Goal: Task Accomplishment & Management: Use online tool/utility

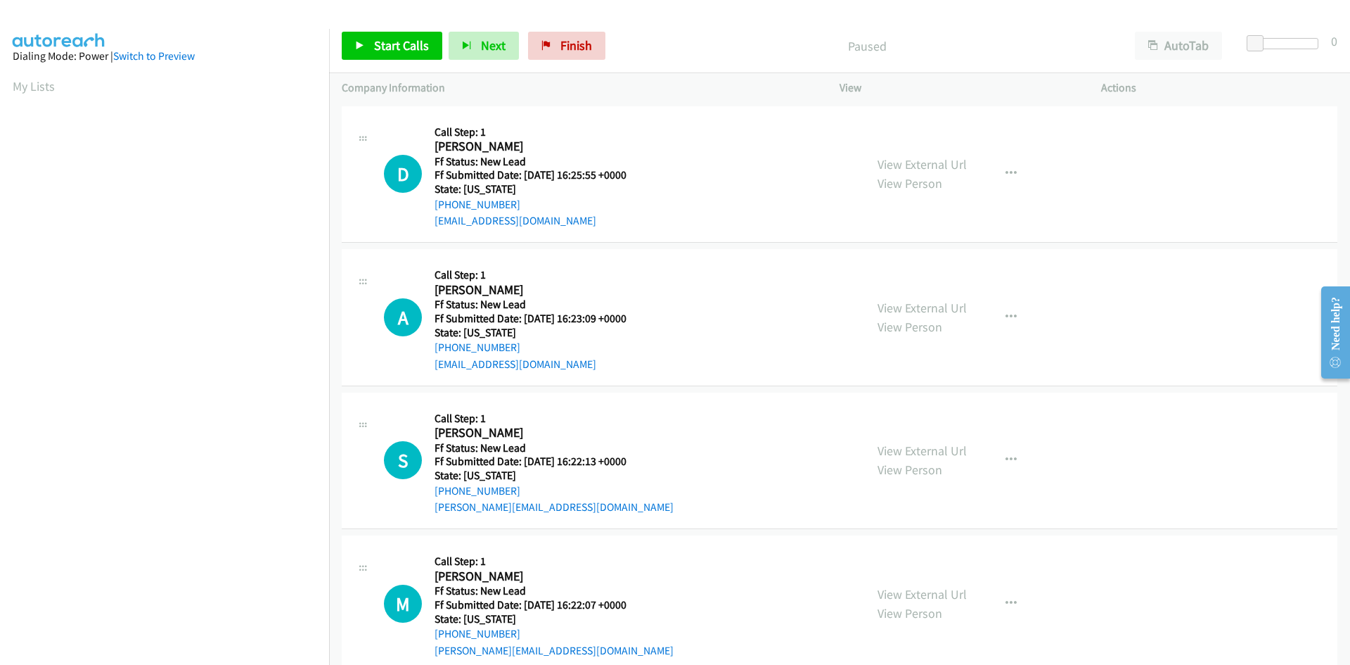
click at [753, 38] on p "Paused" at bounding box center [867, 46] width 485 height 19
click at [390, 46] on span "Start Calls" at bounding box center [401, 45] width 55 height 16
click at [941, 164] on link "View External Url" at bounding box center [922, 164] width 89 height 16
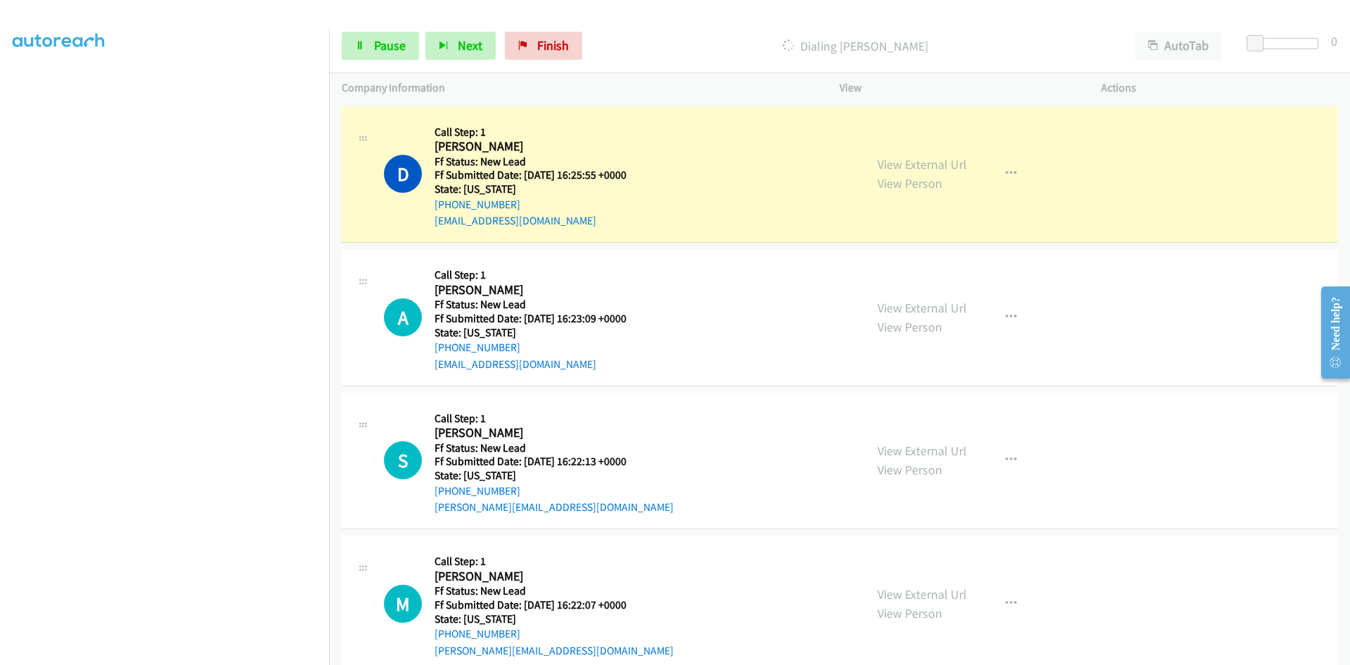
scroll to position [124, 0]
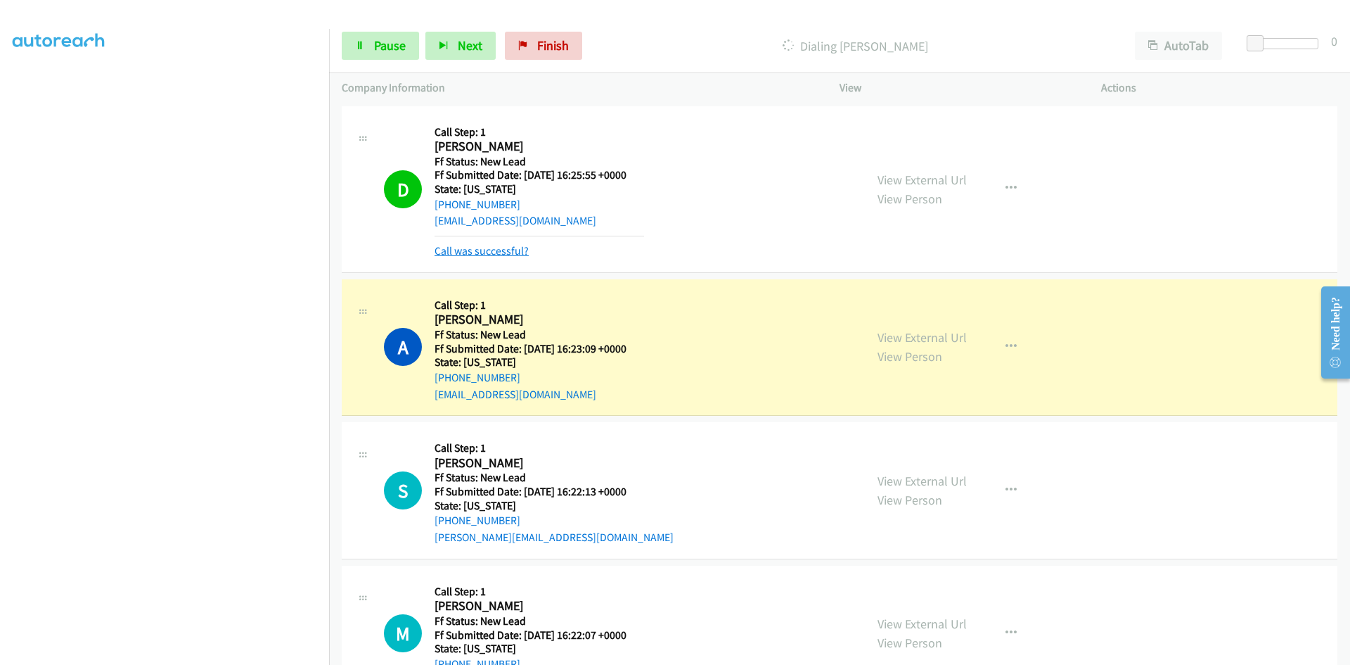
click at [519, 253] on link "Call was successful?" at bounding box center [482, 250] width 94 height 13
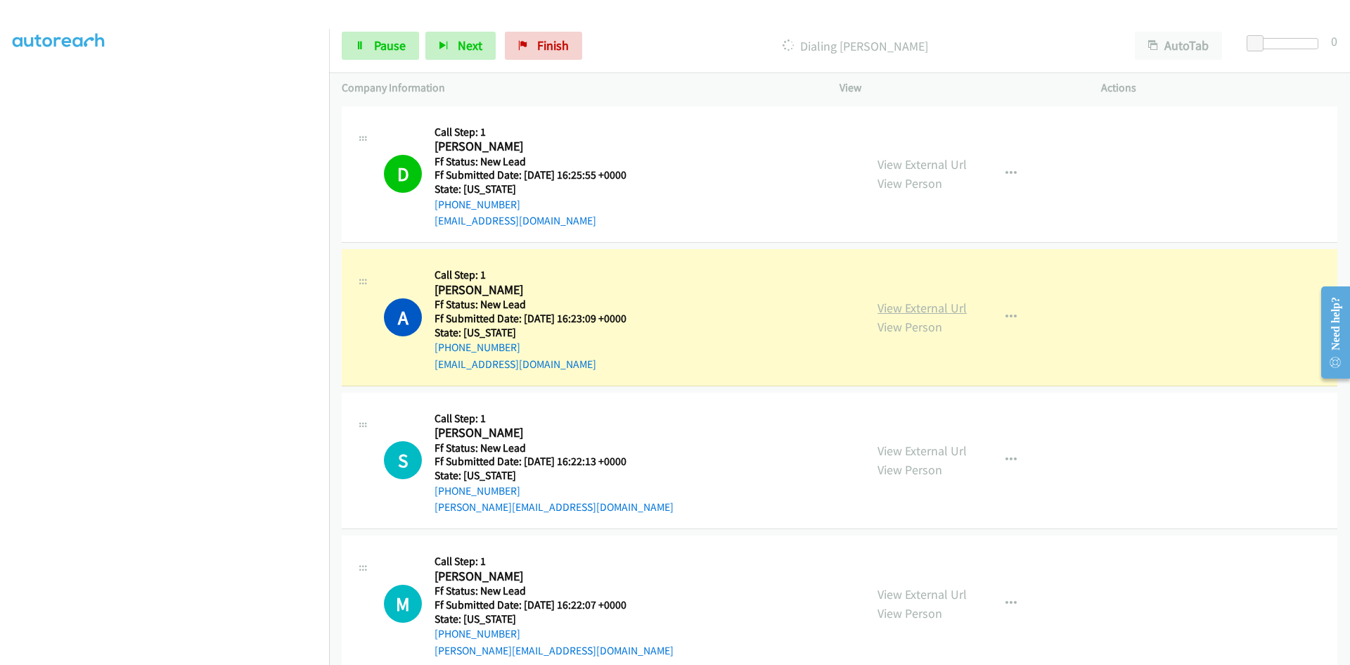
click at [915, 307] on link "View External Url" at bounding box center [922, 308] width 89 height 16
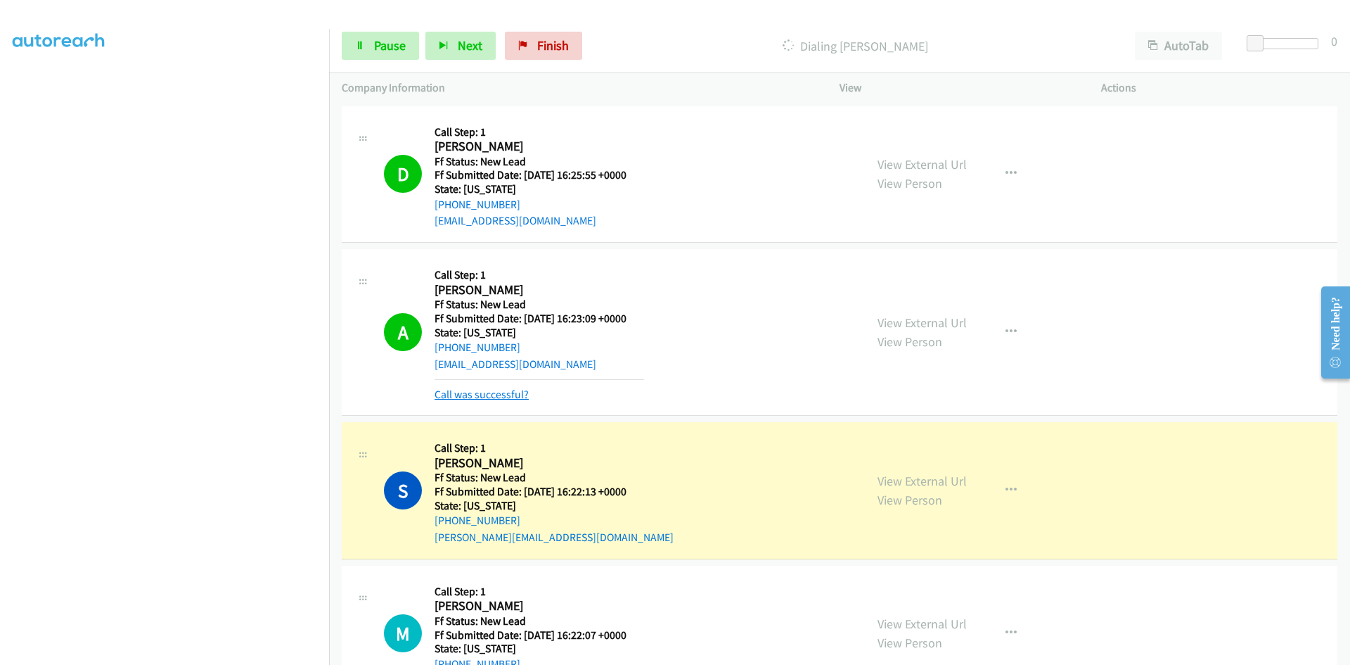
click at [500, 394] on link "Call was successful?" at bounding box center [482, 394] width 94 height 13
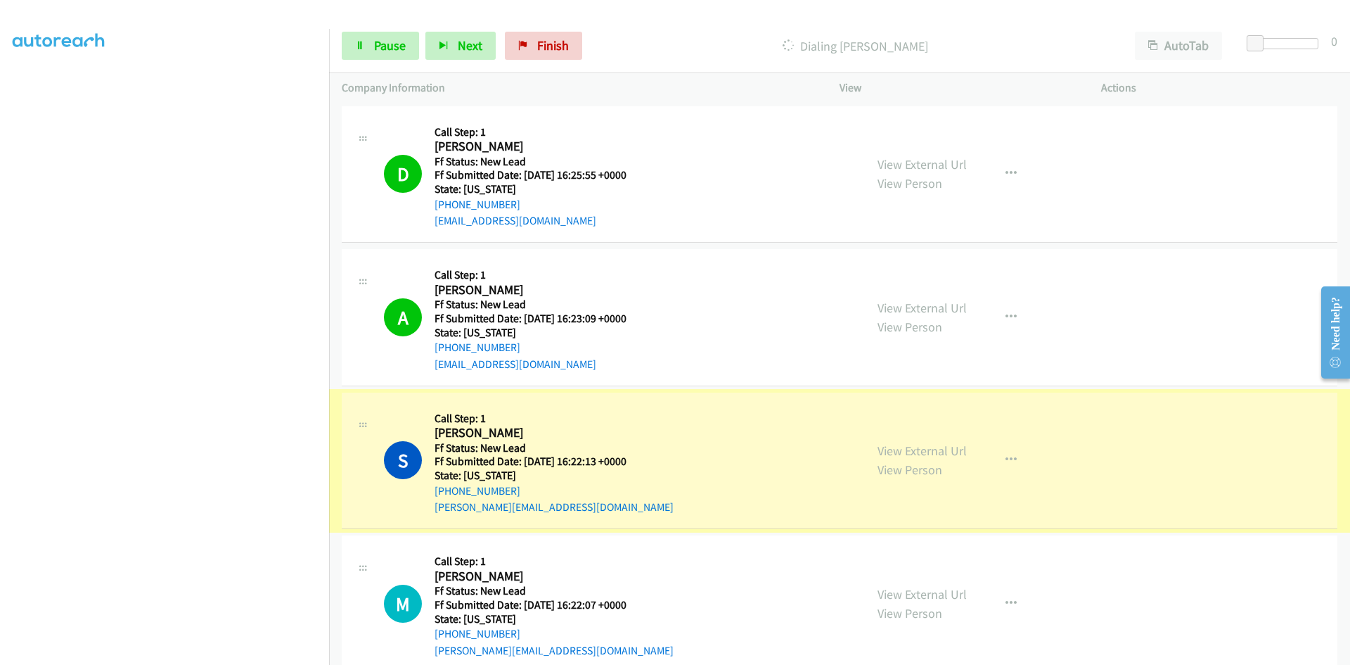
click at [893, 452] on link "View External Url" at bounding box center [922, 450] width 89 height 16
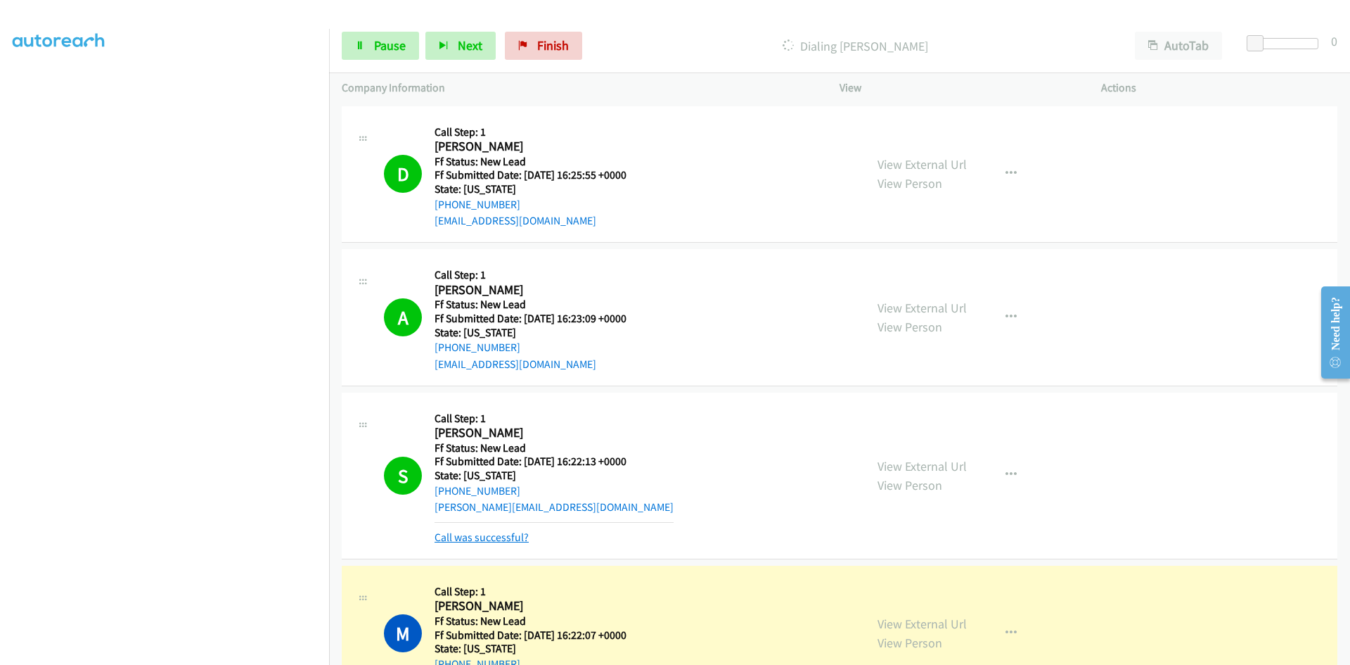
click at [509, 537] on link "Call was successful?" at bounding box center [482, 536] width 94 height 13
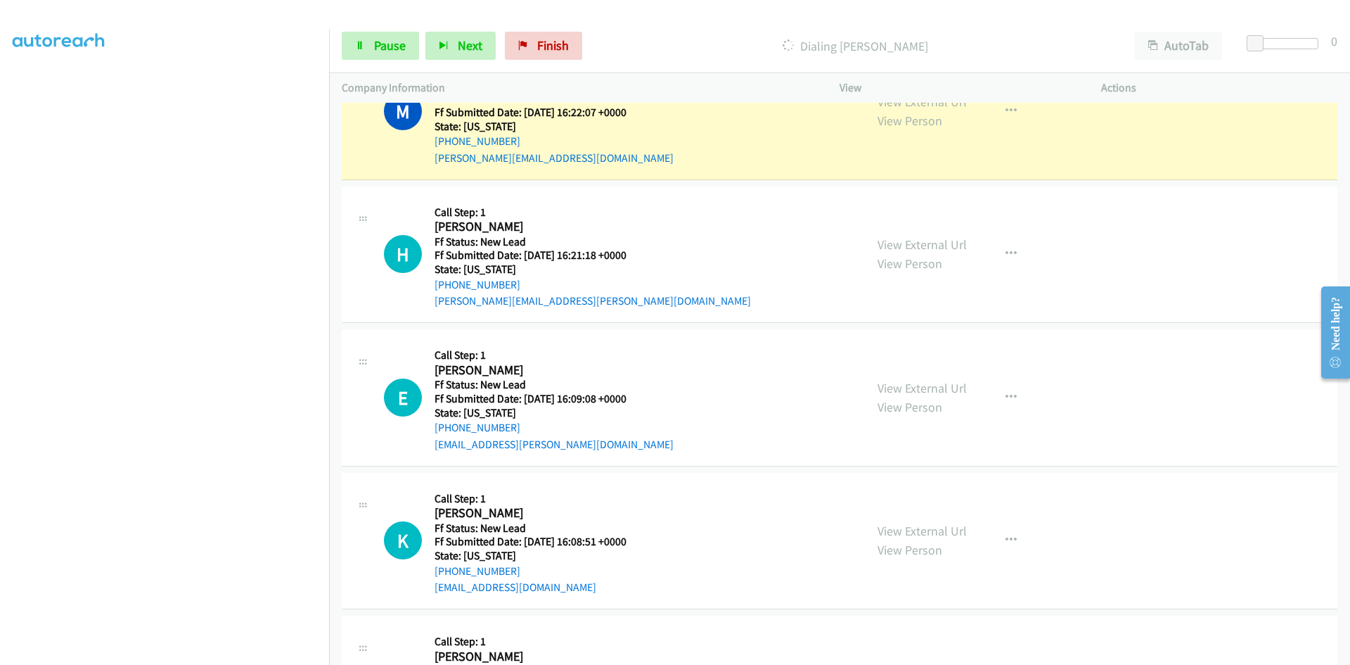
scroll to position [422, 0]
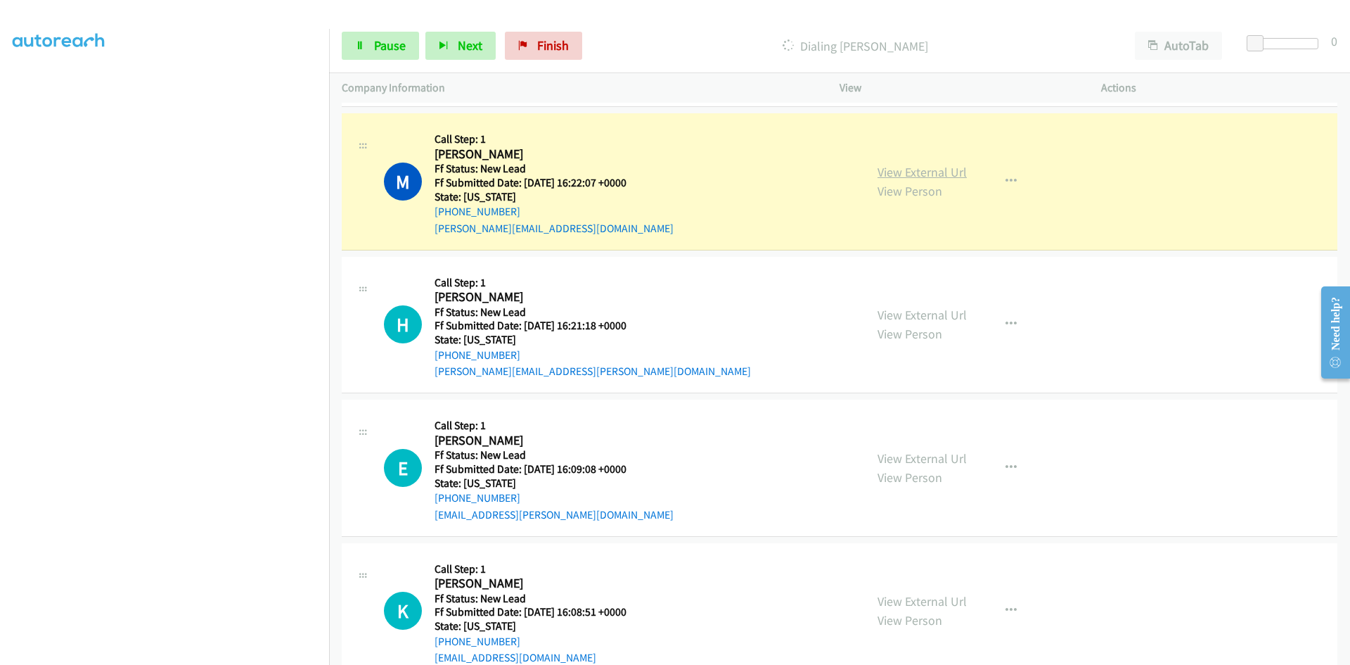
click at [894, 172] on link "View External Url" at bounding box center [922, 172] width 89 height 16
click at [370, 49] on link "Pause" at bounding box center [380, 46] width 77 height 28
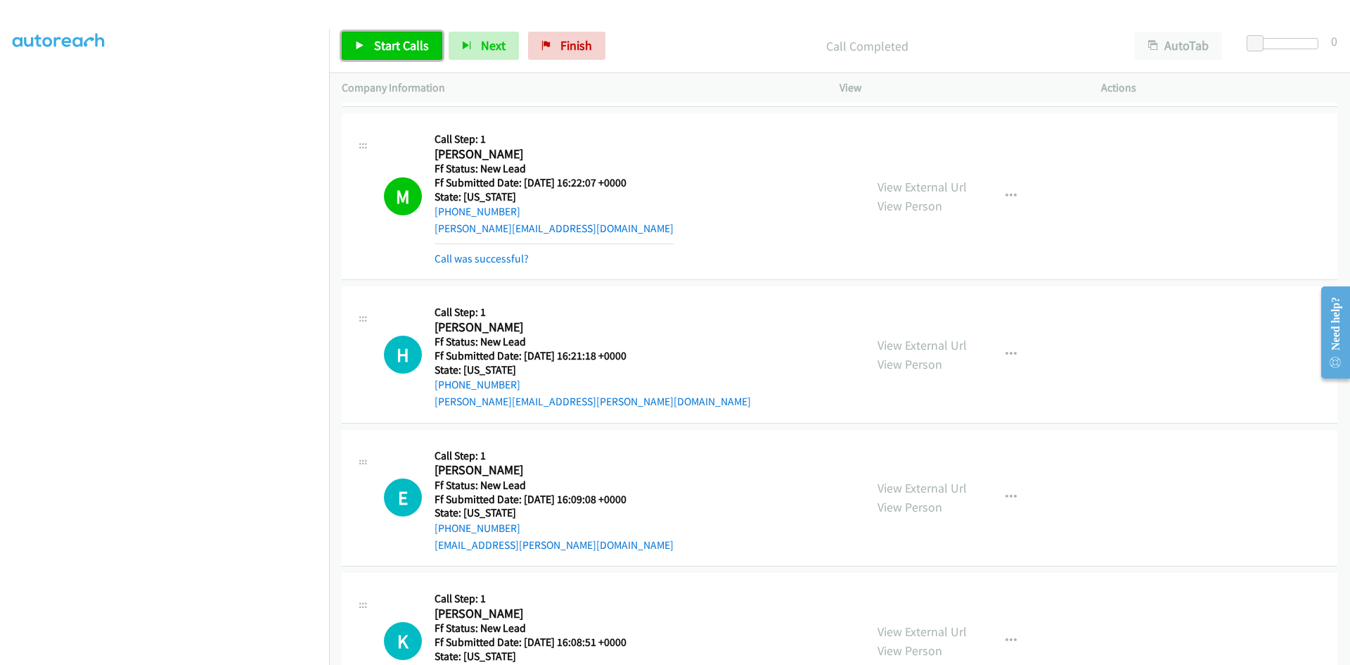
click at [381, 51] on span "Start Calls" at bounding box center [401, 45] width 55 height 16
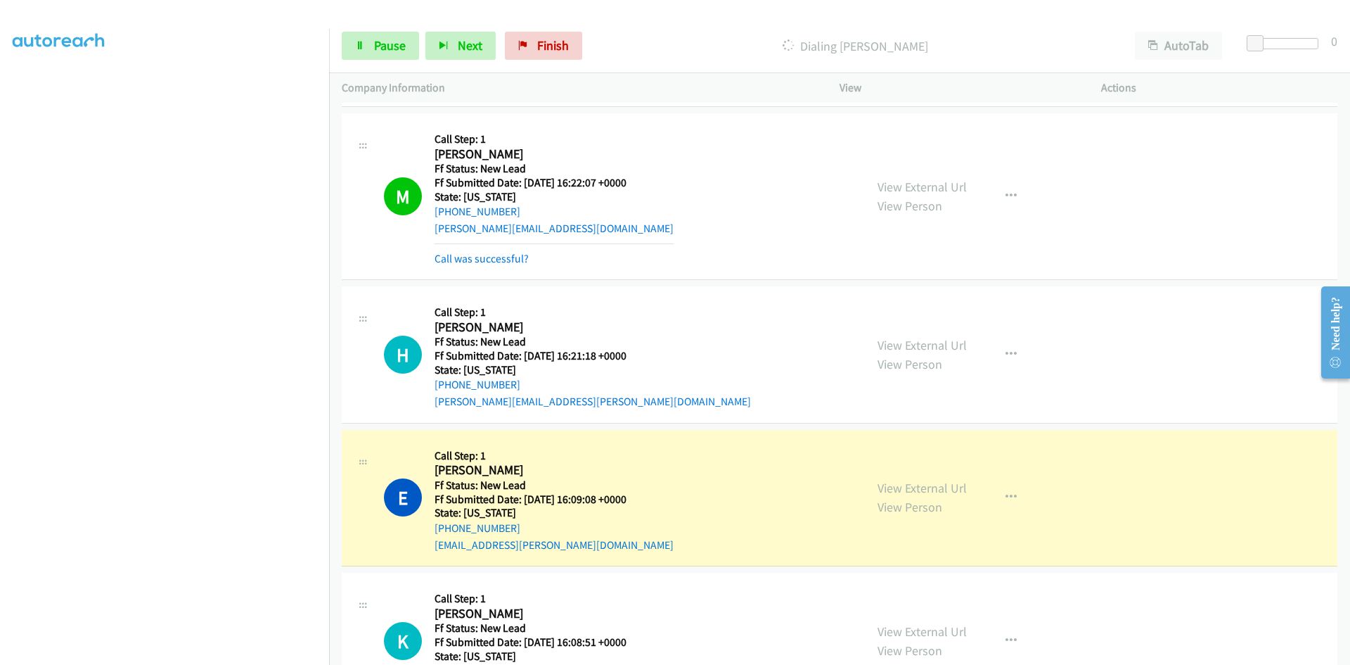
click at [720, 160] on div "M Callback Scheduled Call Step: 1 Michael Sheiman America/New_York Ff Status: N…" at bounding box center [618, 196] width 468 height 141
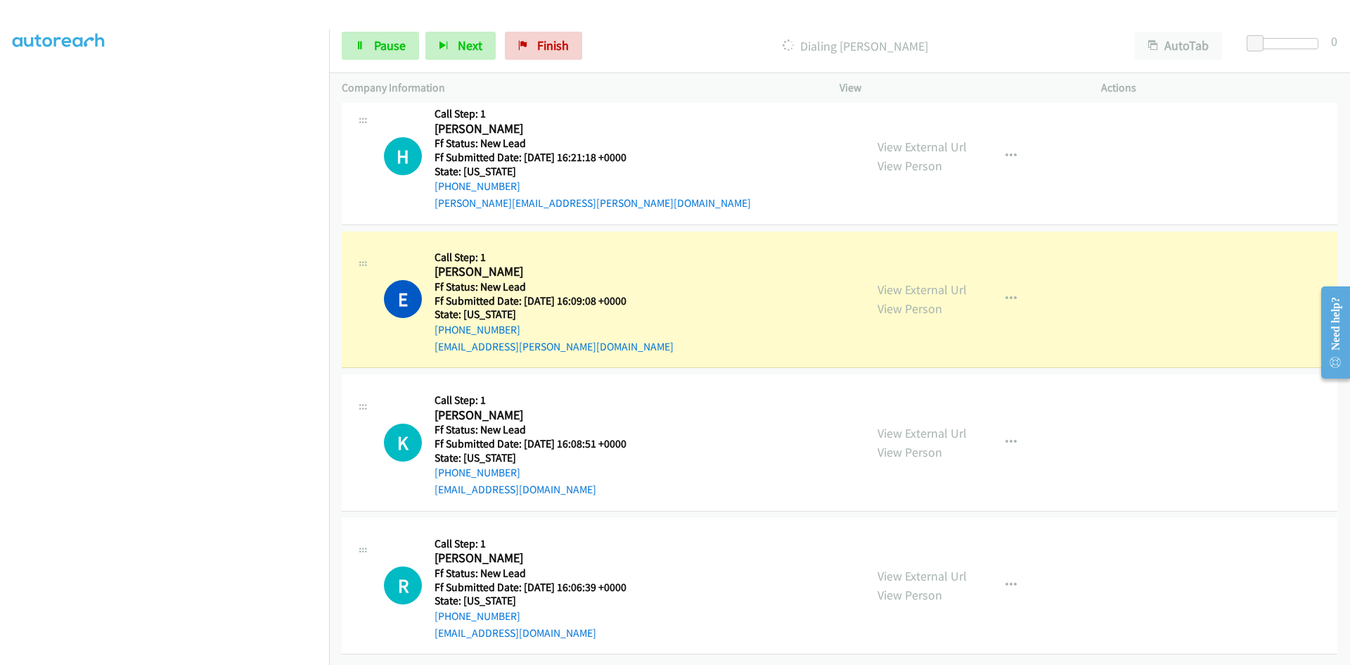
scroll to position [631, 0]
click at [892, 282] on link "View External Url" at bounding box center [922, 289] width 89 height 16
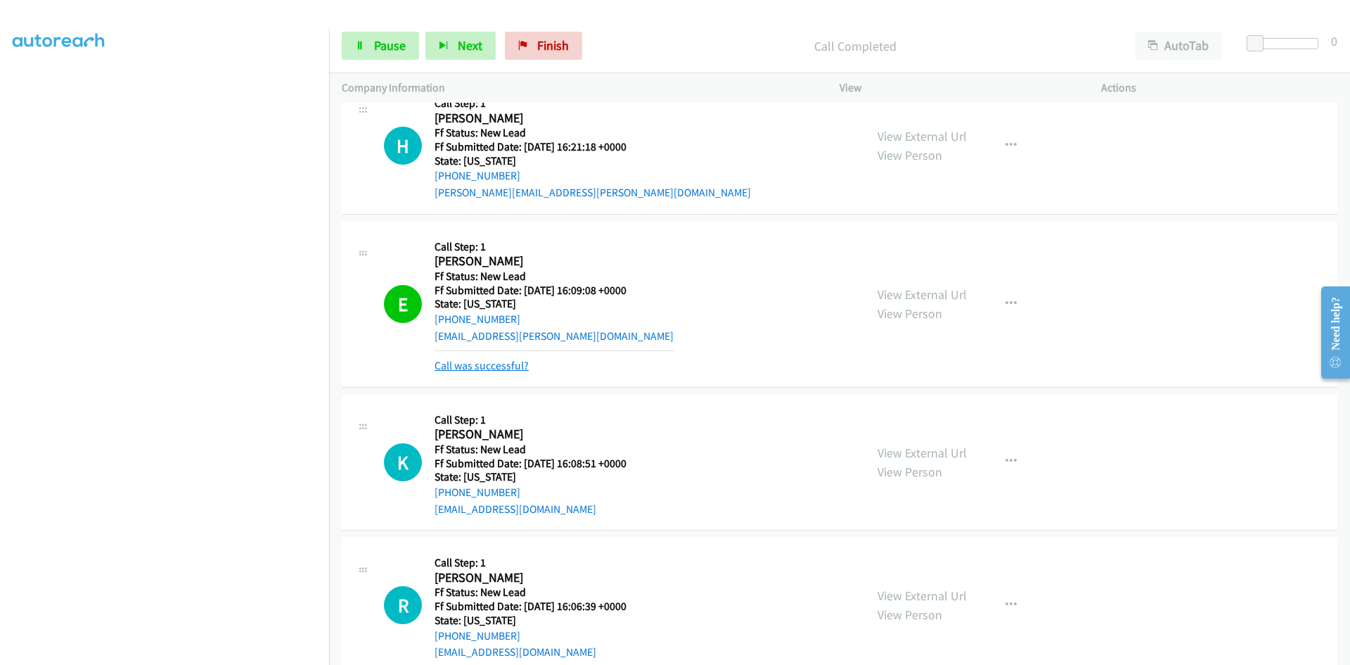
click at [484, 369] on link "Call was successful?" at bounding box center [482, 365] width 94 height 13
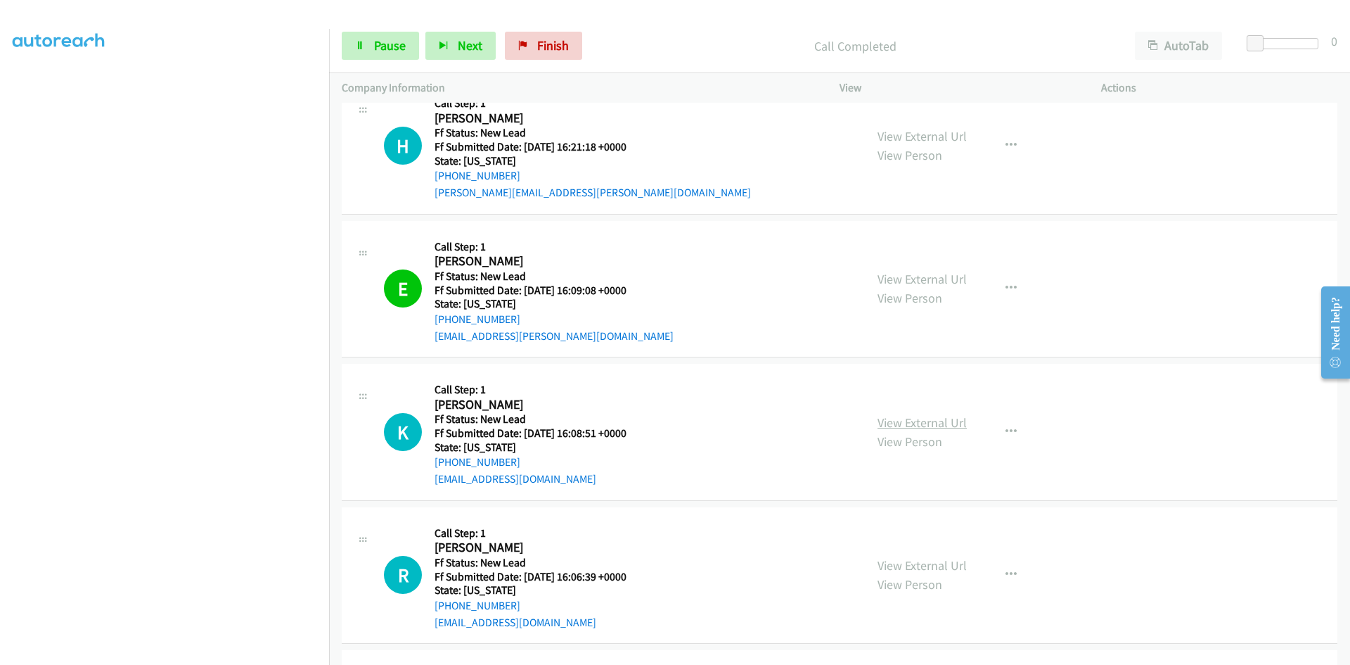
click at [929, 425] on link "View External Url" at bounding box center [922, 422] width 89 height 16
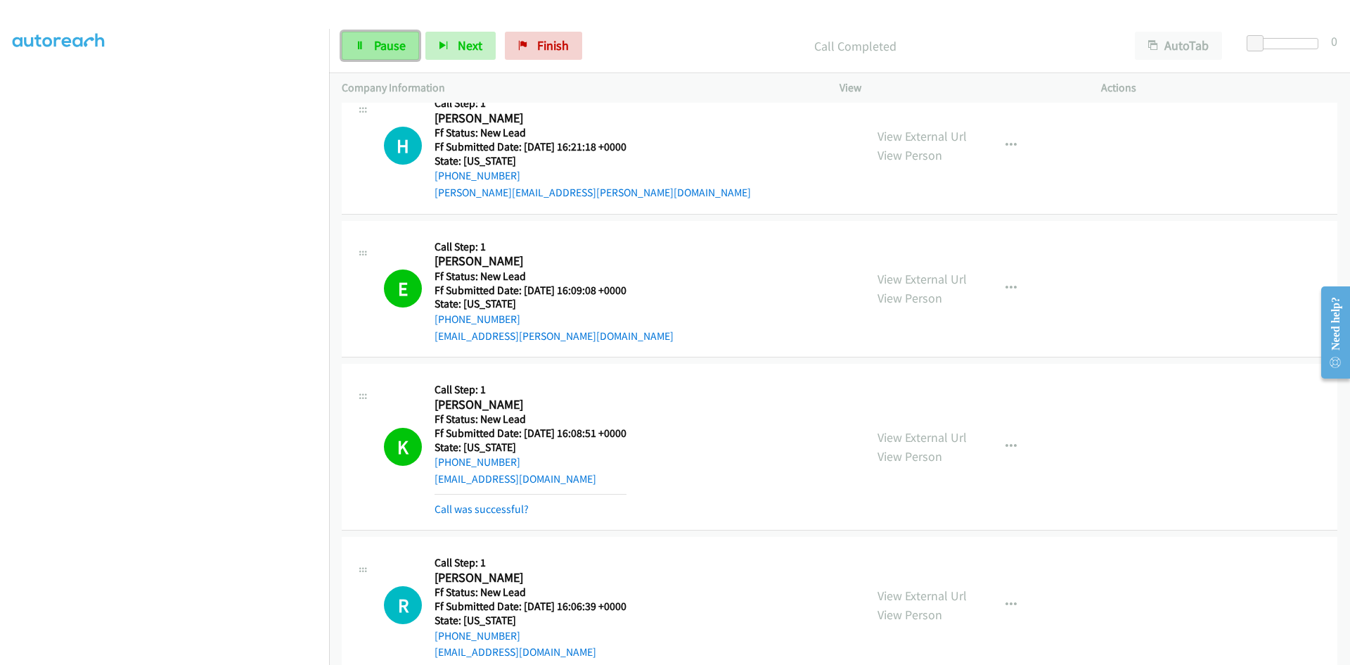
click at [387, 46] on span "Pause" at bounding box center [390, 45] width 32 height 16
click at [736, 49] on p "Paused" at bounding box center [867, 46] width 485 height 19
click at [366, 45] on link "Start Calls" at bounding box center [392, 46] width 101 height 28
click at [359, 46] on icon at bounding box center [360, 46] width 10 height 10
click at [499, 509] on link "Call was successful?" at bounding box center [482, 508] width 94 height 13
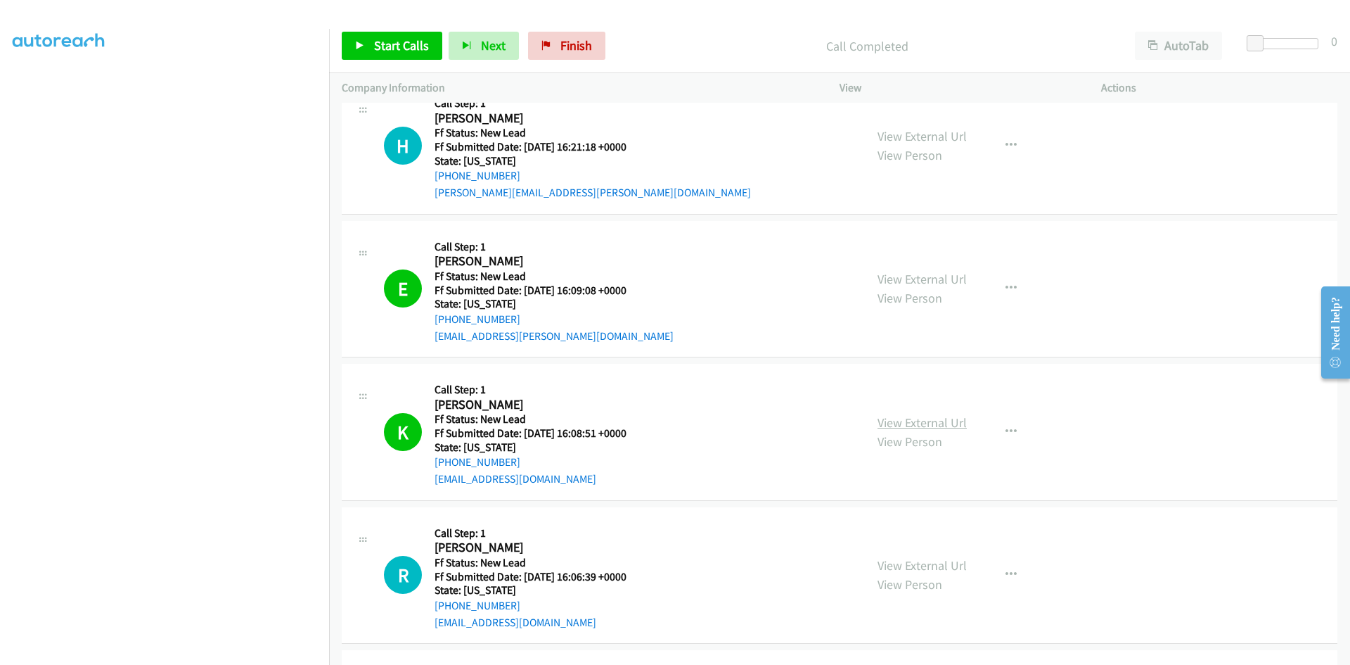
click at [917, 418] on link "View External Url" at bounding box center [922, 422] width 89 height 16
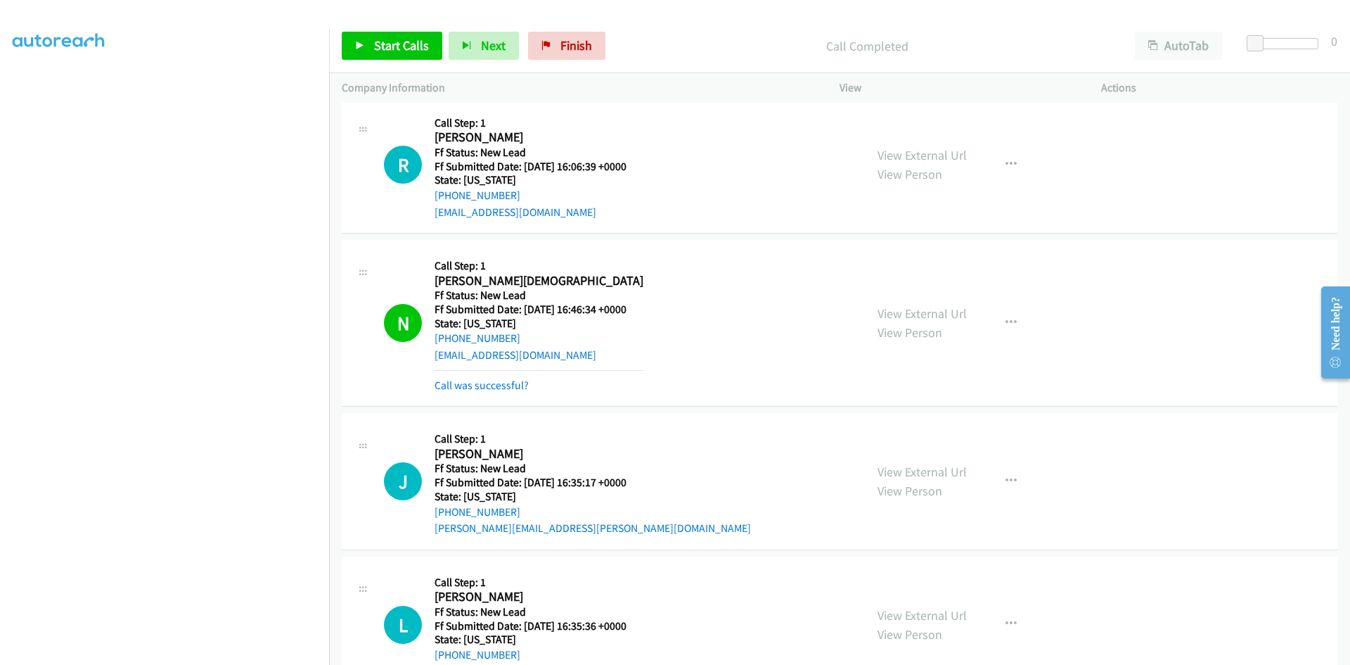
scroll to position [1053, 0]
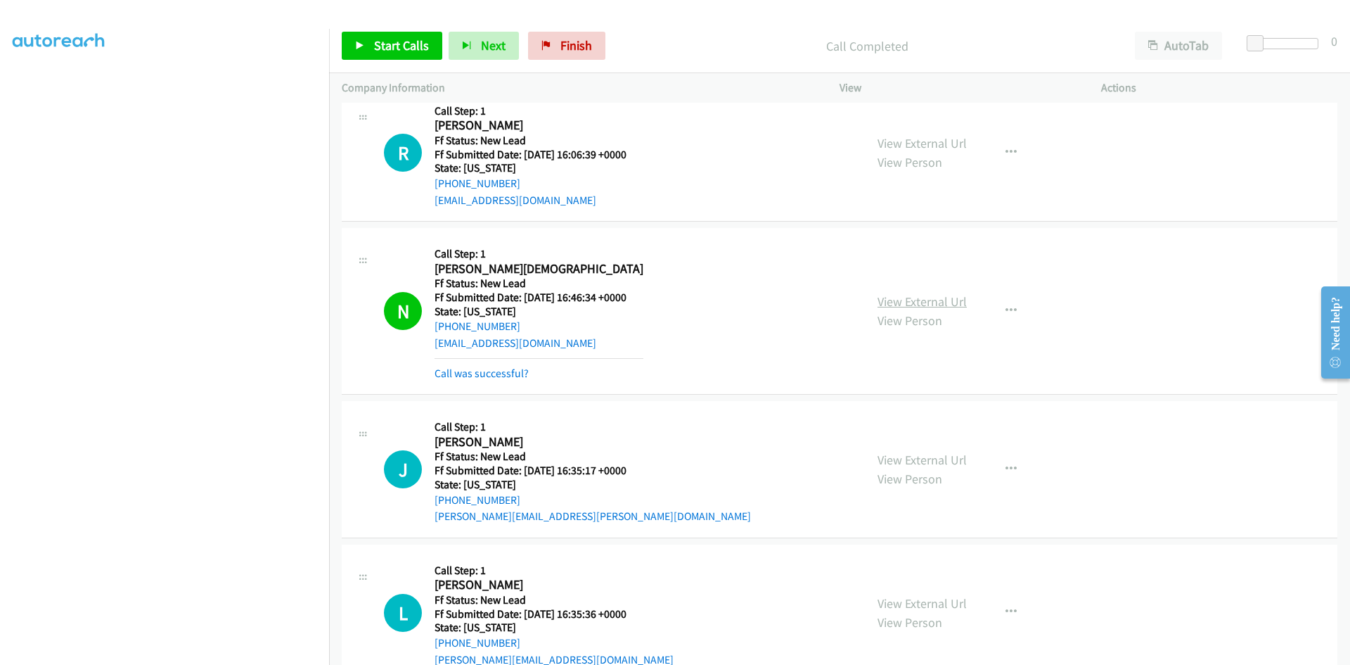
click at [949, 304] on link "View External Url" at bounding box center [922, 301] width 89 height 16
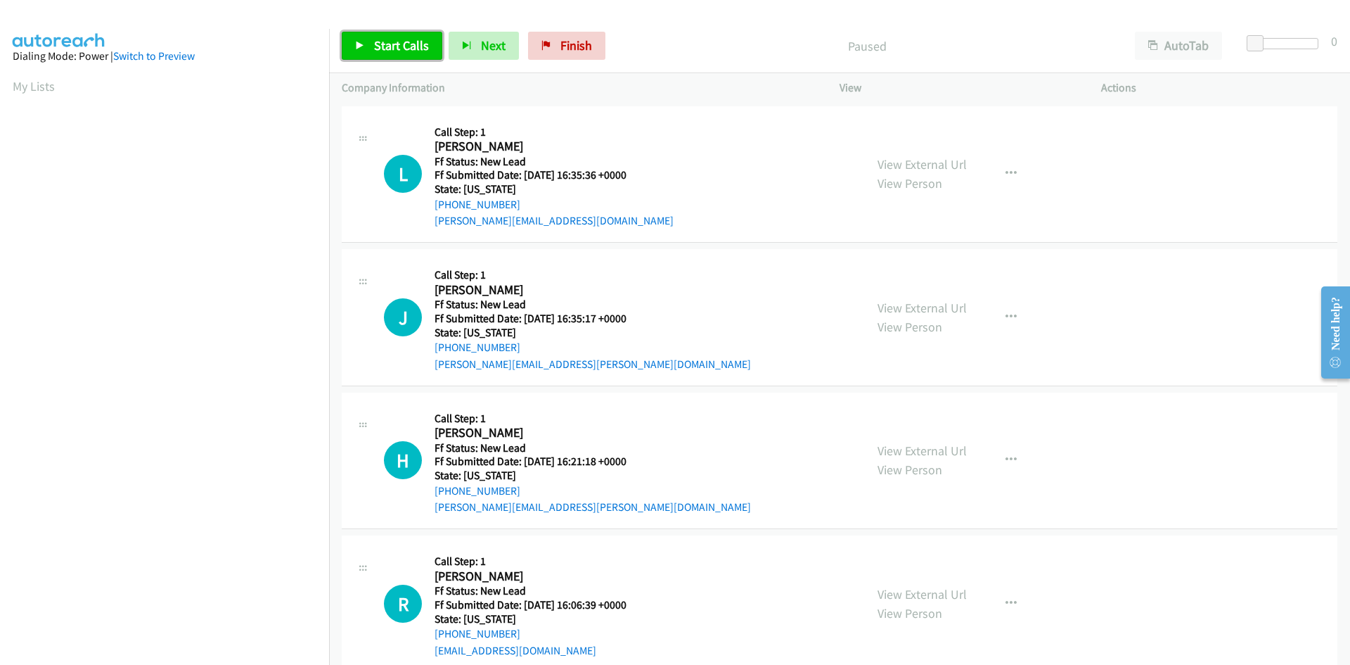
click at [411, 49] on span "Start Calls" at bounding box center [401, 45] width 55 height 16
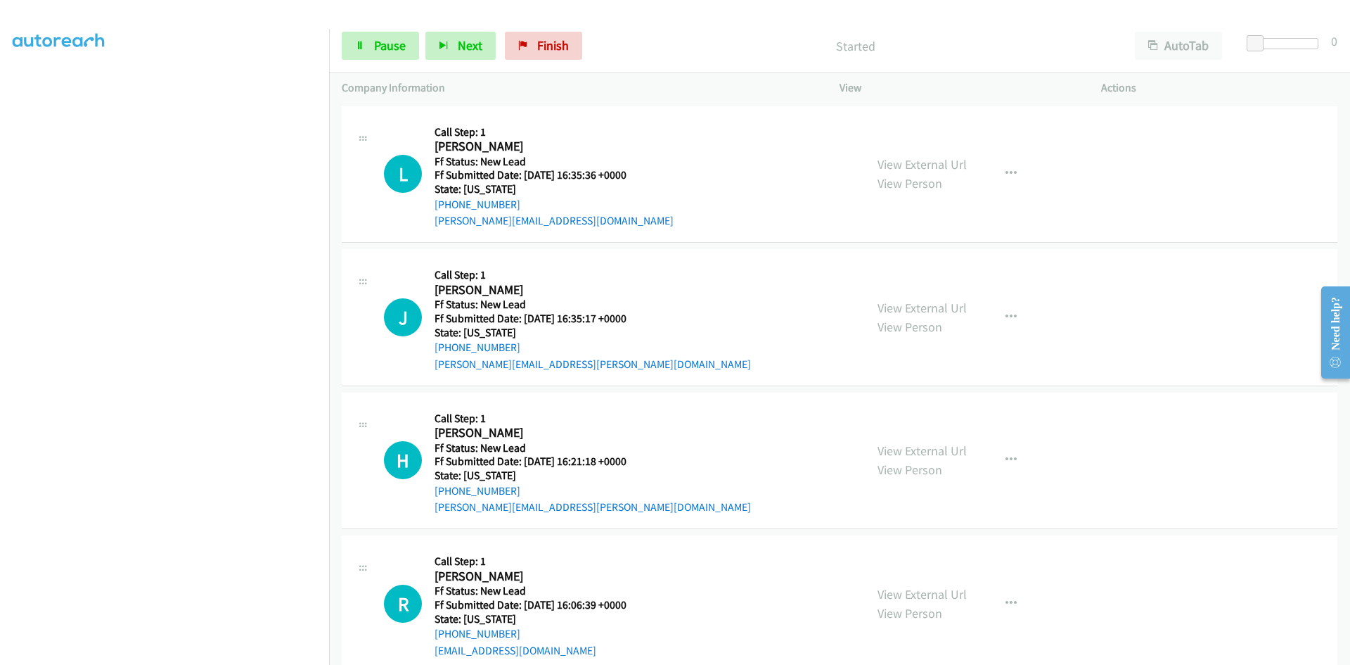
scroll to position [124, 0]
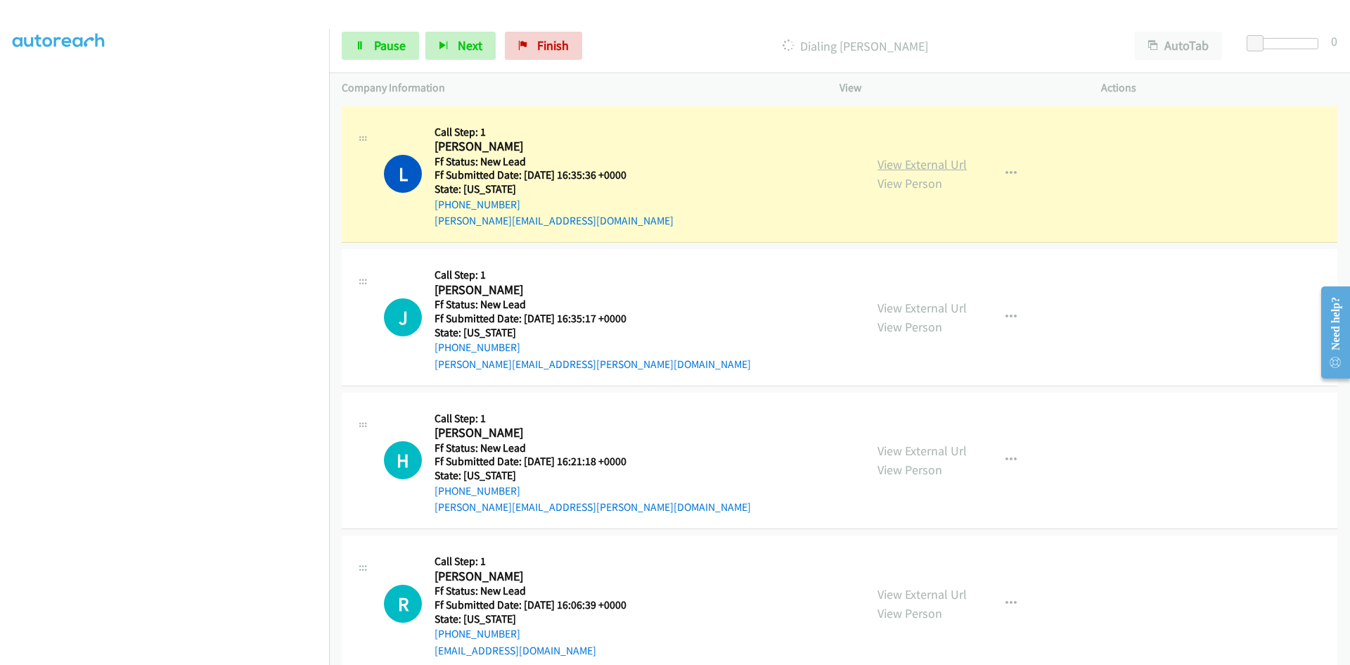
click at [952, 167] on link "View External Url" at bounding box center [922, 164] width 89 height 16
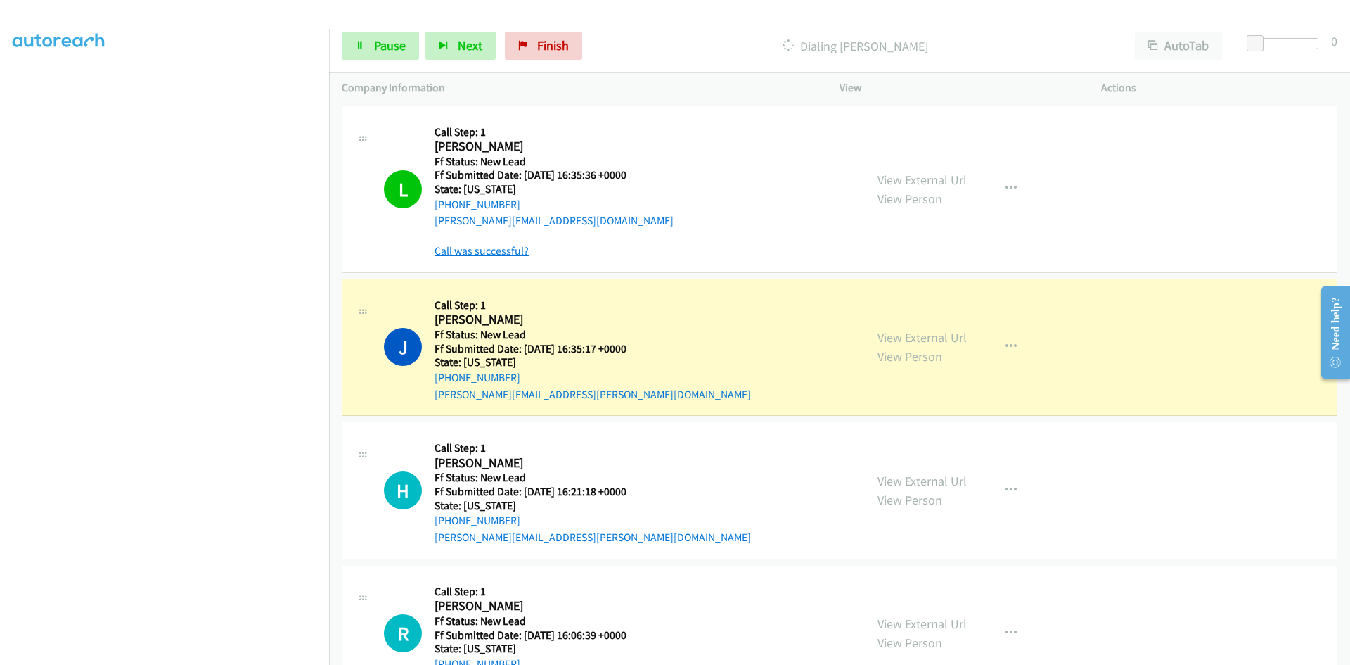
click at [500, 250] on link "Call was successful?" at bounding box center [482, 250] width 94 height 13
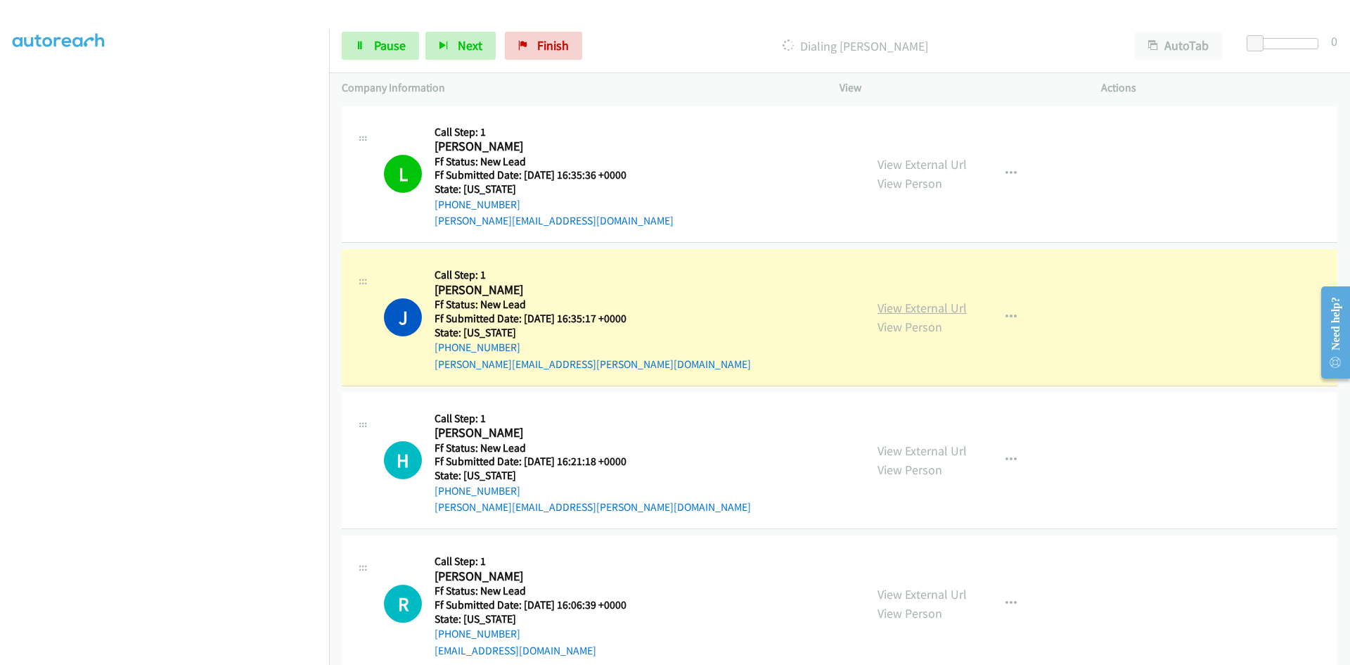
click at [944, 307] on link "View External Url" at bounding box center [922, 308] width 89 height 16
click at [373, 40] on link "Pause" at bounding box center [380, 46] width 77 height 28
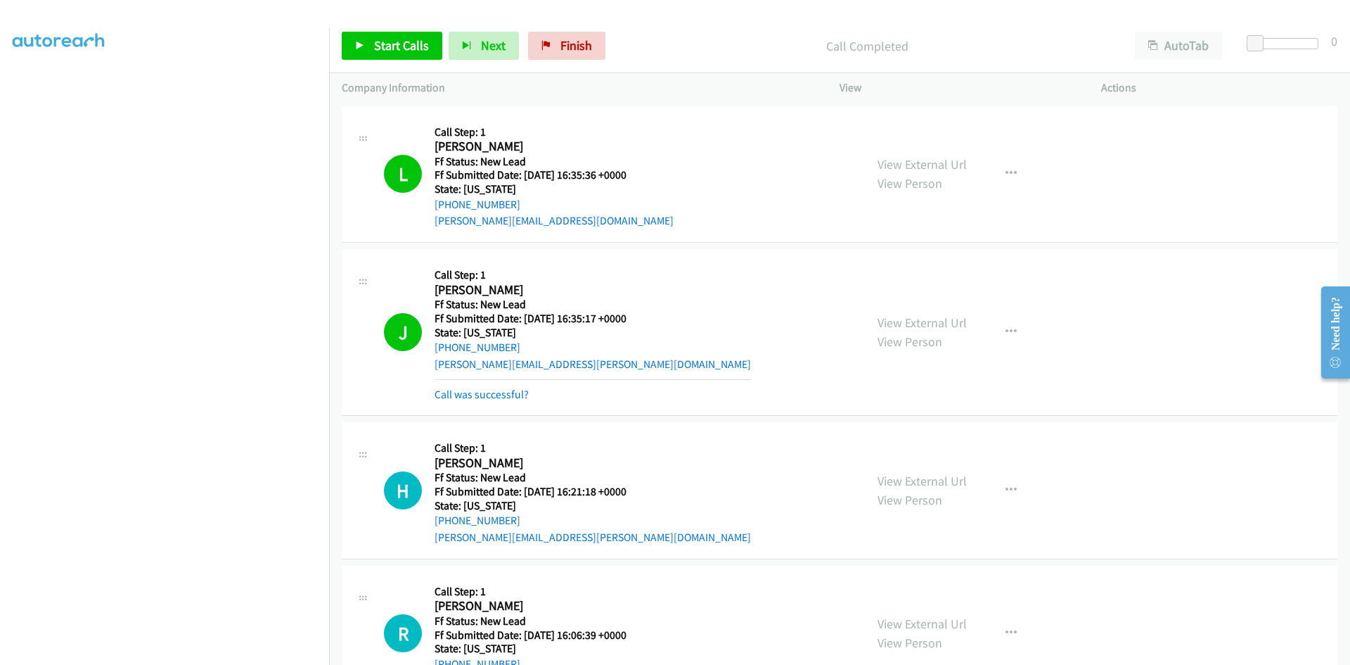
click at [671, 28] on div "Start Calls Pause Next Finish Call Completed AutoTab AutoTab 0" at bounding box center [839, 46] width 1021 height 54
click at [398, 53] on span "Start Calls" at bounding box center [401, 45] width 55 height 16
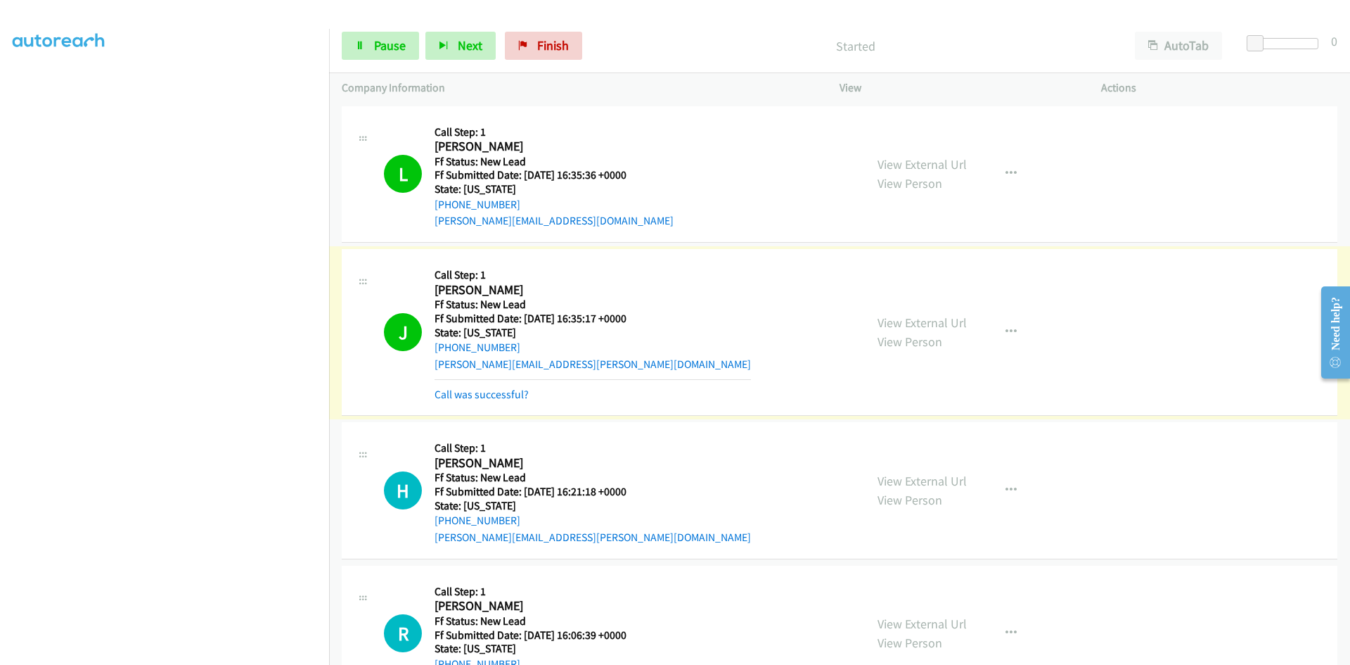
click at [453, 393] on link "Call was successful?" at bounding box center [482, 394] width 94 height 13
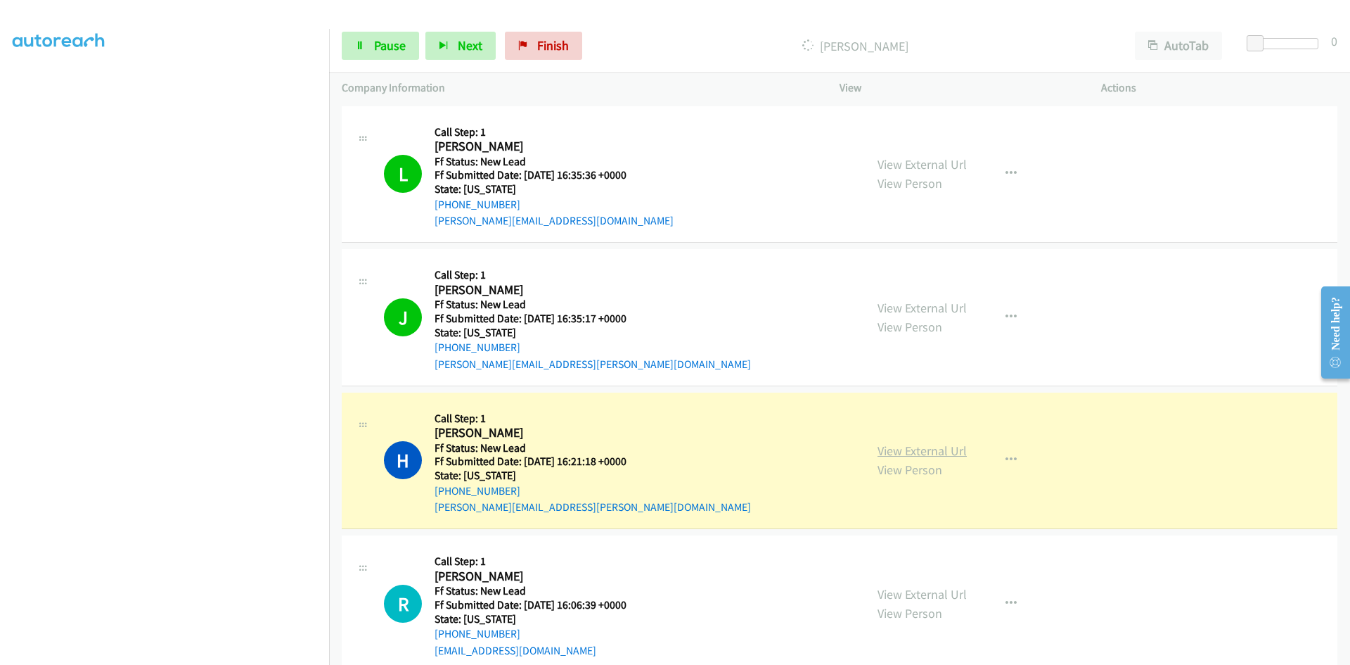
click at [889, 452] on link "View External Url" at bounding box center [922, 450] width 89 height 16
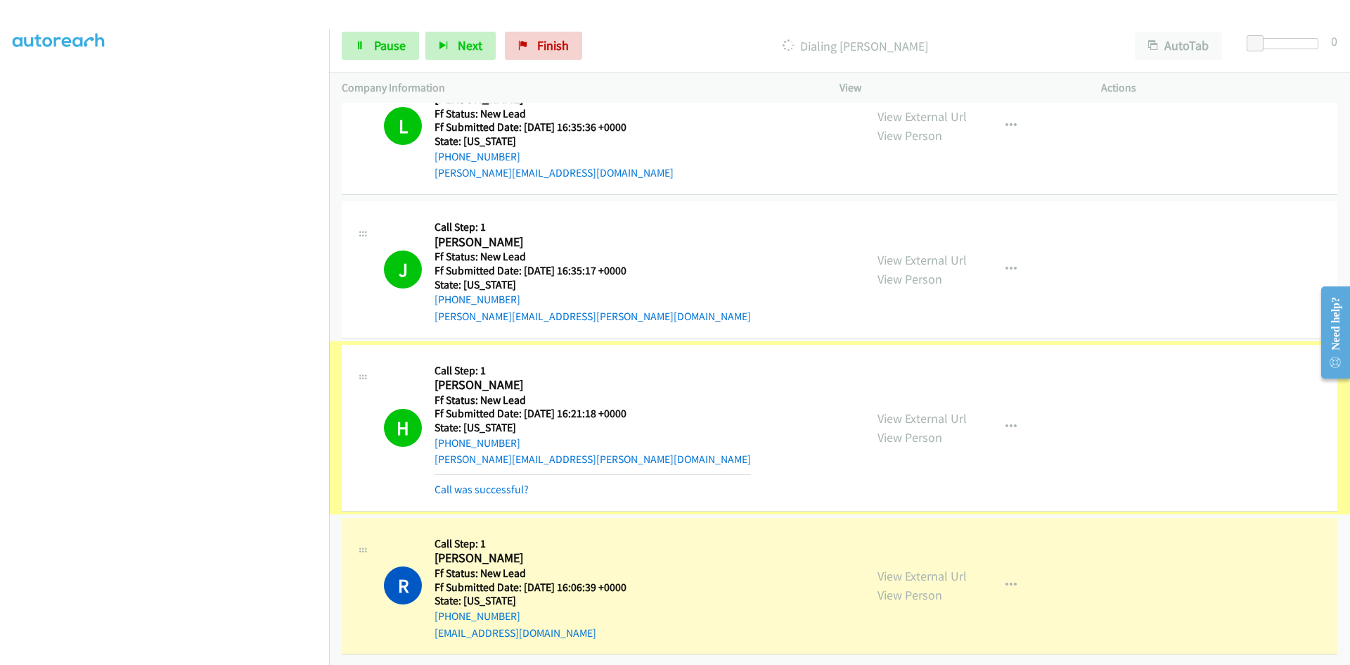
scroll to position [0, 0]
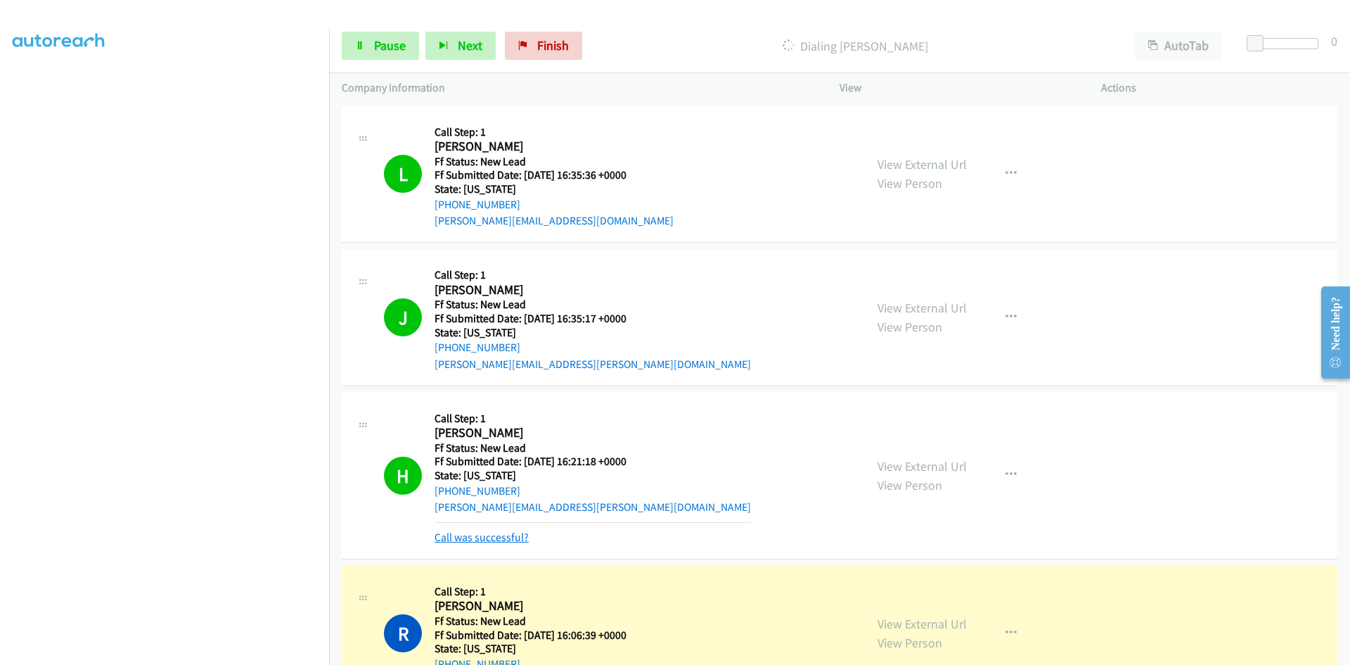
click at [476, 536] on link "Call was successful?" at bounding box center [482, 536] width 94 height 13
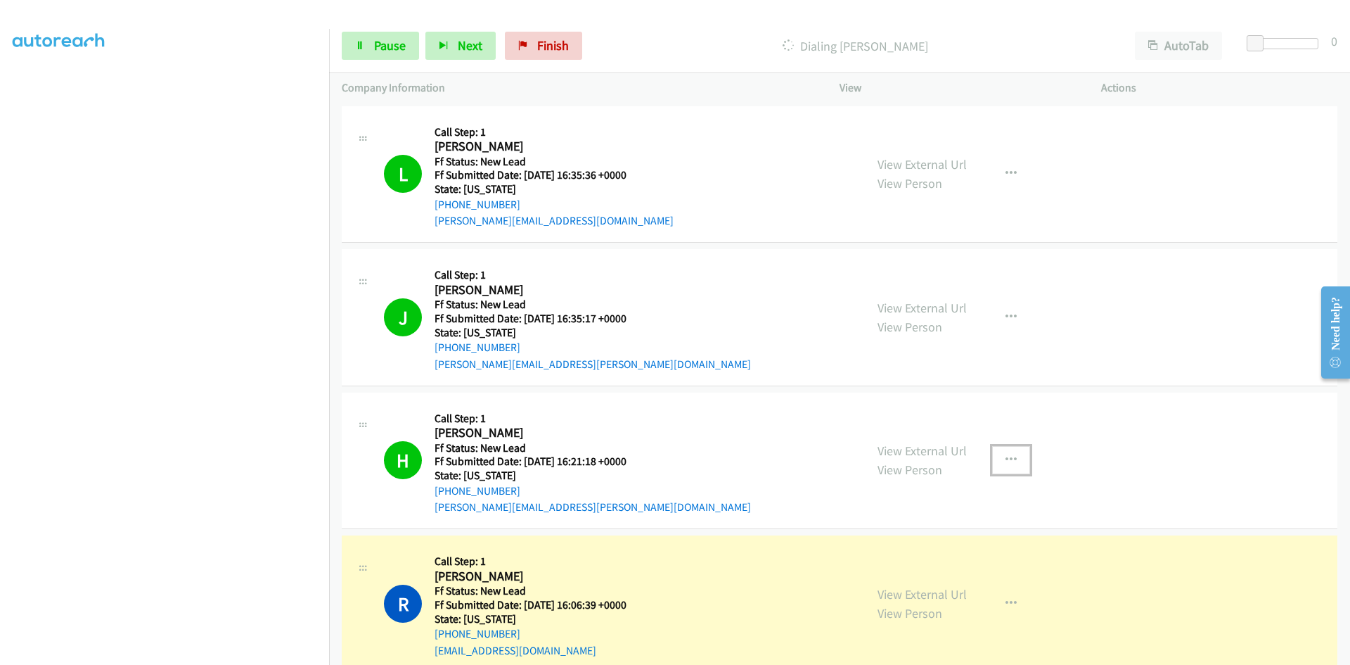
click at [994, 456] on button "button" at bounding box center [1011, 460] width 38 height 28
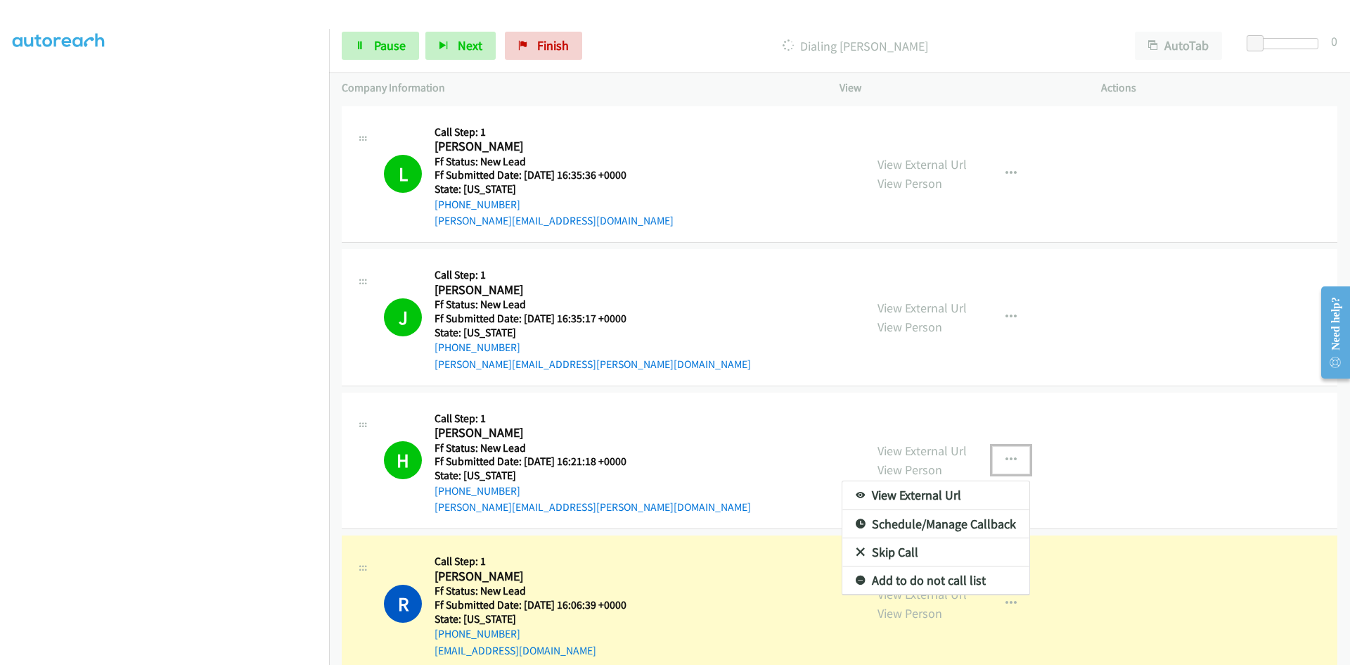
click at [925, 576] on link "Add to do not call list" at bounding box center [936, 580] width 187 height 28
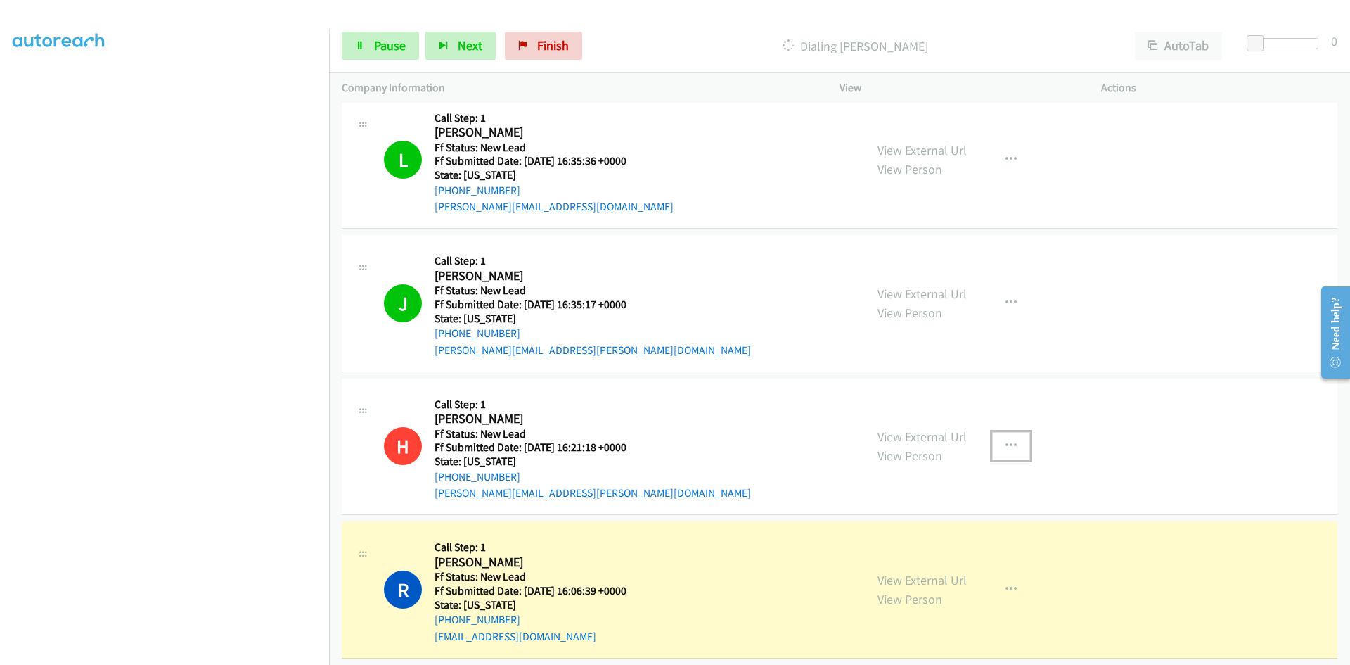
scroll to position [28, 0]
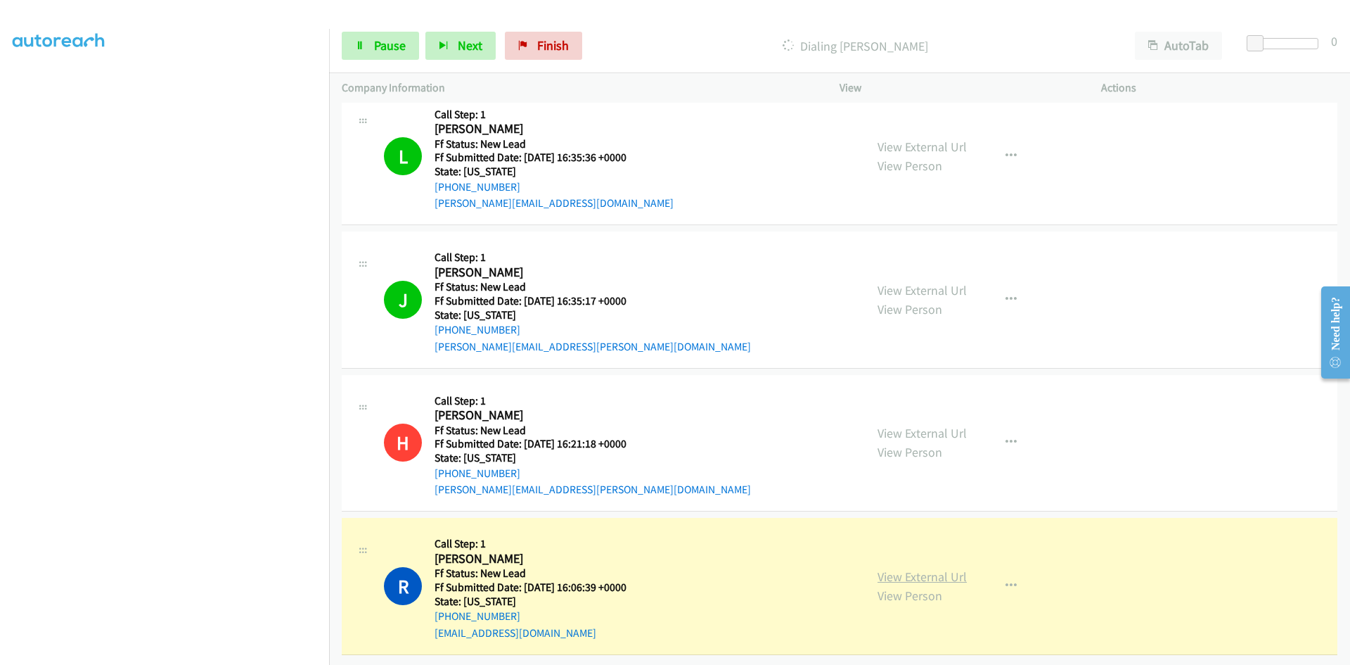
click at [942, 568] on link "View External Url" at bounding box center [922, 576] width 89 height 16
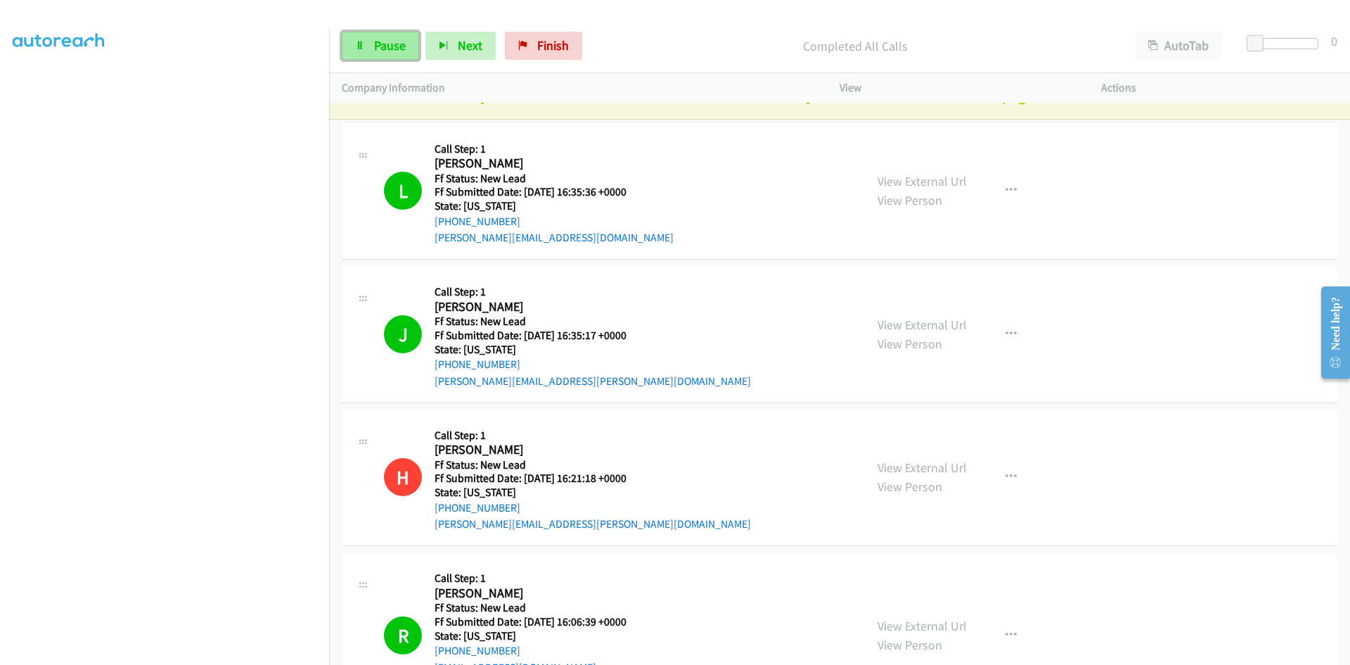
click at [380, 51] on span "Pause" at bounding box center [390, 45] width 32 height 16
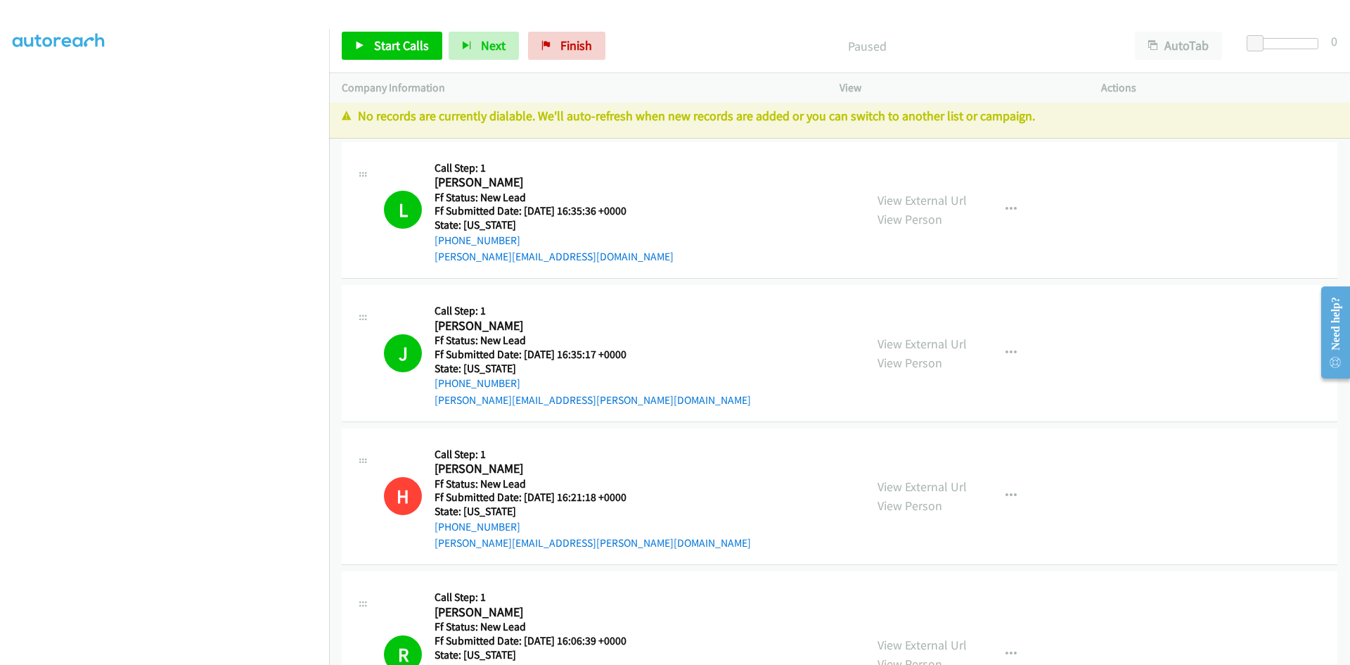
scroll to position [0, 0]
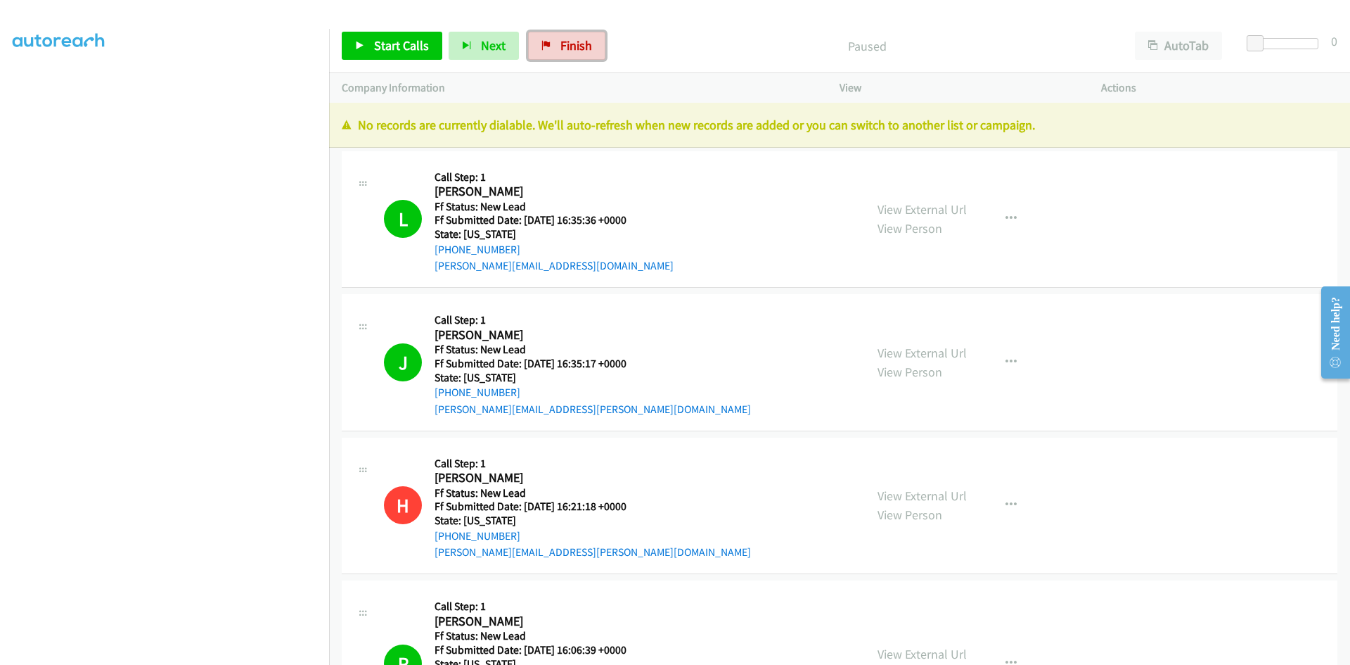
drag, startPoint x: 584, startPoint y: 47, endPoint x: 744, endPoint y: 77, distance: 163.2
click at [584, 47] on span "Finish" at bounding box center [577, 45] width 32 height 16
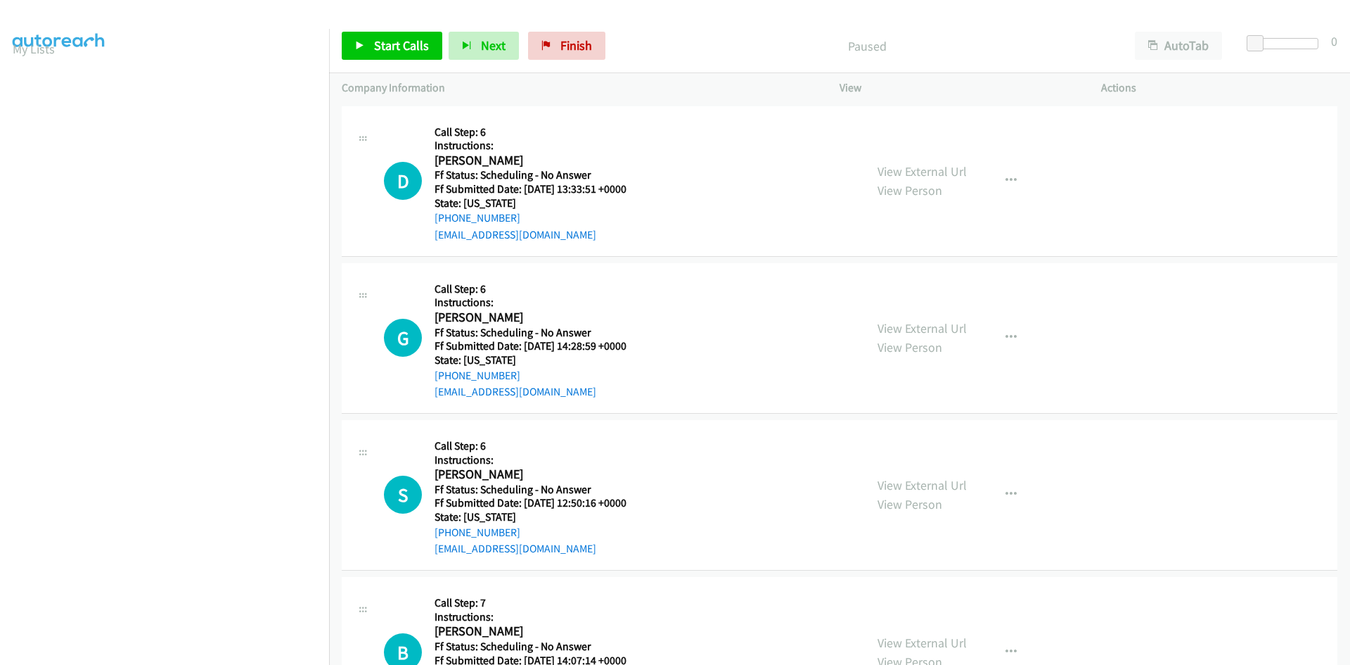
scroll to position [124, 0]
click at [379, 54] on link "Start Calls" at bounding box center [392, 46] width 101 height 28
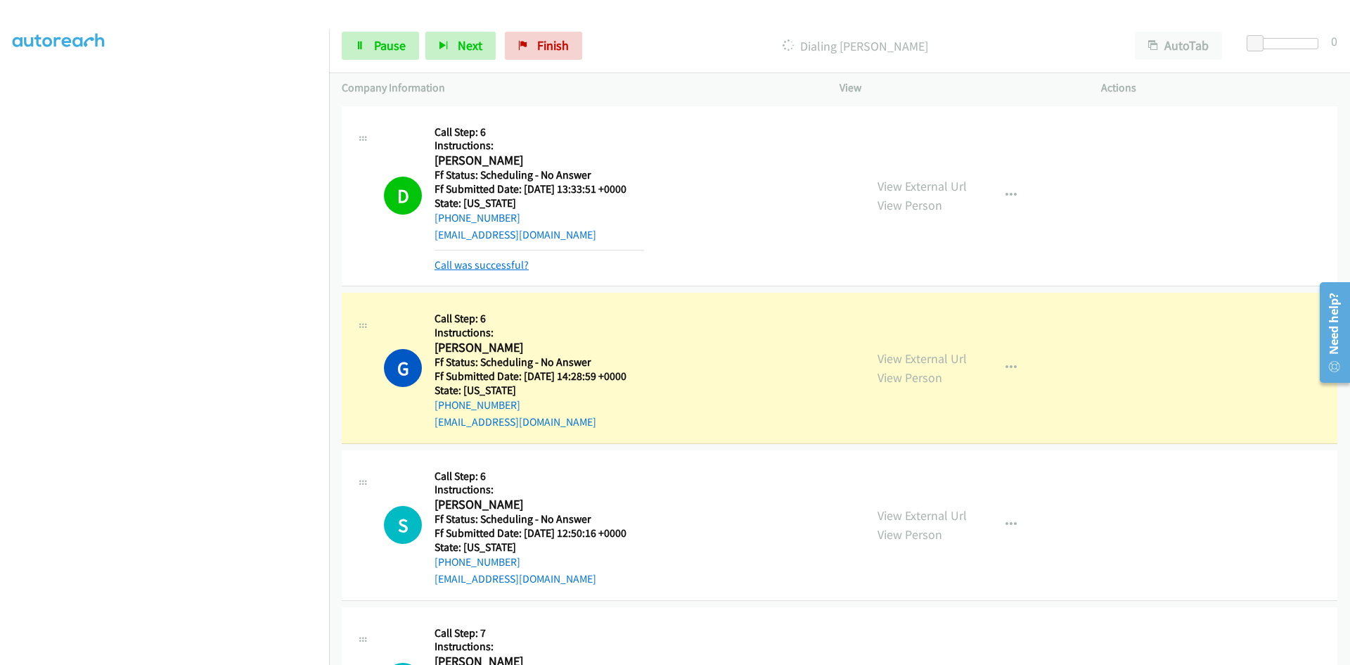
click at [501, 267] on link "Call was successful?" at bounding box center [482, 264] width 94 height 13
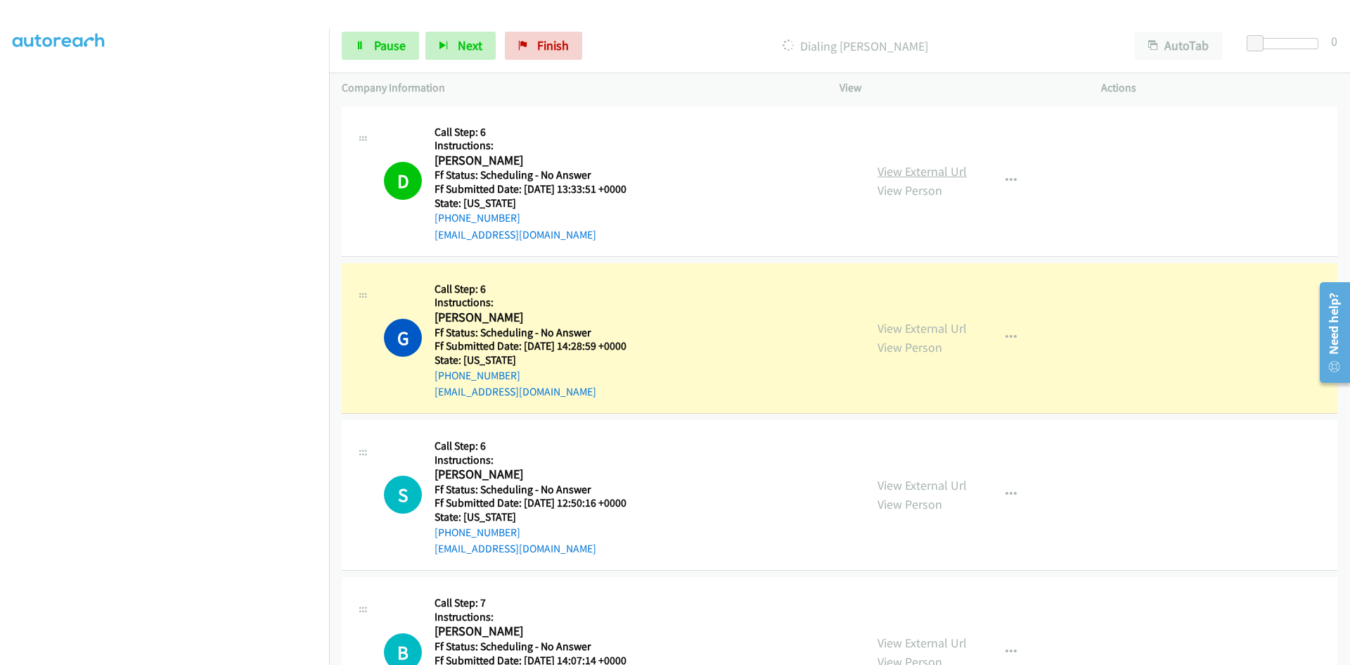
click at [929, 174] on link "View External Url" at bounding box center [922, 171] width 89 height 16
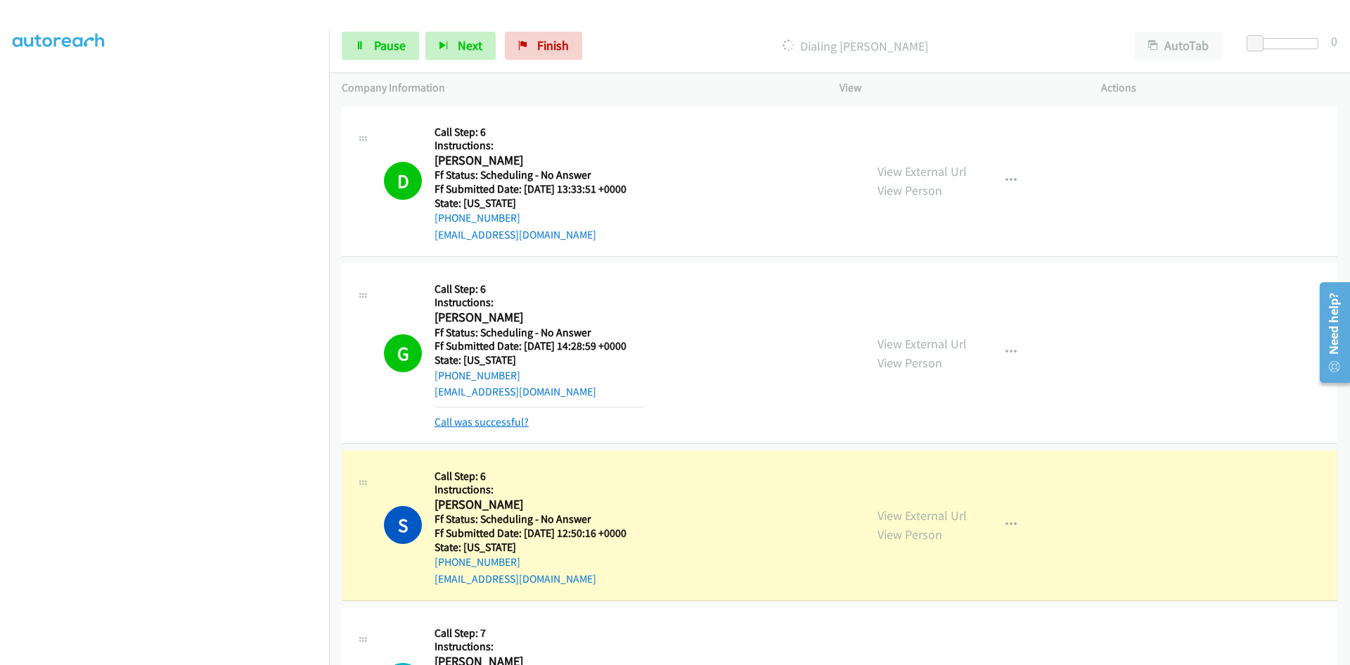
click at [447, 423] on link "Call was successful?" at bounding box center [482, 421] width 94 height 13
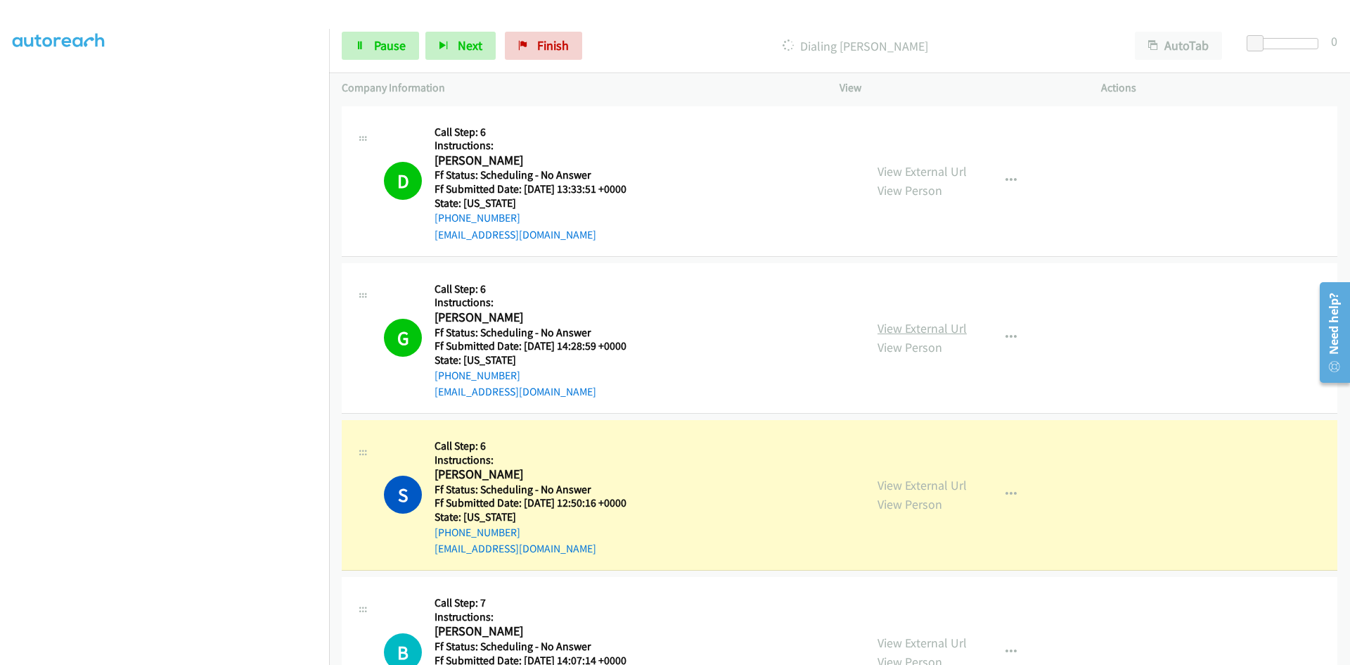
click at [917, 328] on link "View External Url" at bounding box center [922, 328] width 89 height 16
click at [938, 486] on link "View External Url" at bounding box center [922, 485] width 89 height 16
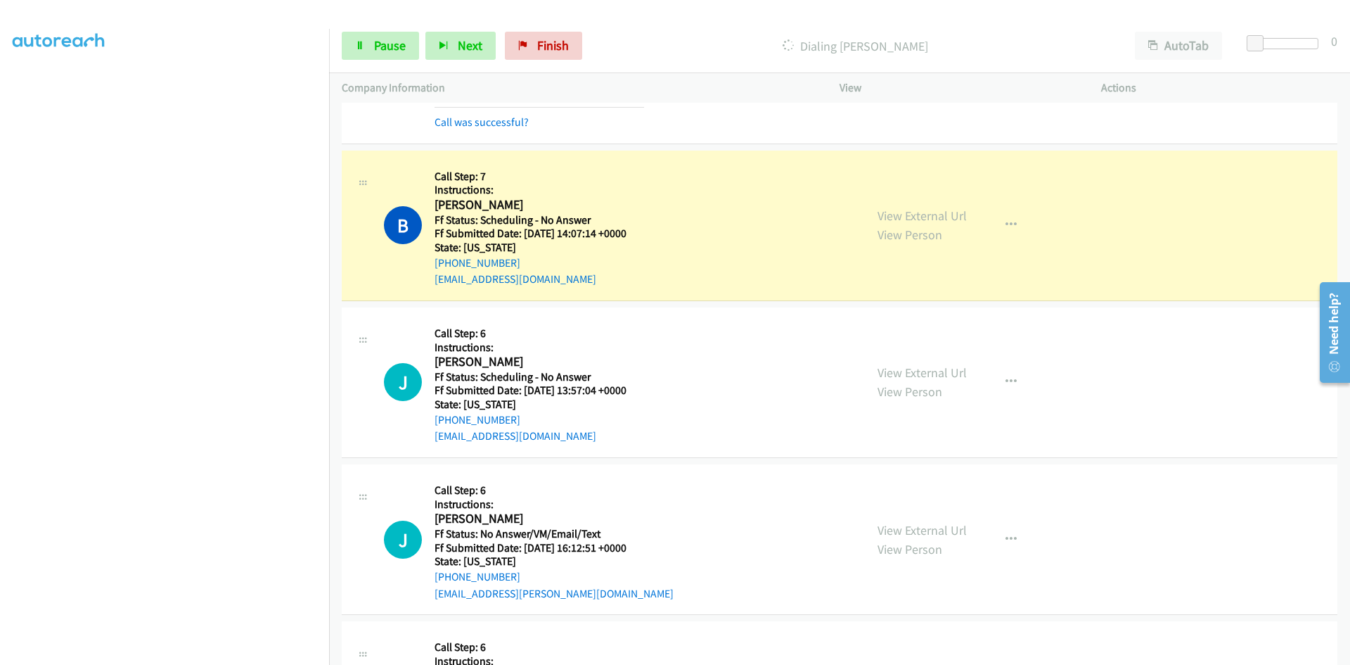
scroll to position [422, 0]
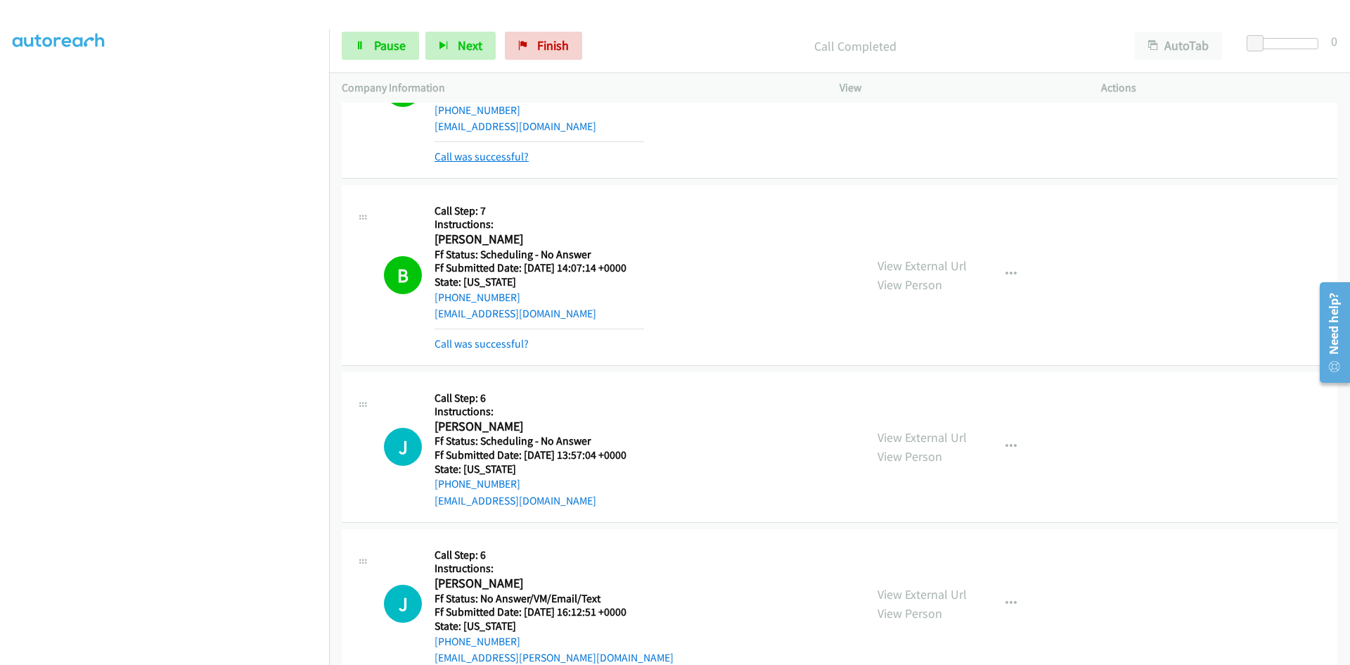
click at [514, 153] on link "Call was successful?" at bounding box center [482, 156] width 94 height 13
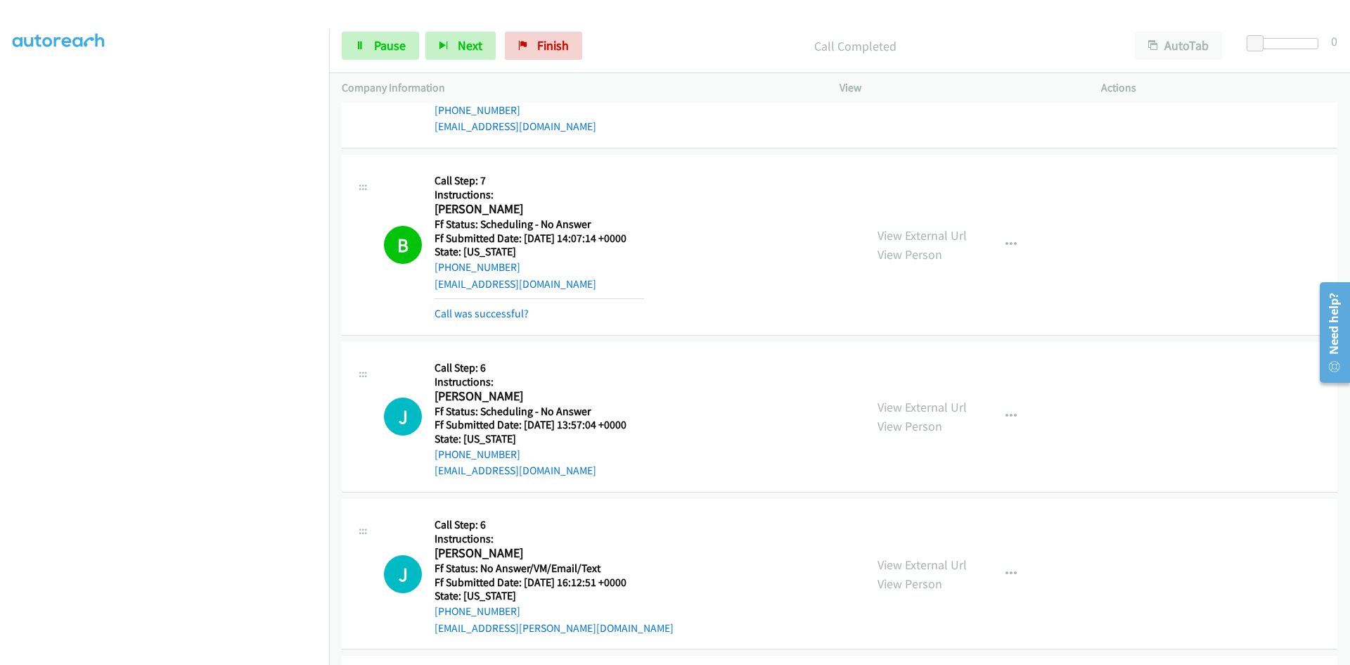
scroll to position [407, 0]
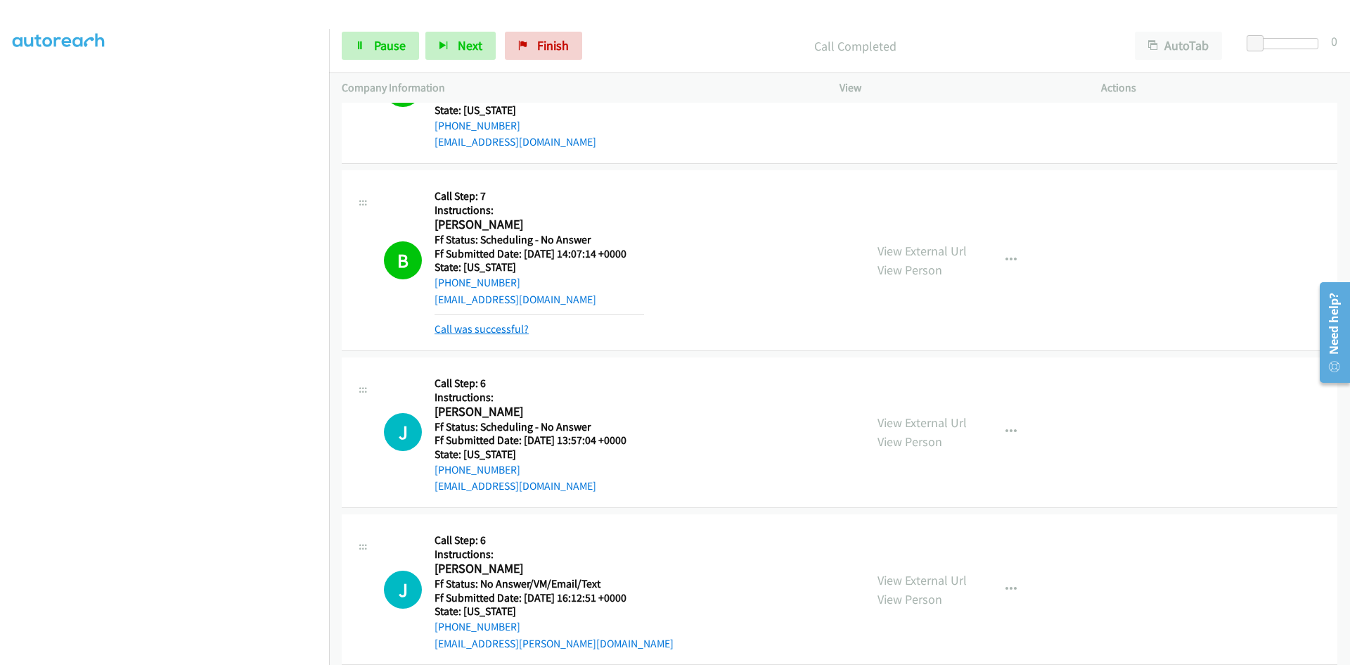
click at [493, 330] on link "Call was successful?" at bounding box center [482, 328] width 94 height 13
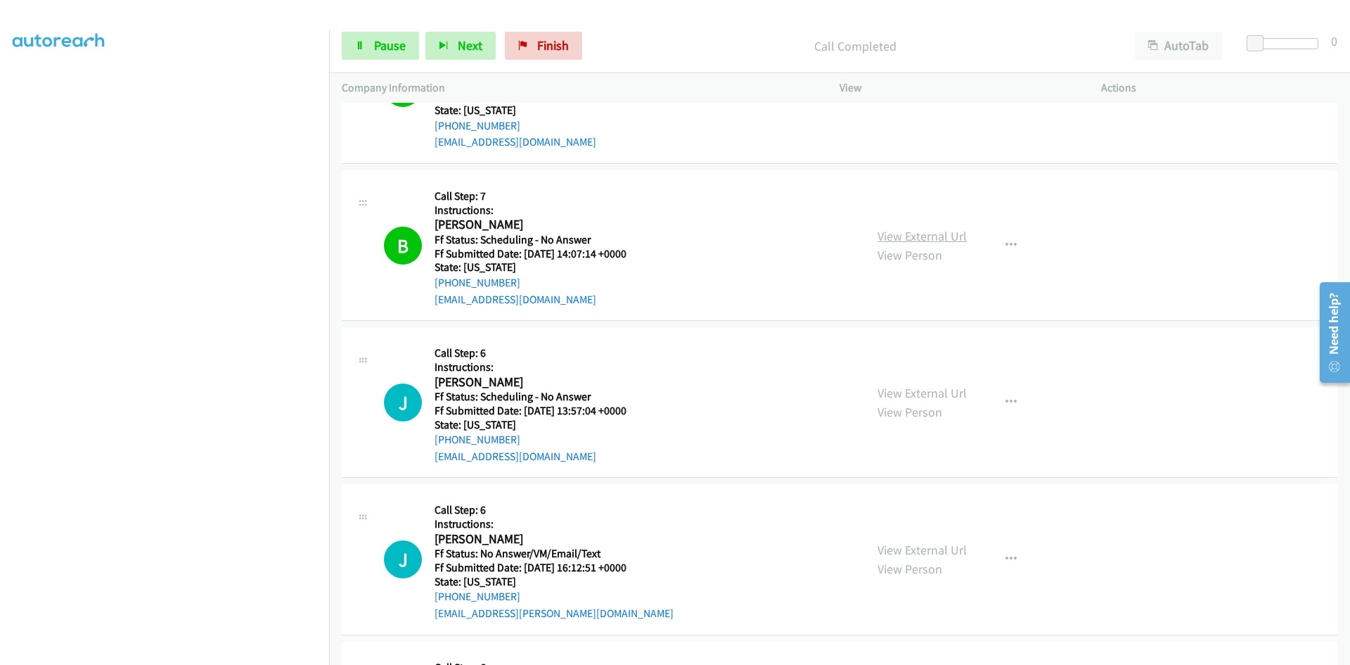
click at [949, 235] on link "View External Url" at bounding box center [922, 236] width 89 height 16
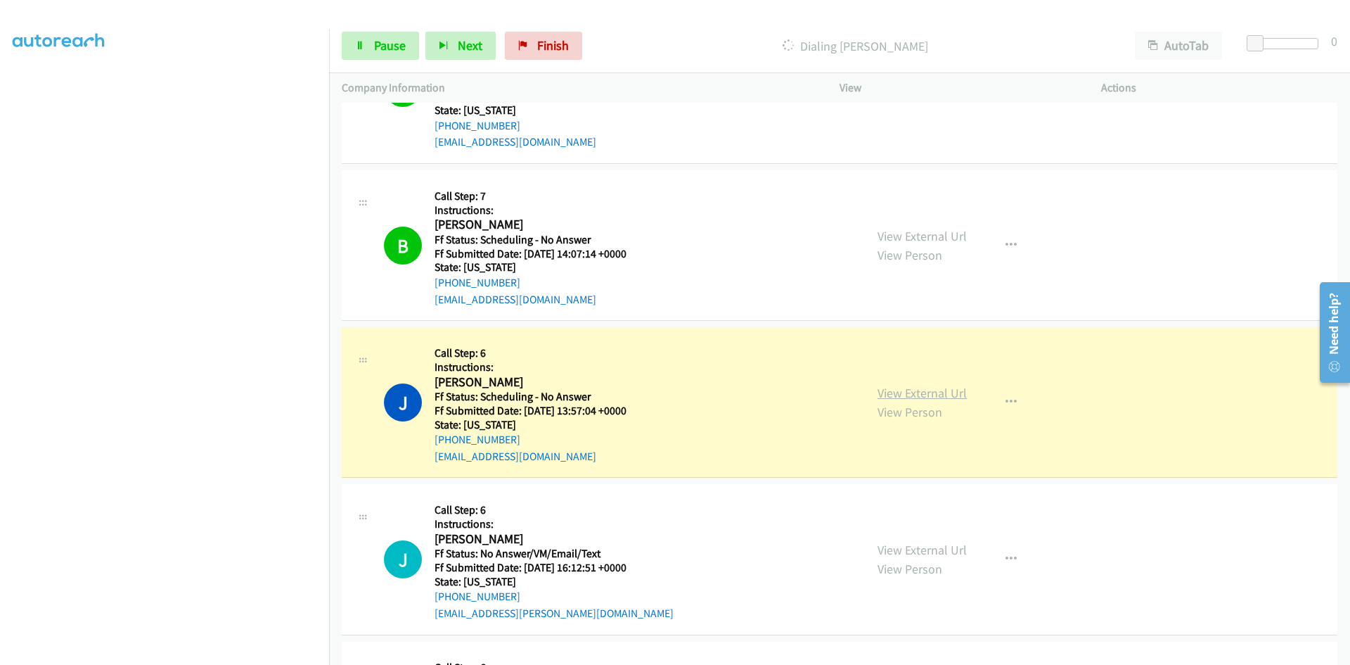
click at [914, 390] on link "View External Url" at bounding box center [922, 393] width 89 height 16
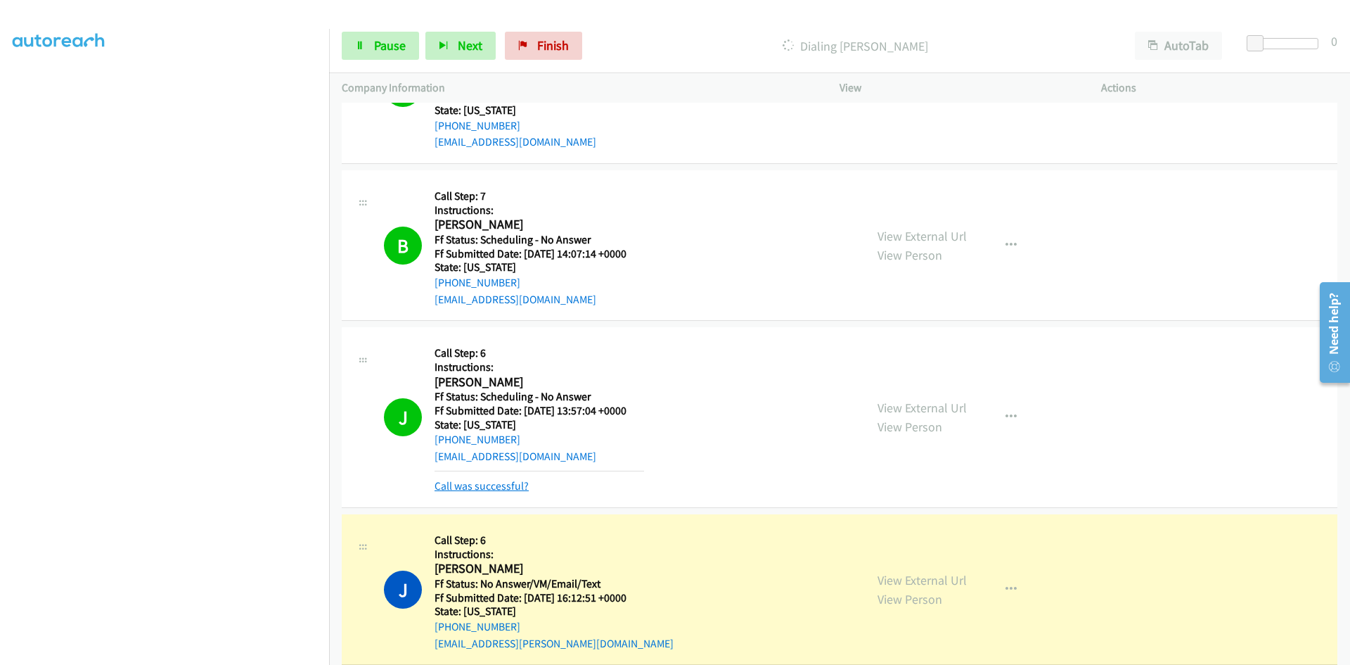
click at [501, 485] on link "Call was successful?" at bounding box center [482, 485] width 94 height 13
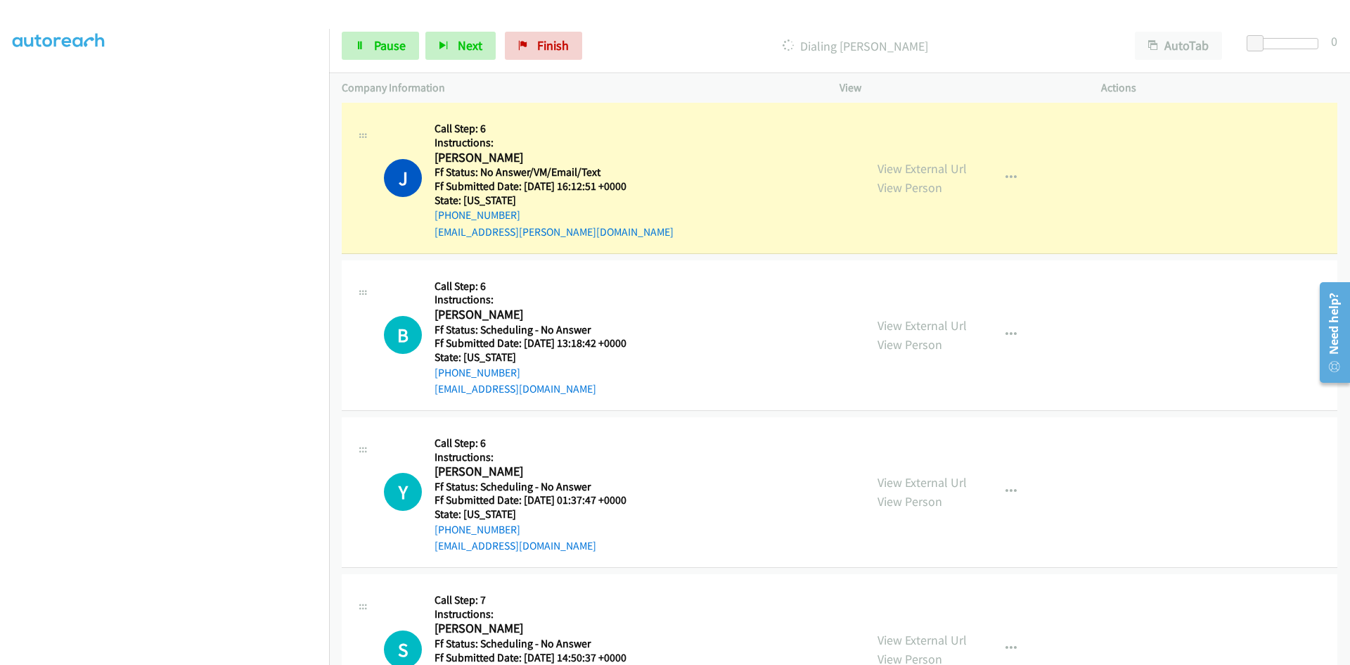
scroll to position [829, 0]
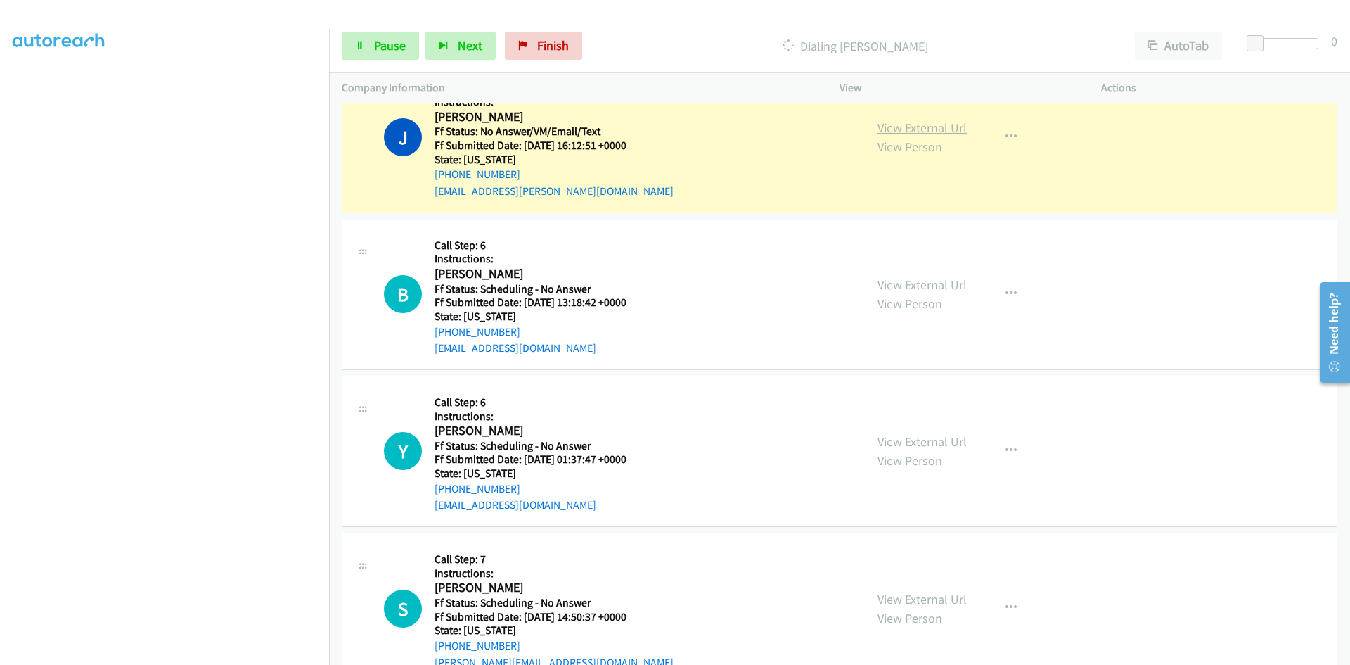
click at [950, 132] on link "View External Url" at bounding box center [922, 128] width 89 height 16
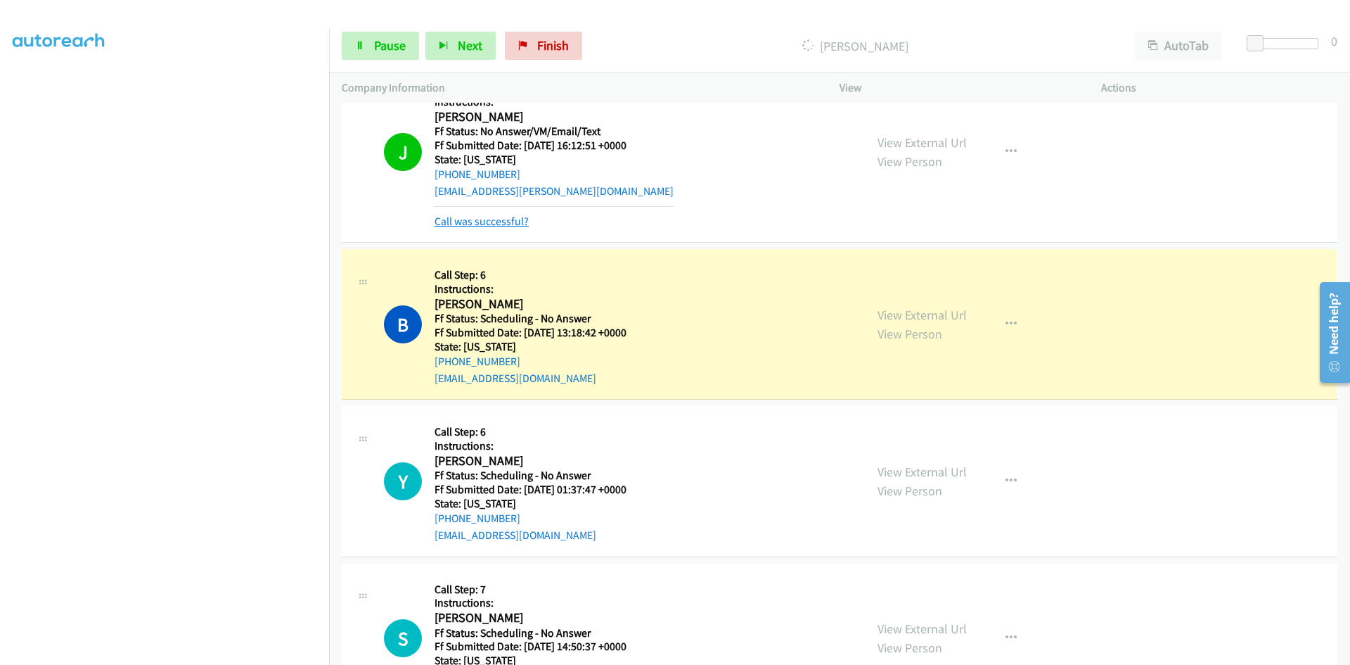
click at [508, 221] on link "Call was successful?" at bounding box center [482, 221] width 94 height 13
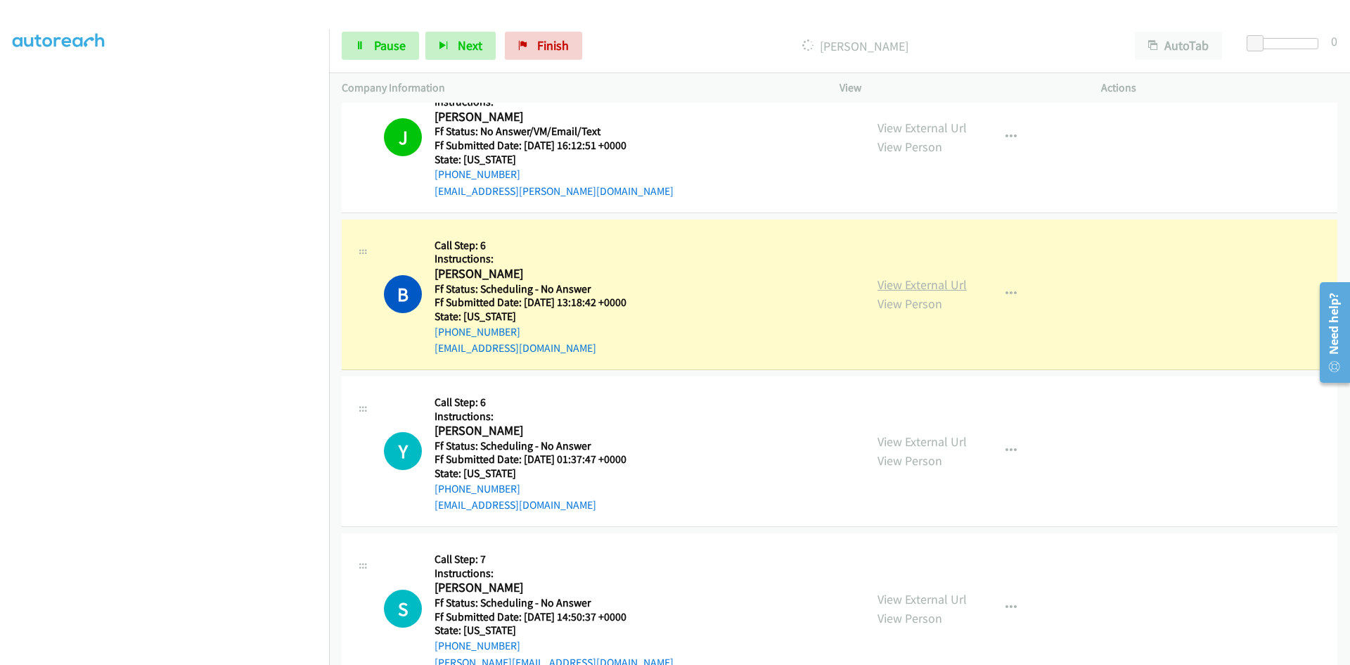
click at [925, 282] on link "View External Url" at bounding box center [922, 284] width 89 height 16
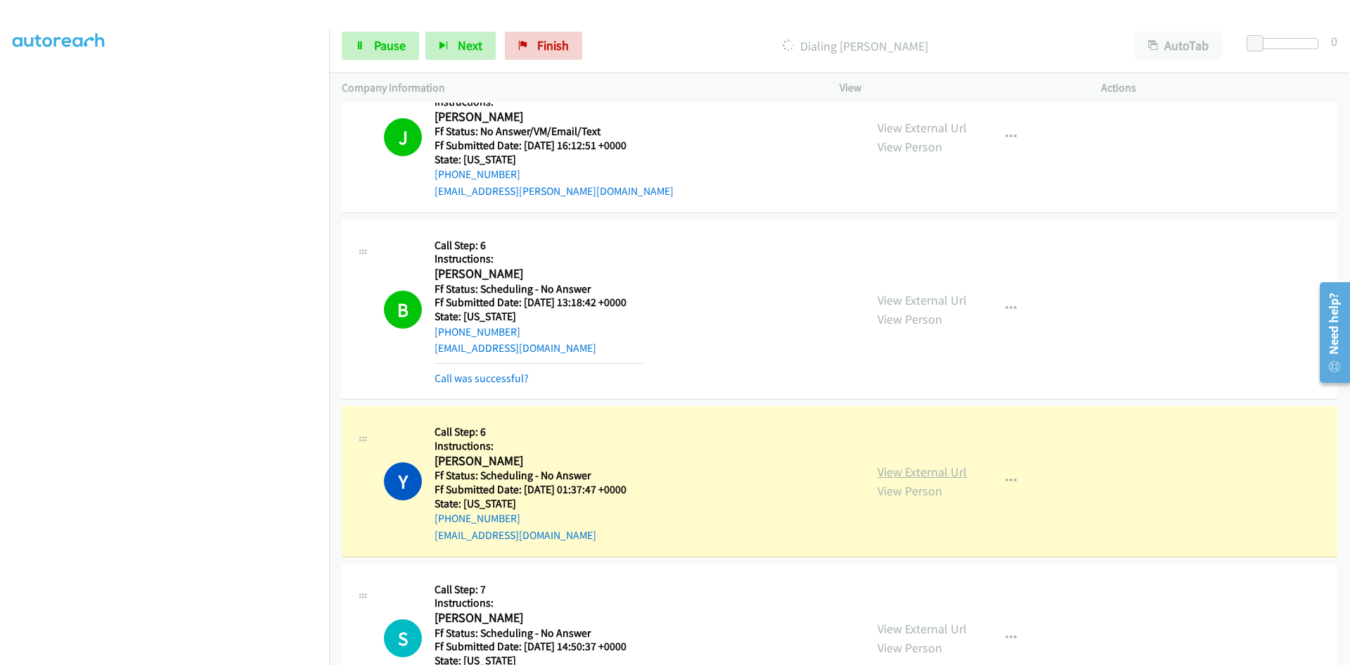
click at [933, 467] on link "View External Url" at bounding box center [922, 471] width 89 height 16
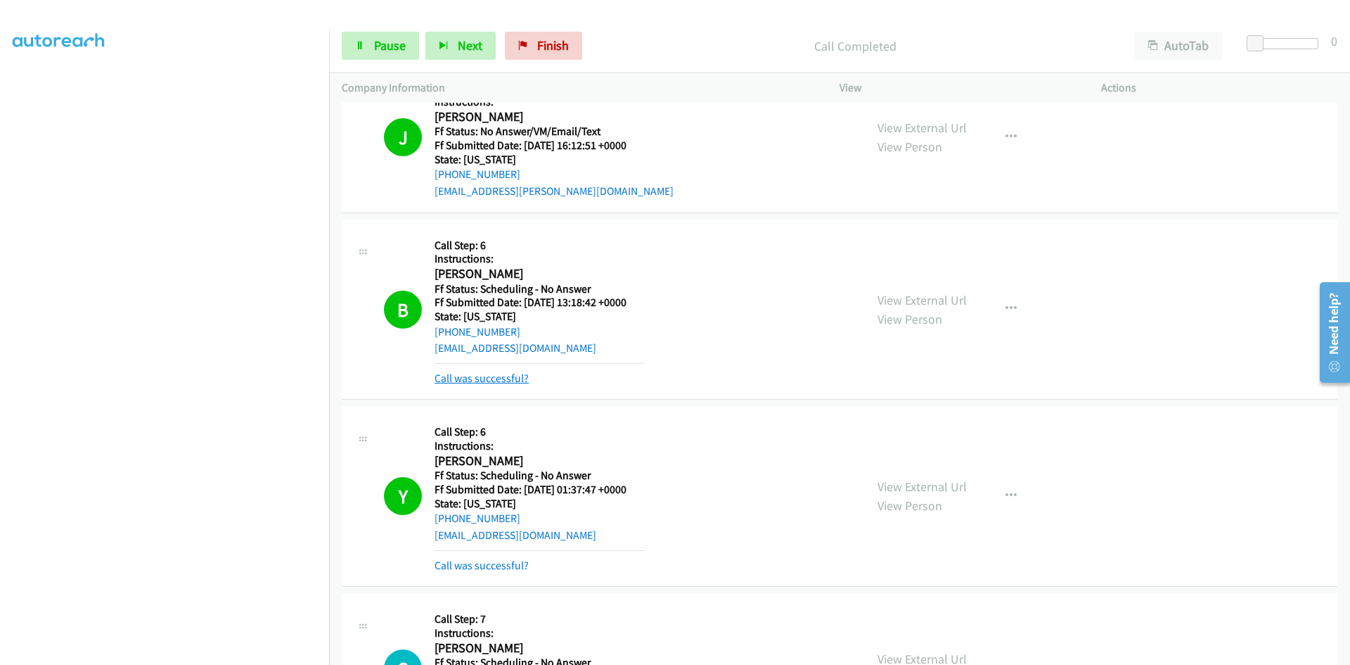
click at [518, 381] on link "Call was successful?" at bounding box center [482, 377] width 94 height 13
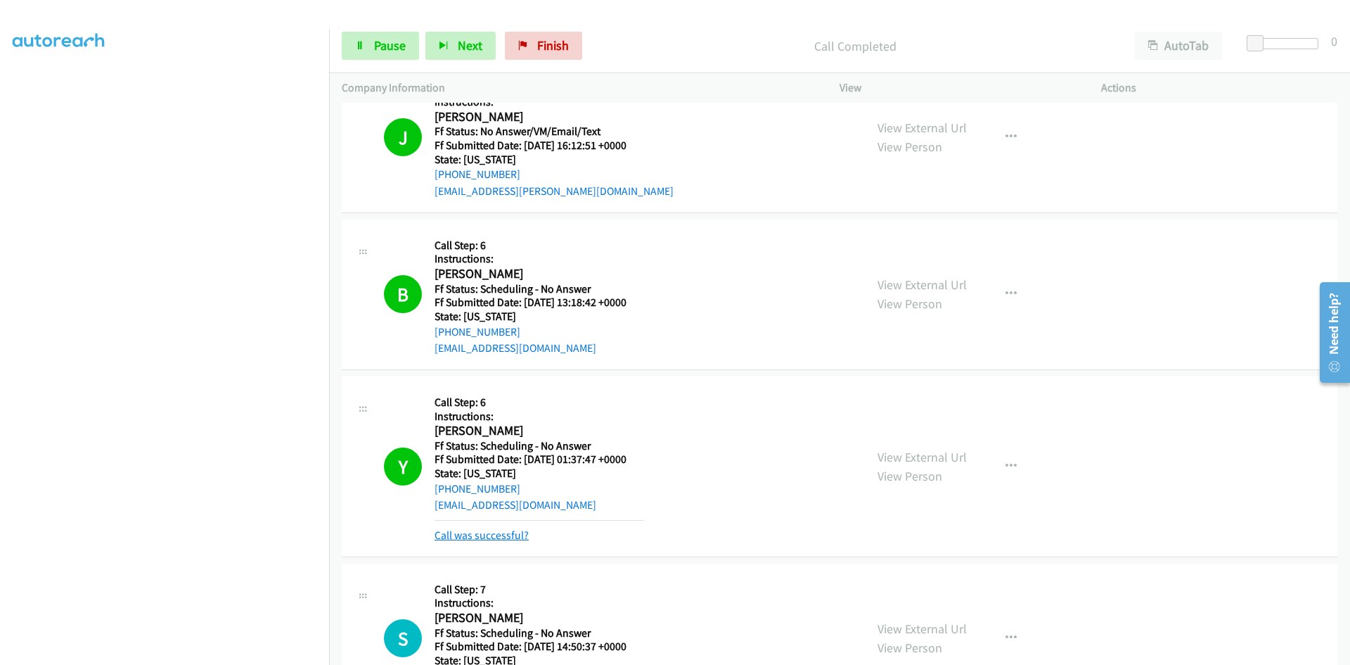
click at [499, 530] on link "Call was successful?" at bounding box center [482, 534] width 94 height 13
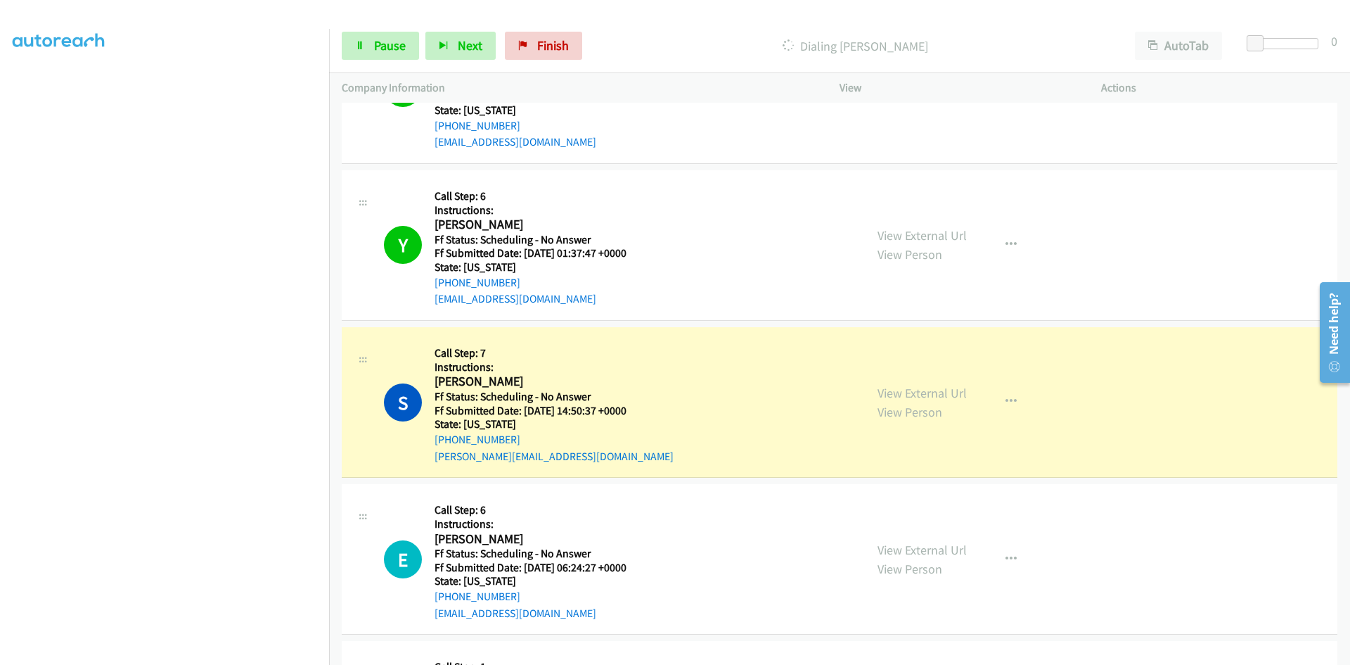
scroll to position [1110, 0]
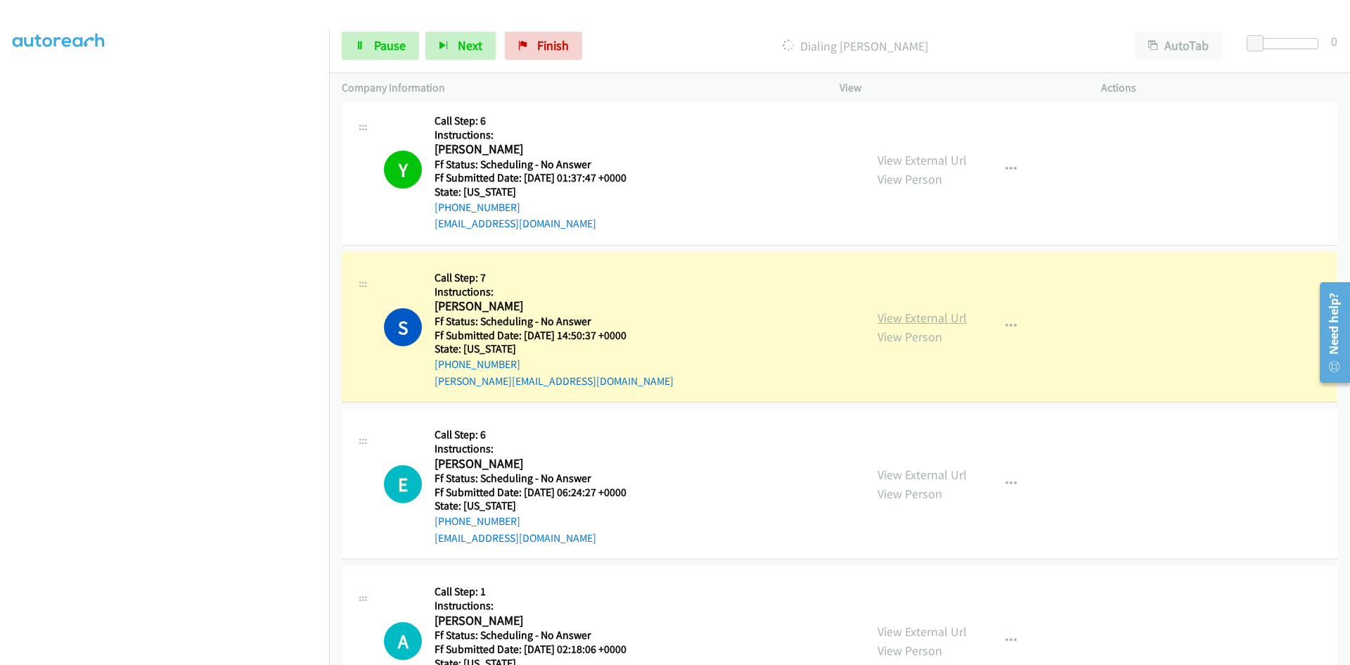
click at [935, 322] on link "View External Url" at bounding box center [922, 317] width 89 height 16
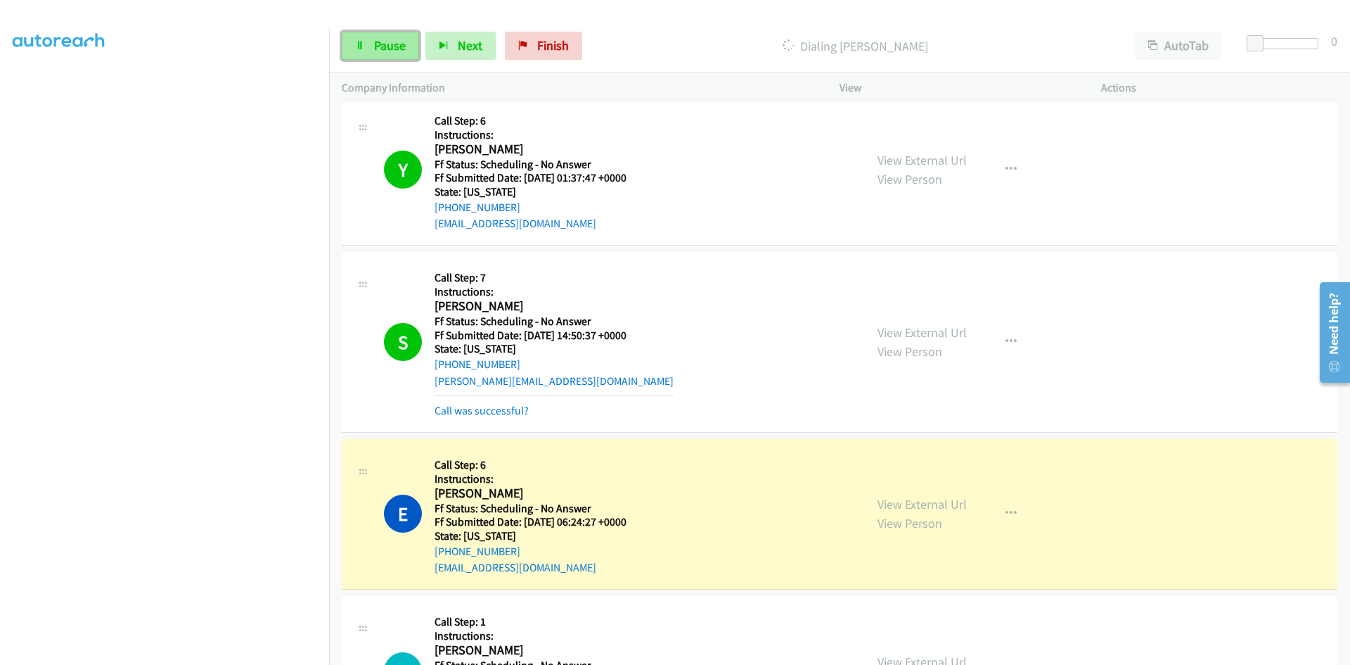
click at [375, 41] on span "Pause" at bounding box center [390, 45] width 32 height 16
click at [940, 509] on link "View External Url" at bounding box center [922, 504] width 89 height 16
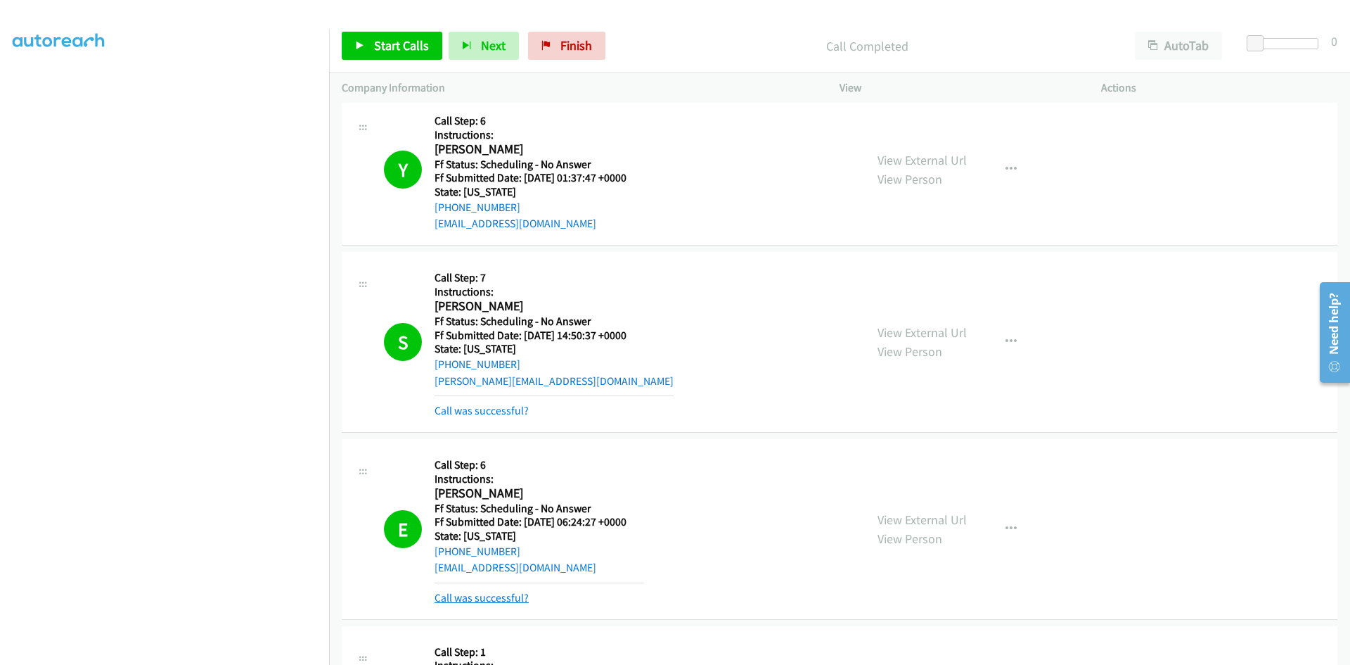
click at [490, 596] on link "Call was successful?" at bounding box center [482, 597] width 94 height 13
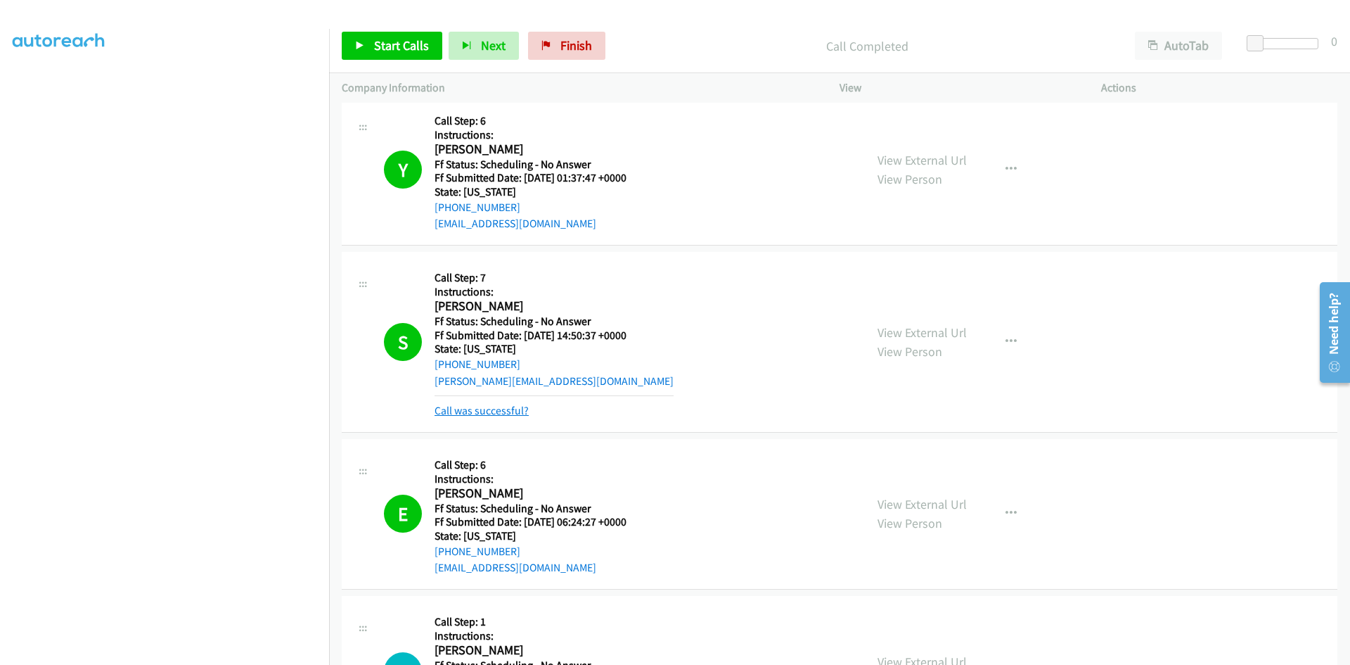
click at [485, 414] on link "Call was successful?" at bounding box center [482, 410] width 94 height 13
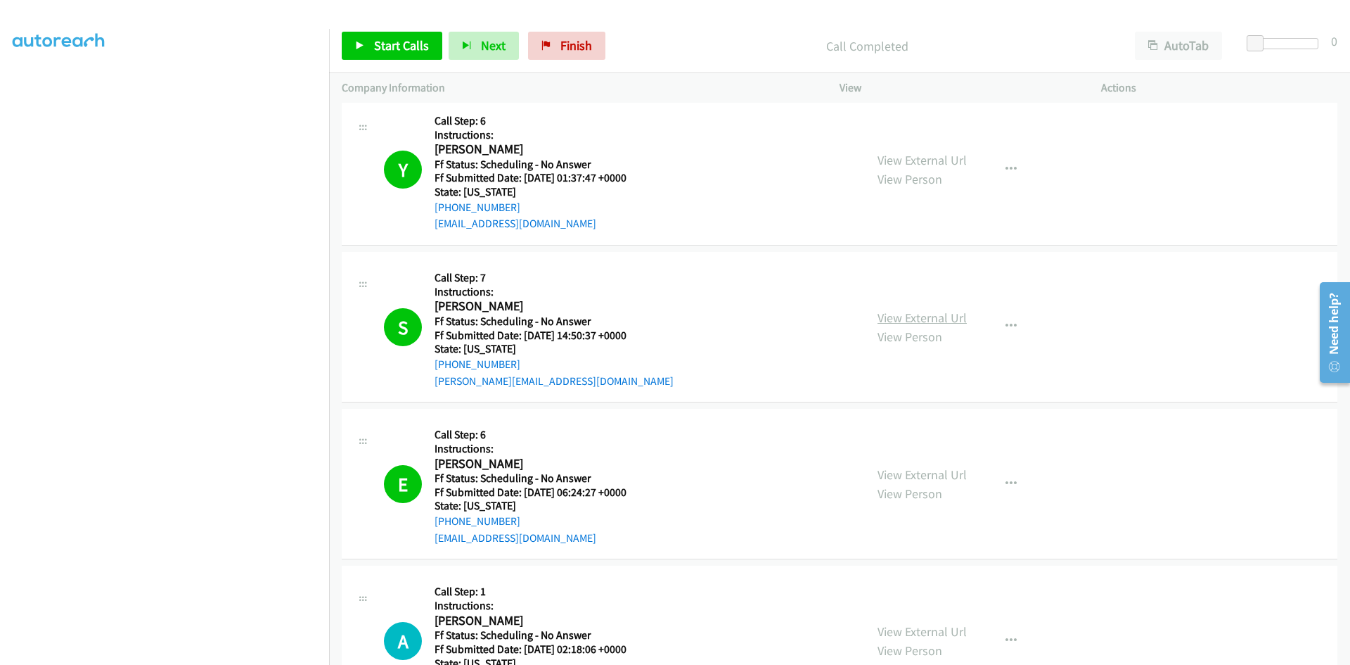
click at [954, 314] on link "View External Url" at bounding box center [922, 317] width 89 height 16
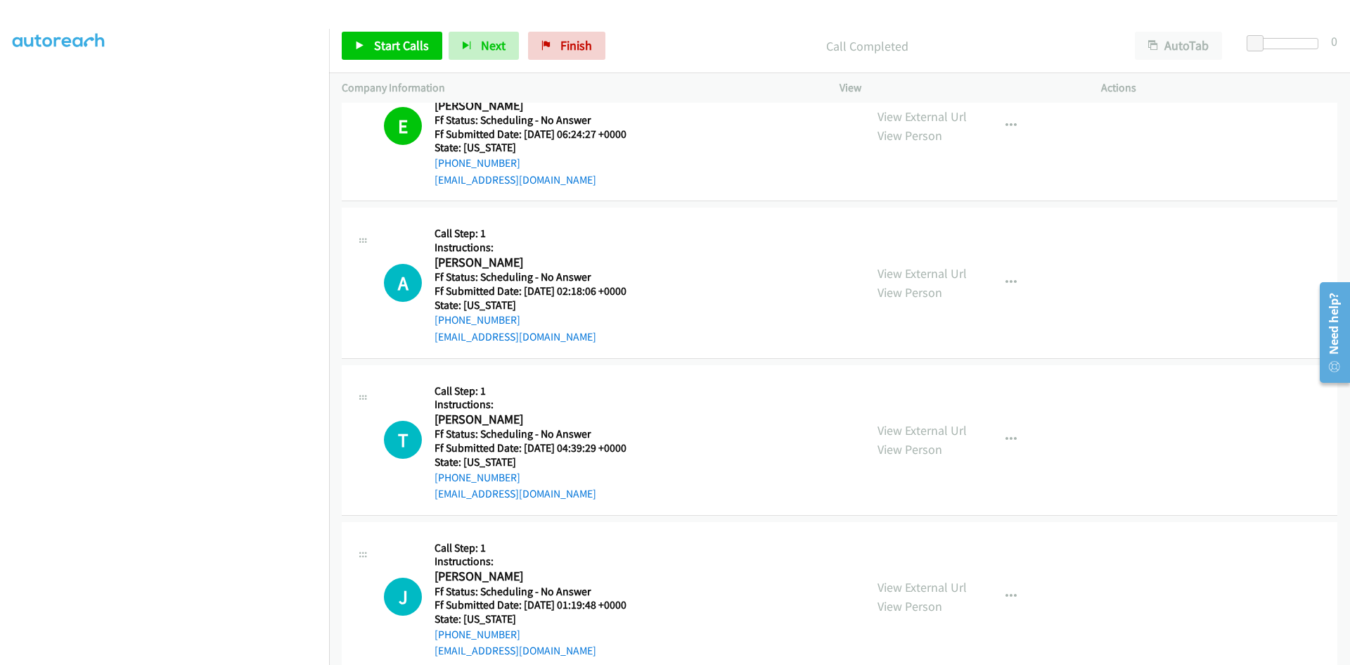
scroll to position [1602, 0]
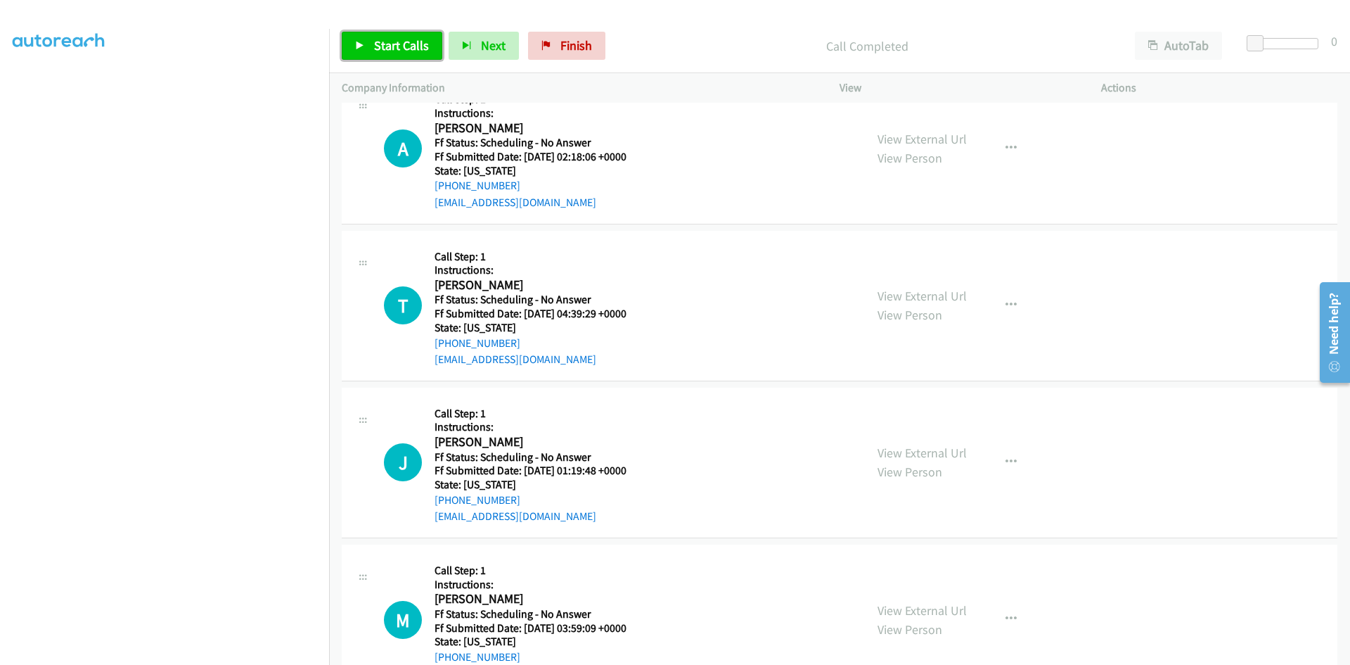
click at [378, 41] on span "Start Calls" at bounding box center [401, 45] width 55 height 16
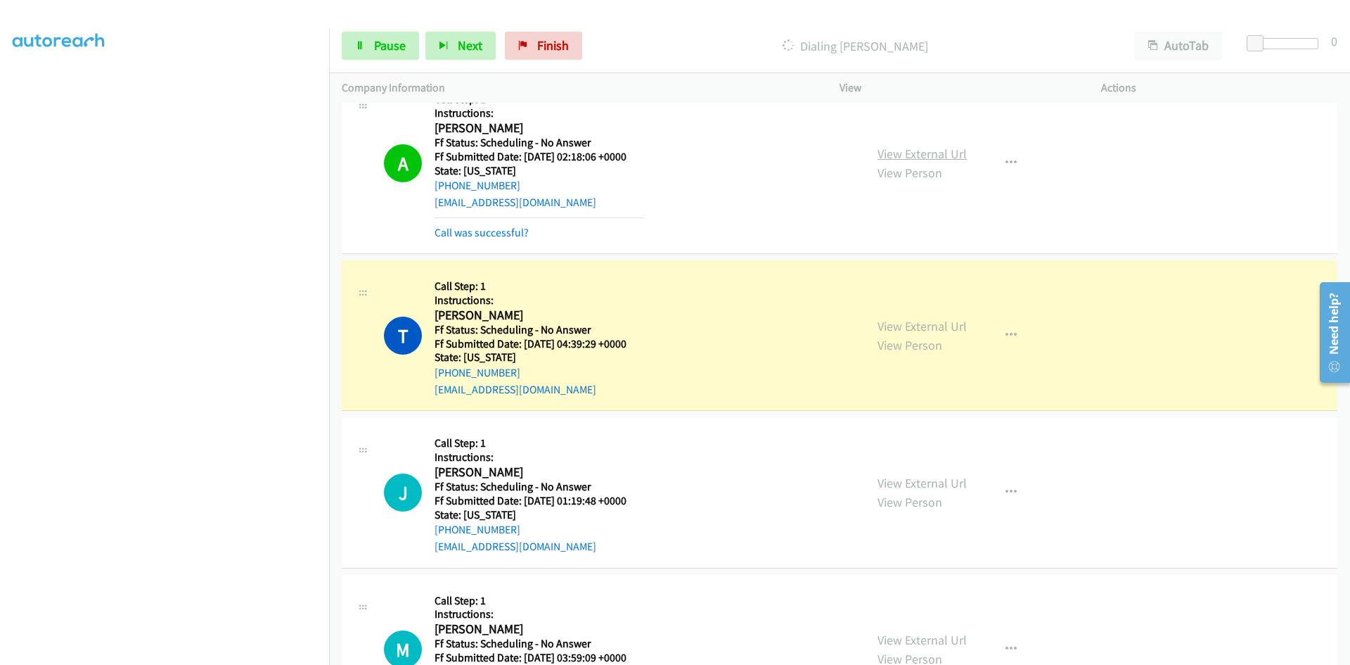
click at [935, 158] on link "View External Url" at bounding box center [922, 154] width 89 height 16
click at [516, 227] on link "Call was successful?" at bounding box center [482, 232] width 94 height 13
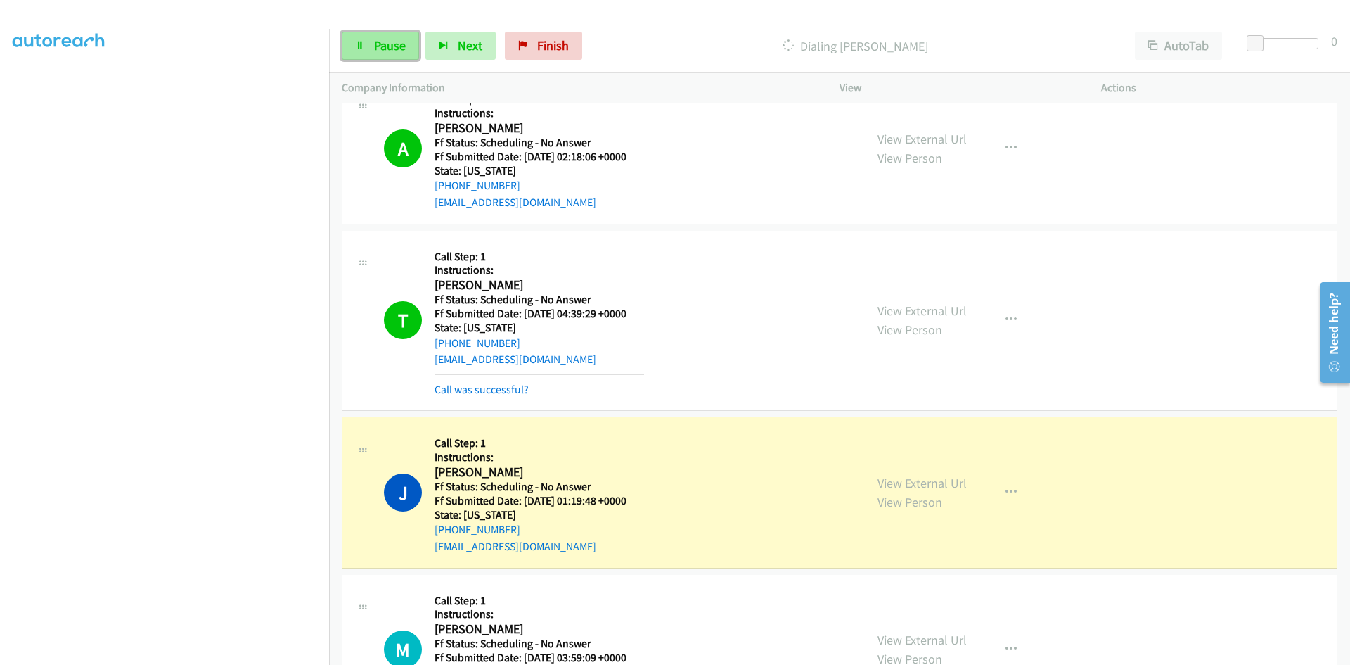
click at [364, 47] on icon at bounding box center [360, 46] width 10 height 10
click at [926, 309] on link "View External Url" at bounding box center [922, 310] width 89 height 16
click at [907, 480] on link "View External Url" at bounding box center [922, 483] width 89 height 16
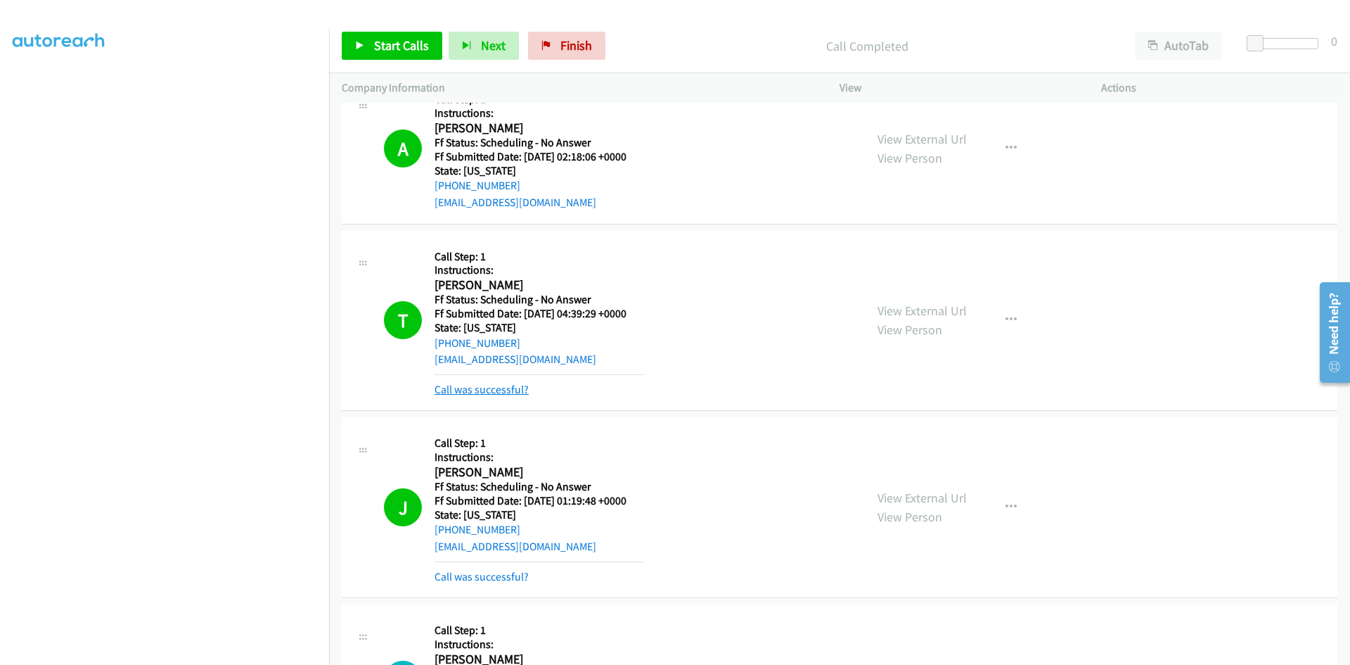
click at [499, 385] on link "Call was successful?" at bounding box center [482, 389] width 94 height 13
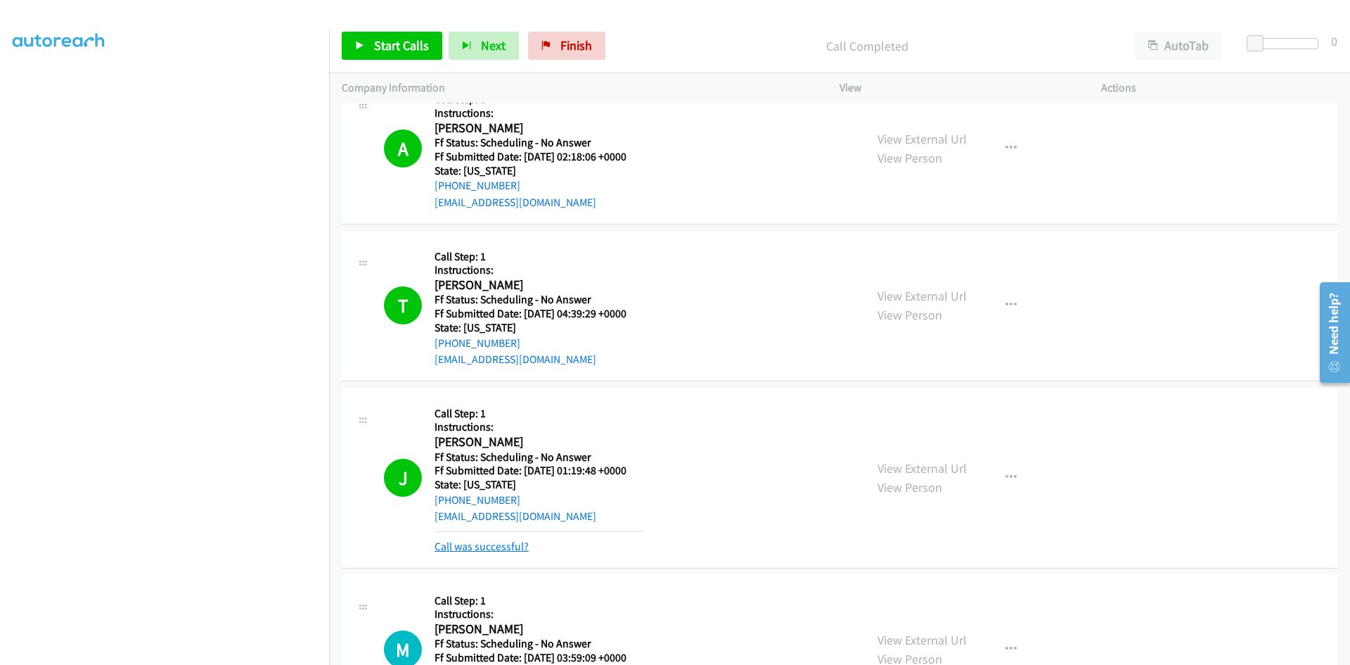
click at [491, 550] on link "Call was successful?" at bounding box center [482, 545] width 94 height 13
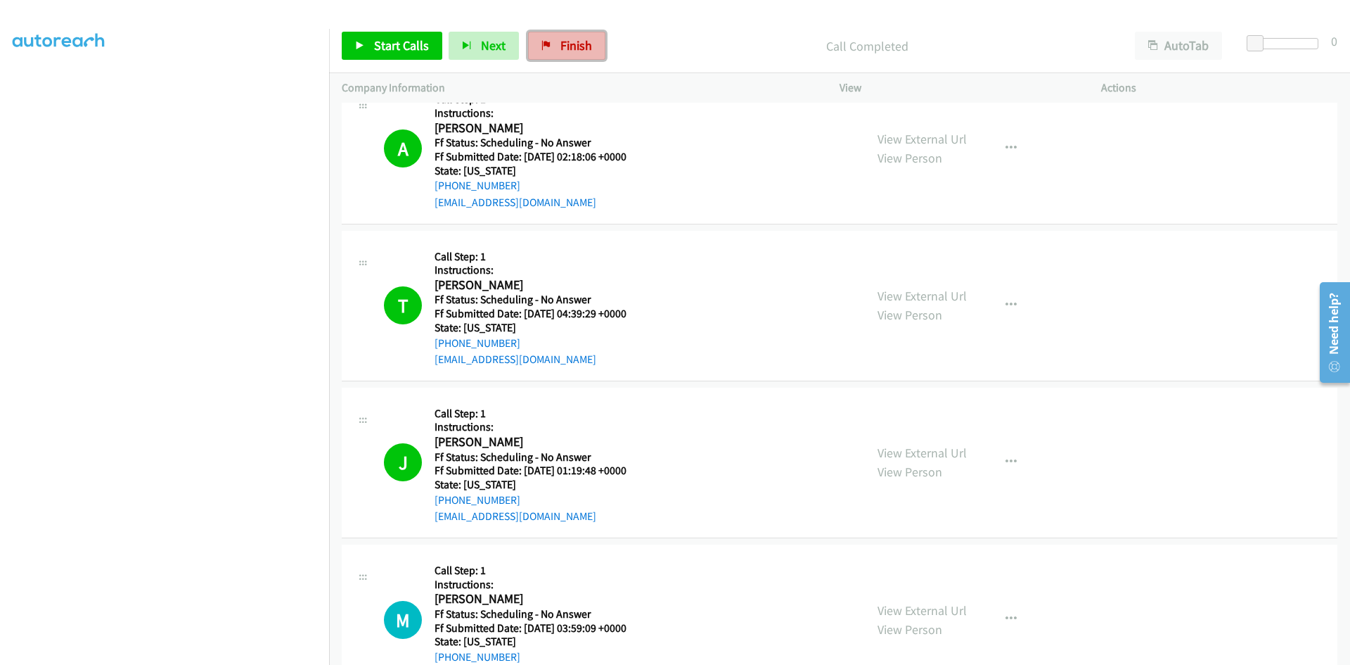
click at [570, 36] on link "Finish" at bounding box center [566, 46] width 77 height 28
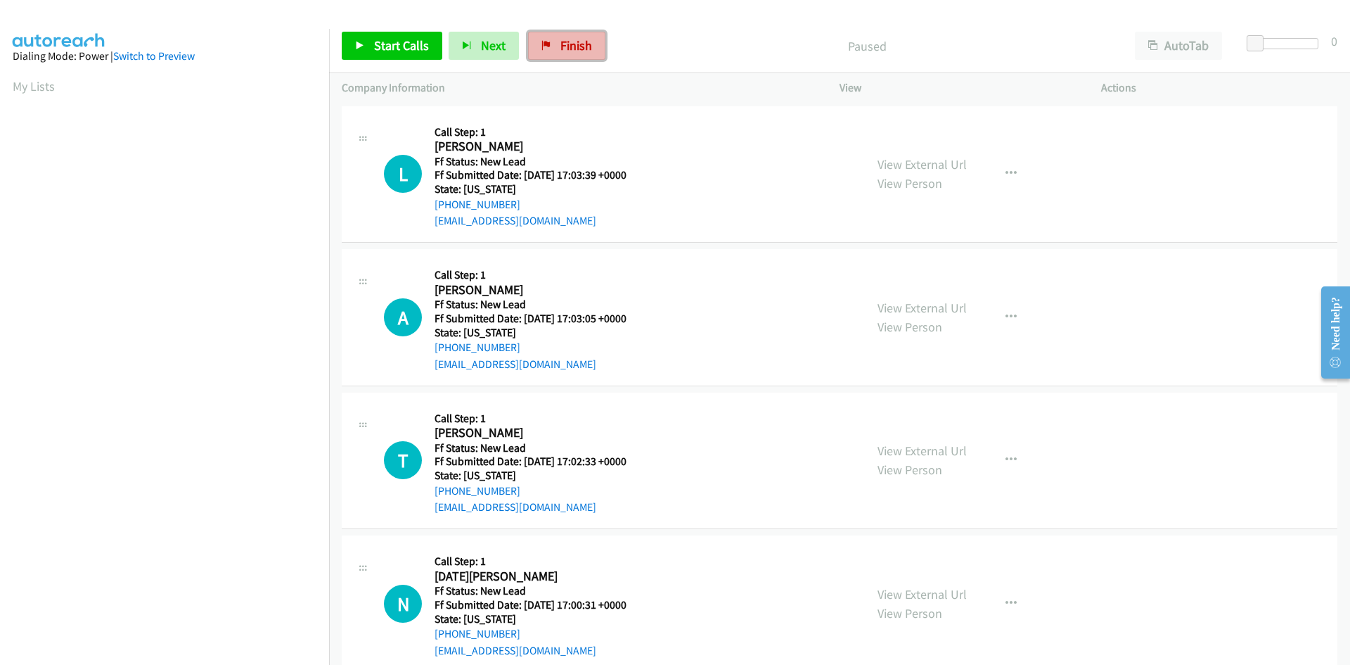
click at [585, 44] on span "Finish" at bounding box center [577, 45] width 32 height 16
click at [376, 43] on span "Start Calls" at bounding box center [401, 45] width 55 height 16
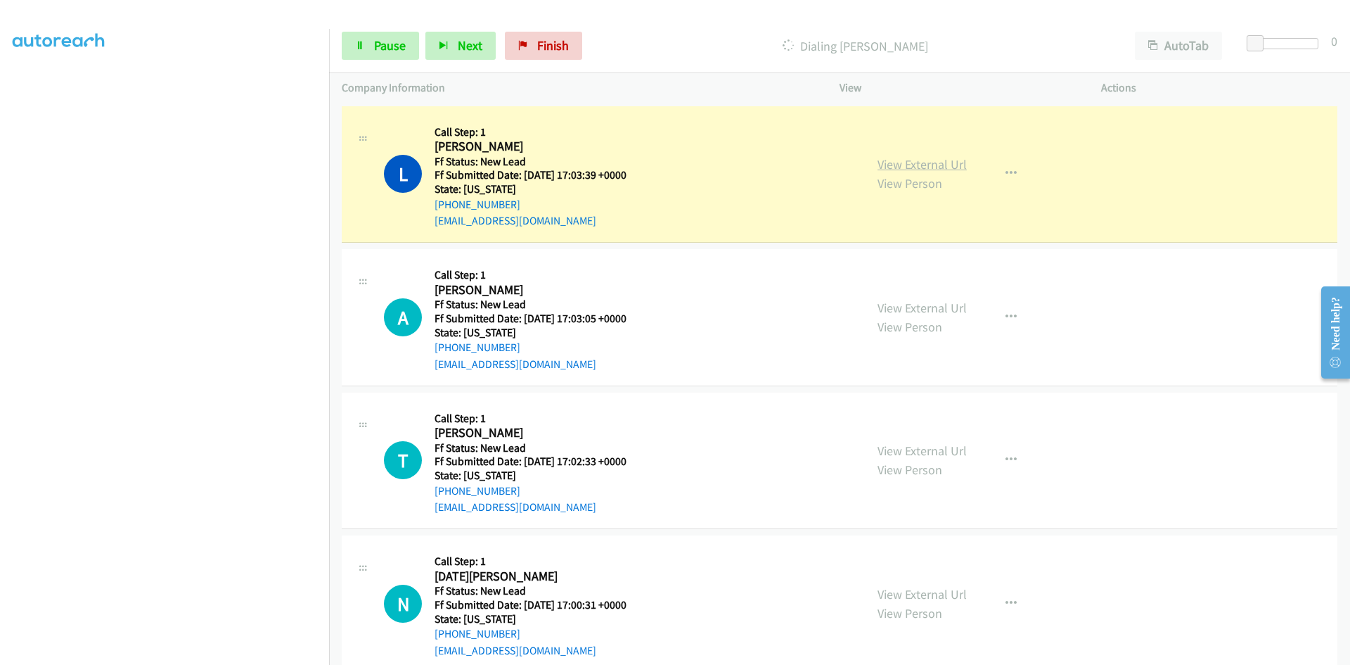
click at [936, 160] on link "View External Url" at bounding box center [922, 164] width 89 height 16
click at [359, 44] on icon at bounding box center [360, 46] width 10 height 10
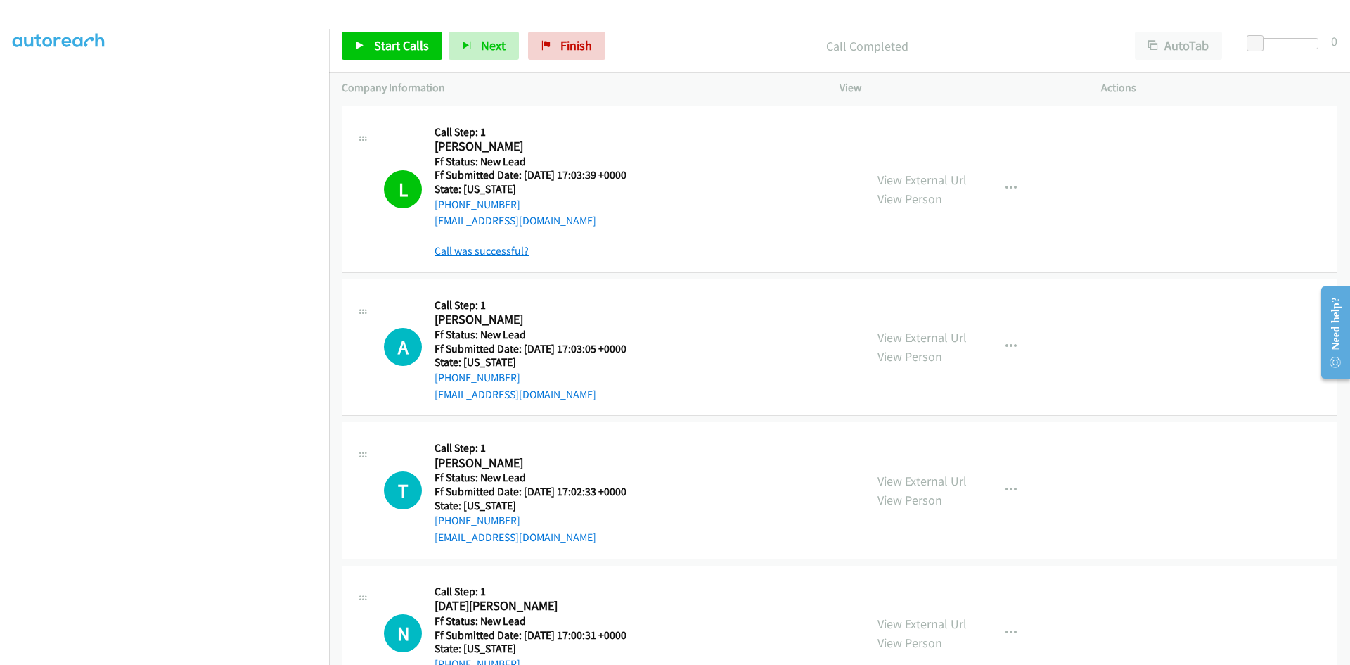
click at [501, 255] on link "Call was successful?" at bounding box center [482, 250] width 94 height 13
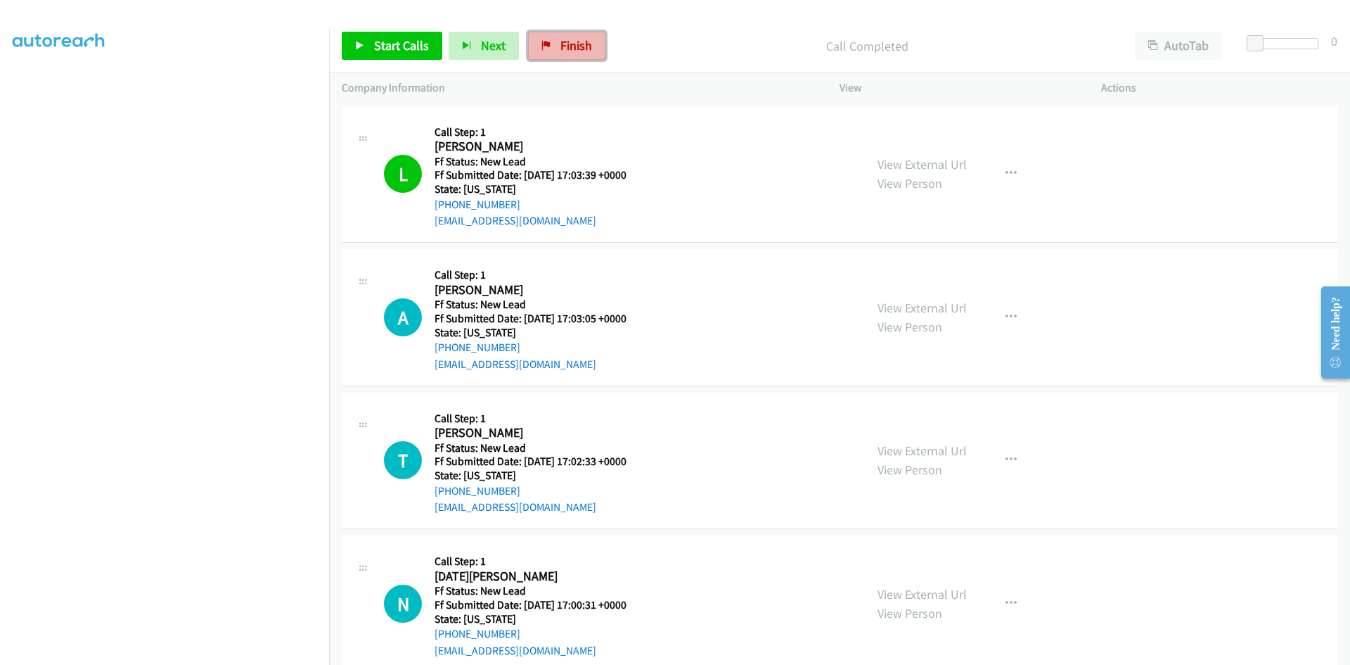
click at [564, 49] on span "Finish" at bounding box center [577, 45] width 32 height 16
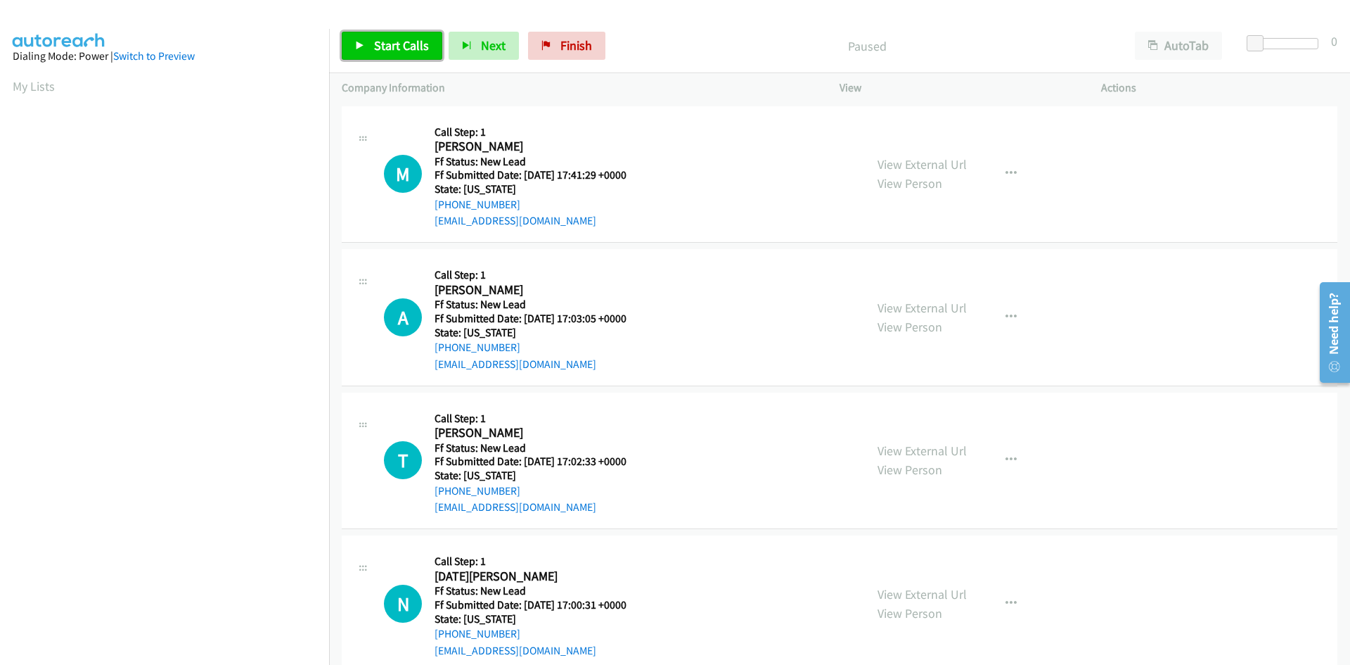
click at [364, 46] on icon at bounding box center [360, 46] width 10 height 10
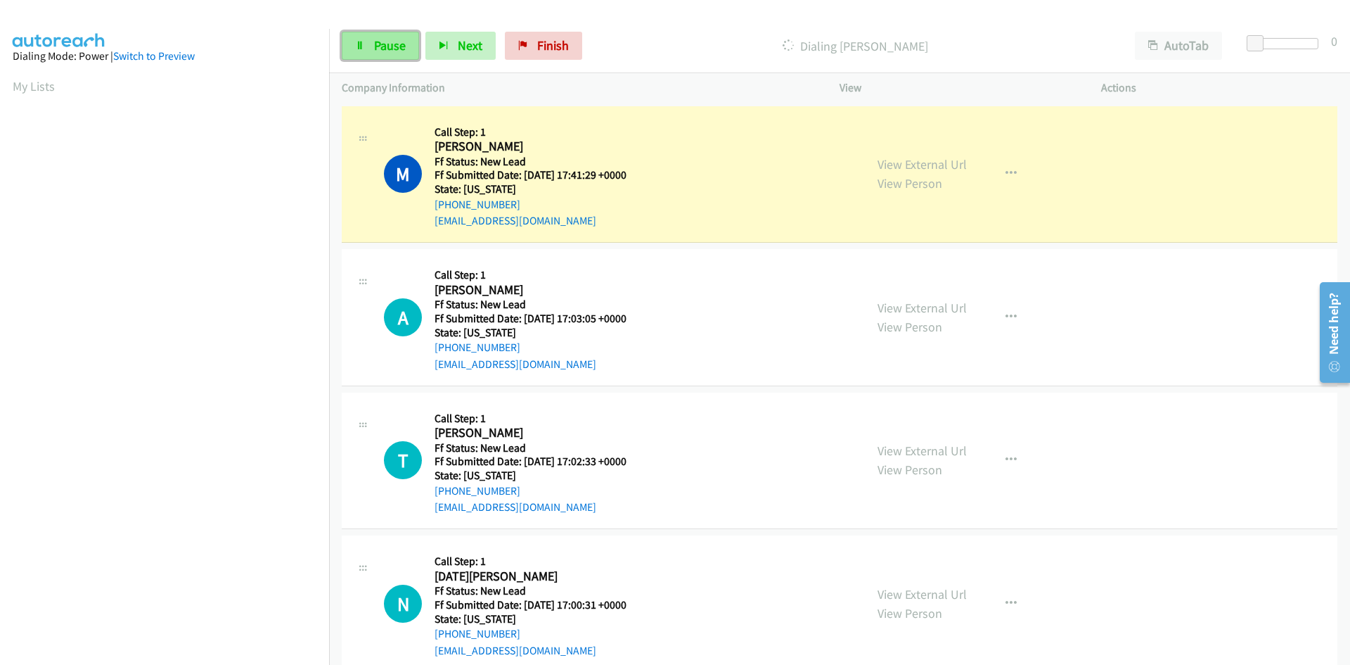
click at [401, 57] on link "Pause" at bounding box center [380, 46] width 77 height 28
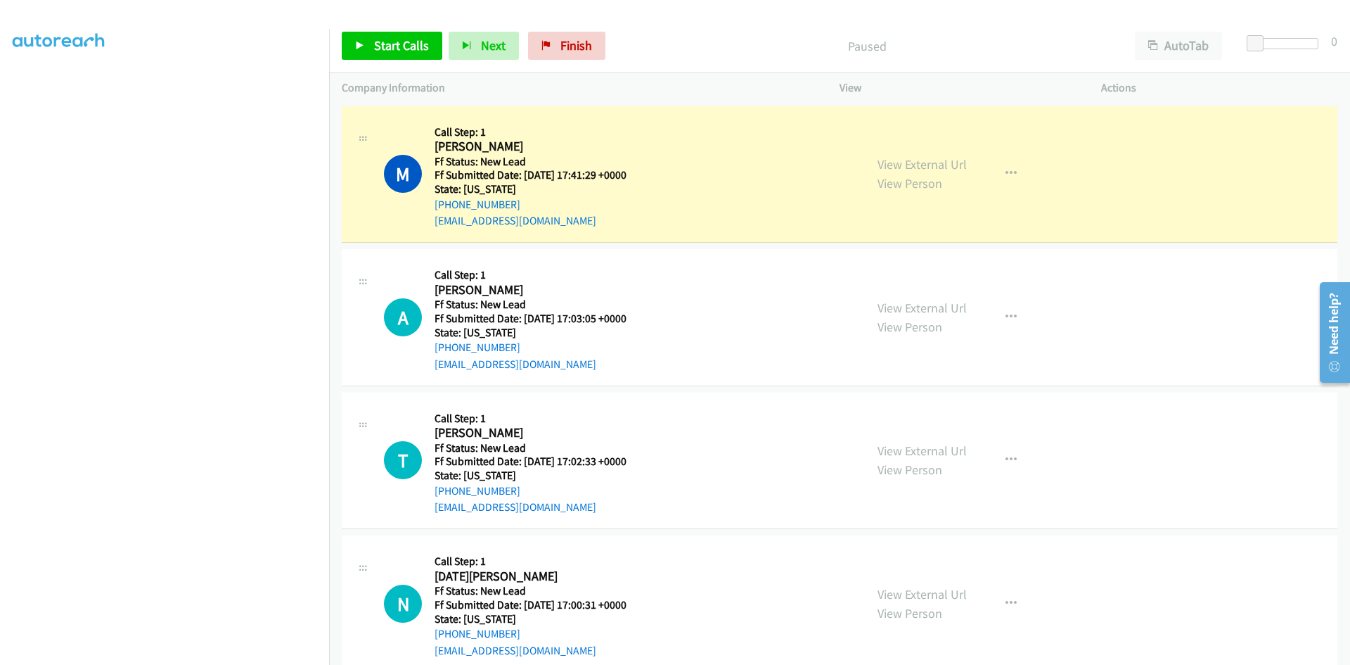
scroll to position [124, 0]
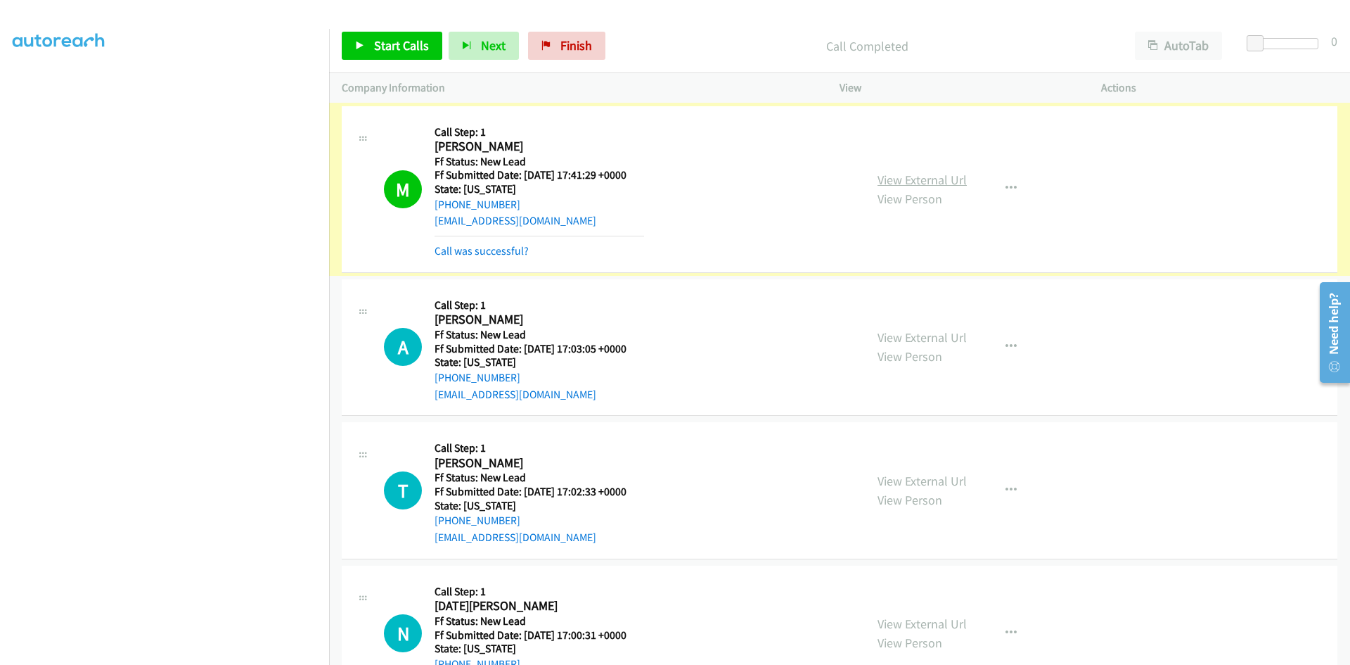
click at [930, 181] on link "View External Url" at bounding box center [922, 180] width 89 height 16
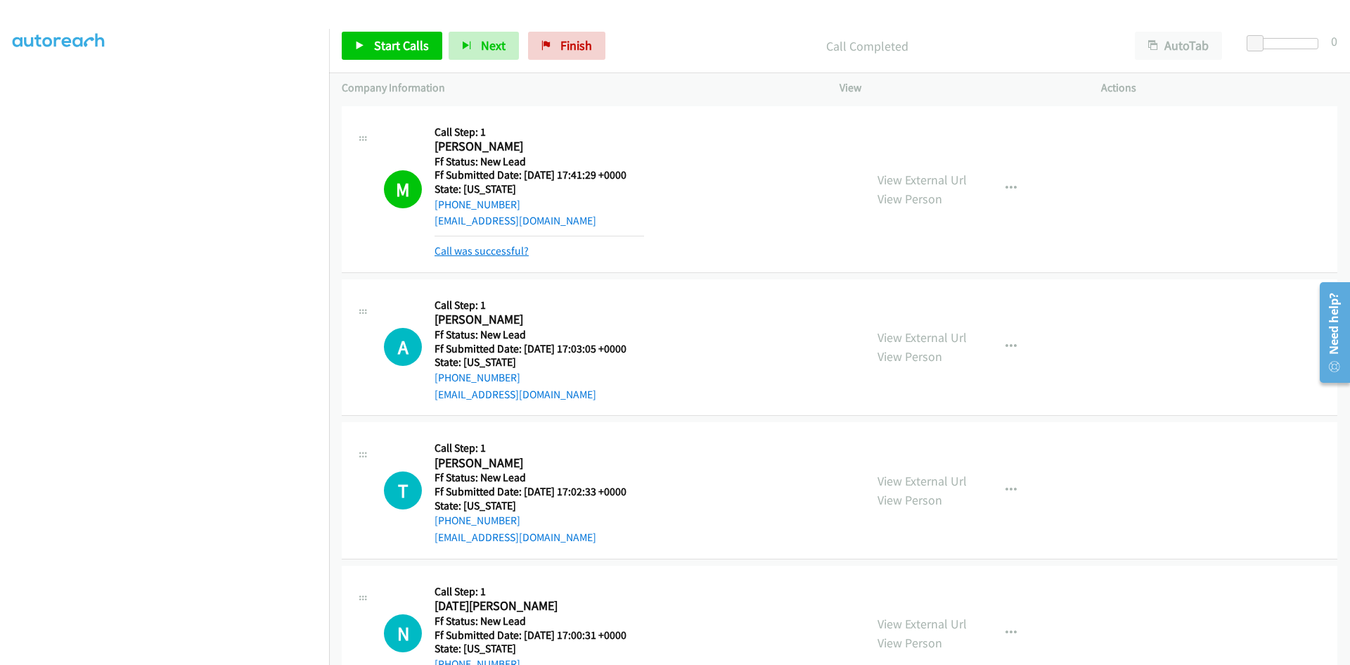
click at [509, 250] on link "Call was successful?" at bounding box center [482, 250] width 94 height 13
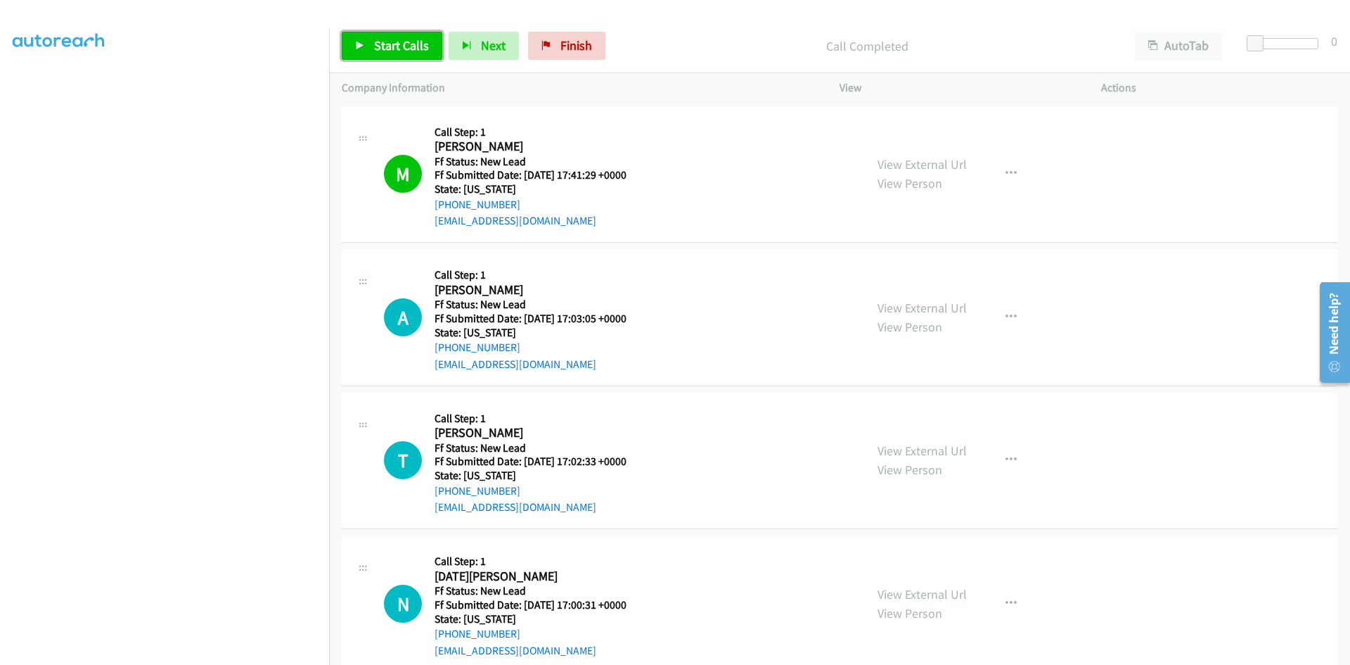
click at [399, 49] on span "Start Calls" at bounding box center [401, 45] width 55 height 16
click at [952, 307] on link "View External Url" at bounding box center [922, 308] width 89 height 16
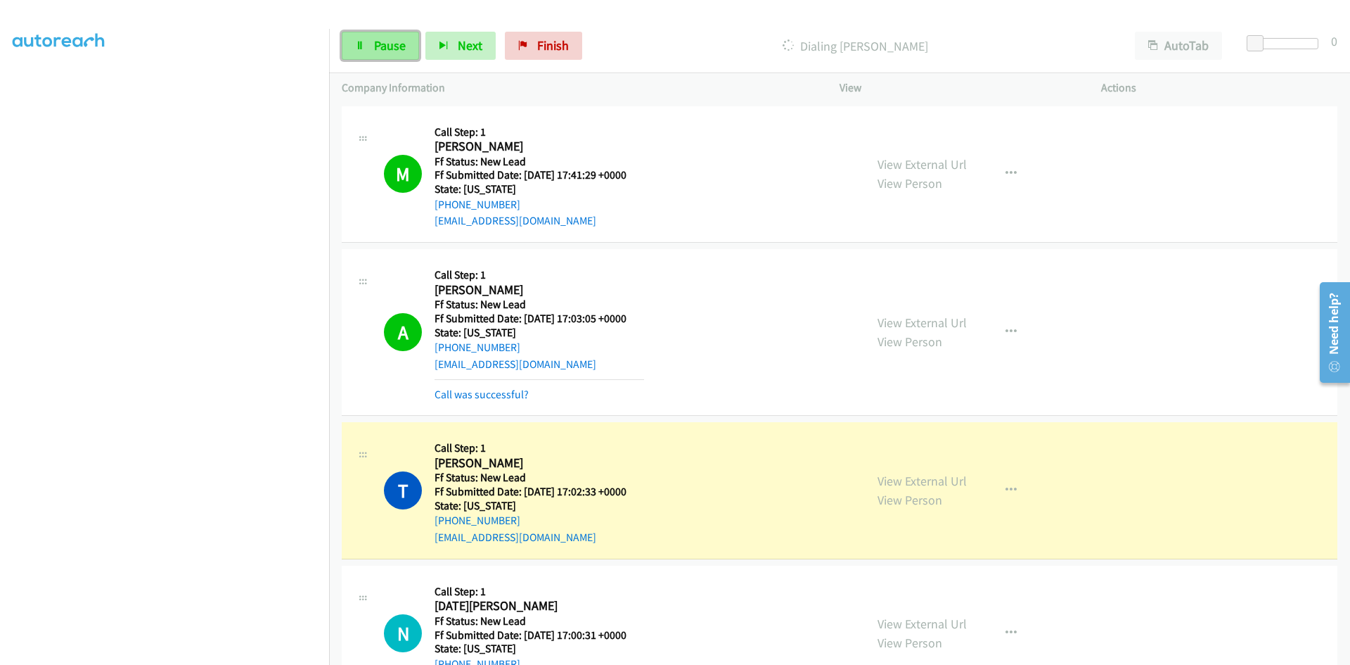
click at [371, 43] on link "Pause" at bounding box center [380, 46] width 77 height 28
click at [504, 395] on link "Call was successful?" at bounding box center [482, 394] width 94 height 13
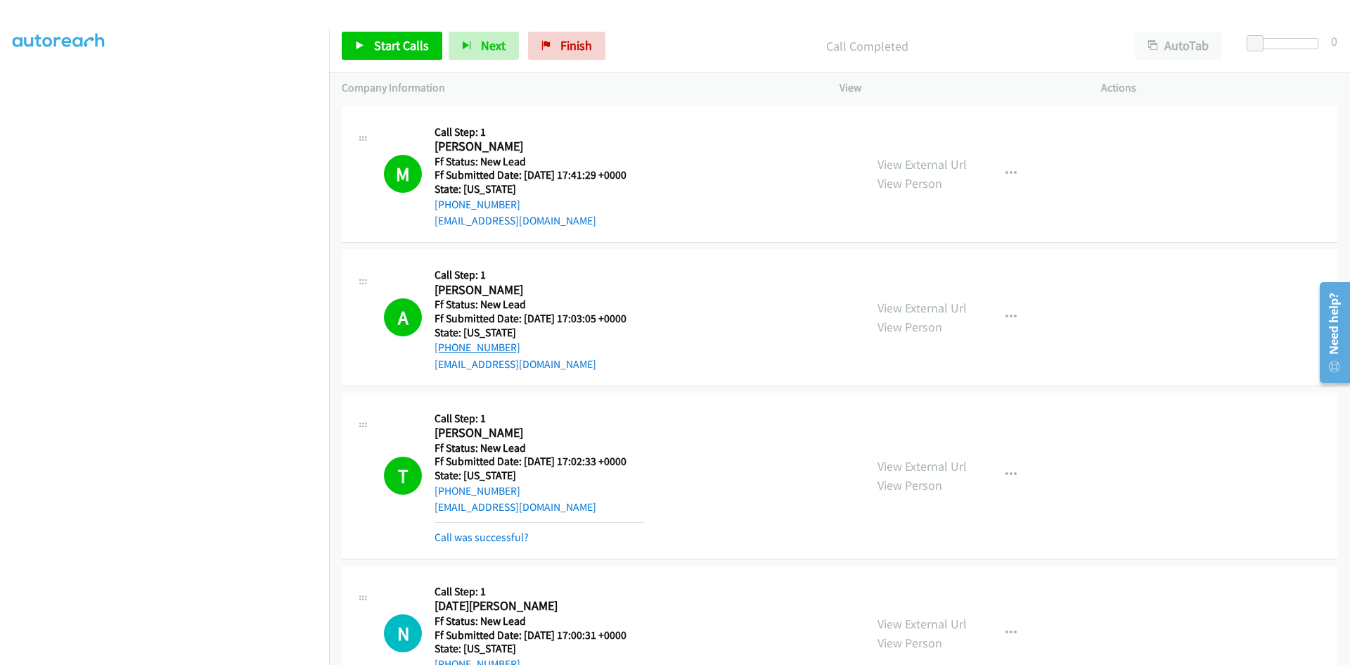
click at [506, 348] on link "+1 786-663-4379" at bounding box center [478, 346] width 86 height 13
click at [486, 347] on link "+1 786-663-4379" at bounding box center [478, 346] width 86 height 13
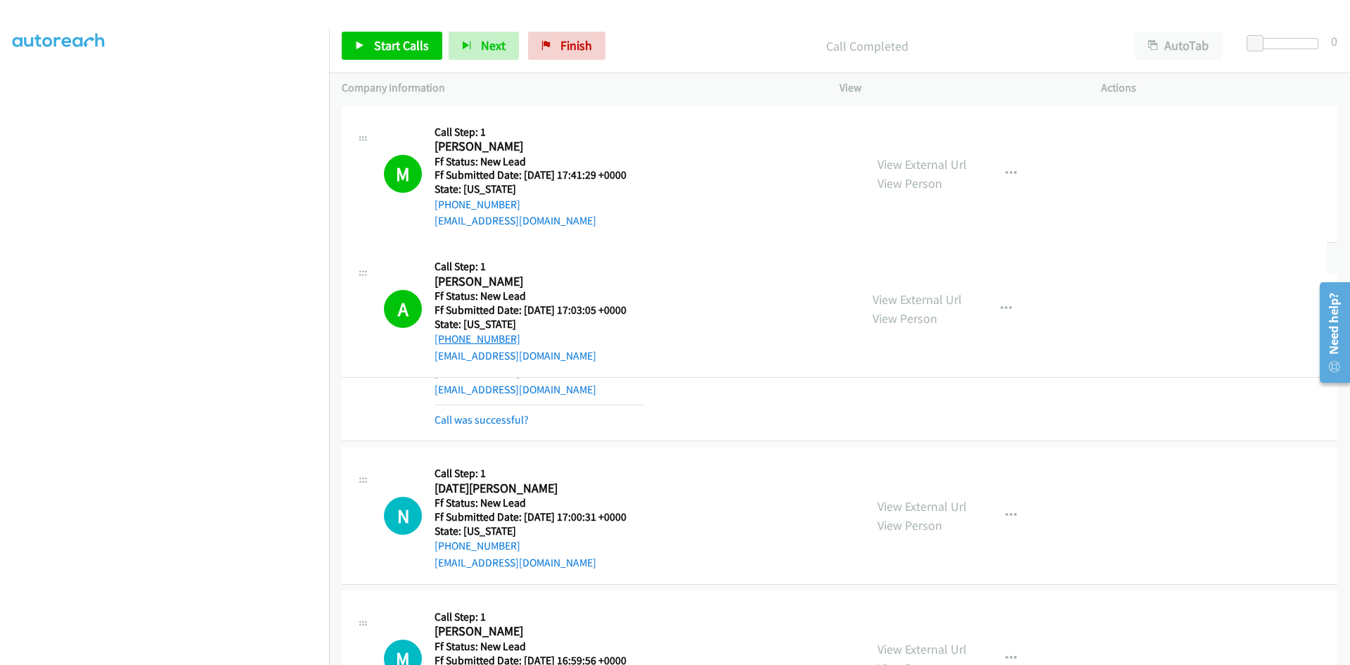
drag, startPoint x: 527, startPoint y: 345, endPoint x: 487, endPoint y: 337, distance: 41.0
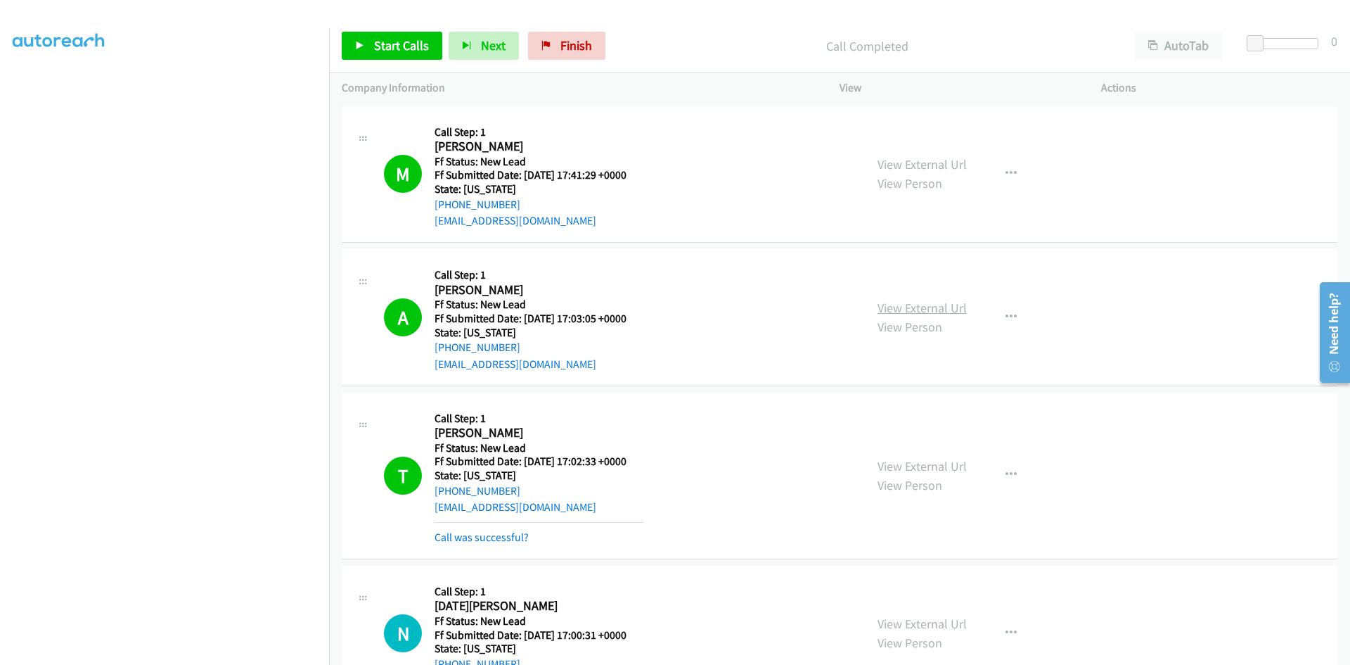
click at [957, 310] on link "View External Url" at bounding box center [922, 308] width 89 height 16
click at [471, 535] on link "Call was successful?" at bounding box center [482, 536] width 94 height 13
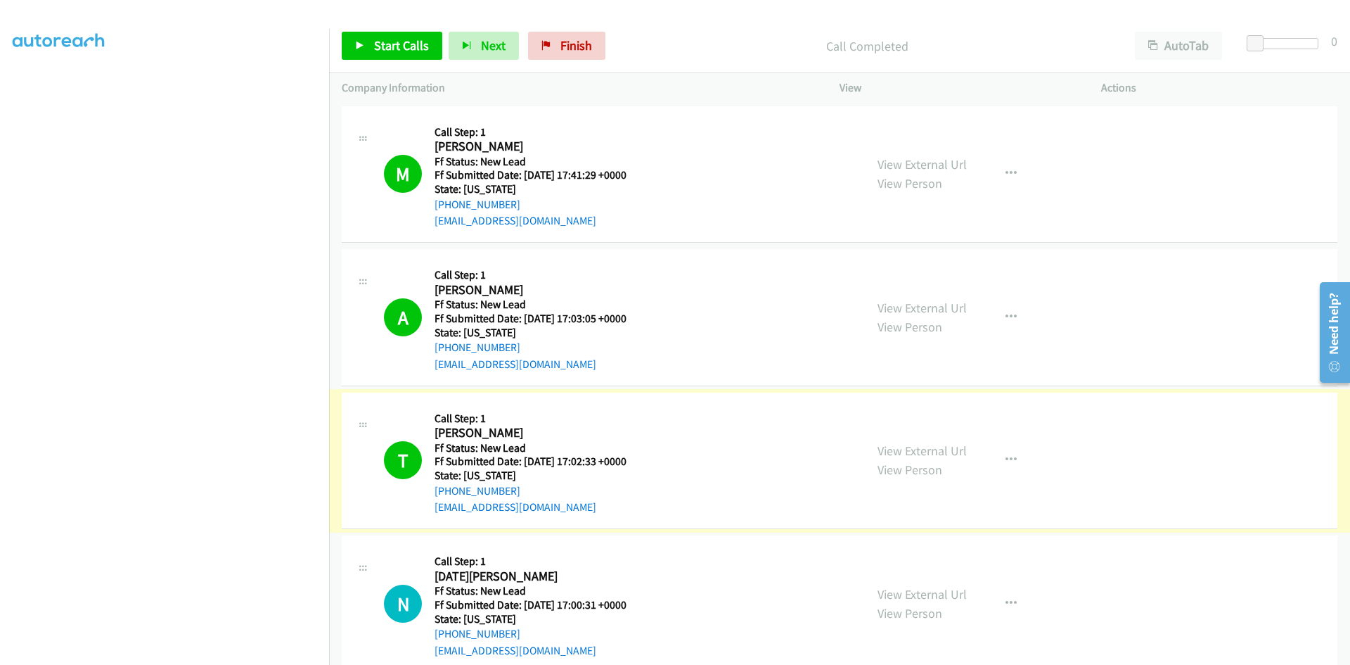
click at [923, 450] on link "View External Url" at bounding box center [922, 450] width 89 height 16
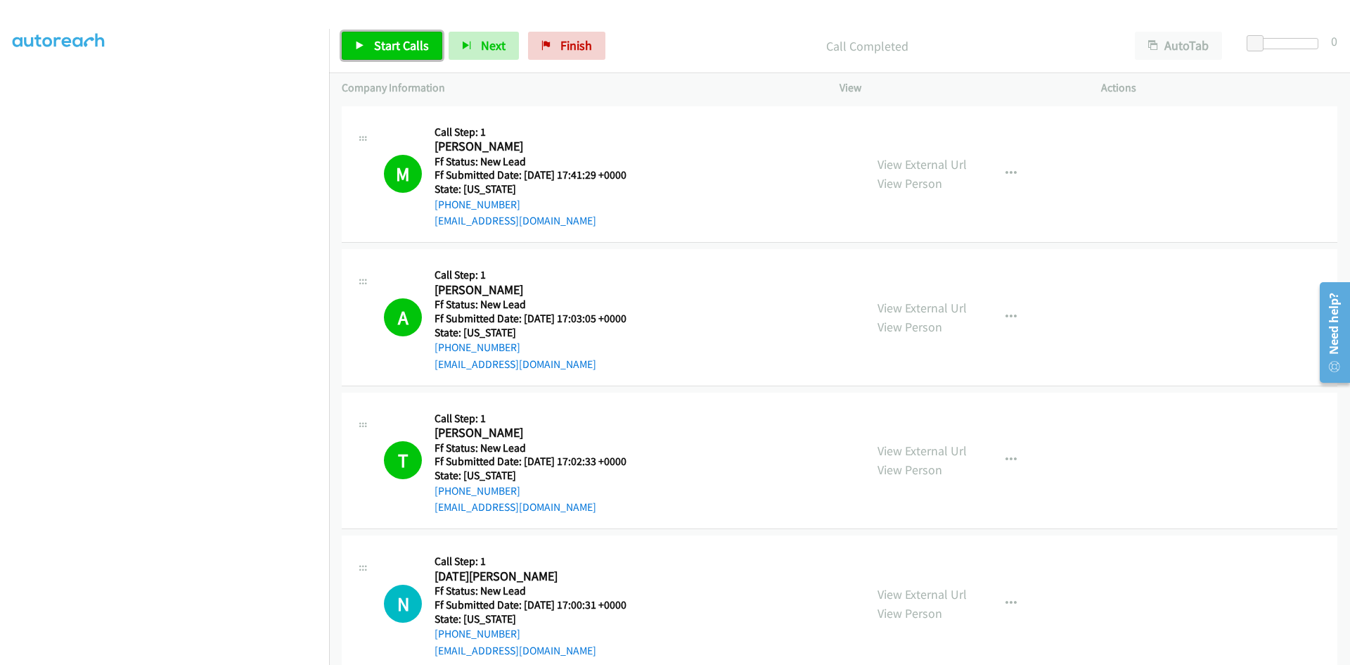
click at [408, 51] on span "Start Calls" at bounding box center [401, 45] width 55 height 16
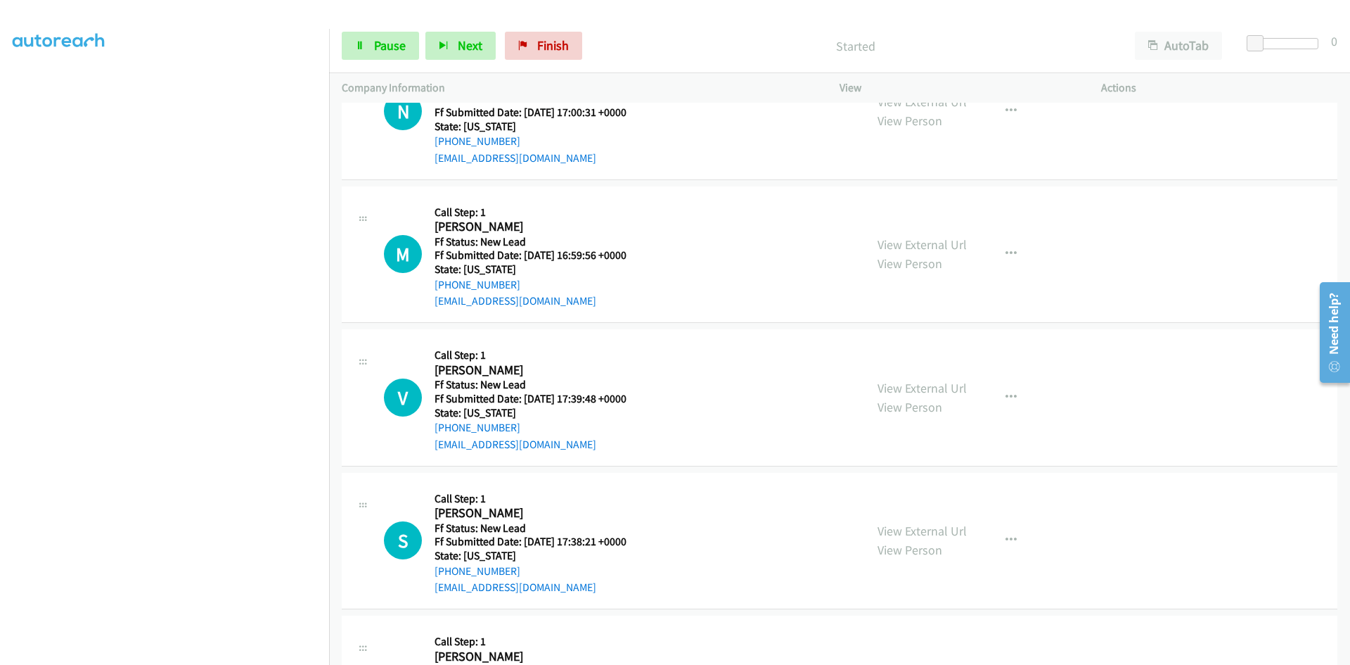
scroll to position [422, 0]
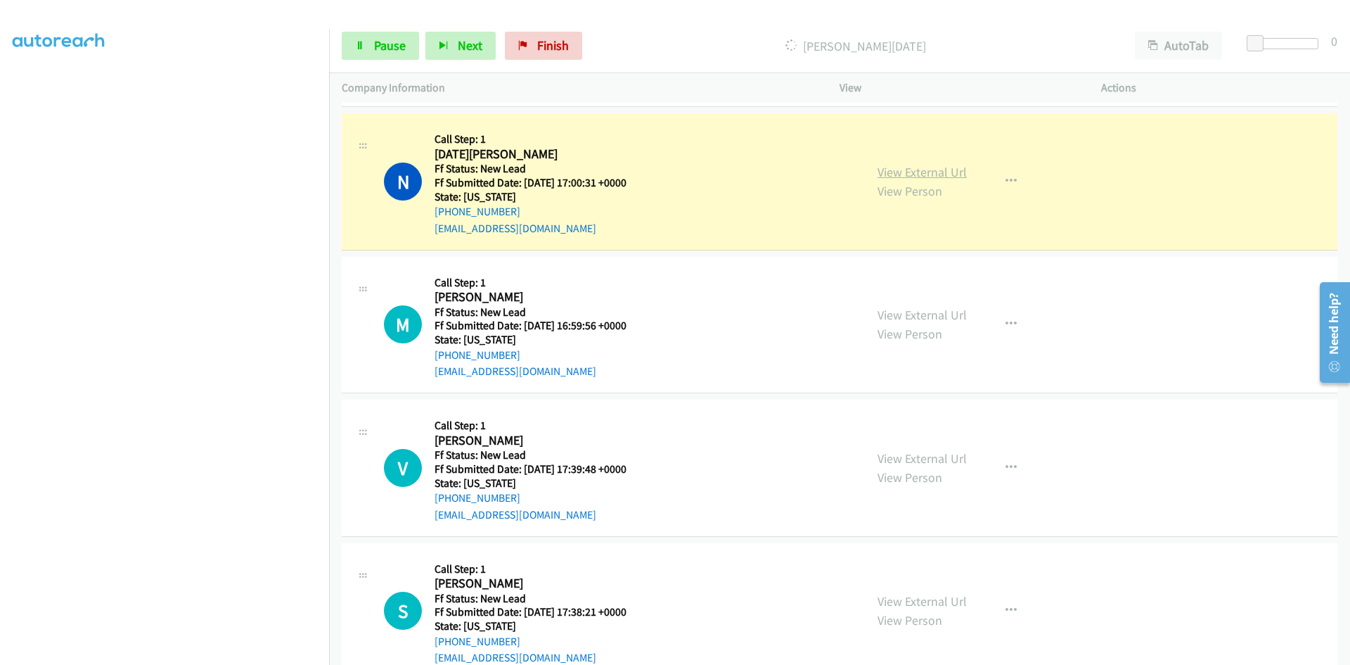
click at [938, 179] on link "View External Url" at bounding box center [922, 172] width 89 height 16
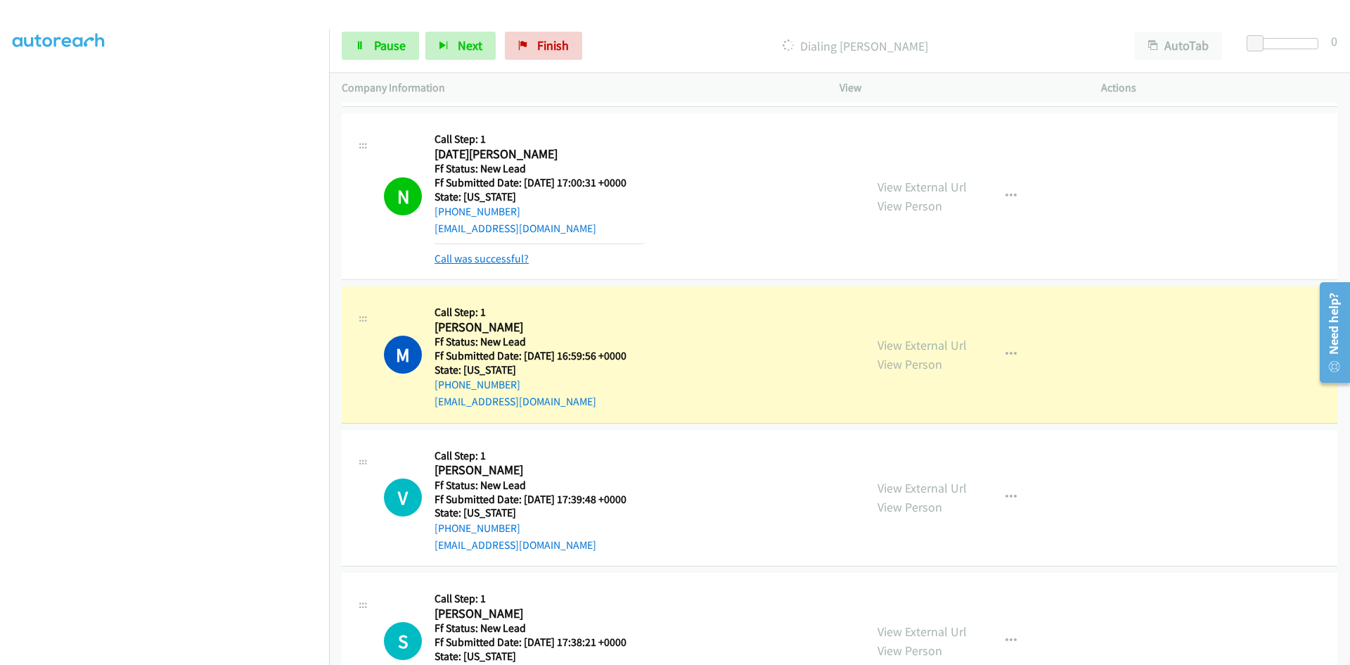
click at [504, 257] on link "Call was successful?" at bounding box center [482, 258] width 94 height 13
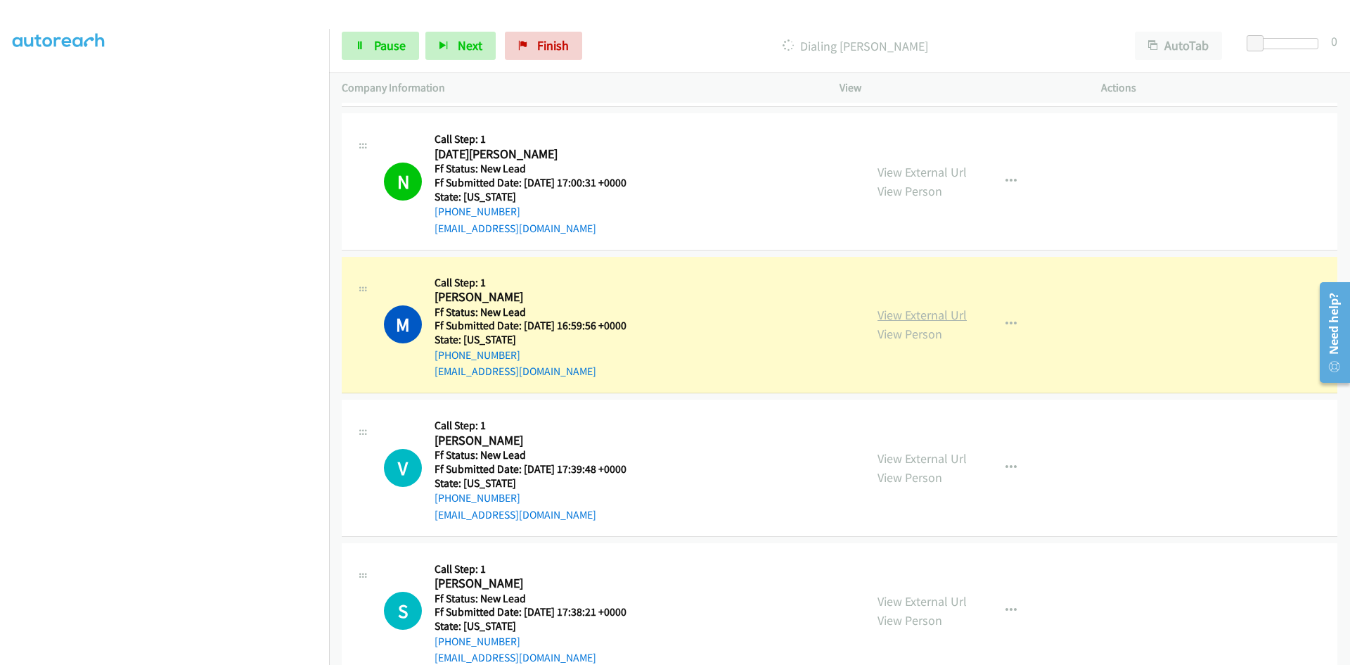
click at [931, 317] on link "View External Url" at bounding box center [922, 315] width 89 height 16
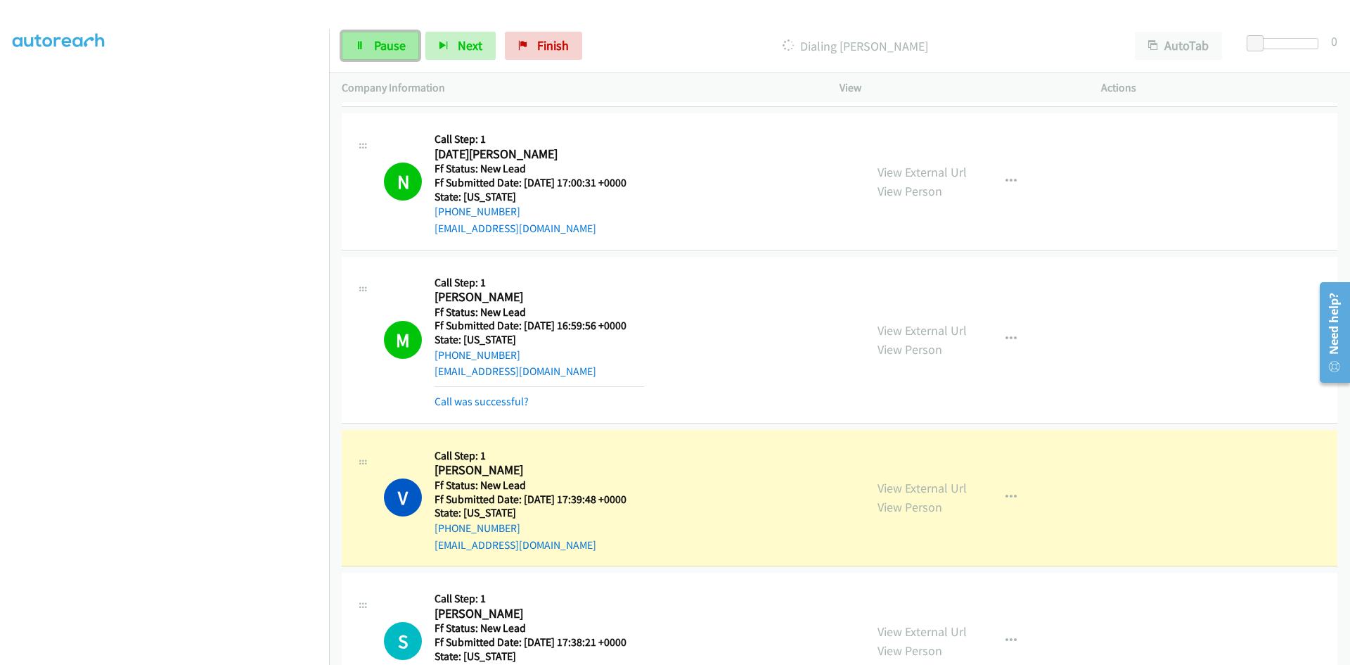
click at [386, 48] on span "Pause" at bounding box center [390, 45] width 32 height 16
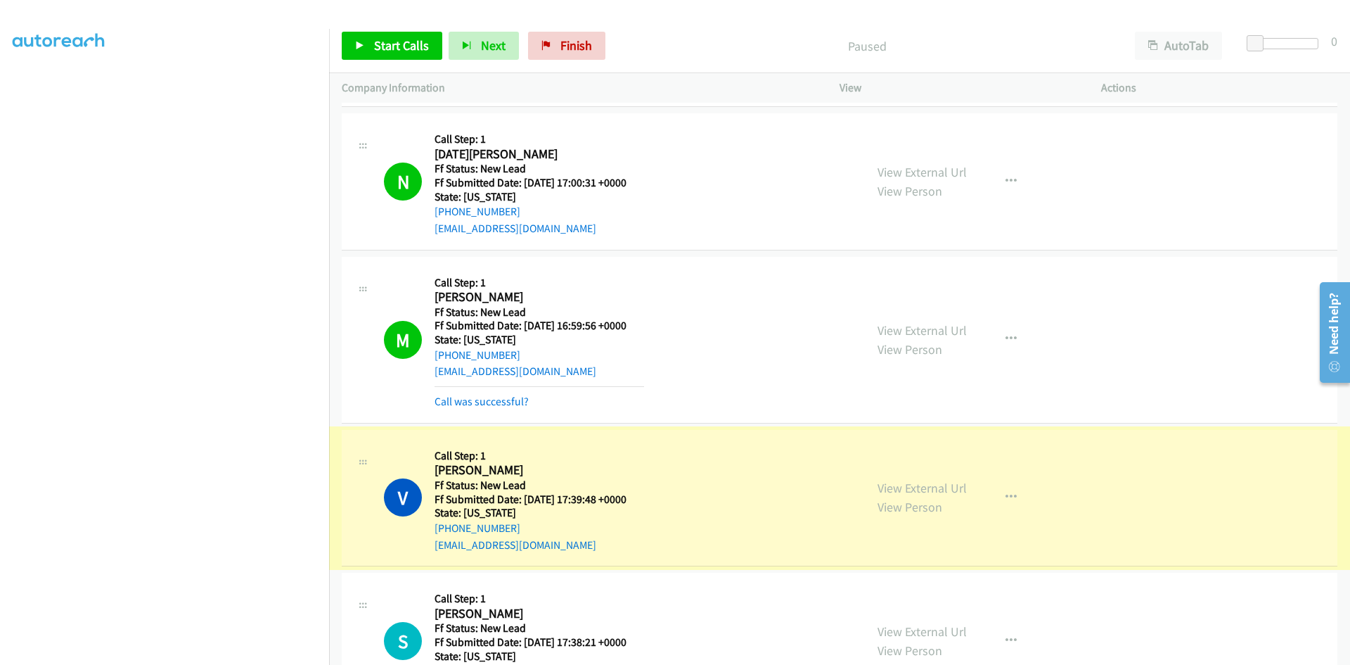
click at [914, 493] on link "View External Url" at bounding box center [922, 488] width 89 height 16
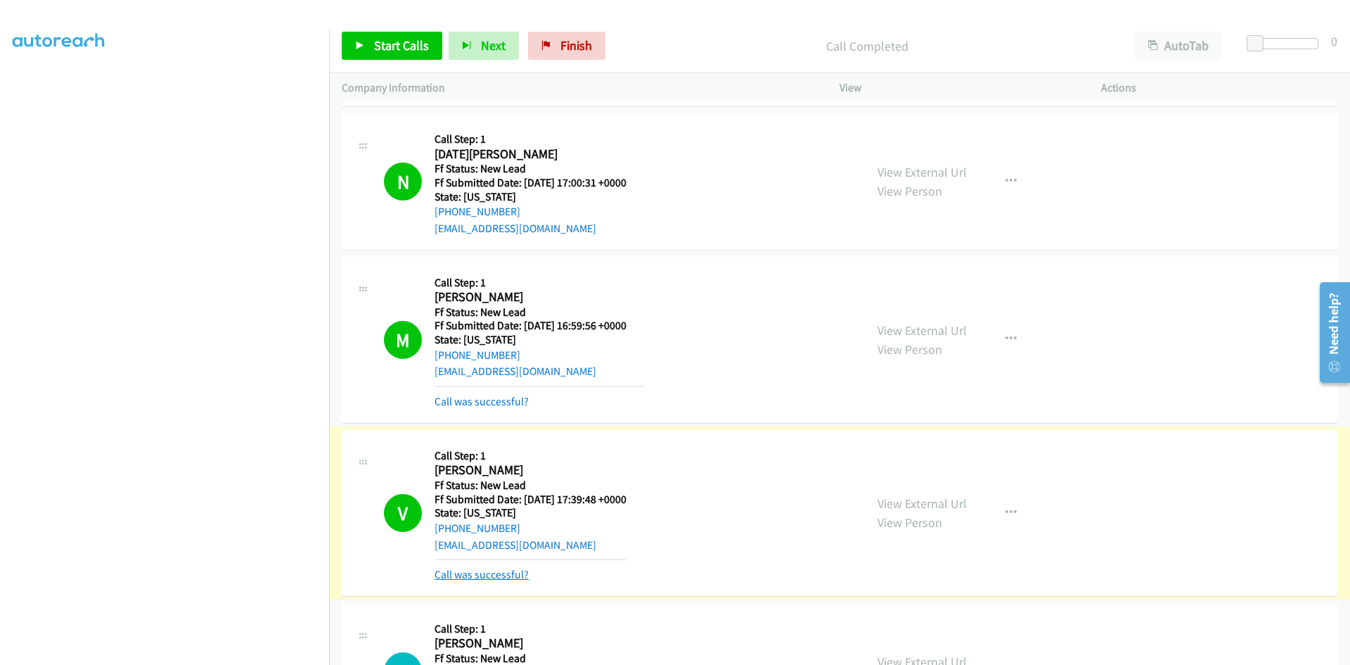
click at [525, 575] on link "Call was successful?" at bounding box center [482, 574] width 94 height 13
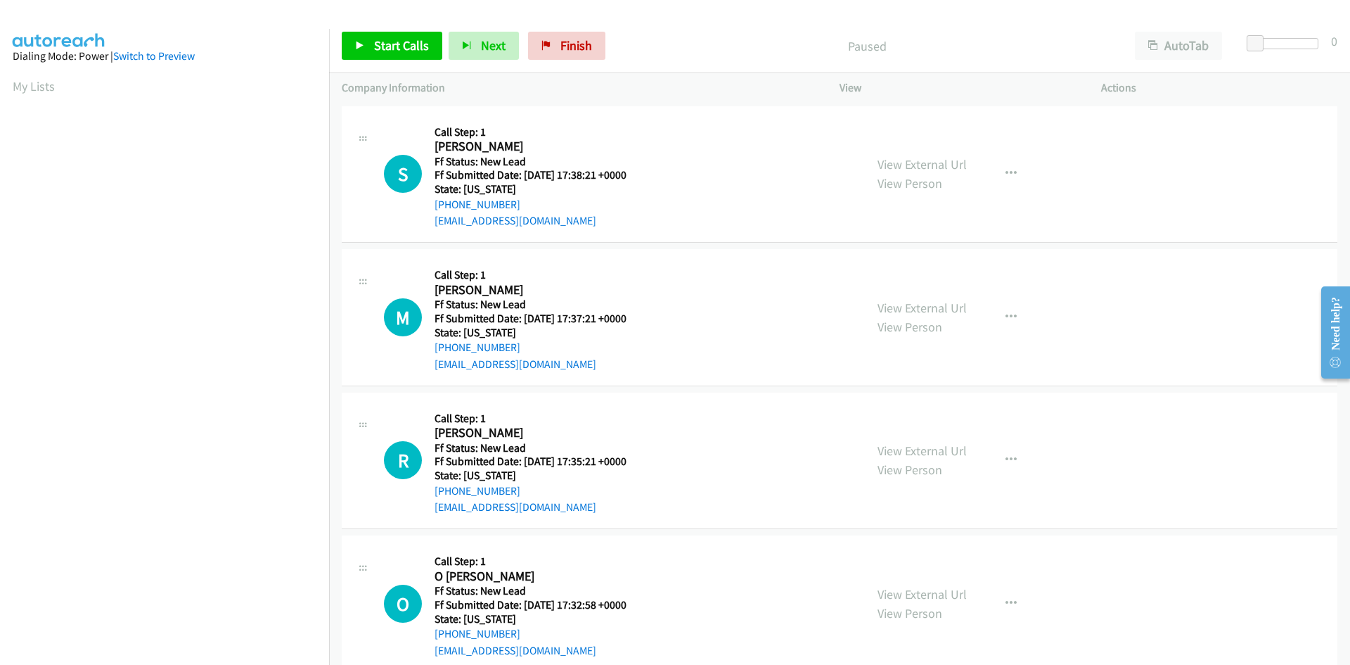
scroll to position [124, 0]
click at [385, 43] on span "Start Calls" at bounding box center [401, 45] width 55 height 16
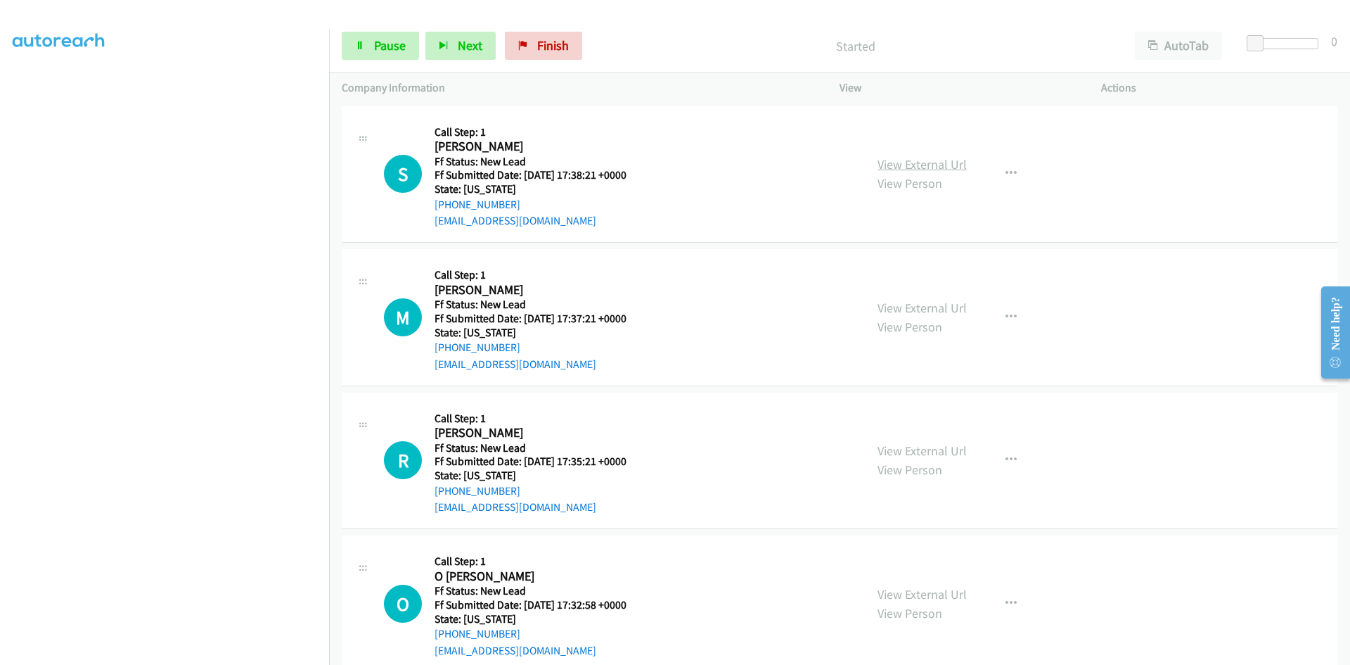
click at [929, 165] on link "View External Url" at bounding box center [922, 164] width 89 height 16
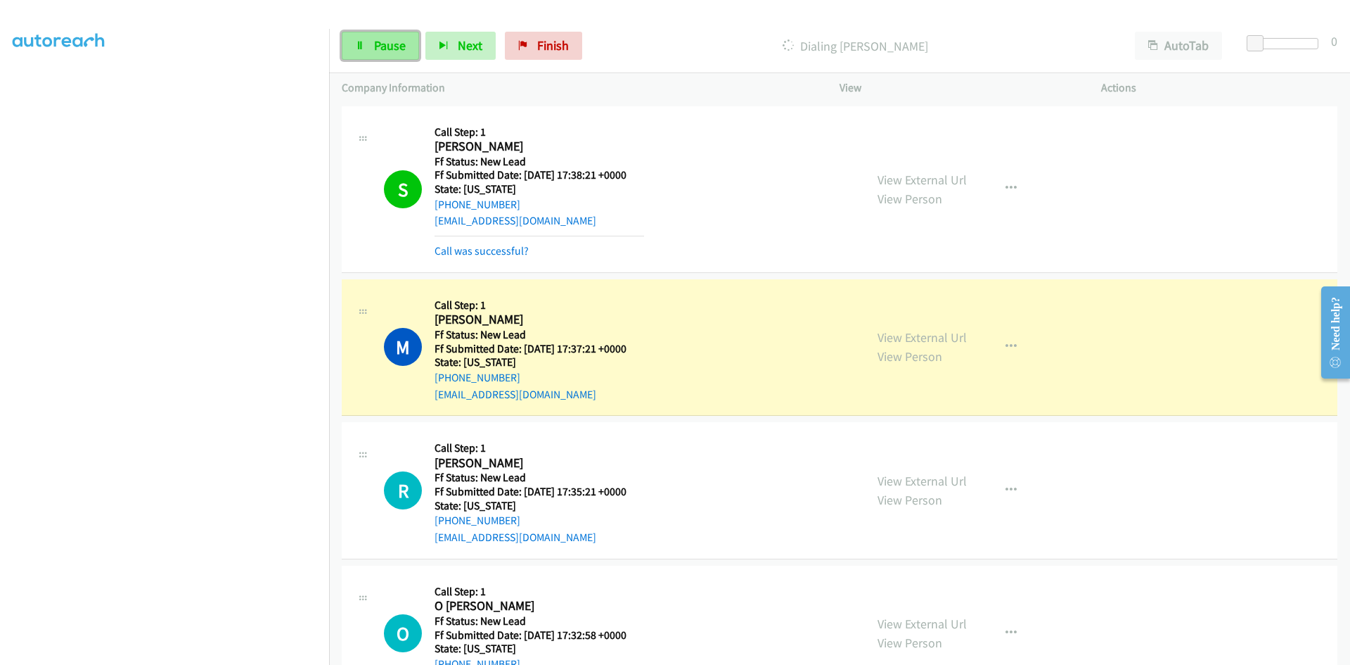
click at [362, 58] on link "Pause" at bounding box center [380, 46] width 77 height 28
click at [908, 334] on link "View External Url" at bounding box center [922, 337] width 89 height 16
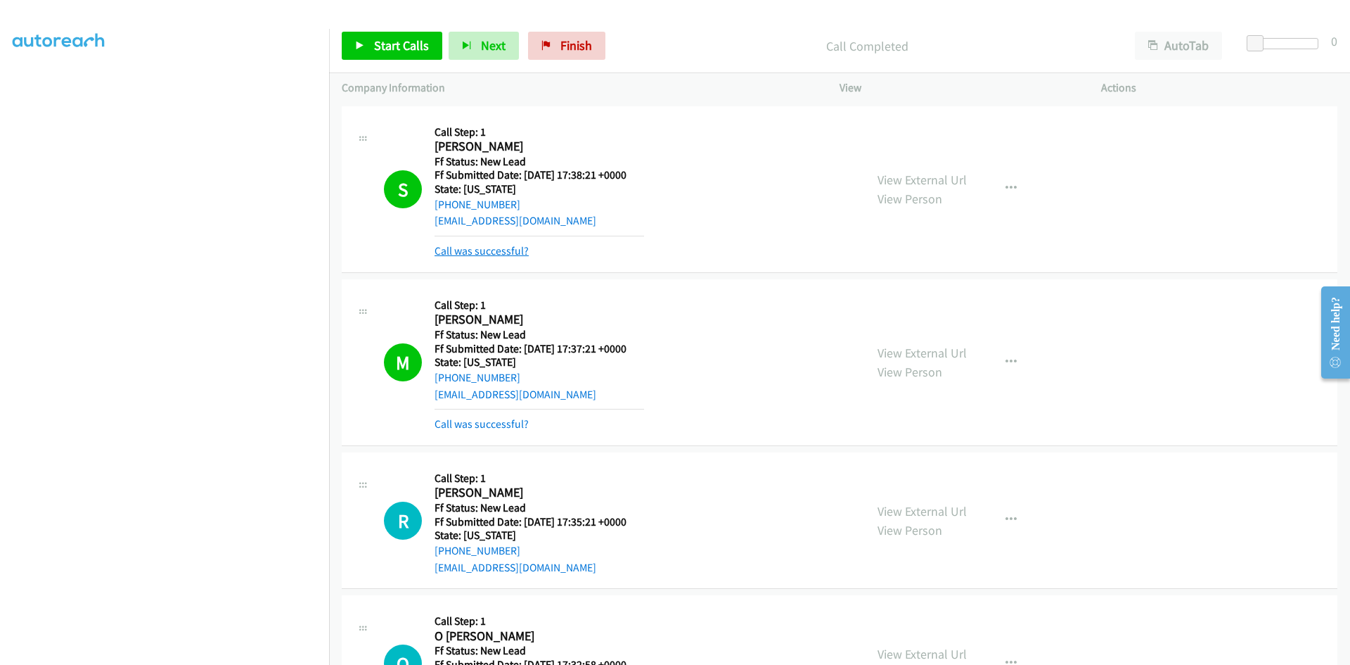
click at [508, 248] on link "Call was successful?" at bounding box center [482, 250] width 94 height 13
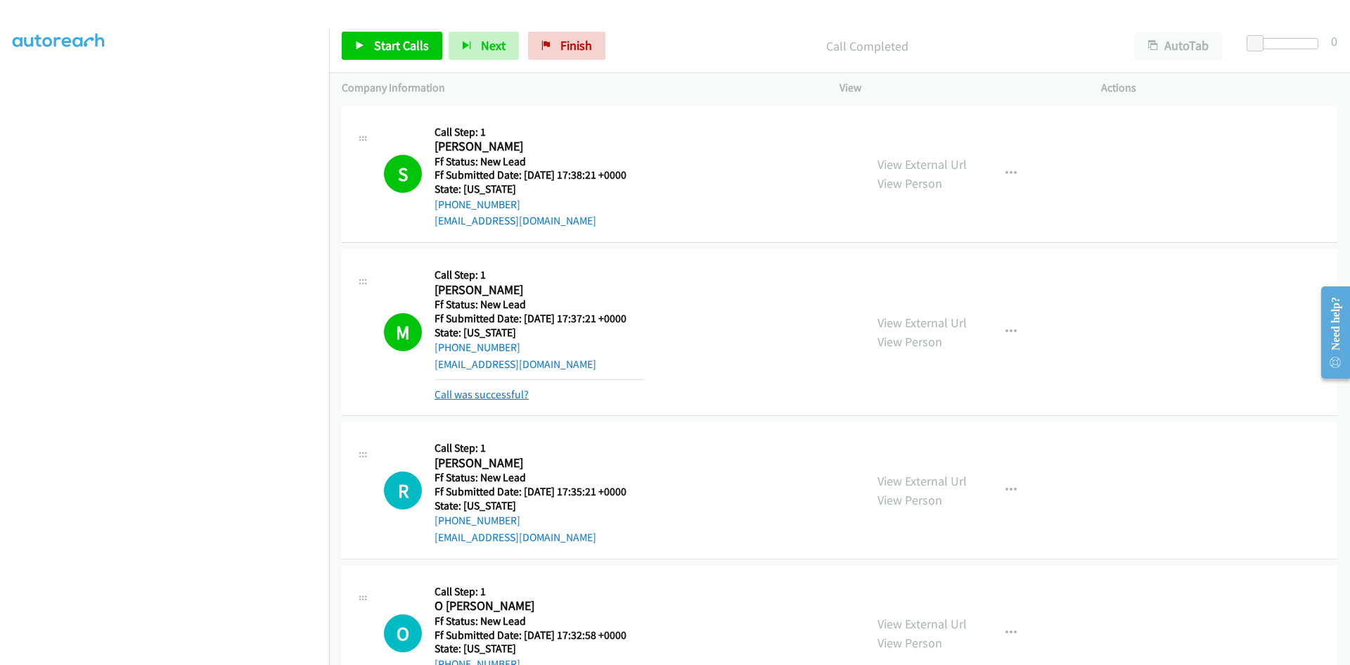
click at [495, 393] on link "Call was successful?" at bounding box center [482, 394] width 94 height 13
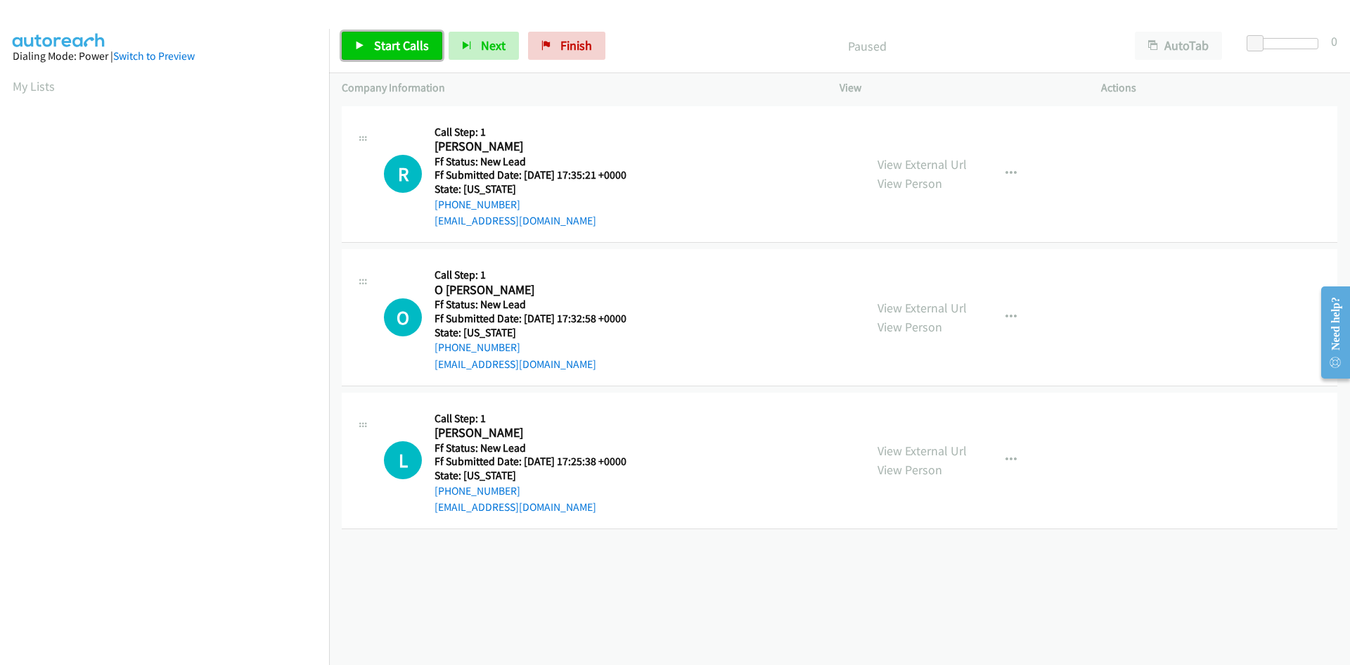
click at [376, 41] on span "Start Calls" at bounding box center [401, 45] width 55 height 16
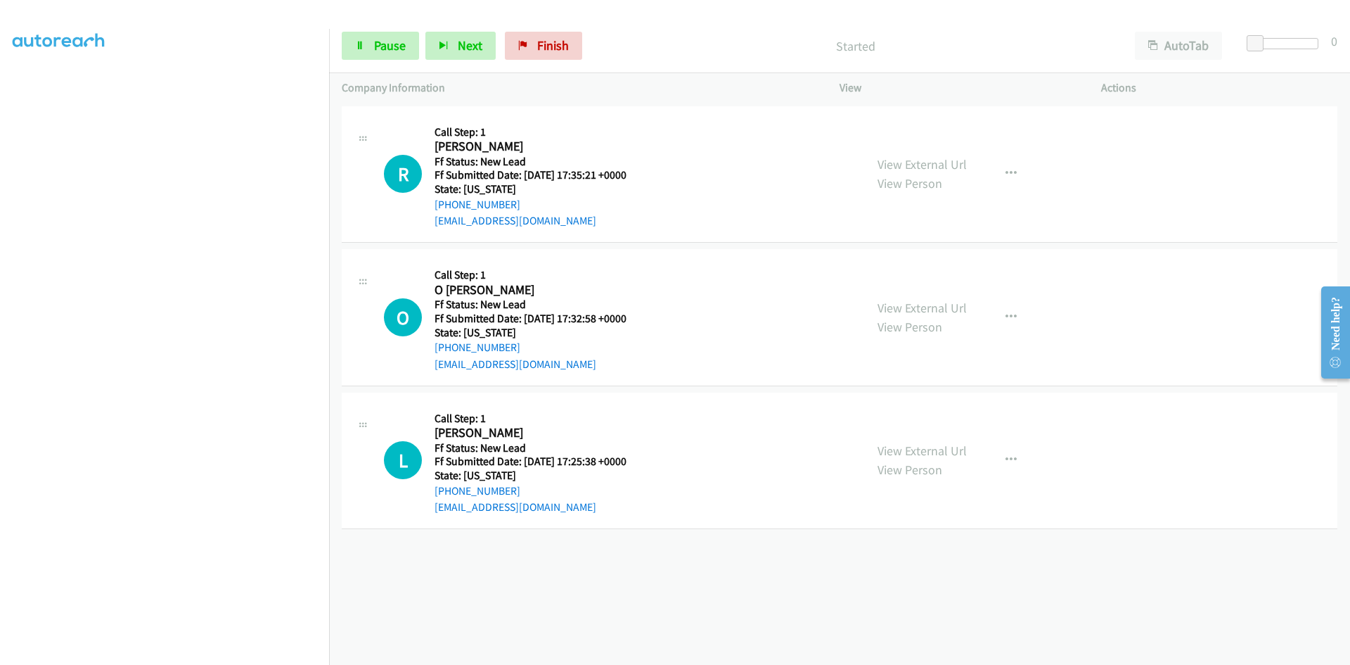
scroll to position [124, 0]
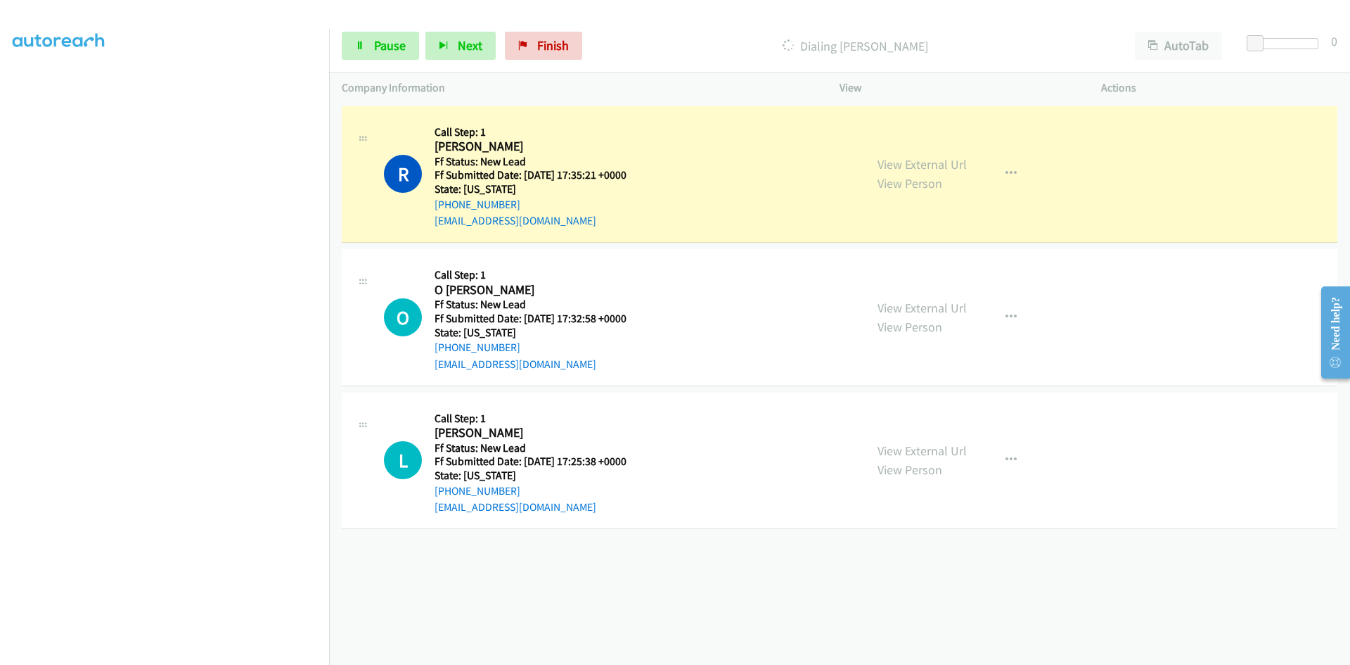
click at [965, 167] on div "View External Url View Person View External Url Email Schedule/Manage Callback …" at bounding box center [1002, 174] width 274 height 111
click at [950, 165] on link "View External Url" at bounding box center [922, 164] width 89 height 16
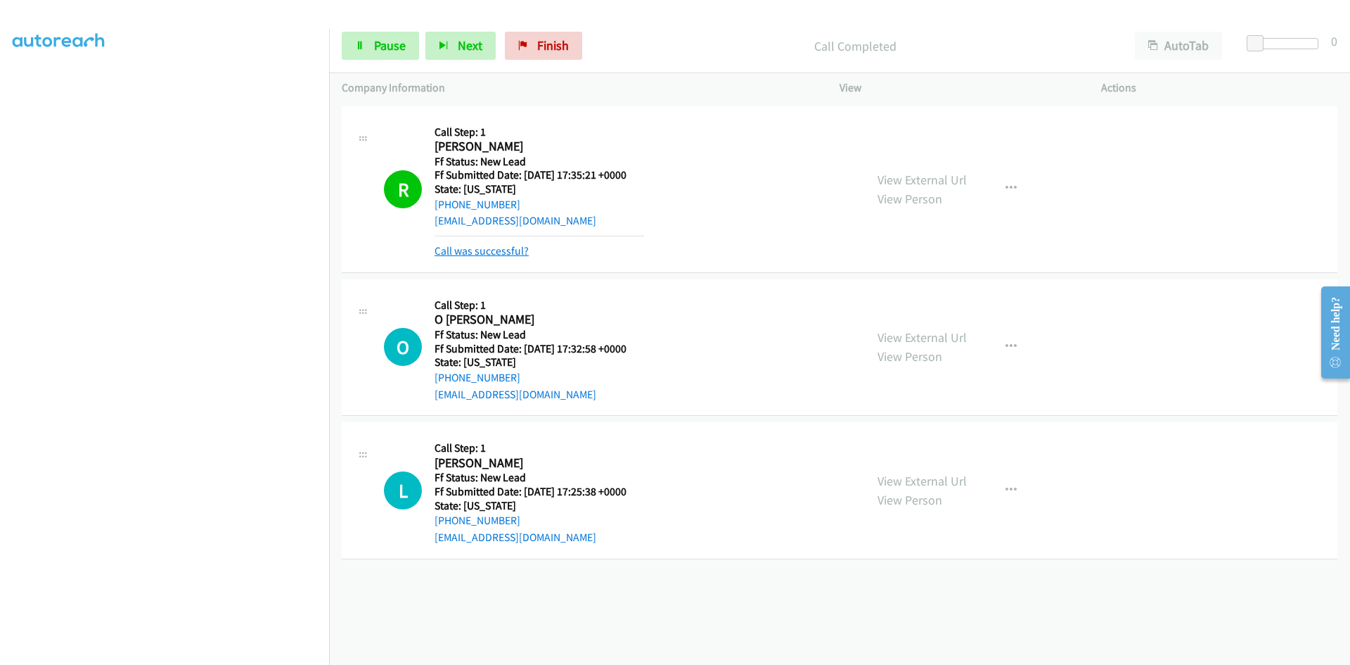
click at [488, 250] on link "Call was successful?" at bounding box center [482, 250] width 94 height 13
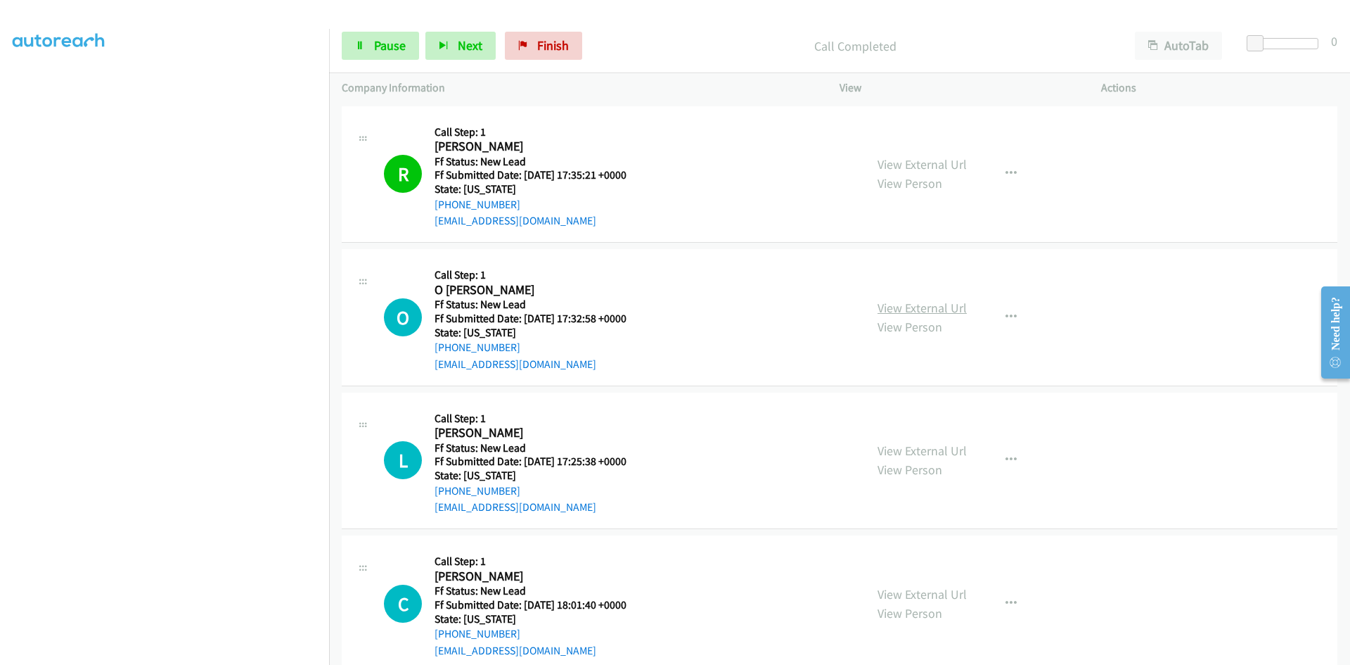
click at [953, 310] on link "View External Url" at bounding box center [922, 308] width 89 height 16
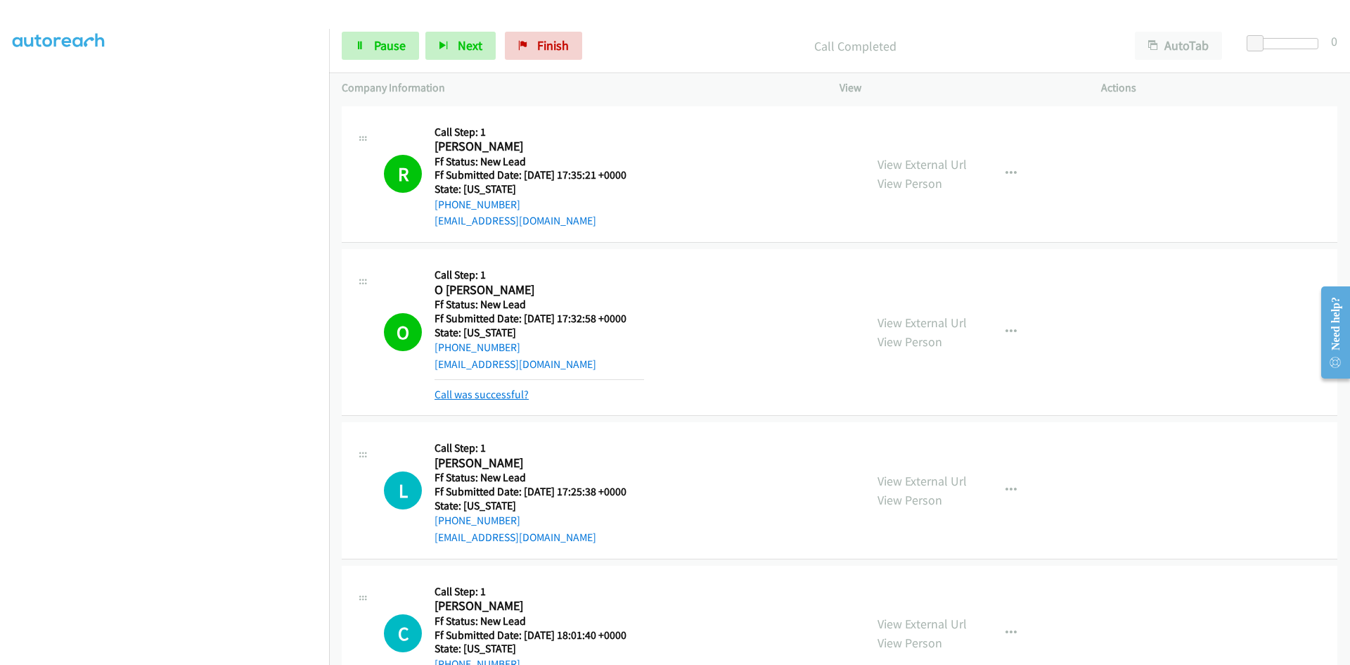
click at [506, 396] on link "Call was successful?" at bounding box center [482, 394] width 94 height 13
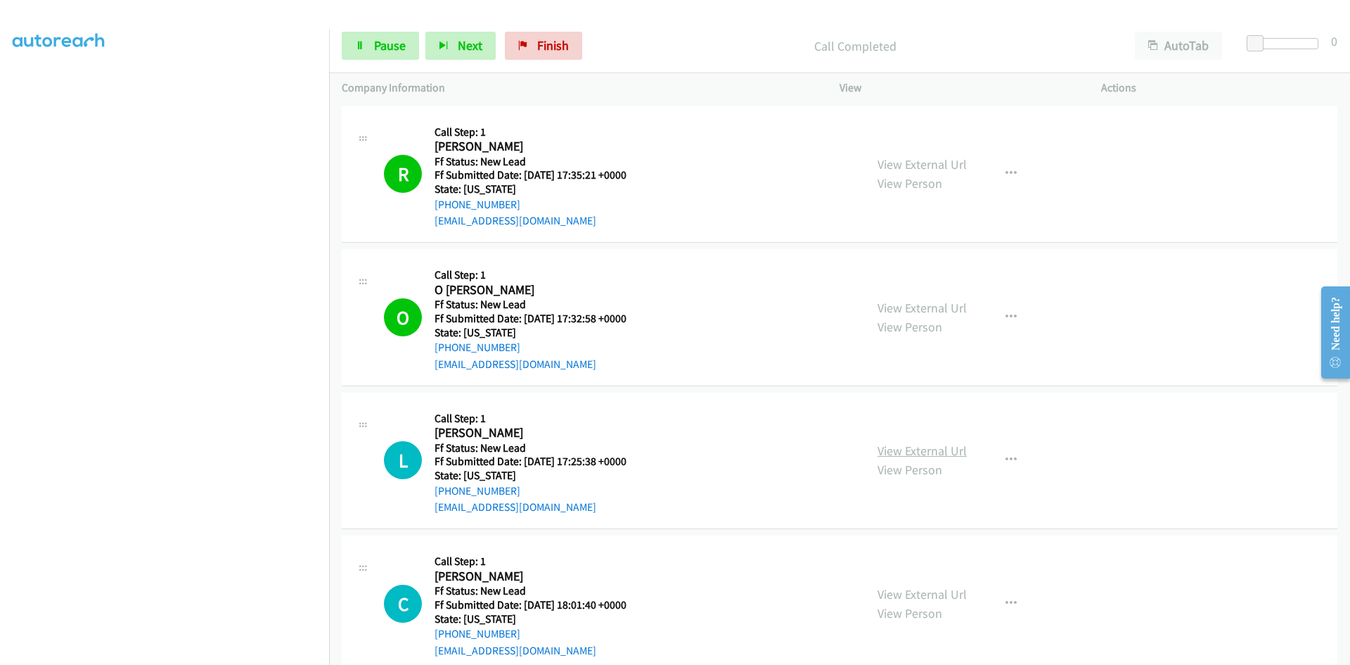
click at [900, 447] on link "View External Url" at bounding box center [922, 450] width 89 height 16
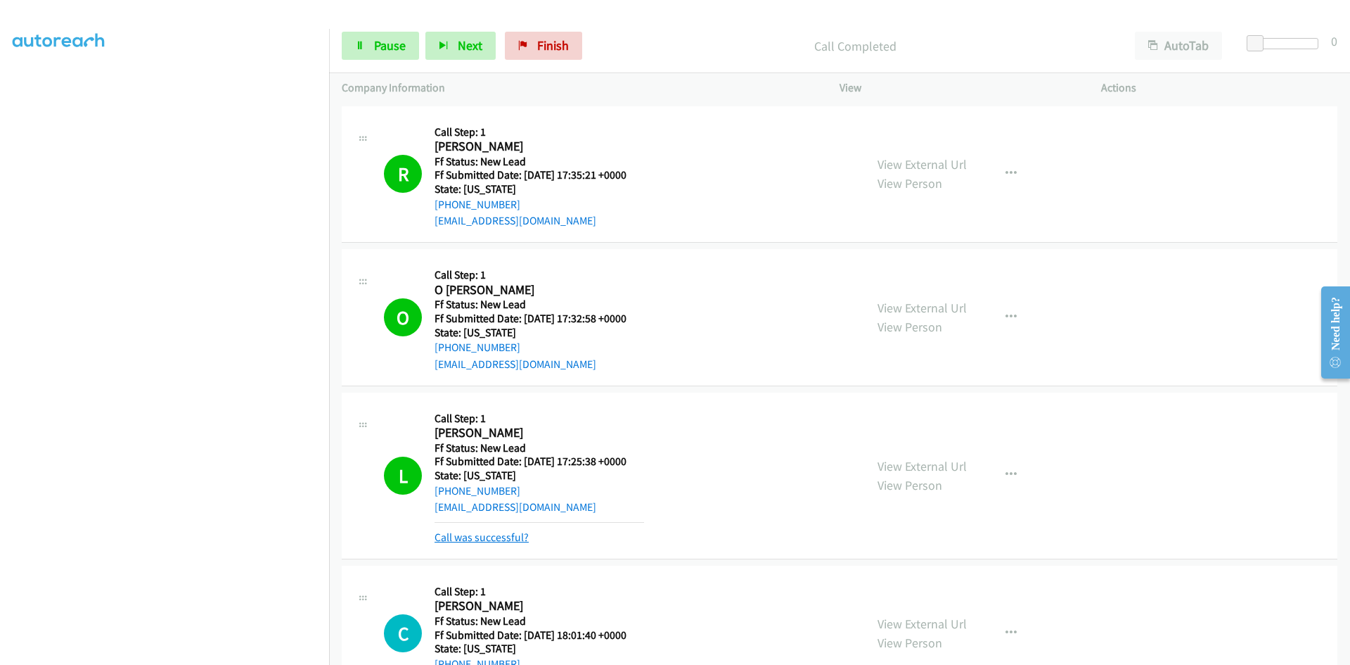
click at [499, 537] on link "Call was successful?" at bounding box center [482, 536] width 94 height 13
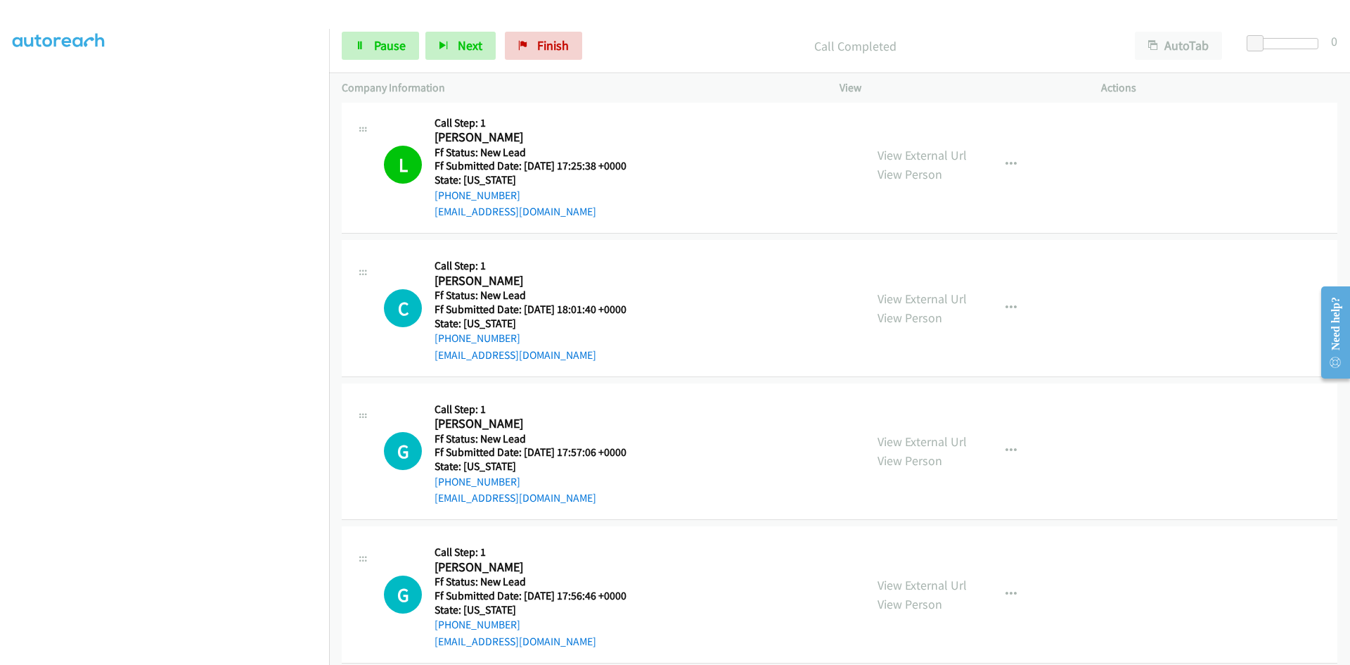
scroll to position [314, 0]
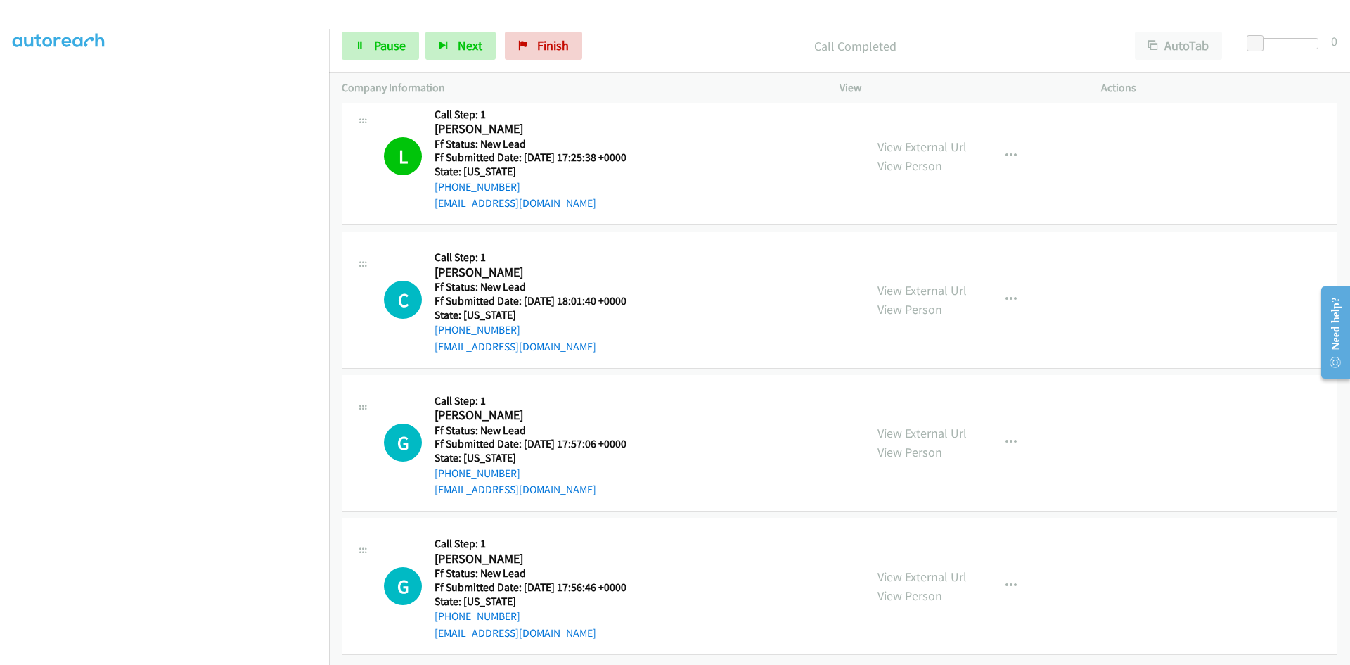
click at [925, 282] on link "View External Url" at bounding box center [922, 290] width 89 height 16
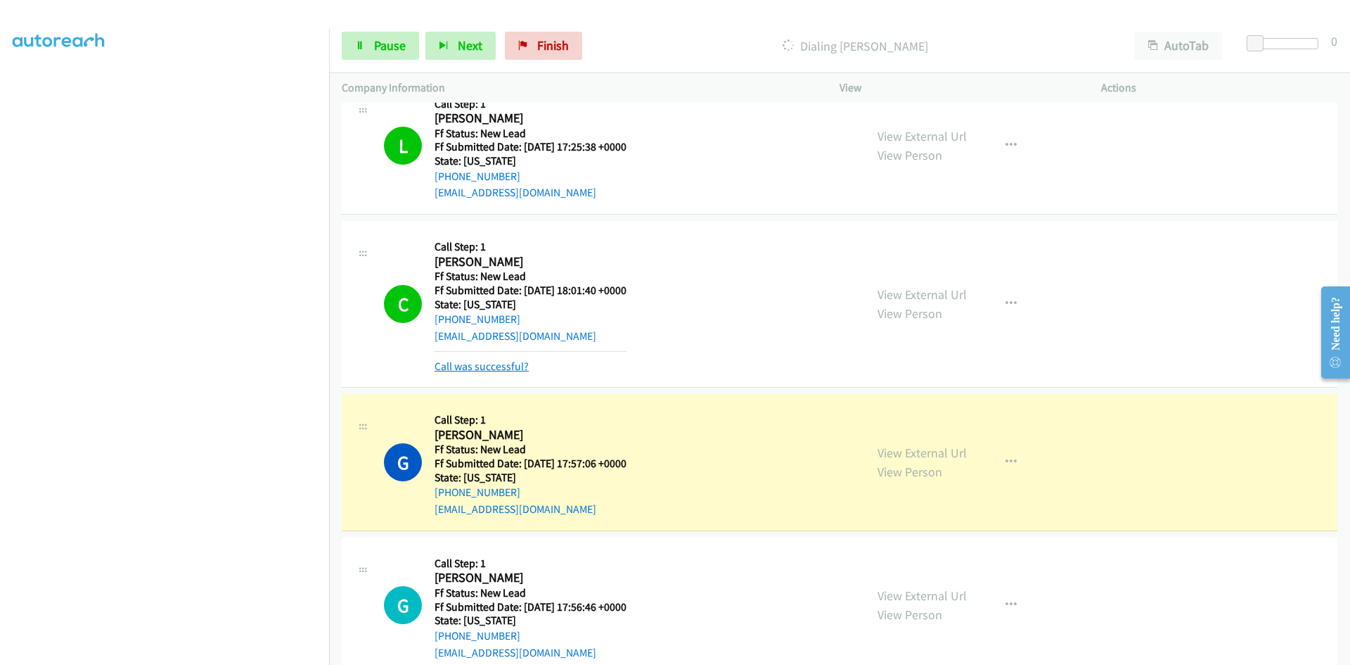
click at [471, 362] on link "Call was successful?" at bounding box center [482, 365] width 94 height 13
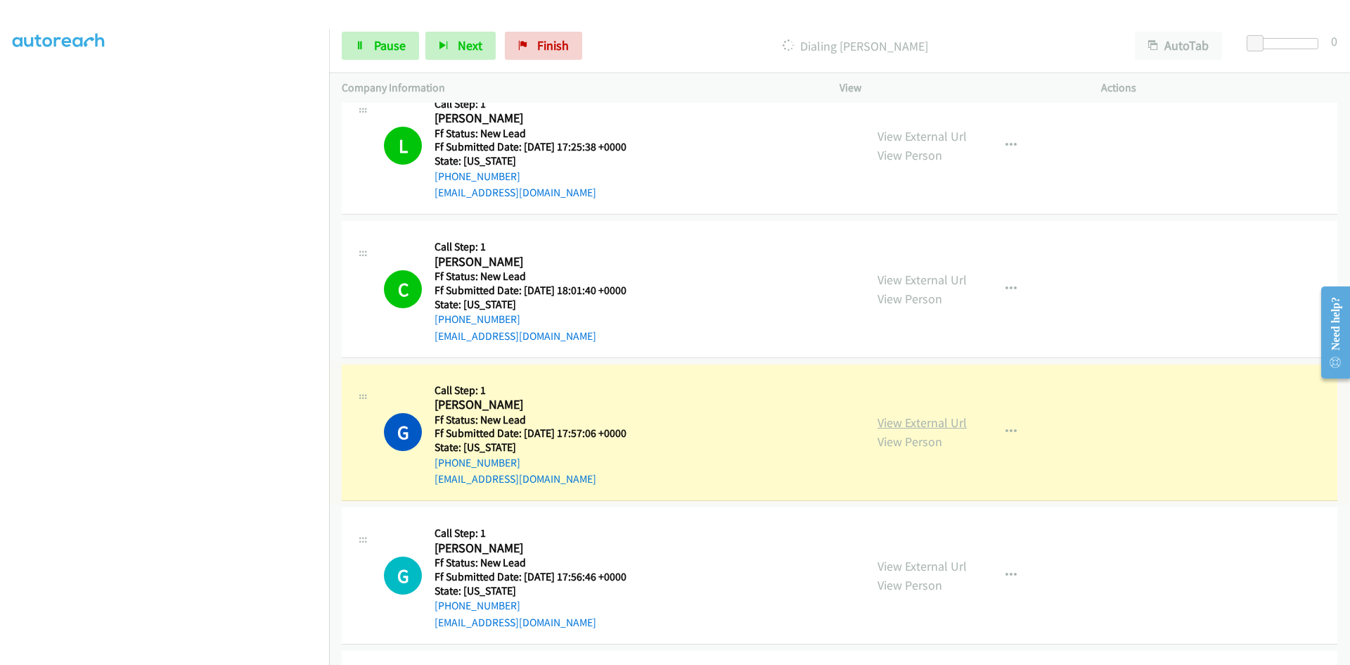
click at [931, 421] on link "View External Url" at bounding box center [922, 422] width 89 height 16
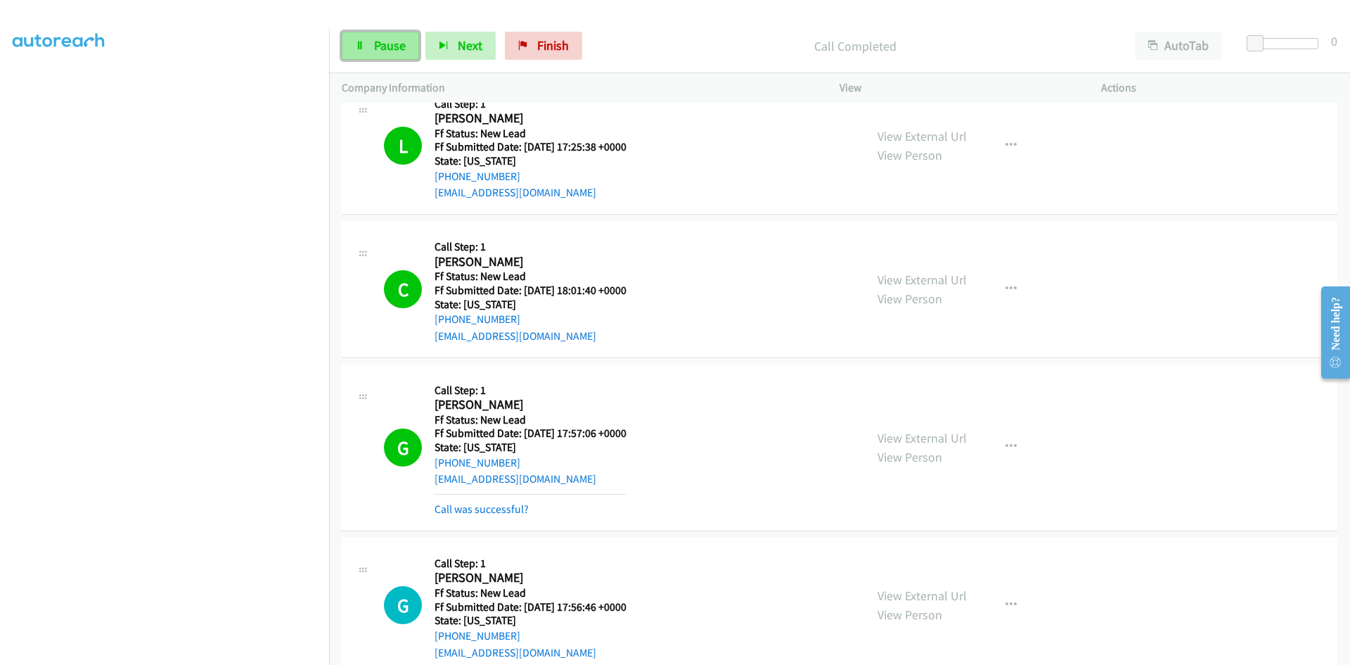
click at [391, 52] on span "Pause" at bounding box center [390, 45] width 32 height 16
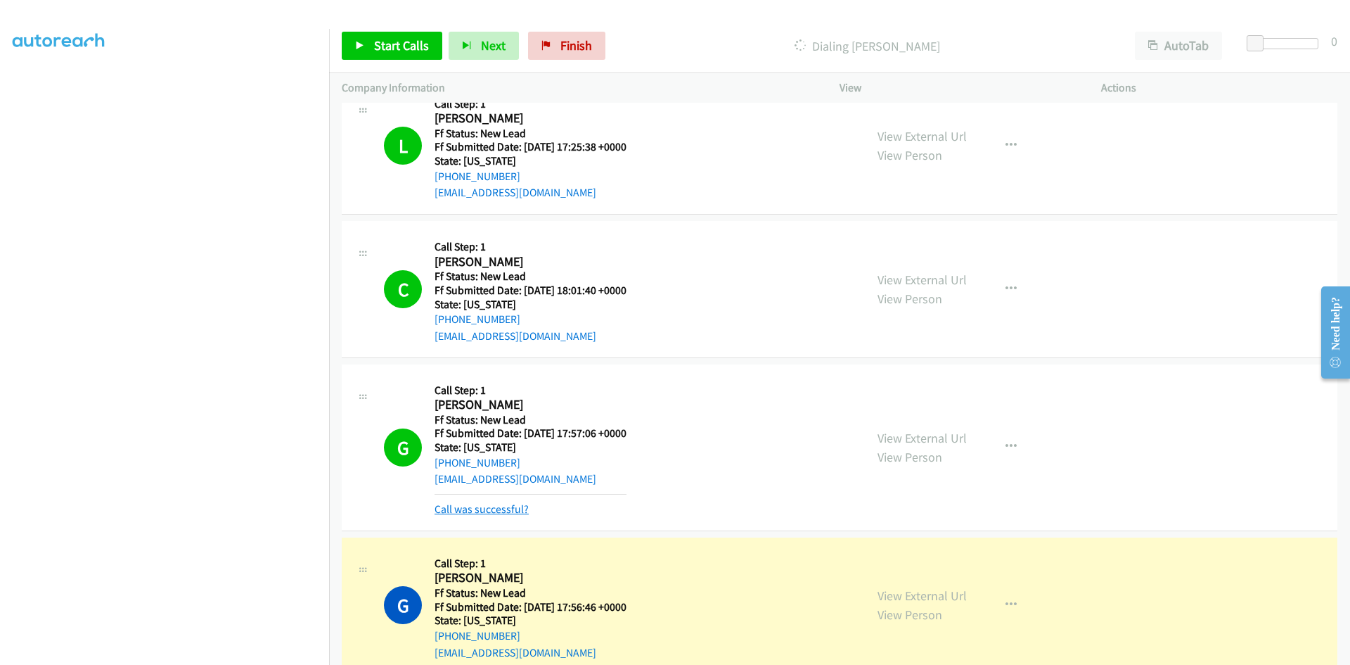
click at [510, 511] on link "Call was successful?" at bounding box center [482, 508] width 94 height 13
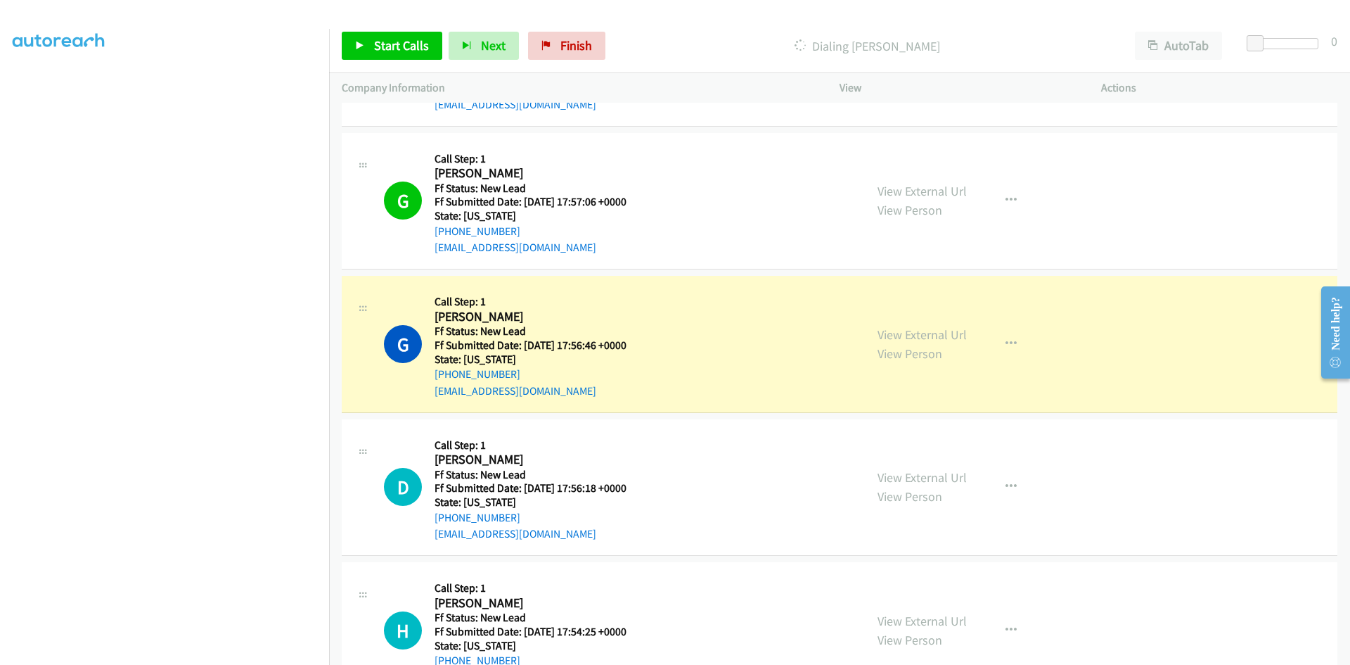
scroll to position [666, 0]
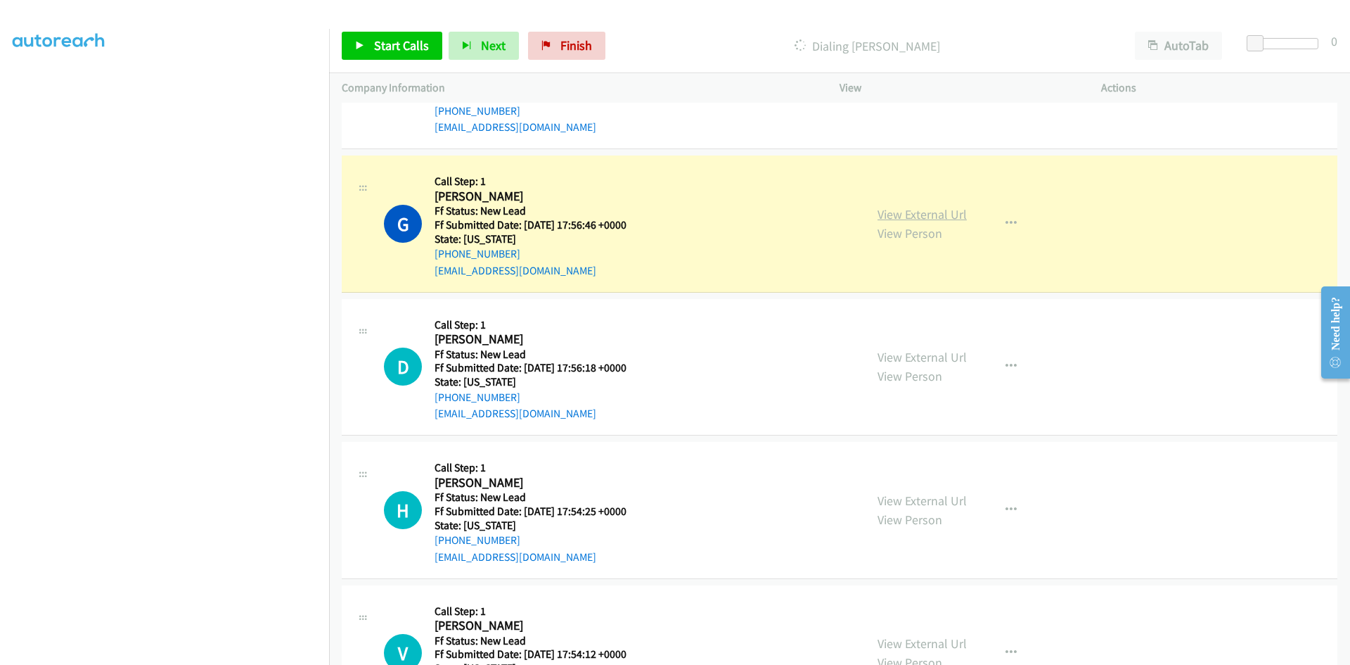
click at [915, 213] on link "View External Url" at bounding box center [922, 214] width 89 height 16
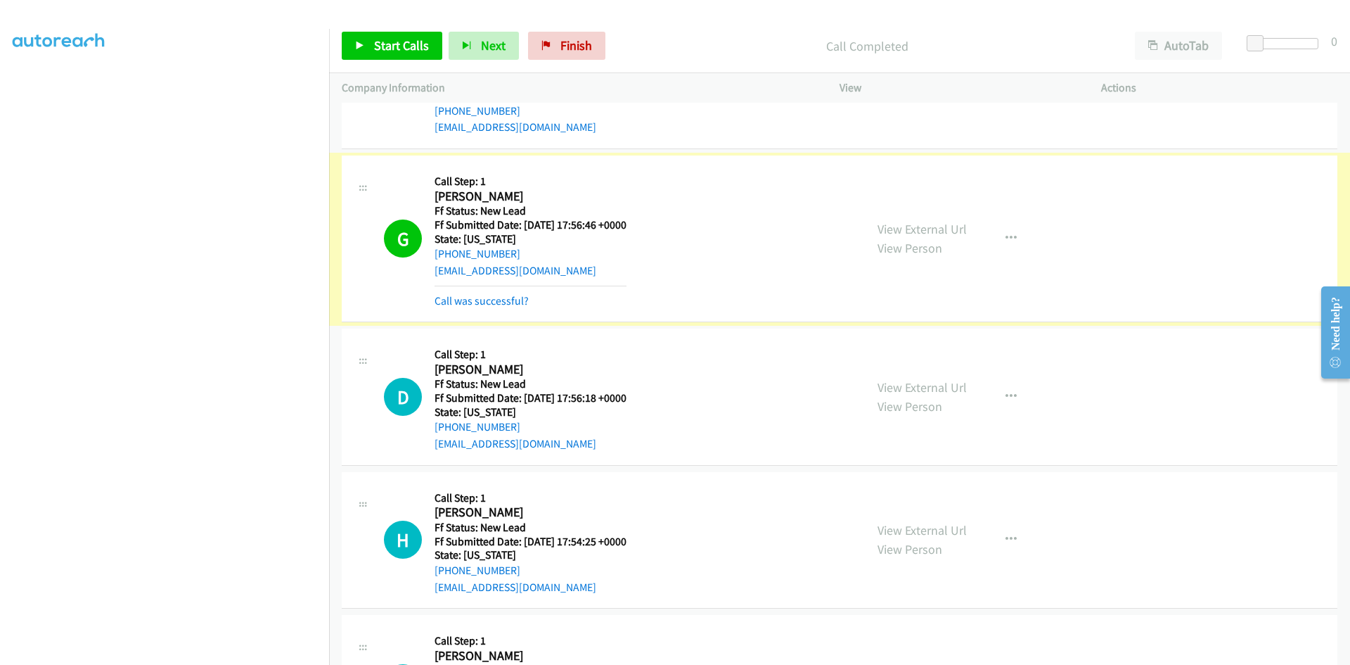
click at [447, 301] on link "Call was successful?" at bounding box center [482, 300] width 94 height 13
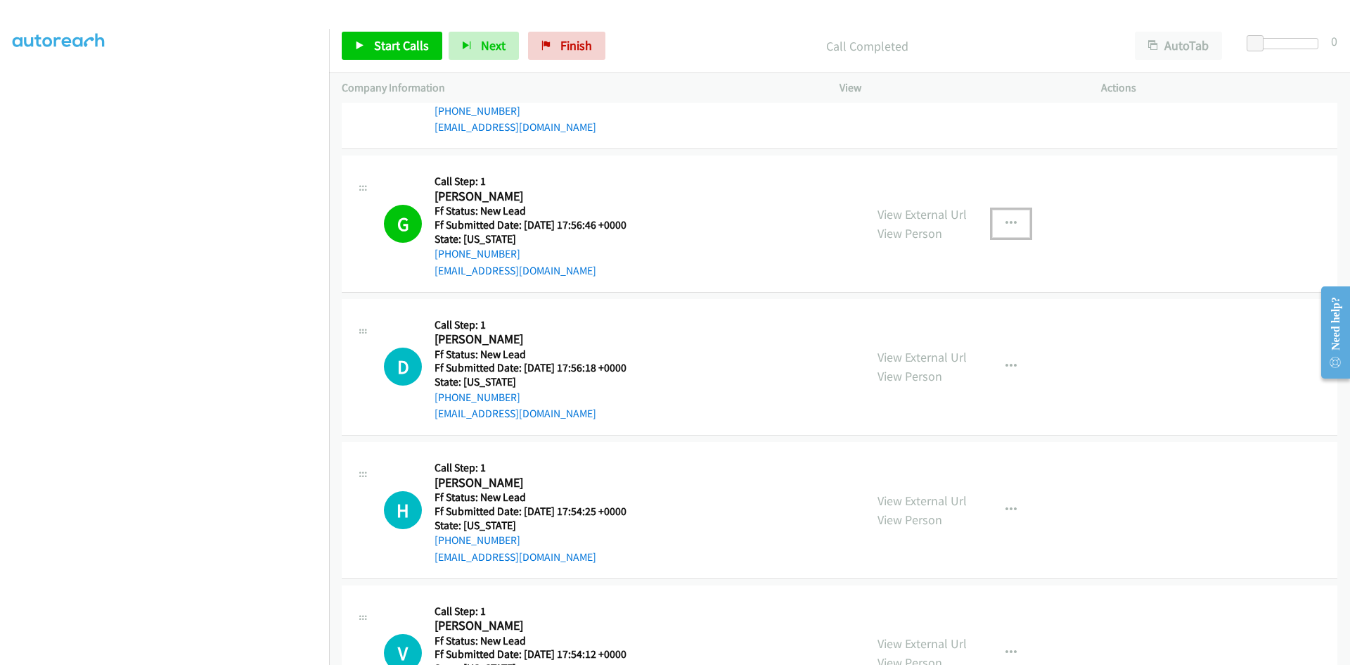
click at [1006, 220] on icon "button" at bounding box center [1011, 223] width 11 height 11
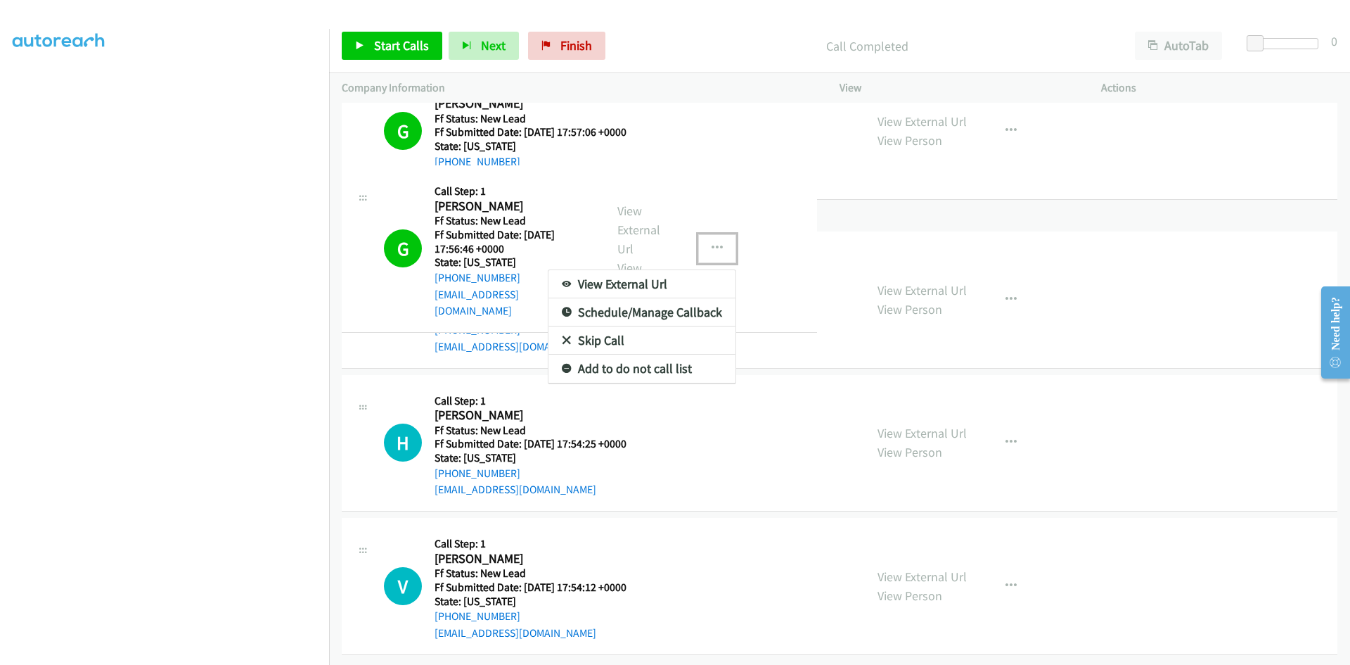
scroll to position [626, 0]
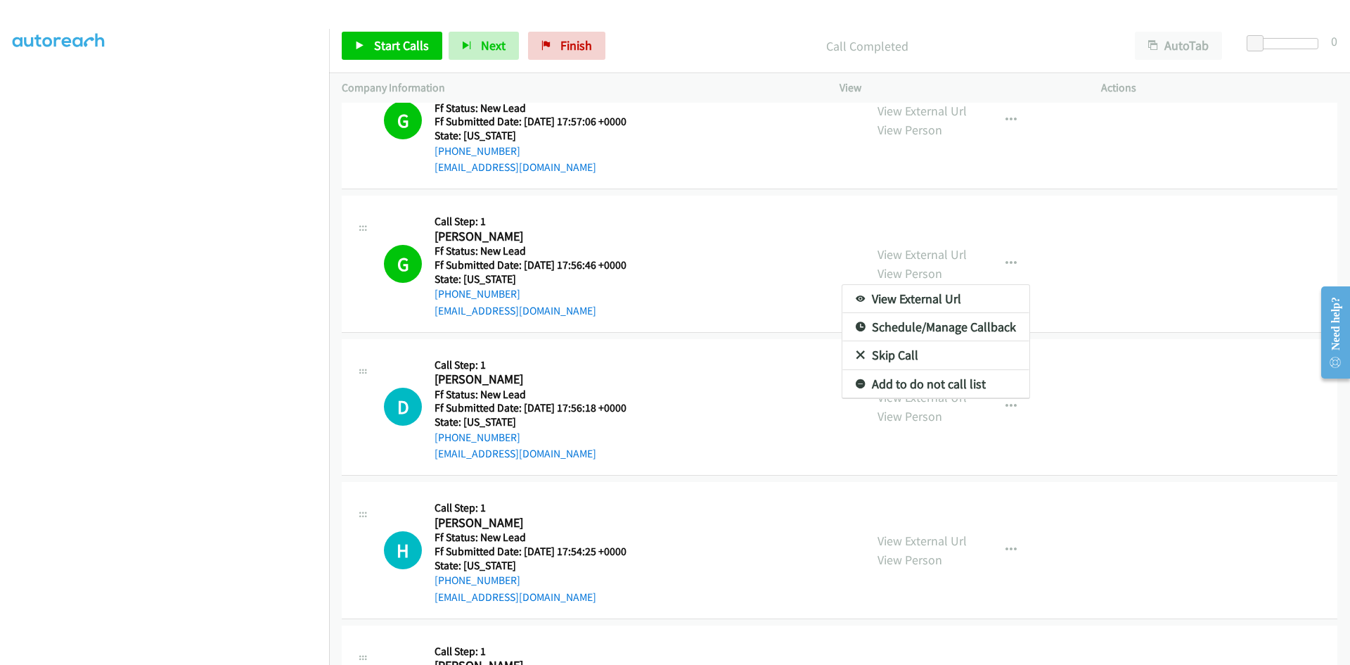
click at [887, 389] on link "Add to do not call list" at bounding box center [936, 384] width 187 height 28
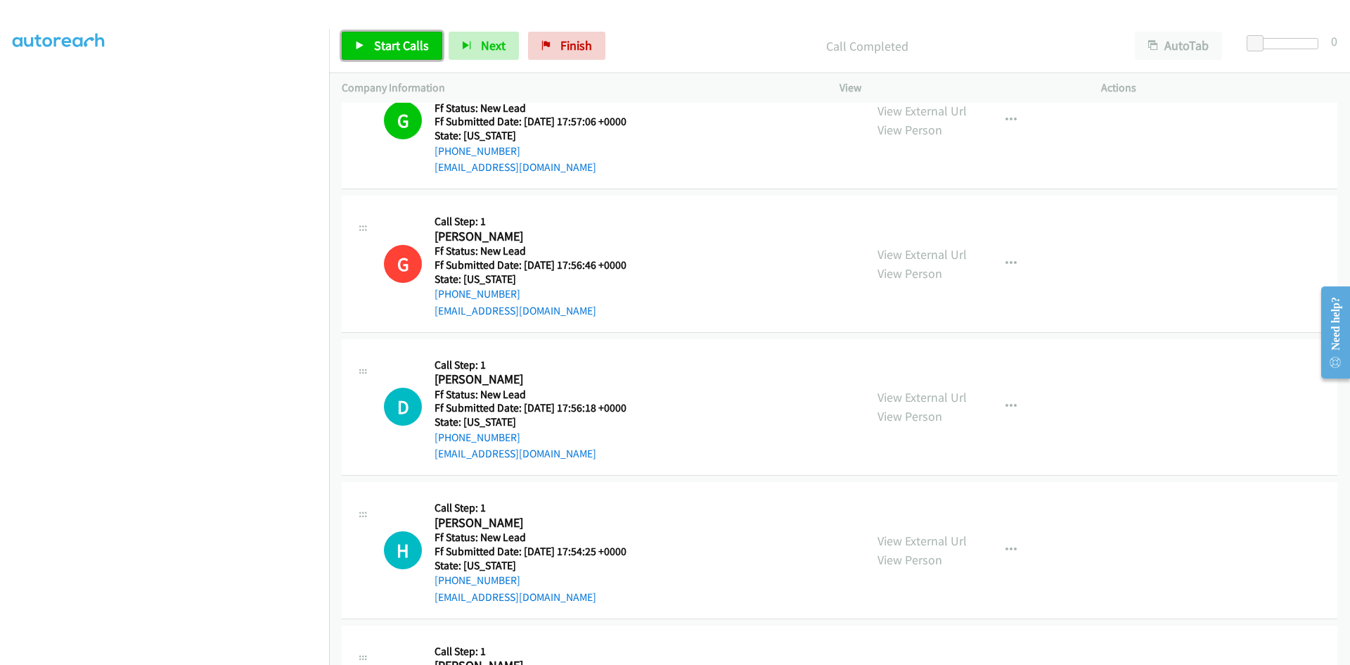
click at [396, 50] on span "Start Calls" at bounding box center [401, 45] width 55 height 16
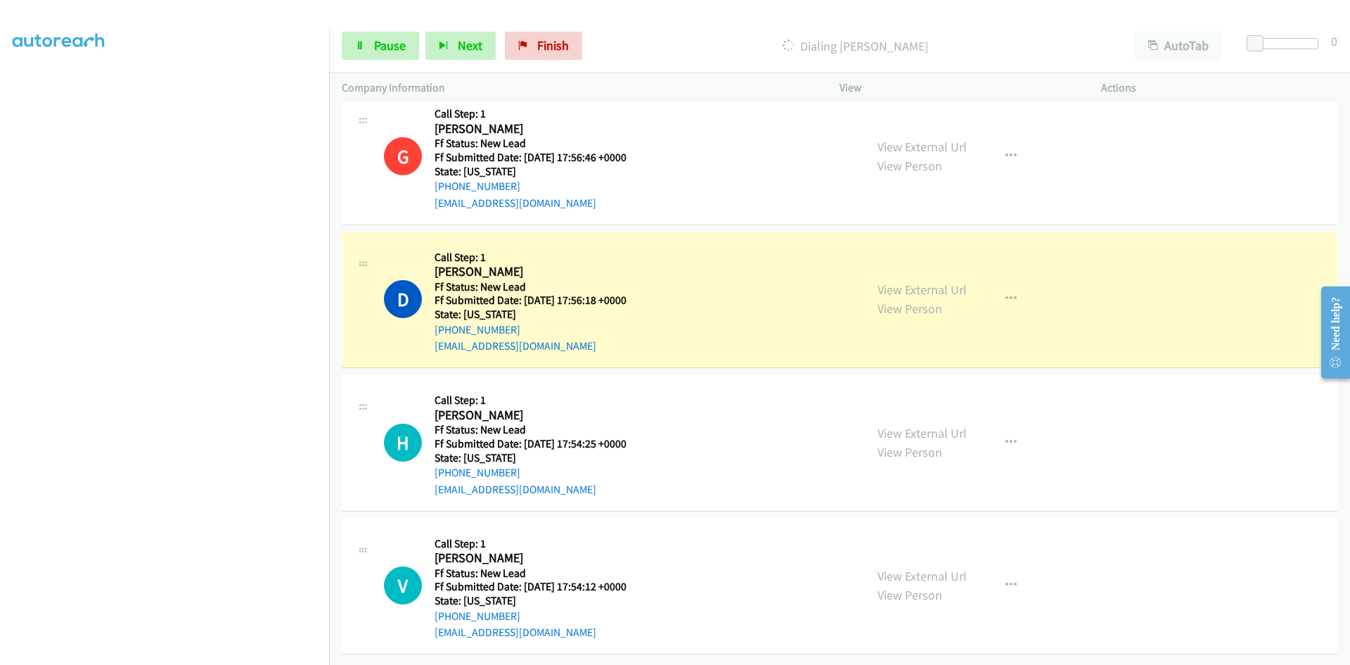
scroll to position [744, 0]
click at [949, 281] on link "View External Url" at bounding box center [922, 289] width 89 height 16
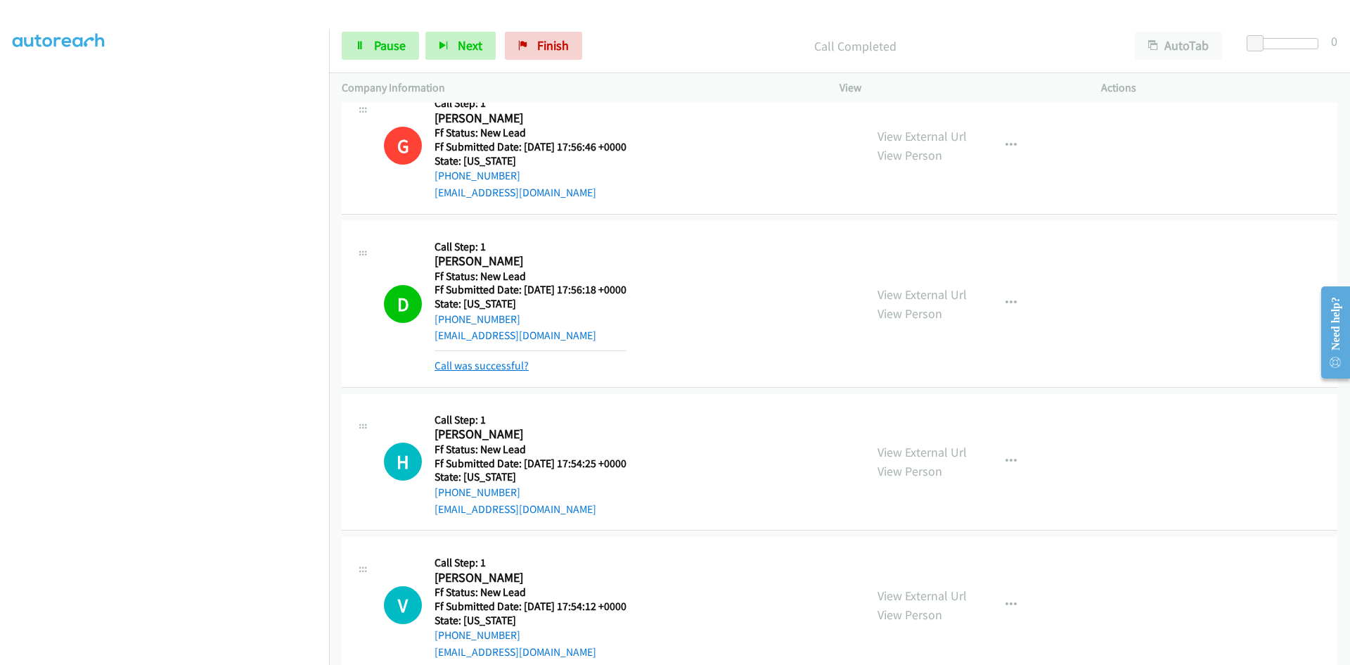
click at [483, 365] on link "Call was successful?" at bounding box center [482, 365] width 94 height 13
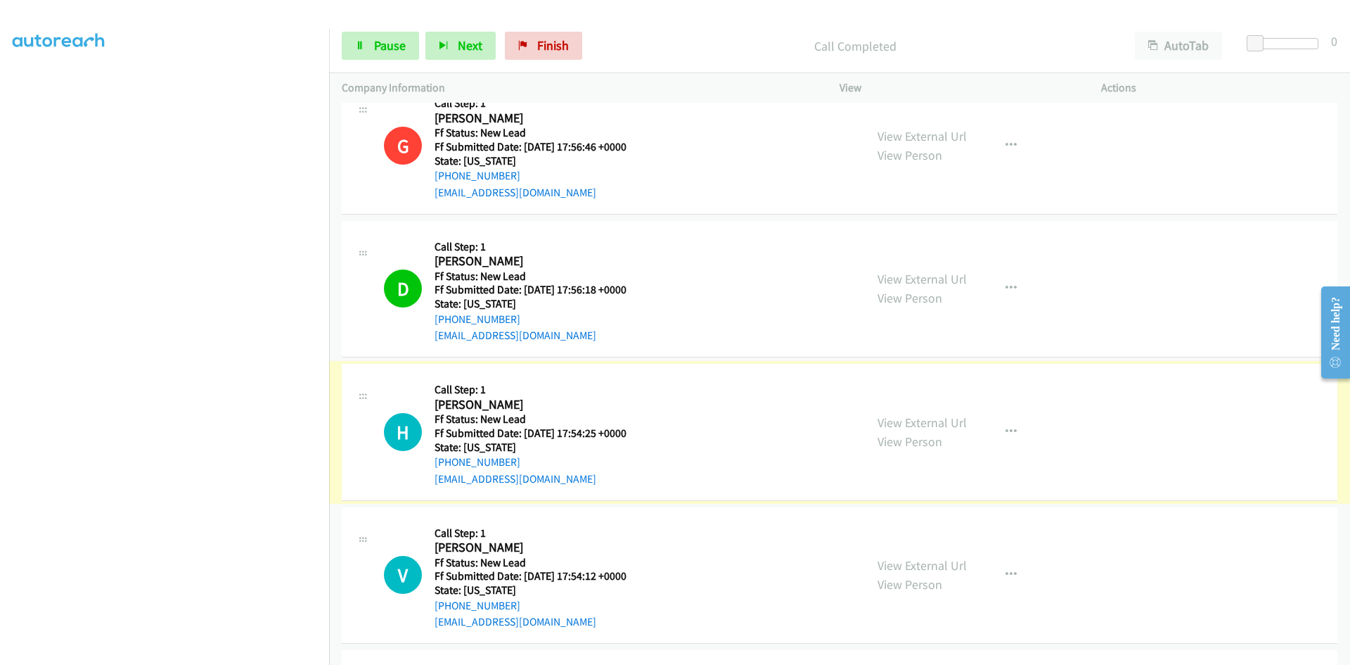
click at [893, 422] on link "View External Url" at bounding box center [922, 422] width 89 height 16
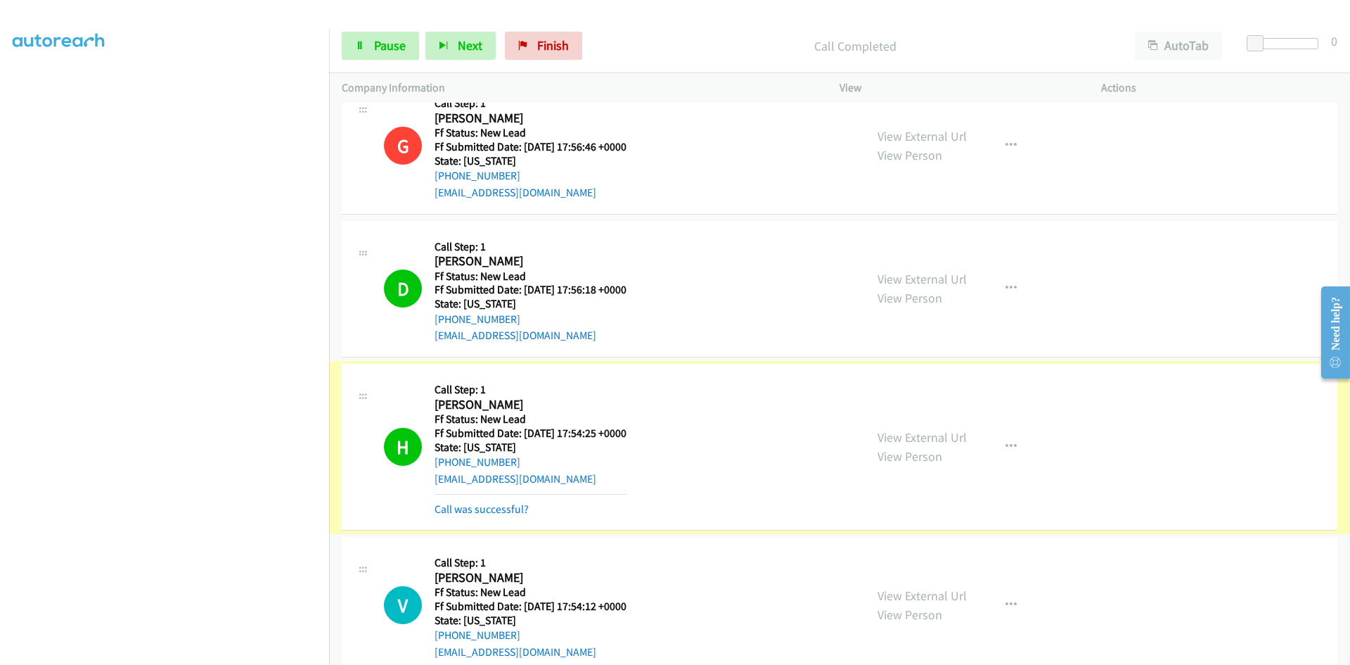
click at [521, 510] on link "Call was successful?" at bounding box center [482, 508] width 94 height 13
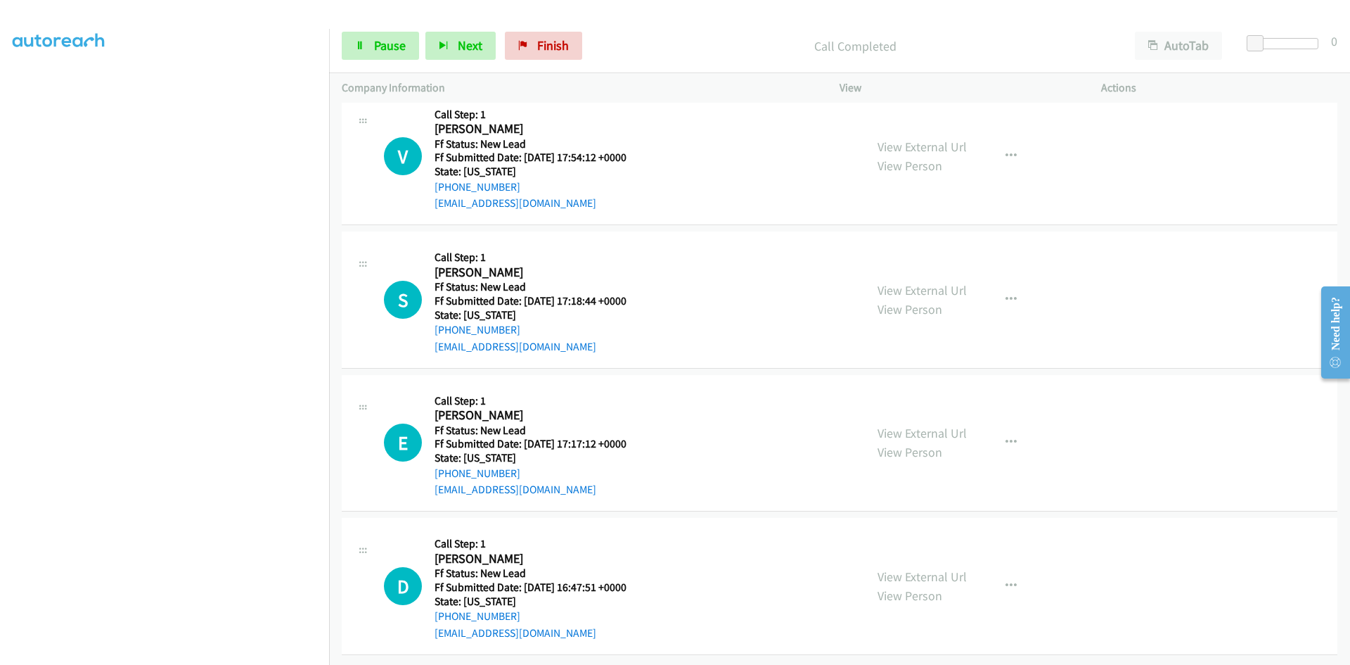
scroll to position [1173, 0]
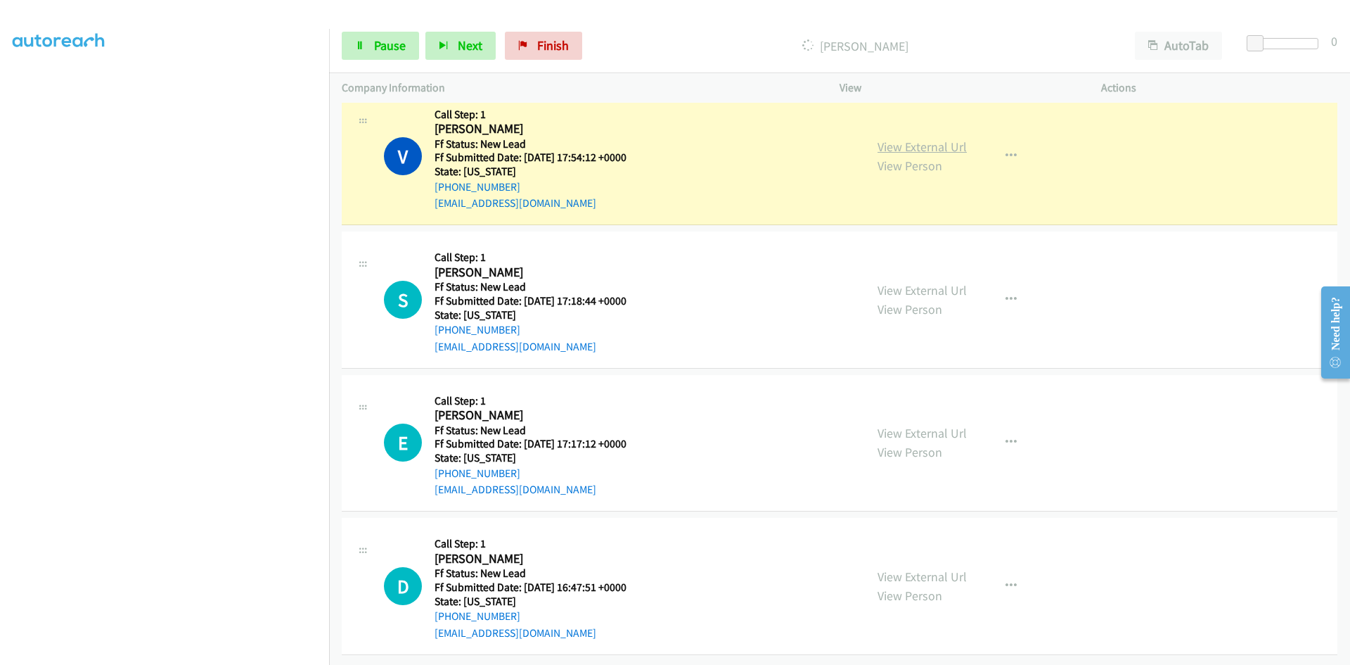
click at [934, 139] on link "View External Url" at bounding box center [922, 147] width 89 height 16
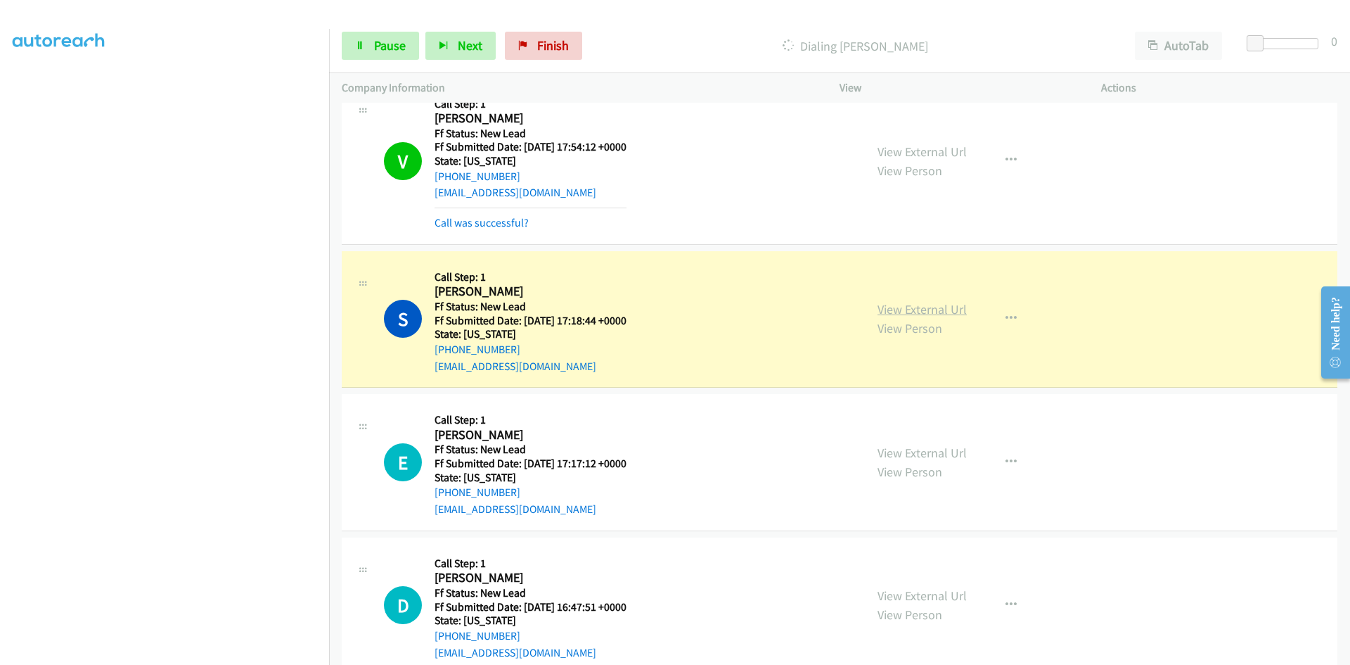
click at [901, 309] on link "View External Url" at bounding box center [922, 309] width 89 height 16
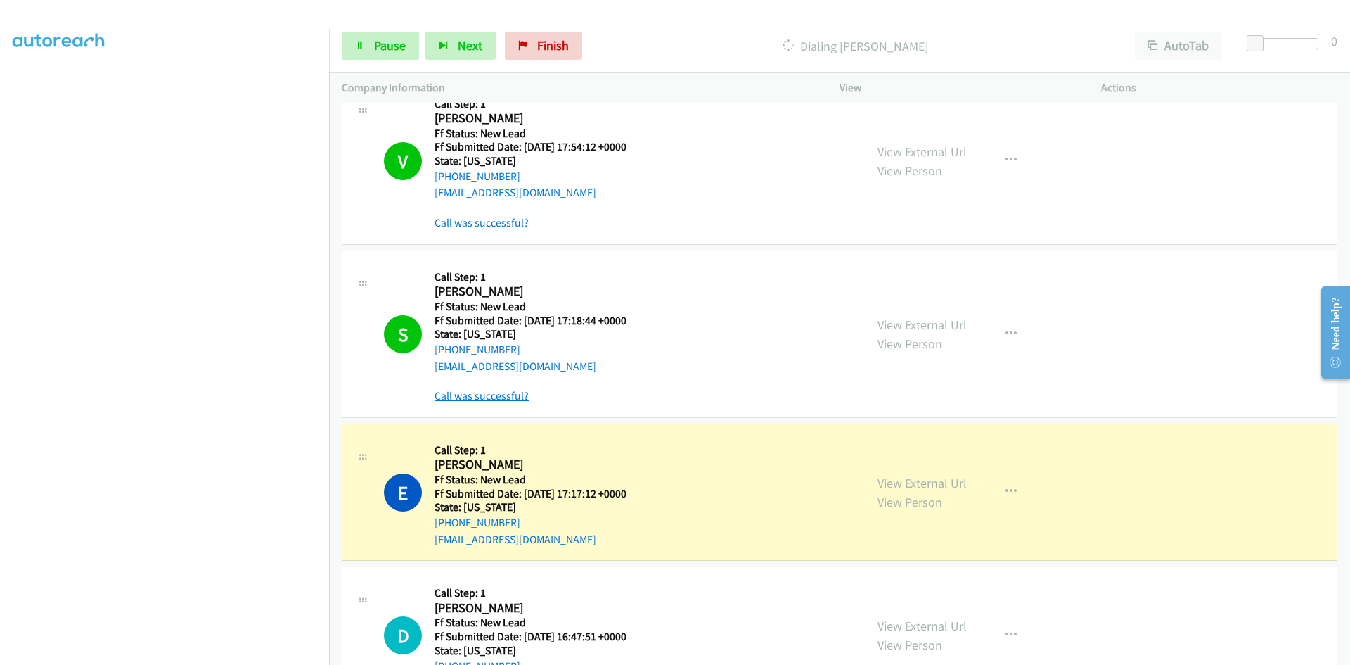
click at [485, 397] on link "Call was successful?" at bounding box center [482, 395] width 94 height 13
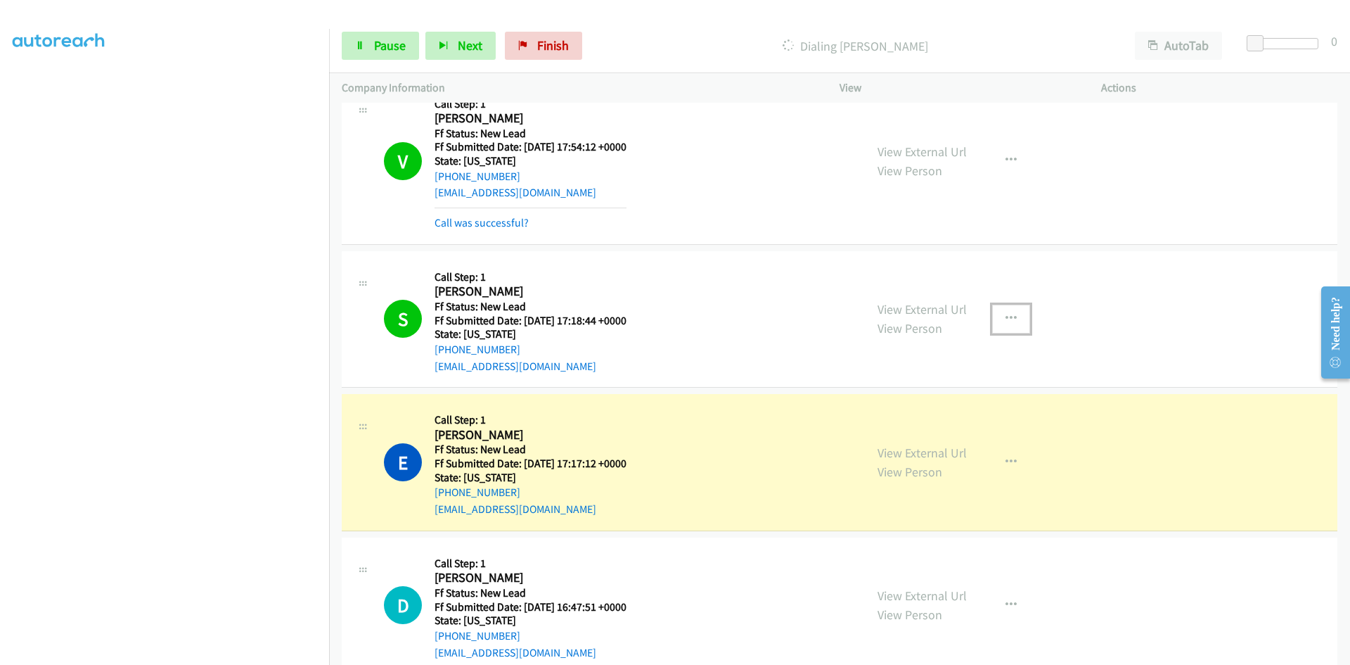
click at [1006, 320] on icon "button" at bounding box center [1011, 318] width 11 height 11
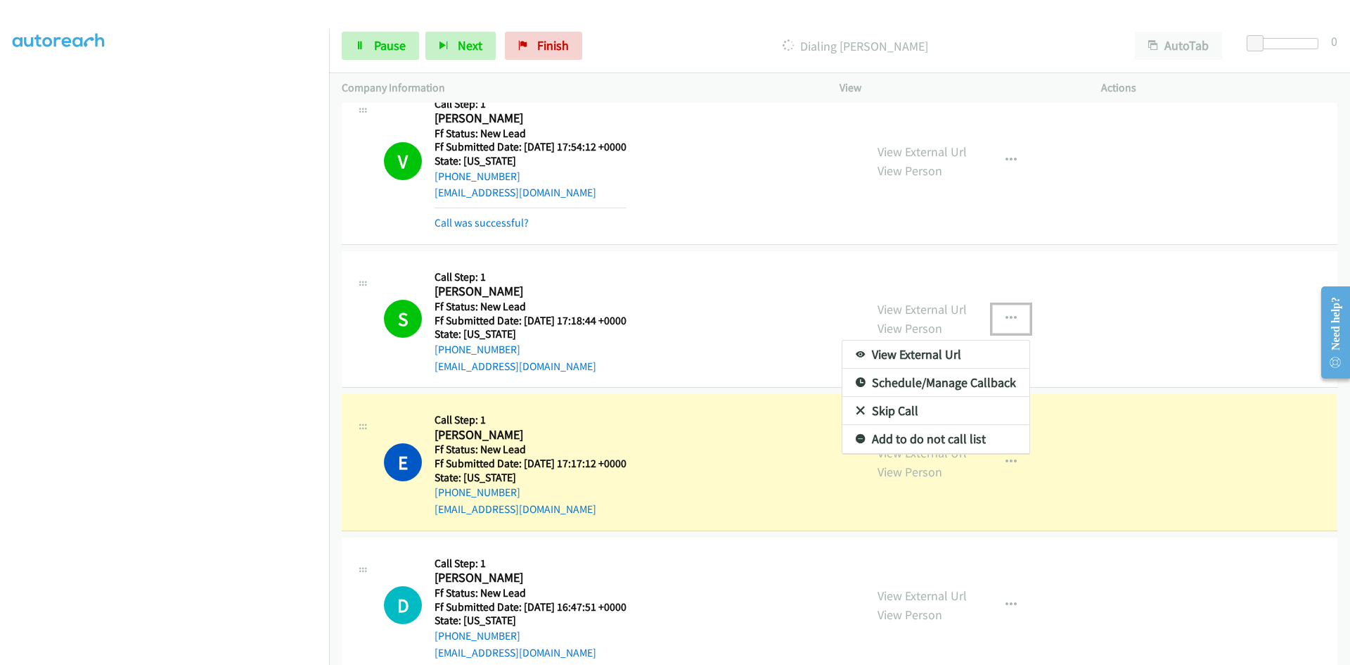
click at [945, 439] on link "Add to do not call list" at bounding box center [936, 439] width 187 height 28
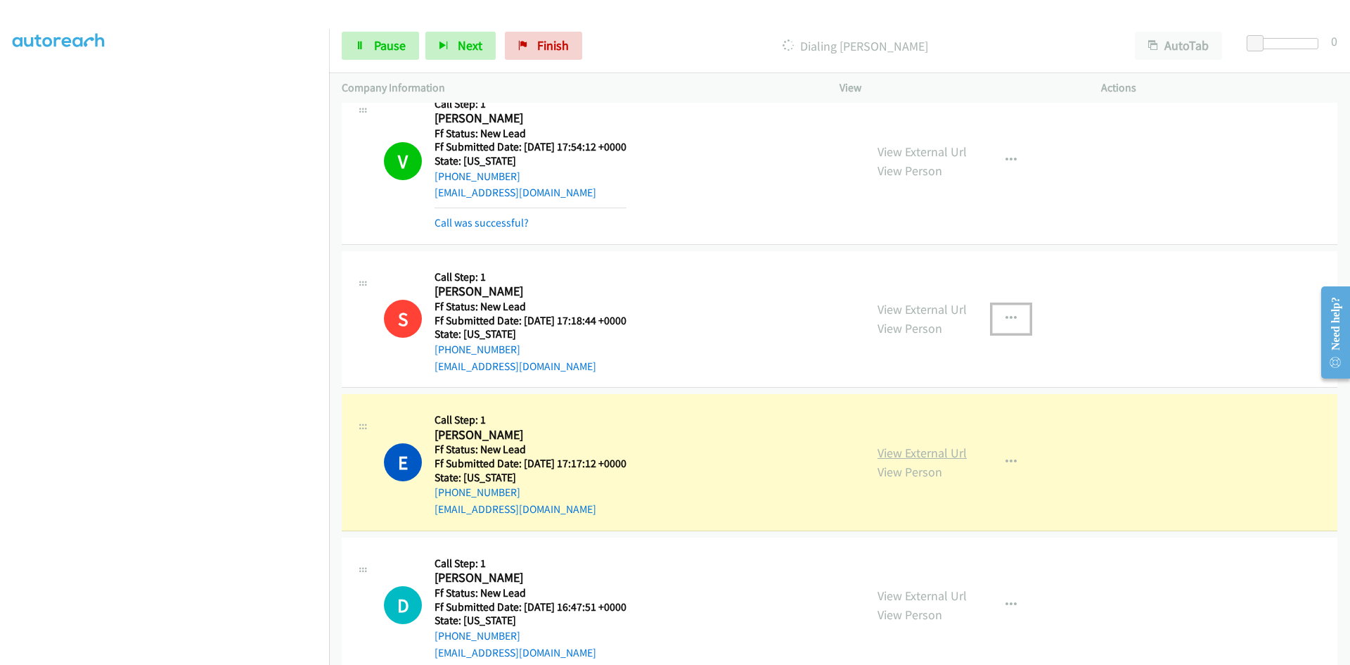
click at [919, 451] on link "View External Url" at bounding box center [922, 453] width 89 height 16
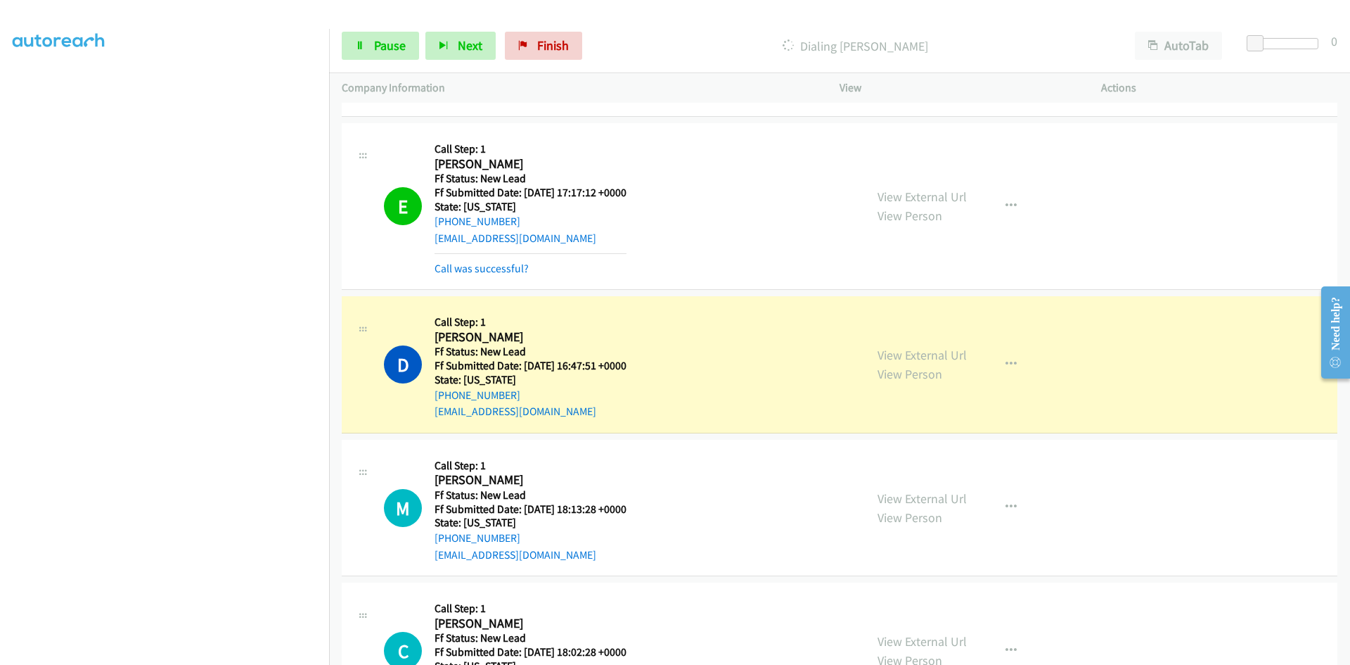
scroll to position [1454, 0]
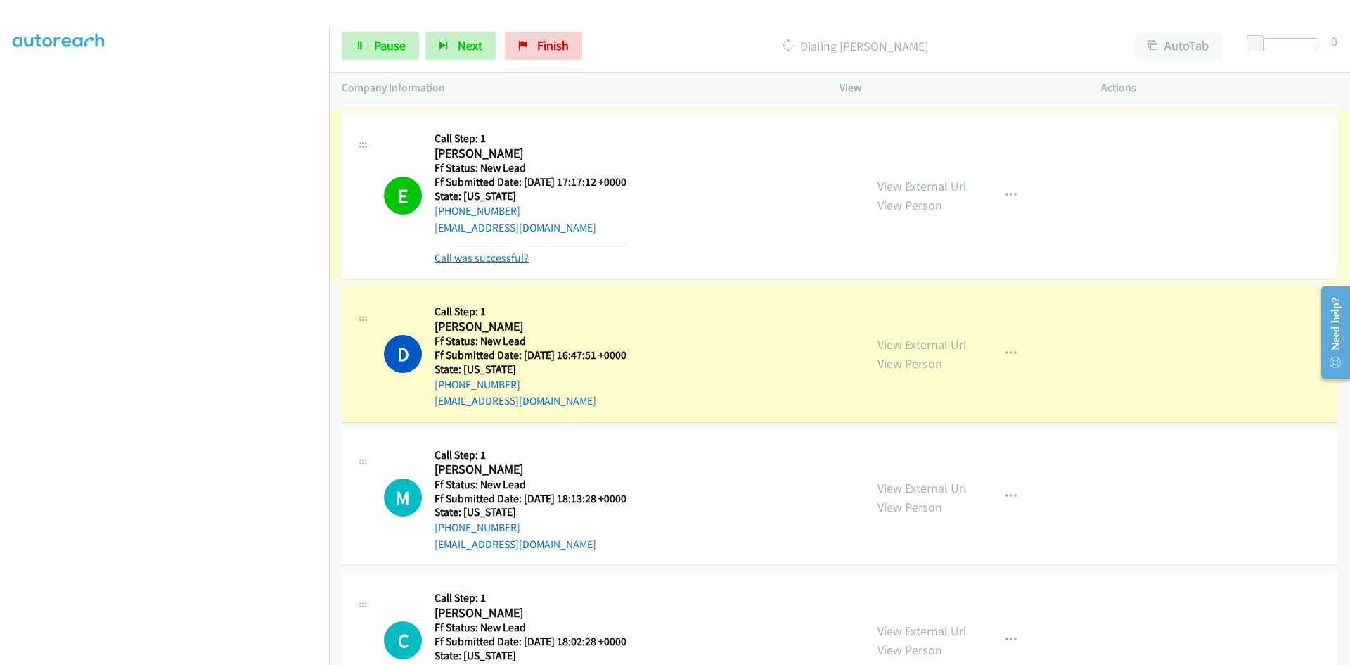
click at [515, 262] on link "Call was successful?" at bounding box center [482, 257] width 94 height 13
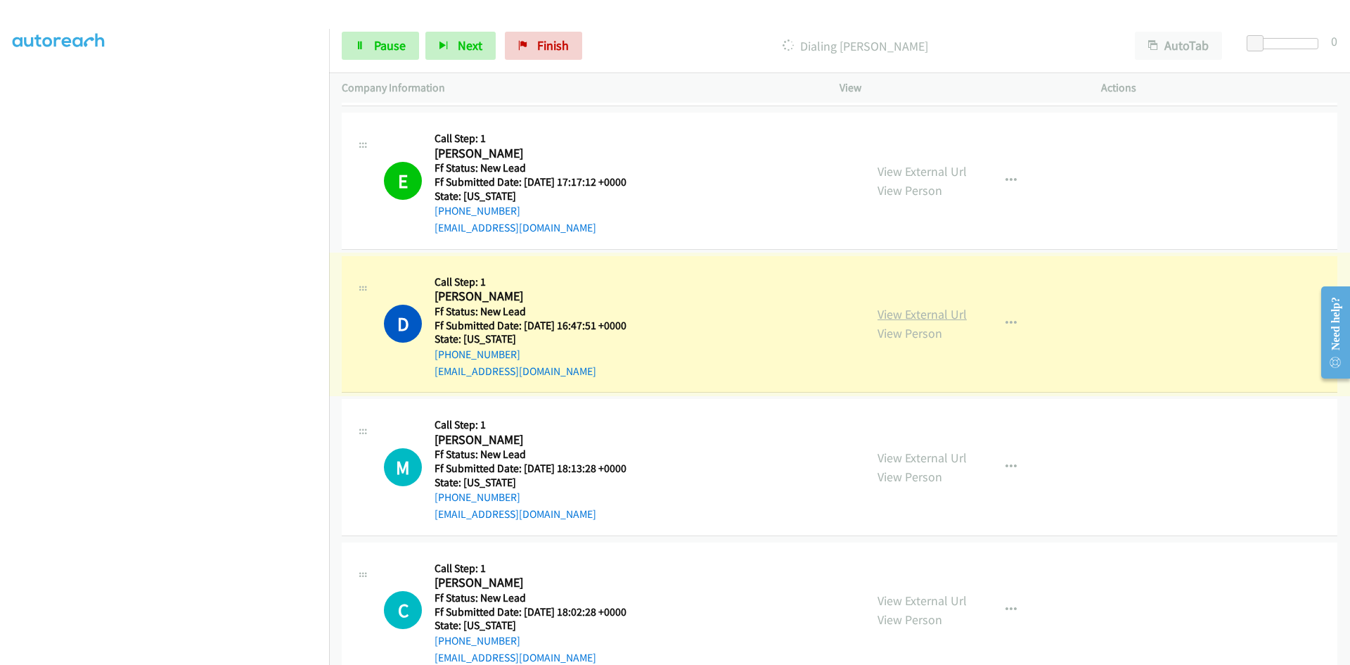
click at [954, 314] on link "View External Url" at bounding box center [922, 314] width 89 height 16
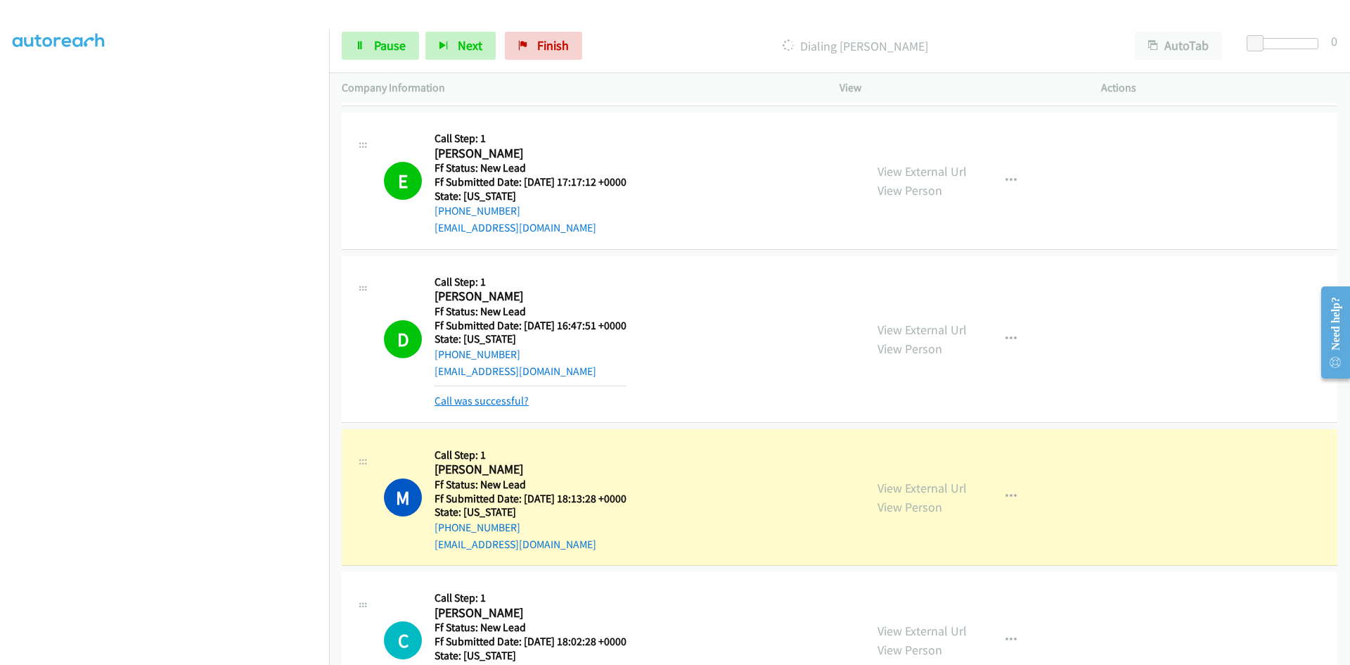
click at [506, 399] on link "Call was successful?" at bounding box center [482, 400] width 94 height 13
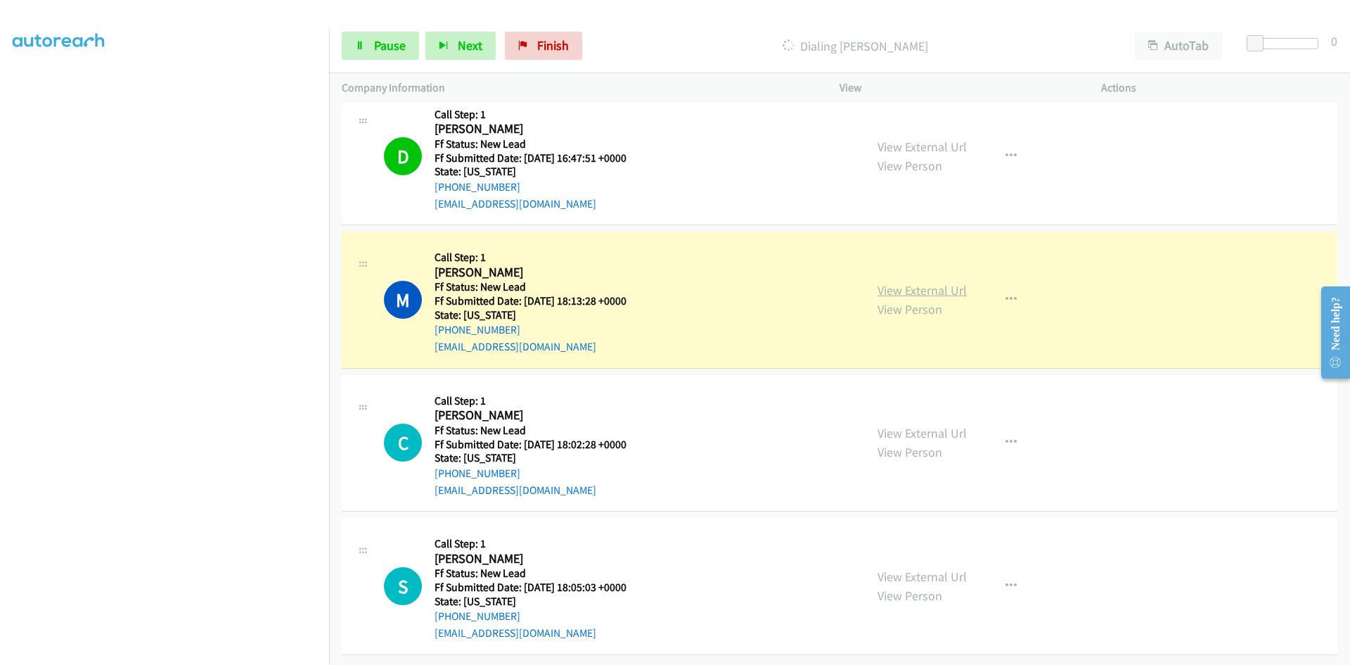
scroll to position [1632, 0]
click at [911, 282] on link "View External Url" at bounding box center [922, 290] width 89 height 16
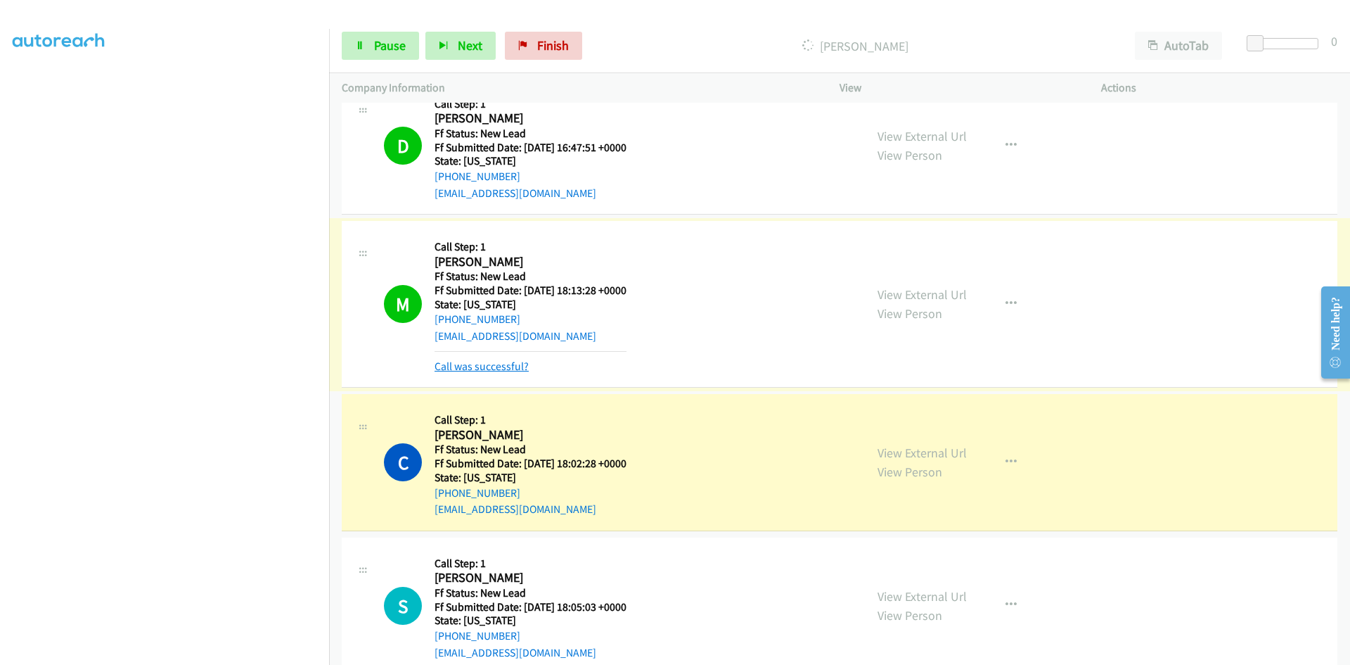
click at [502, 369] on link "Call was successful?" at bounding box center [482, 365] width 94 height 13
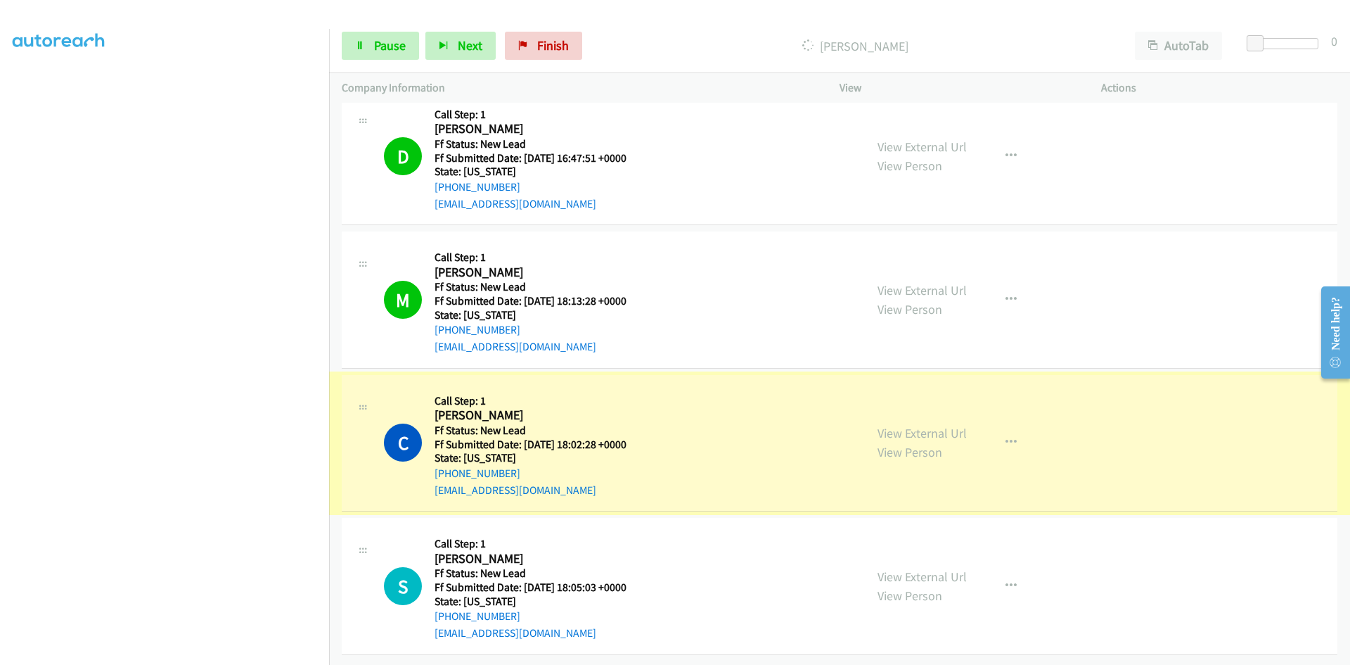
click at [926, 425] on link "View External Url" at bounding box center [922, 433] width 89 height 16
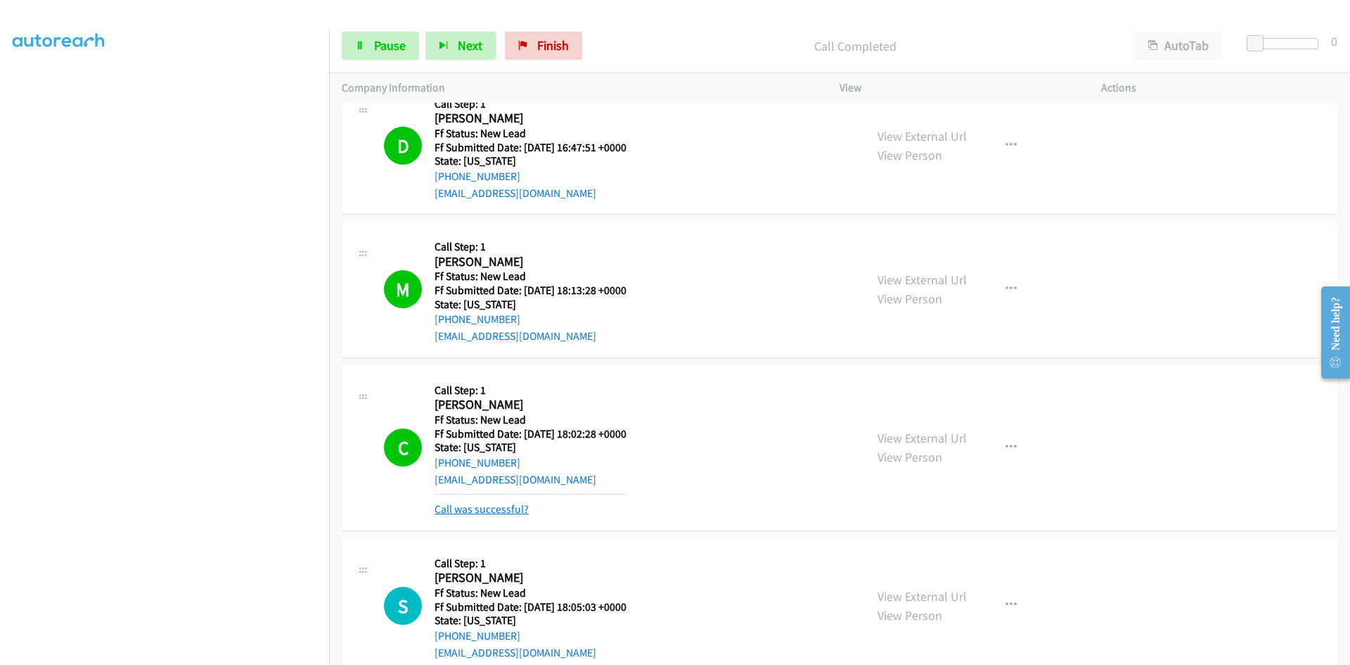
click at [479, 510] on link "Call was successful?" at bounding box center [482, 508] width 94 height 13
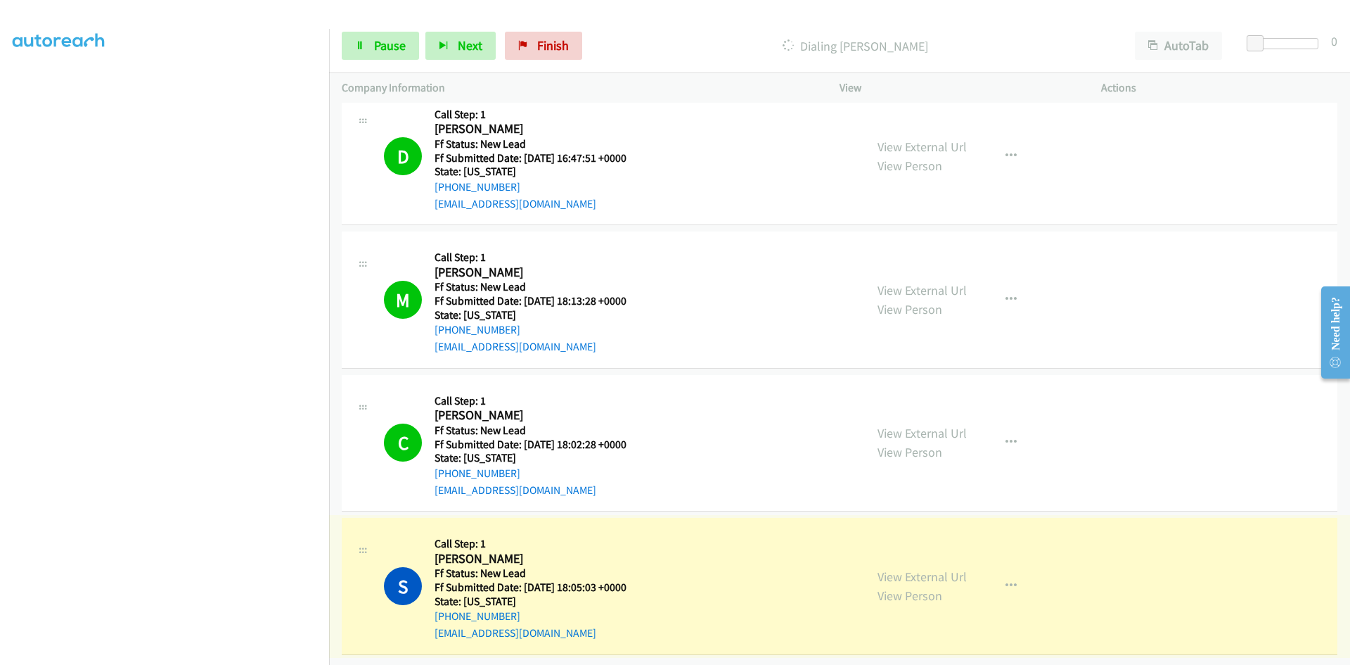
click at [950, 568] on link "View External Url" at bounding box center [922, 576] width 89 height 16
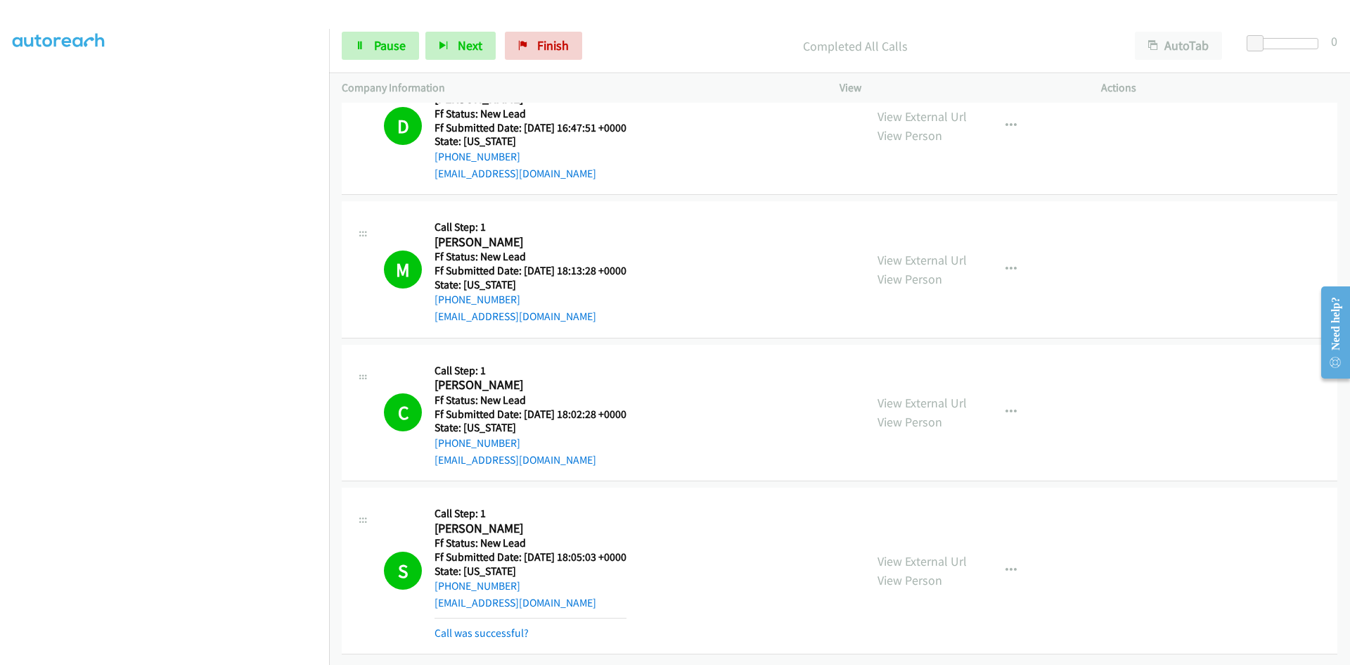
scroll to position [1708, 0]
click at [505, 626] on link "Call was successful?" at bounding box center [482, 632] width 94 height 13
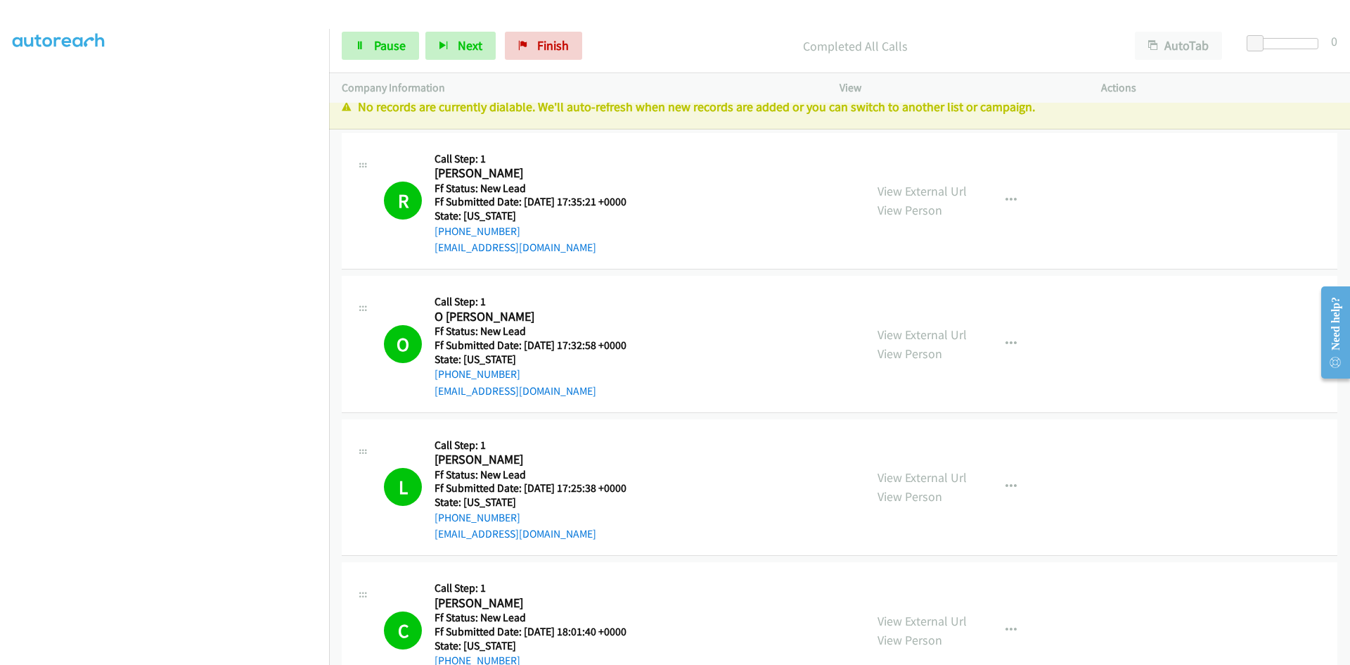
scroll to position [0, 0]
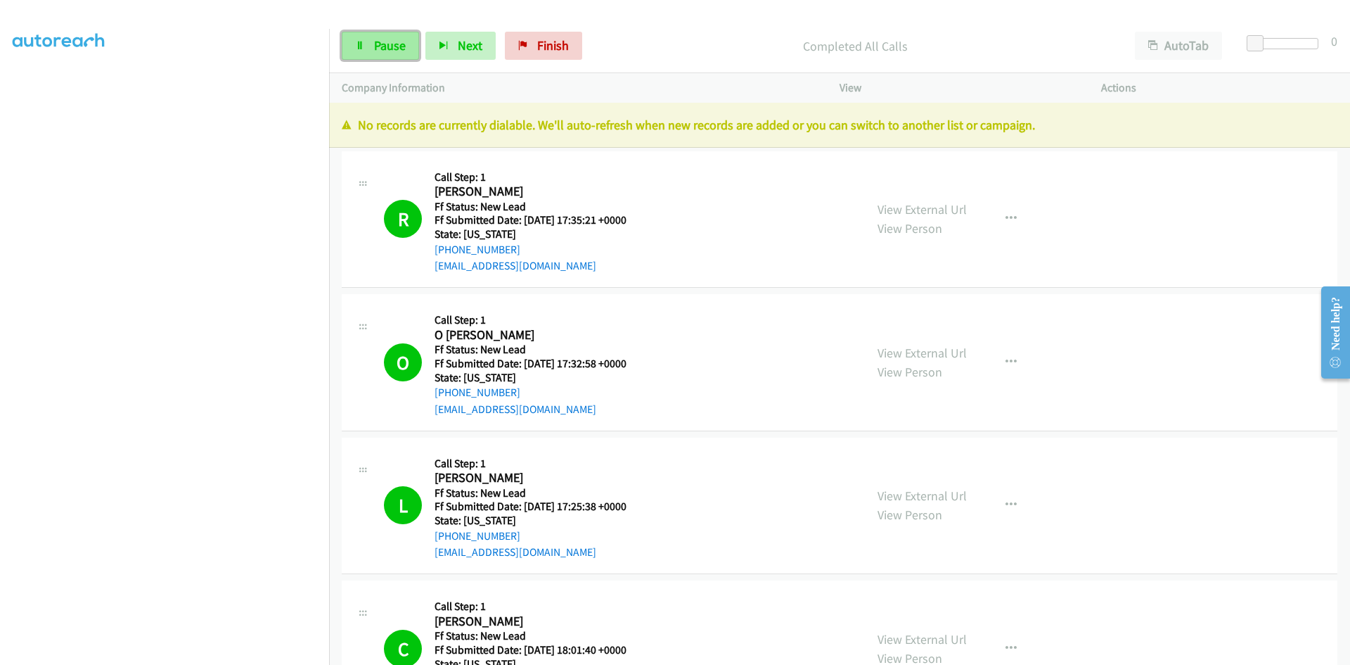
click at [396, 45] on span "Pause" at bounding box center [390, 45] width 32 height 16
click at [535, 56] on link "Finish" at bounding box center [566, 46] width 77 height 28
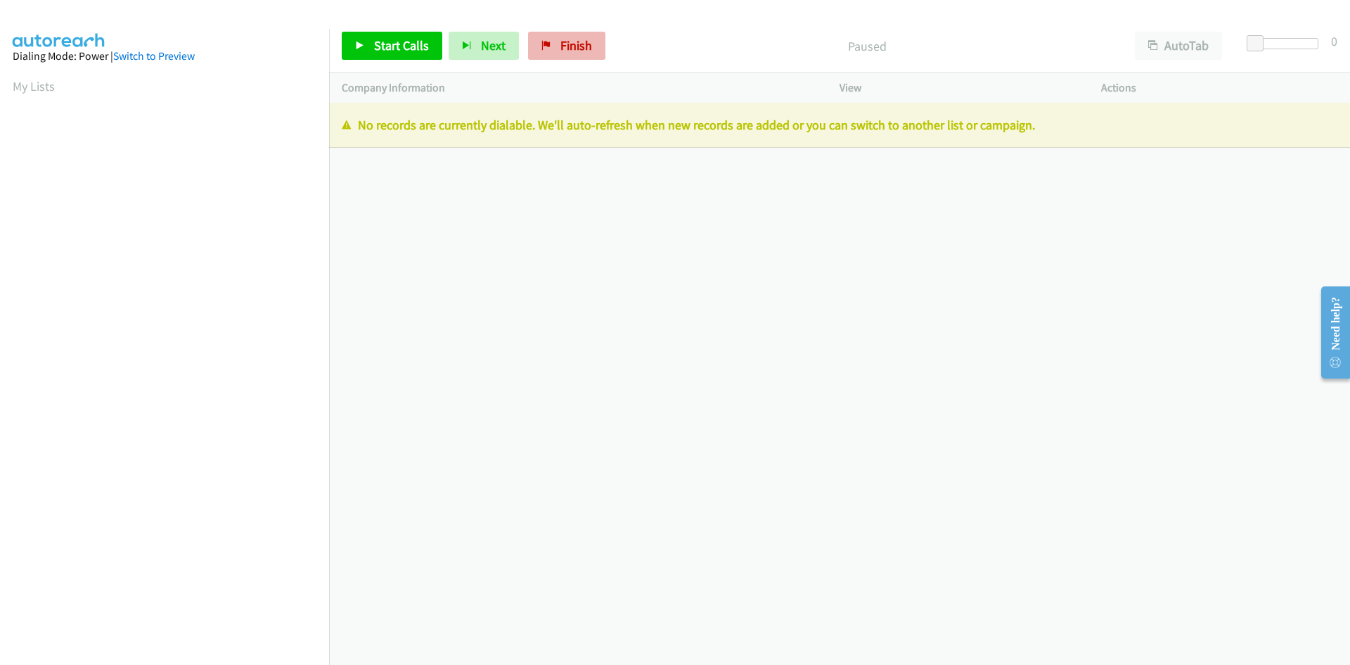
click at [573, 61] on div "Start Calls Pause Next Finish Paused AutoTab AutoTab 0" at bounding box center [839, 46] width 1021 height 54
drag, startPoint x: 563, startPoint y: 46, endPoint x: 724, endPoint y: 79, distance: 164.6
click at [565, 45] on span "Finish" at bounding box center [577, 45] width 32 height 16
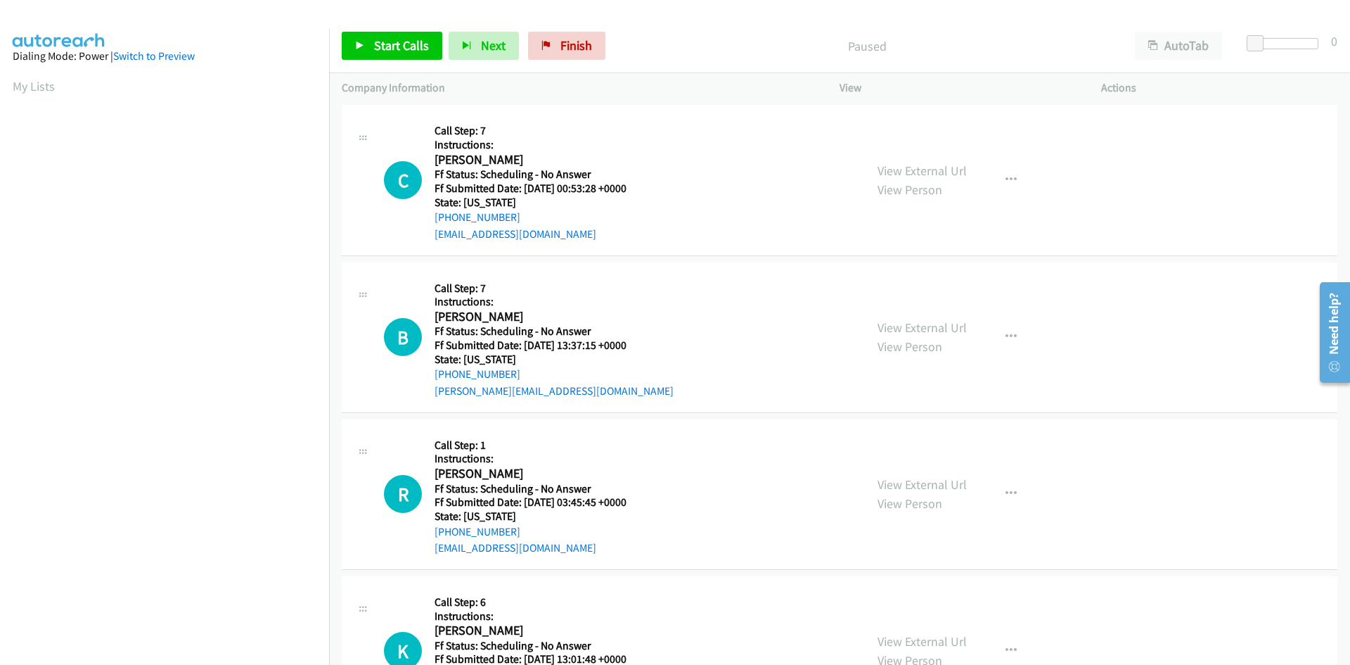
scroll to position [2391, 0]
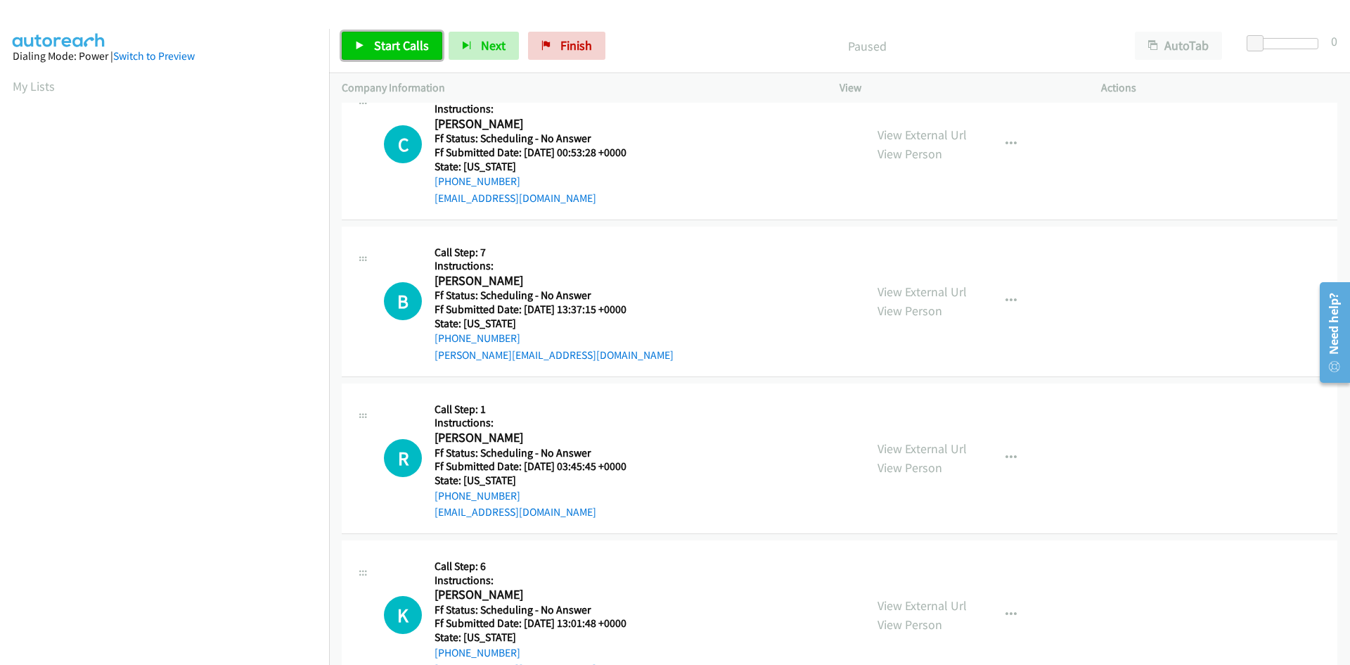
click at [385, 53] on span "Start Calls" at bounding box center [401, 45] width 55 height 16
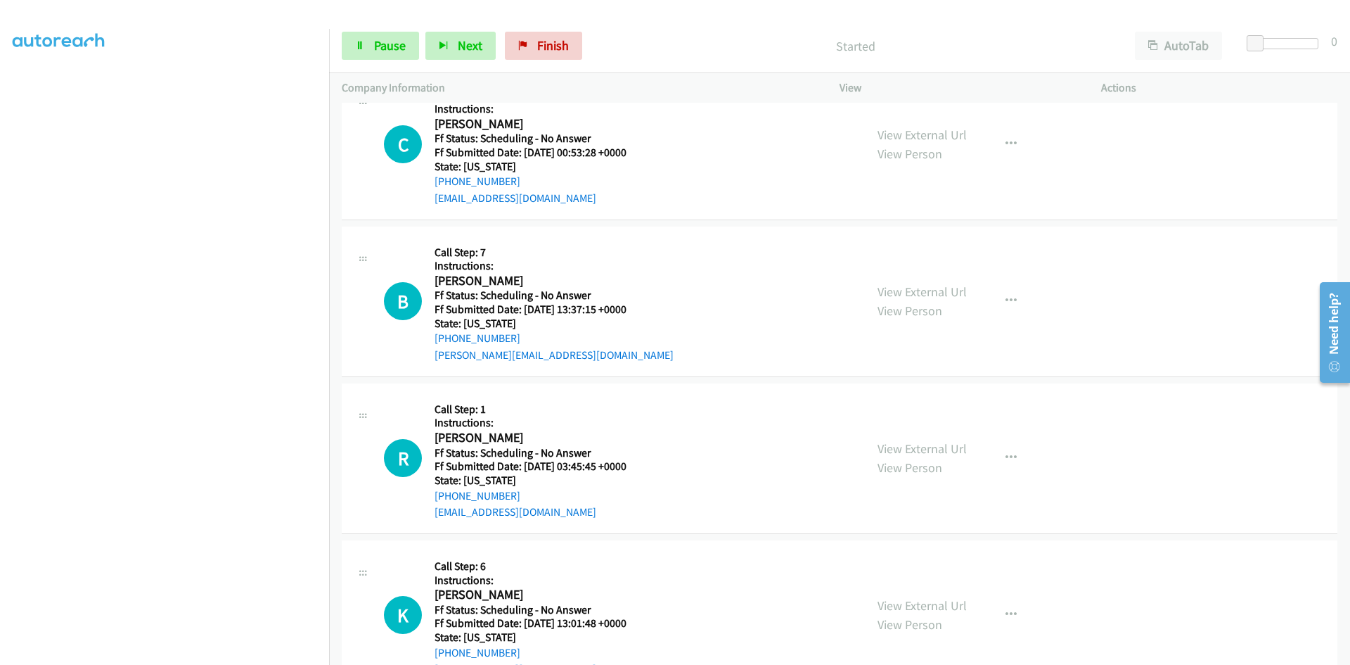
scroll to position [124, 0]
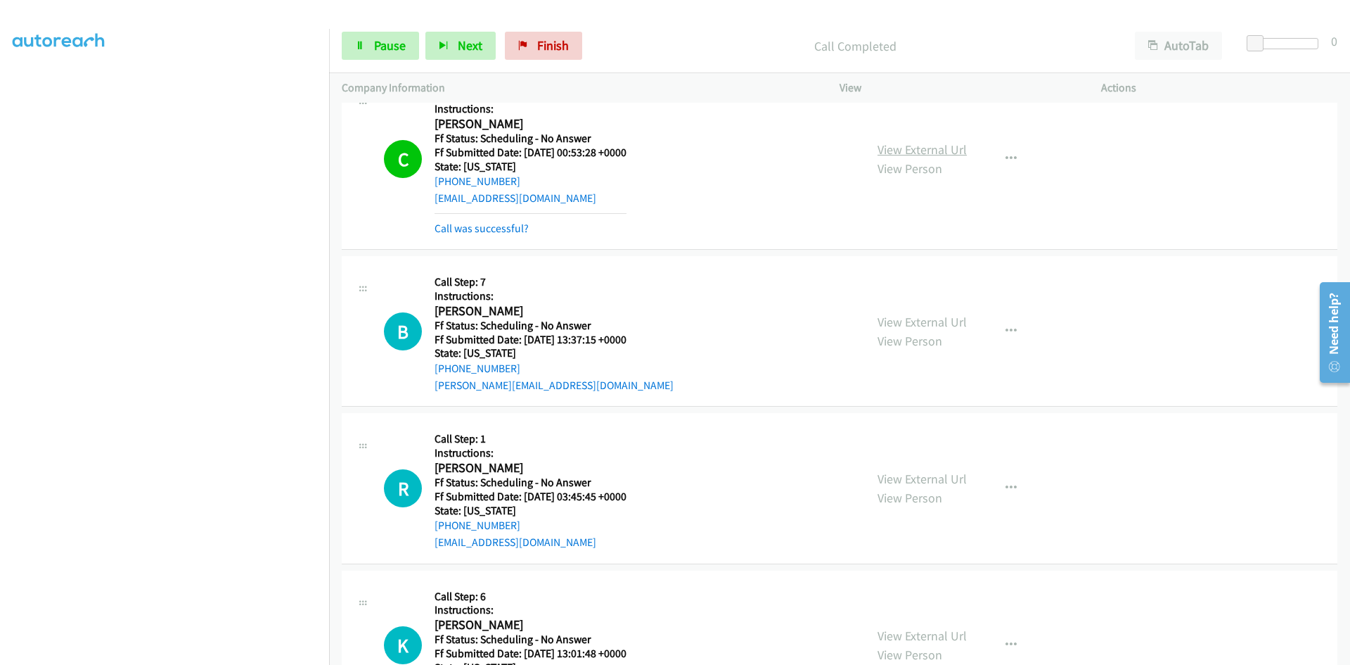
click at [928, 150] on link "View External Url" at bounding box center [922, 149] width 89 height 16
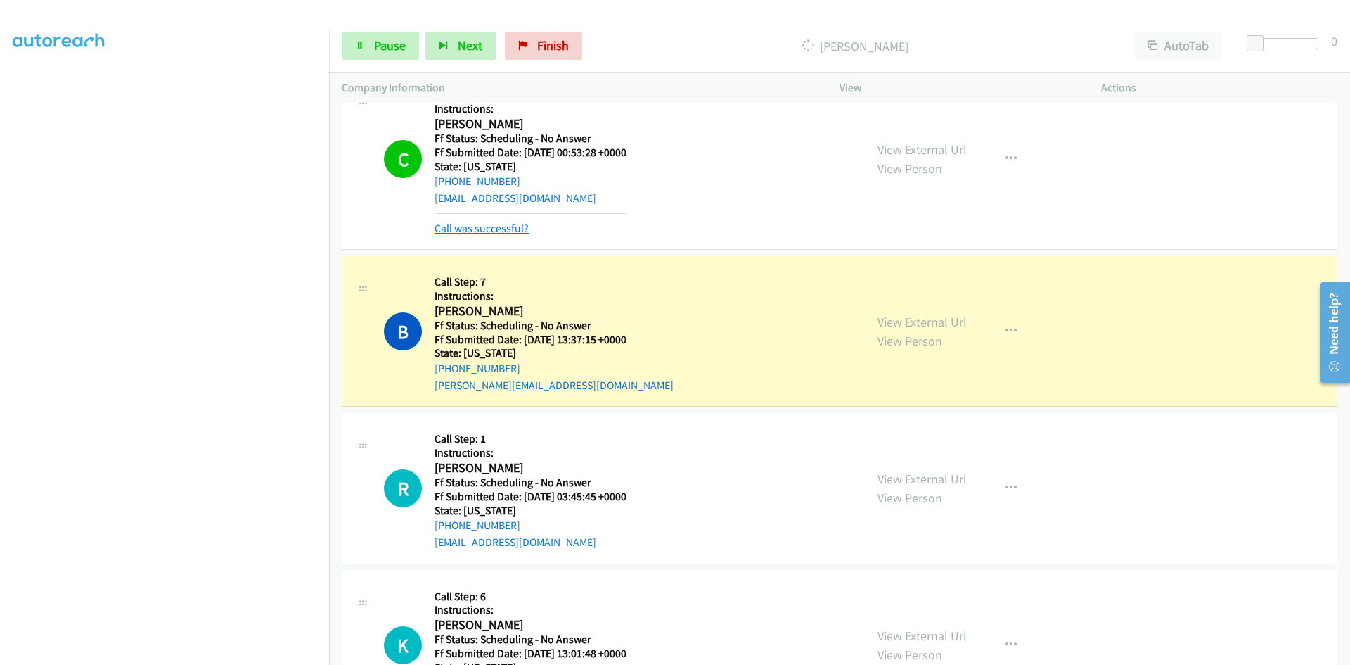
click at [509, 229] on link "Call was successful?" at bounding box center [482, 228] width 94 height 13
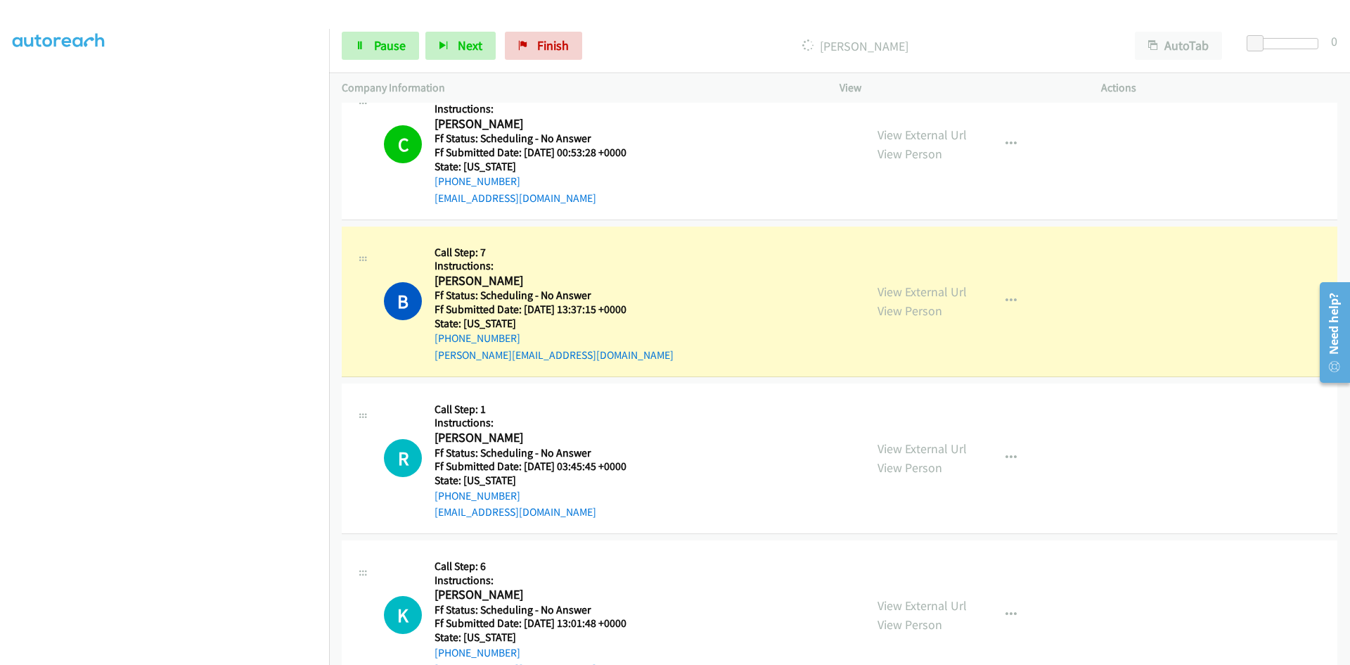
click at [935, 291] on div "View External Url View Person View External Url Email Schedule/Manage Callback …" at bounding box center [1002, 301] width 274 height 124
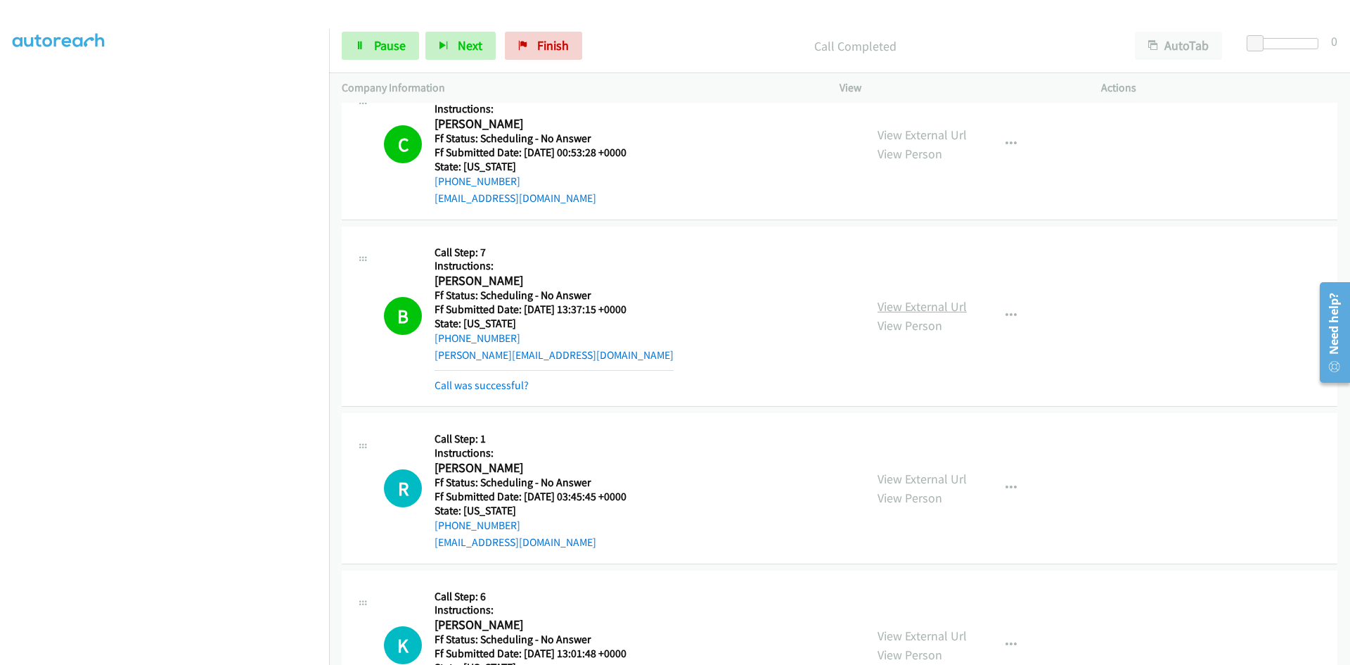
click at [935, 306] on link "View External Url" at bounding box center [922, 306] width 89 height 16
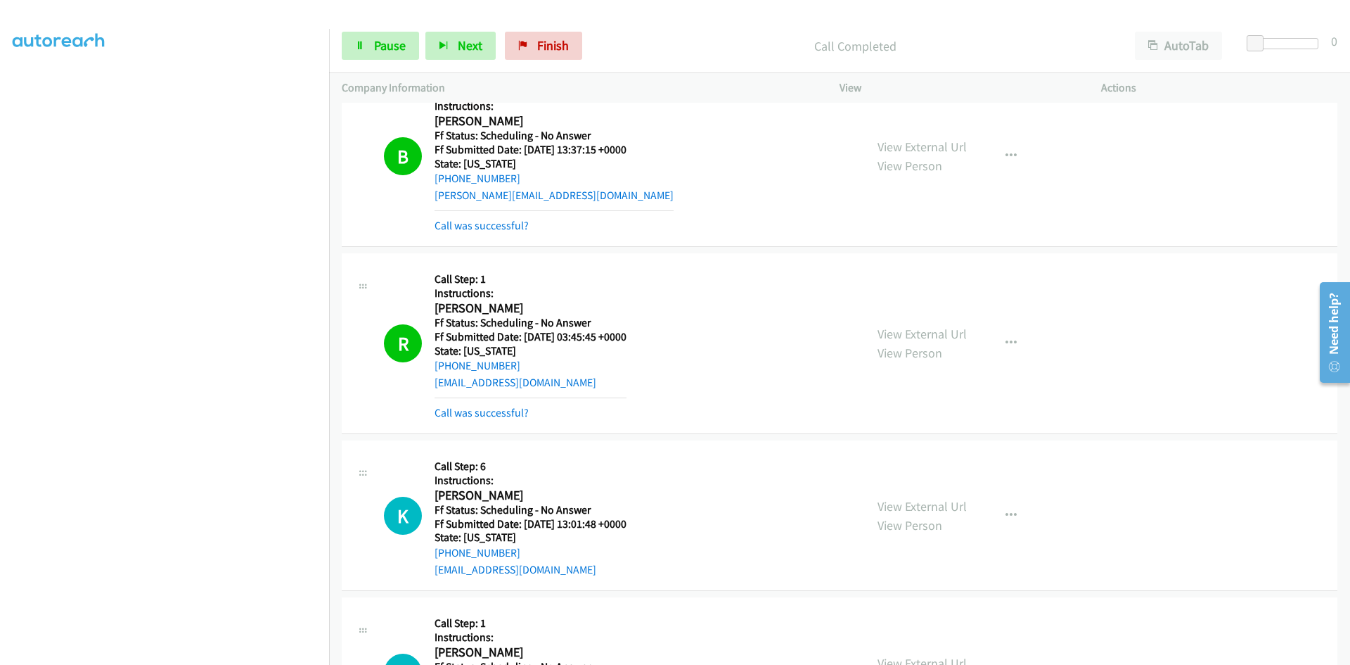
scroll to position [2462, 0]
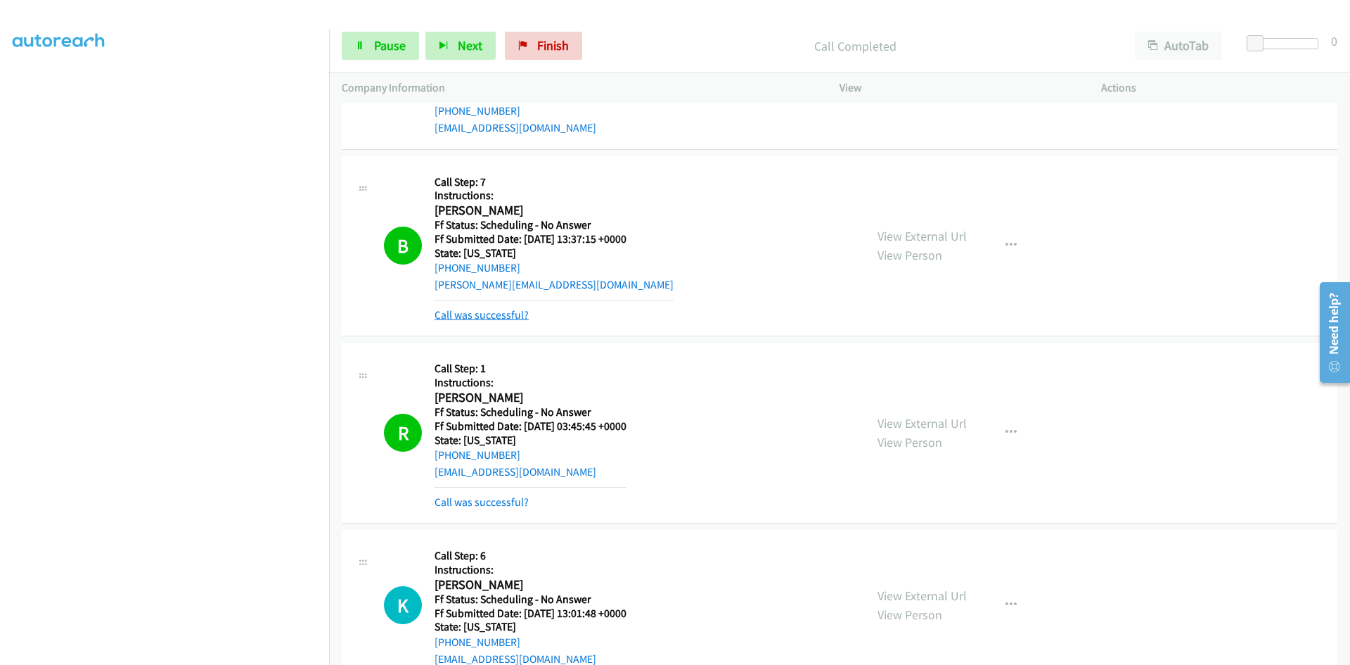
click at [491, 317] on link "Call was successful?" at bounding box center [482, 314] width 94 height 13
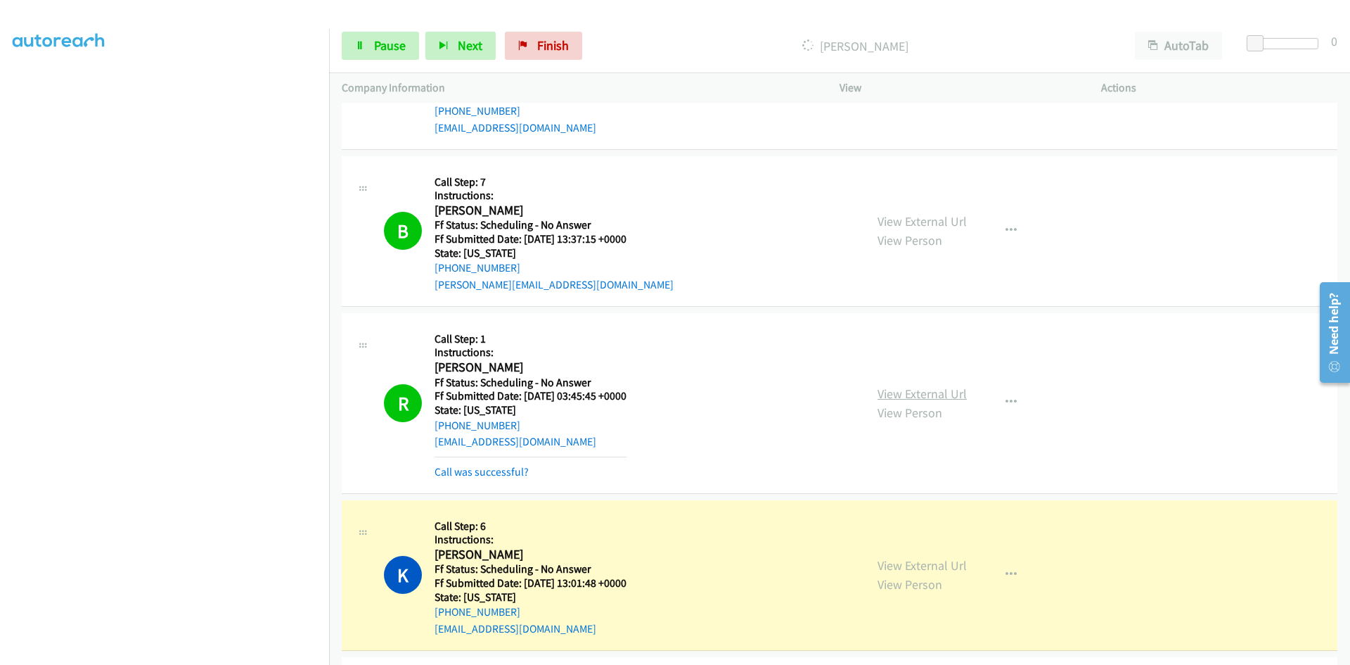
click at [948, 390] on link "View External Url" at bounding box center [922, 393] width 89 height 16
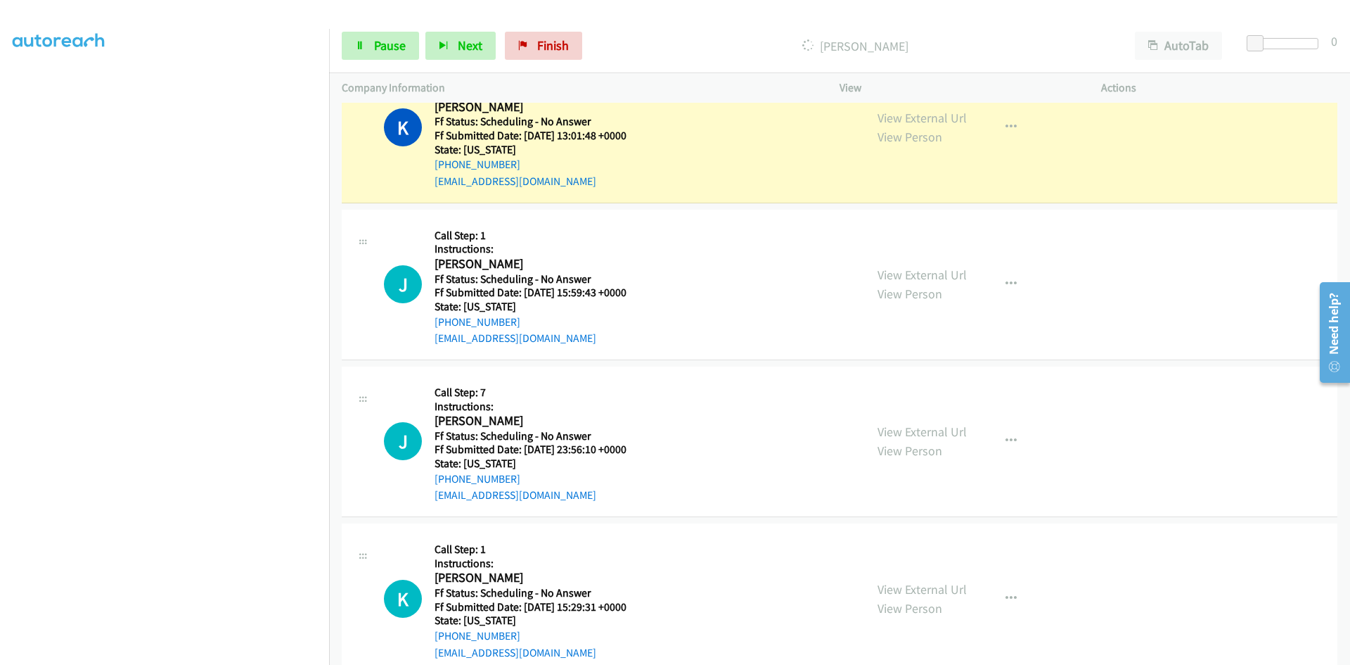
scroll to position [2884, 0]
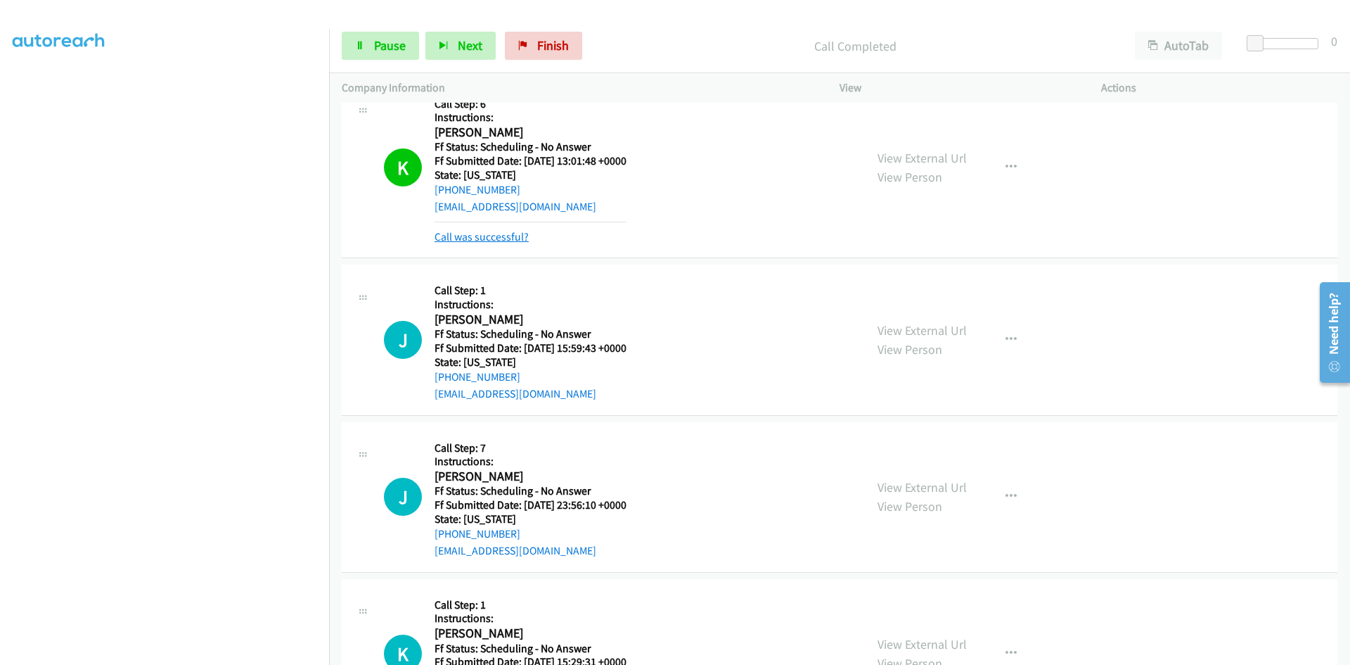
click at [494, 239] on link "Call was successful?" at bounding box center [482, 236] width 94 height 13
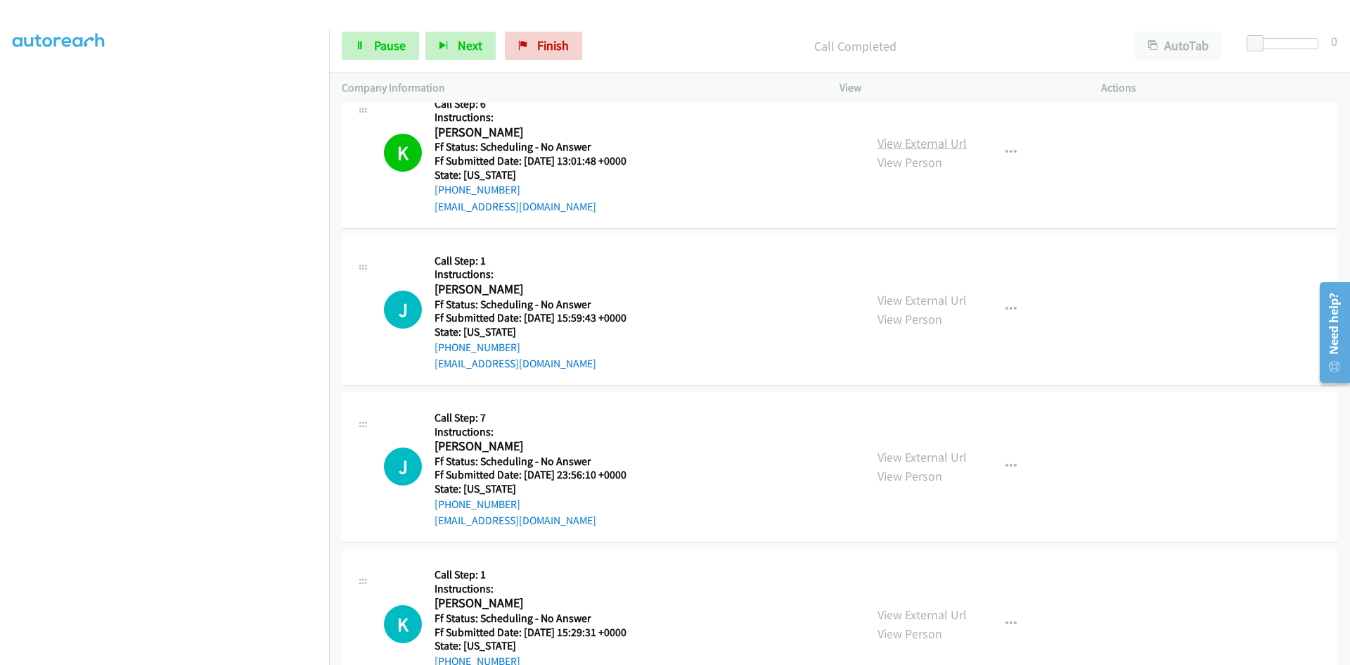
click at [954, 141] on link "View External Url" at bounding box center [922, 143] width 89 height 16
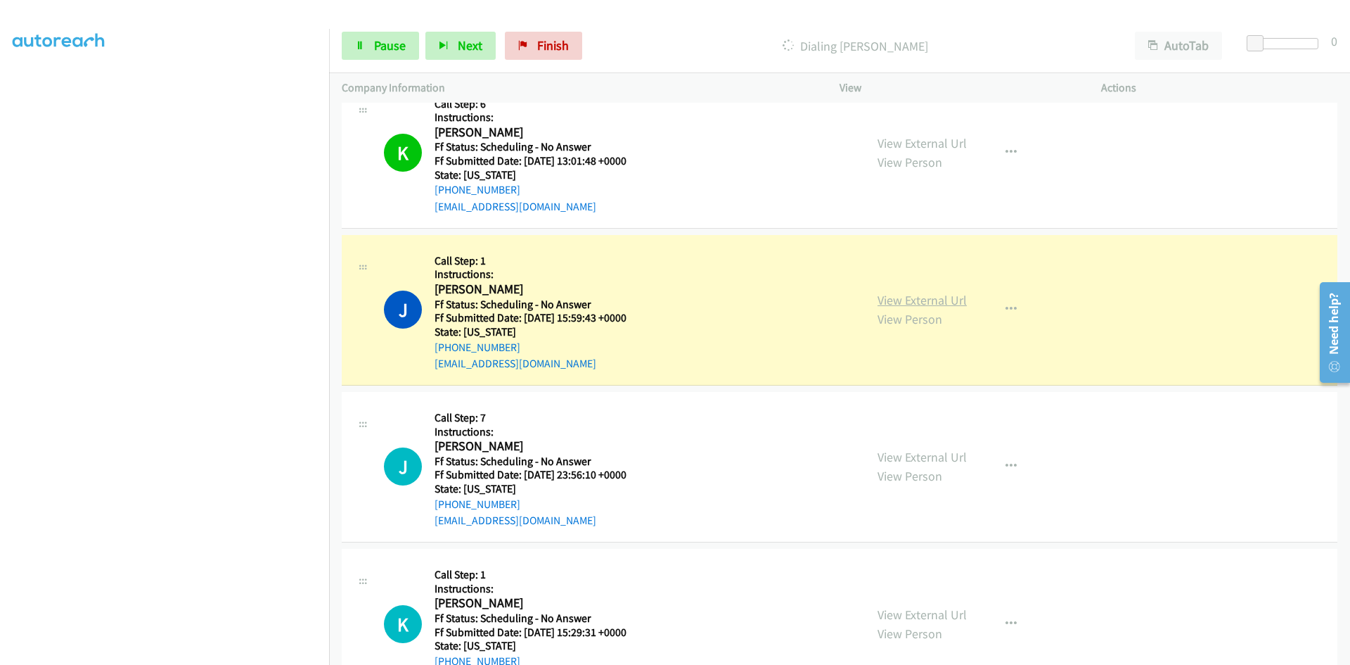
click at [957, 303] on link "View External Url" at bounding box center [922, 300] width 89 height 16
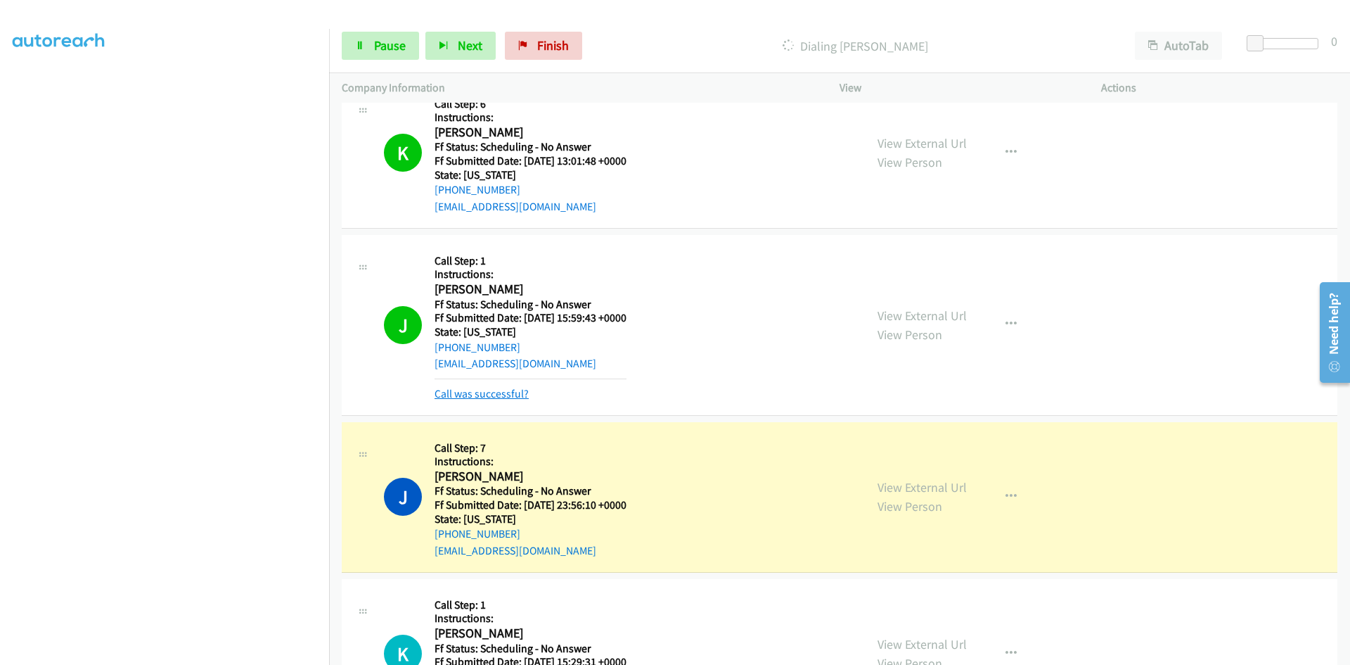
click at [491, 395] on link "Call was successful?" at bounding box center [482, 393] width 94 height 13
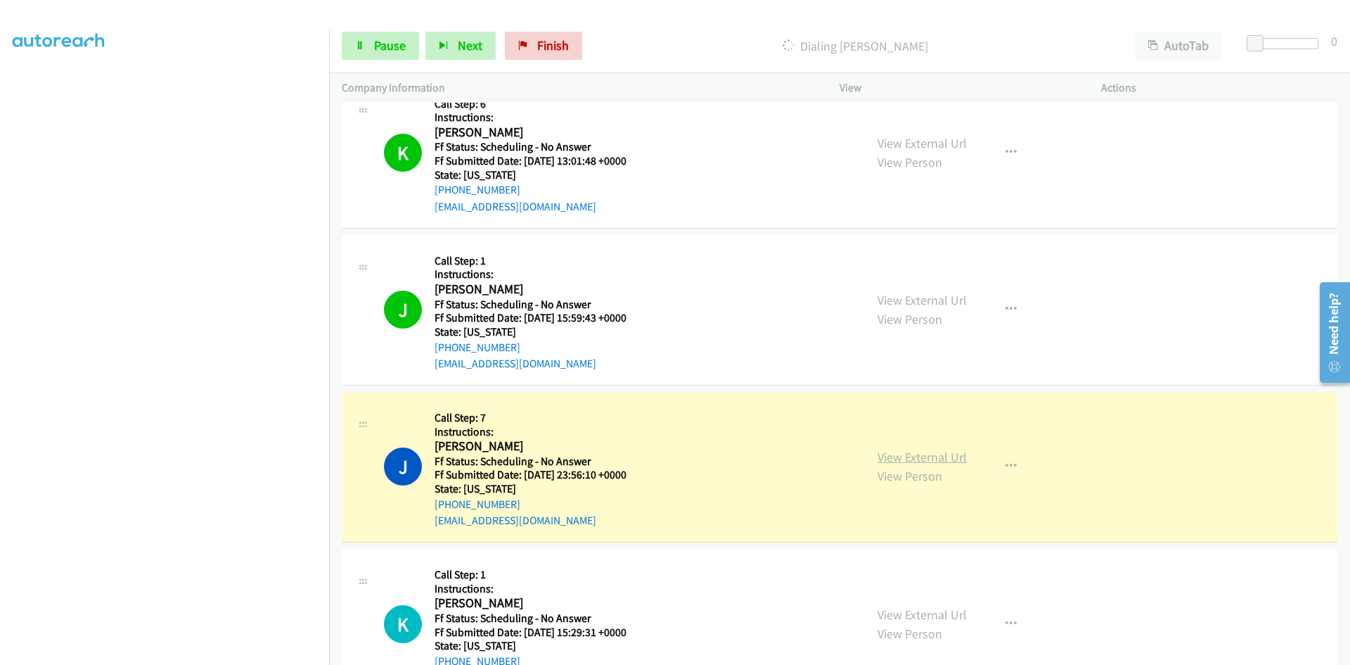
click at [913, 459] on link "View External Url" at bounding box center [922, 457] width 89 height 16
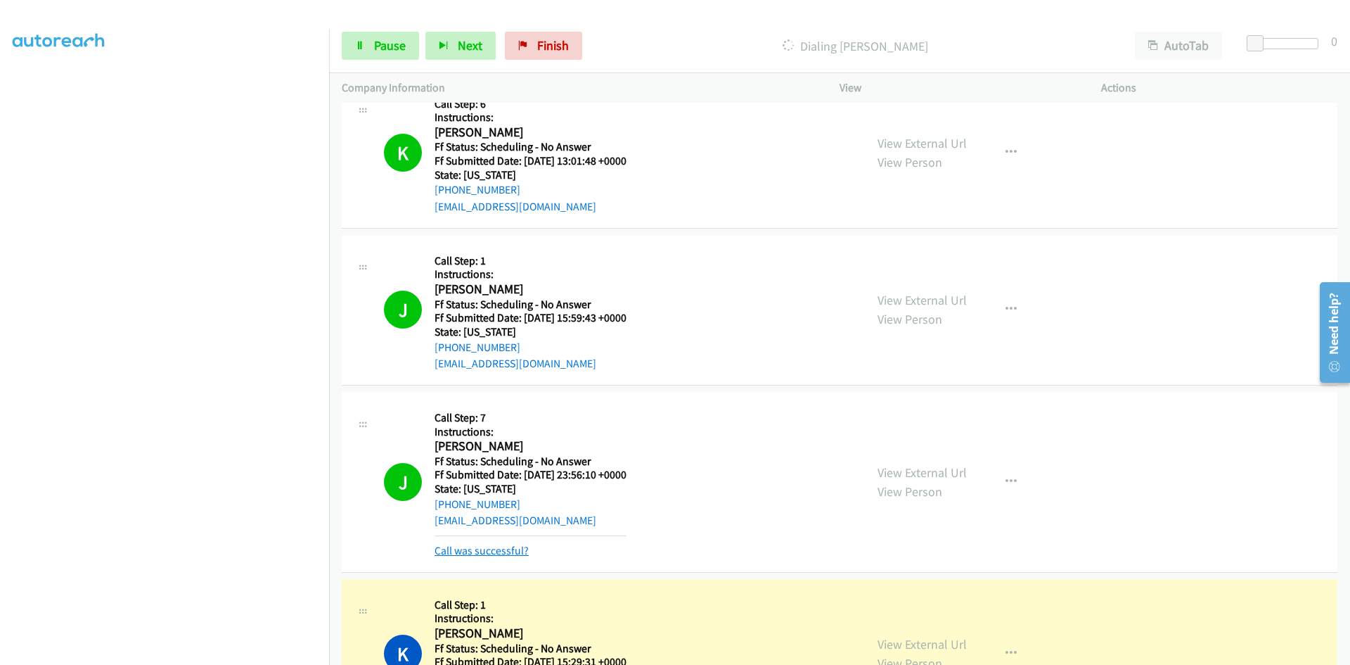
click at [516, 552] on link "Call was successful?" at bounding box center [482, 550] width 94 height 13
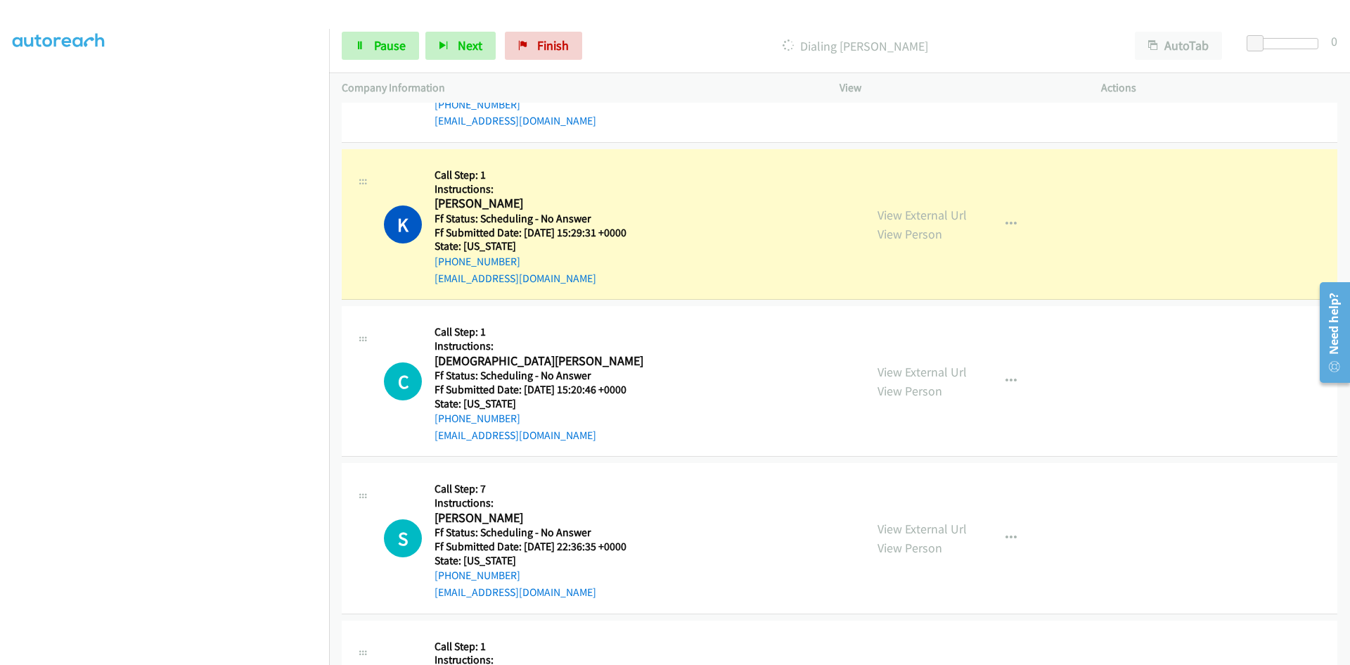
scroll to position [3306, 0]
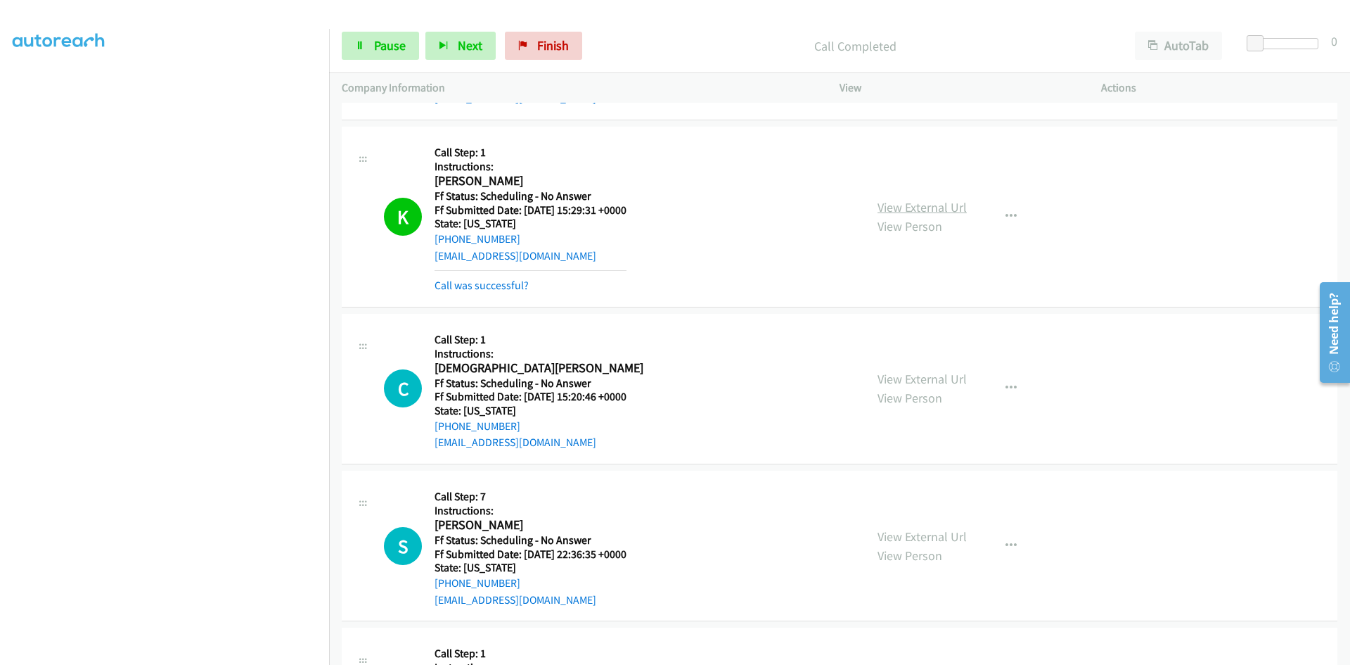
click at [909, 206] on link "View External Url" at bounding box center [922, 207] width 89 height 16
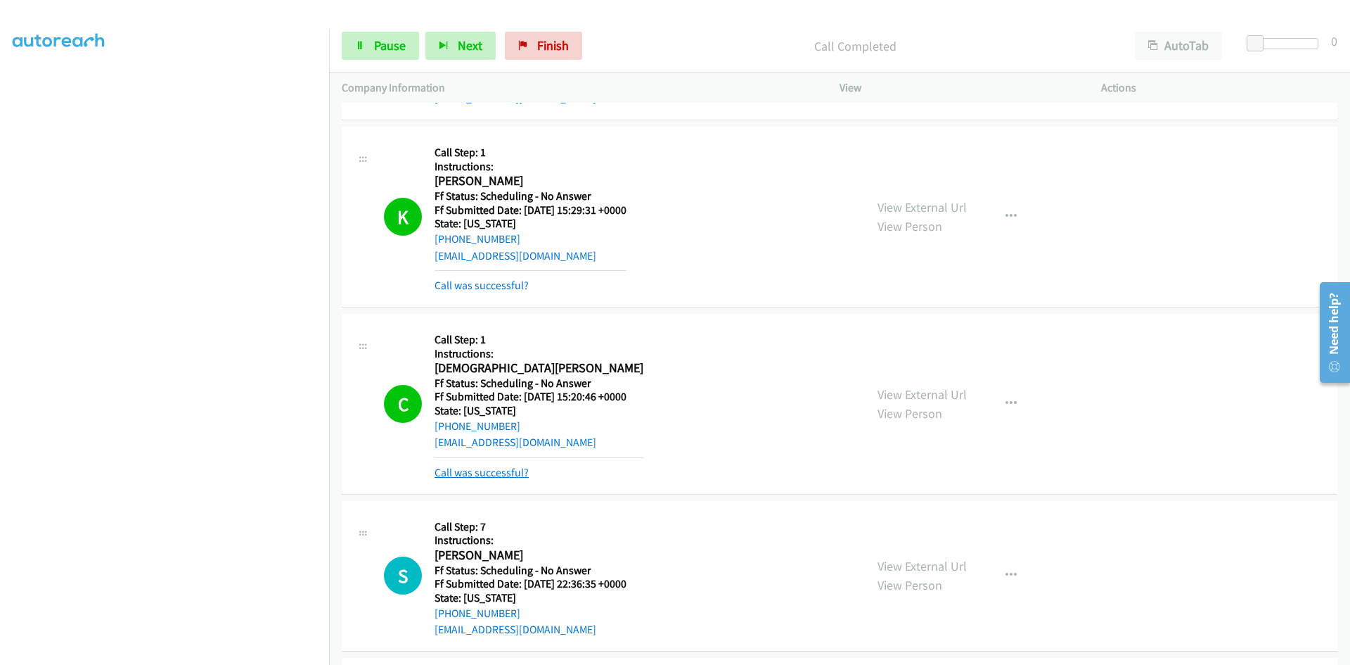
click at [505, 471] on link "Call was successful?" at bounding box center [482, 472] width 94 height 13
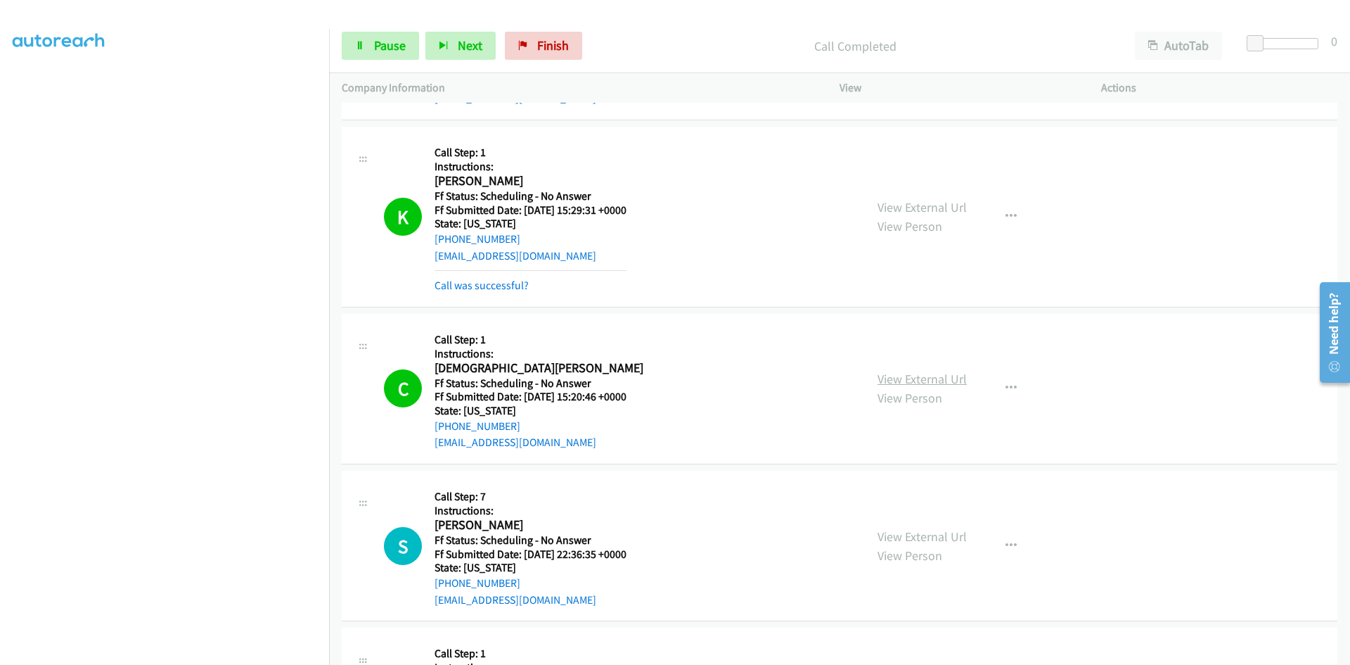
click at [942, 374] on link "View External Url" at bounding box center [922, 379] width 89 height 16
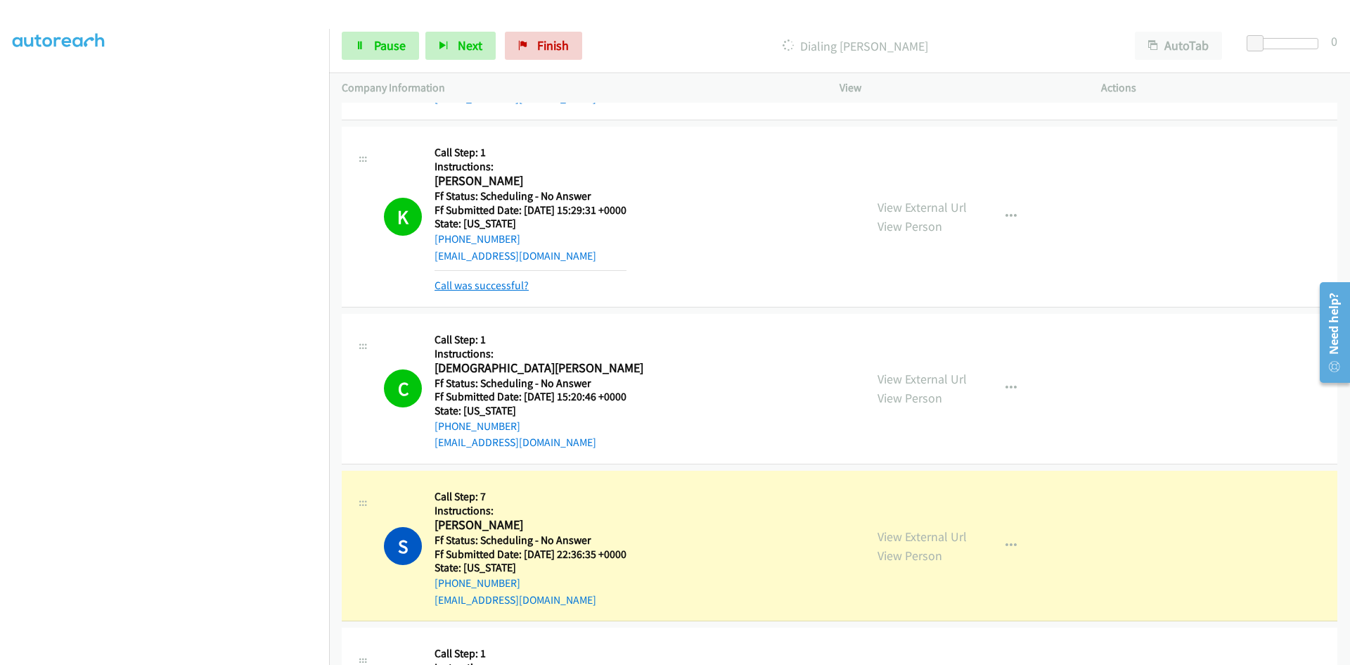
click at [499, 286] on link "Call was successful?" at bounding box center [482, 285] width 94 height 13
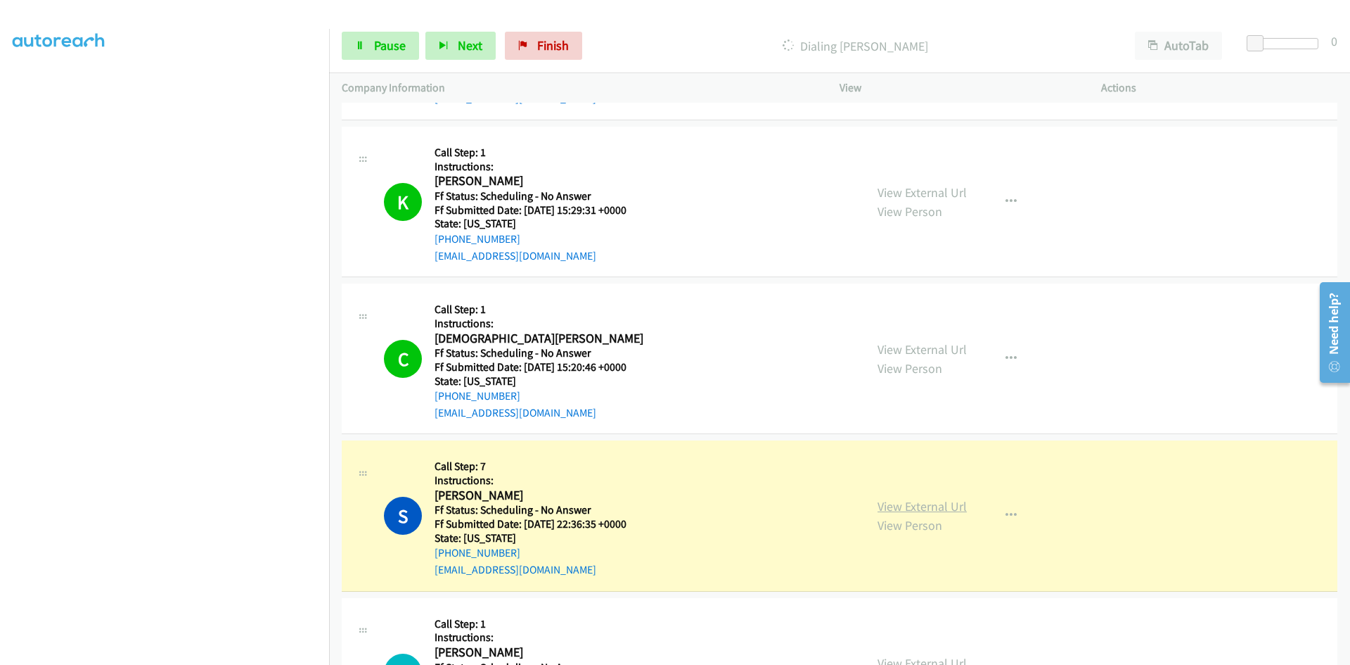
click at [948, 506] on link "View External Url" at bounding box center [922, 506] width 89 height 16
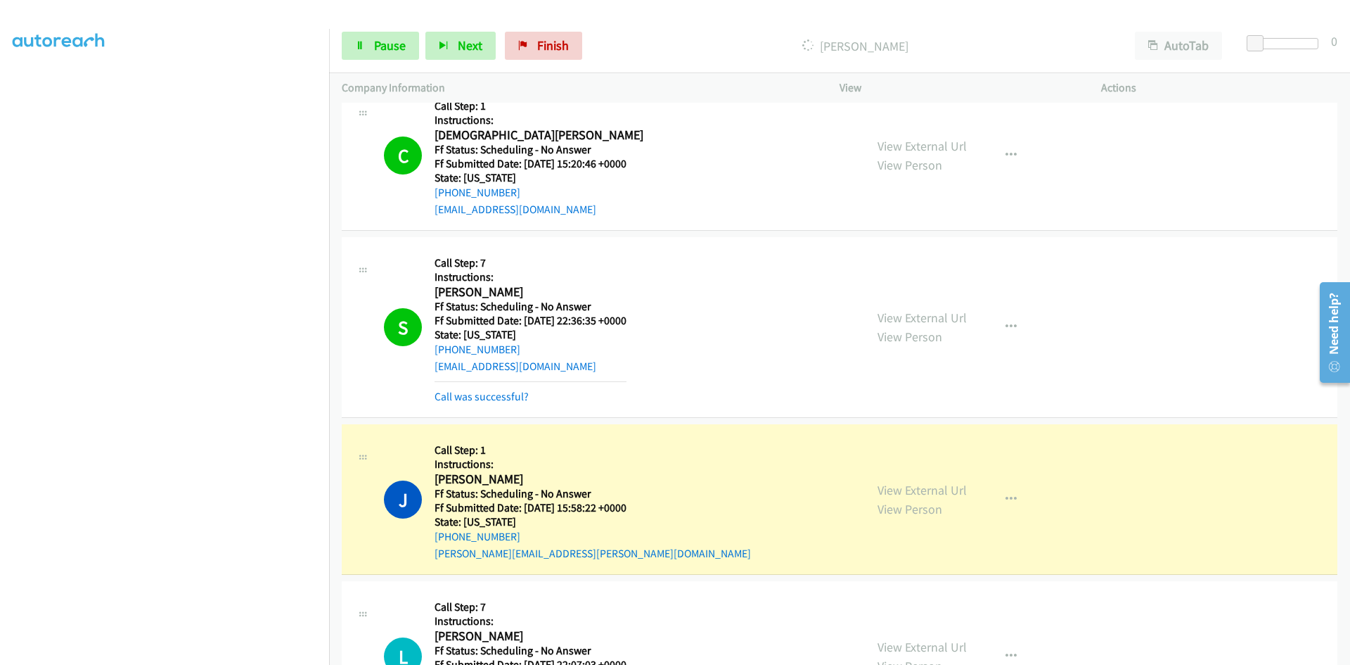
scroll to position [3517, 0]
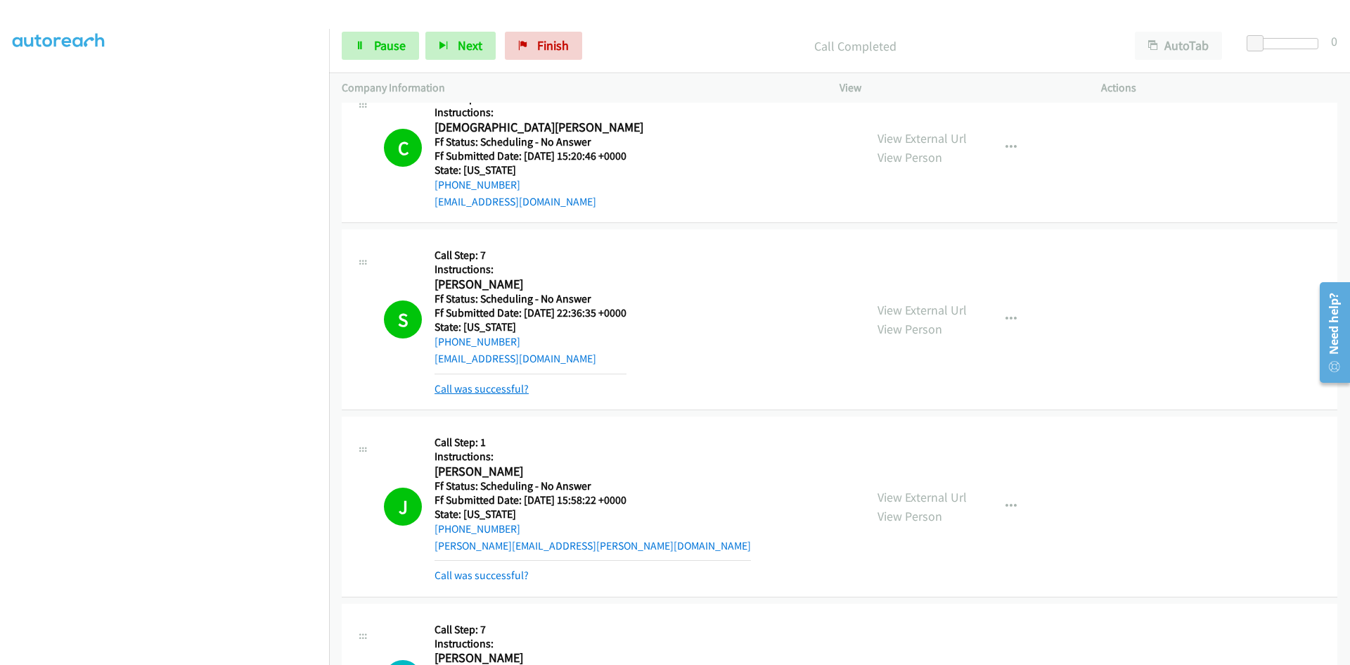
click at [517, 390] on link "Call was successful?" at bounding box center [482, 388] width 94 height 13
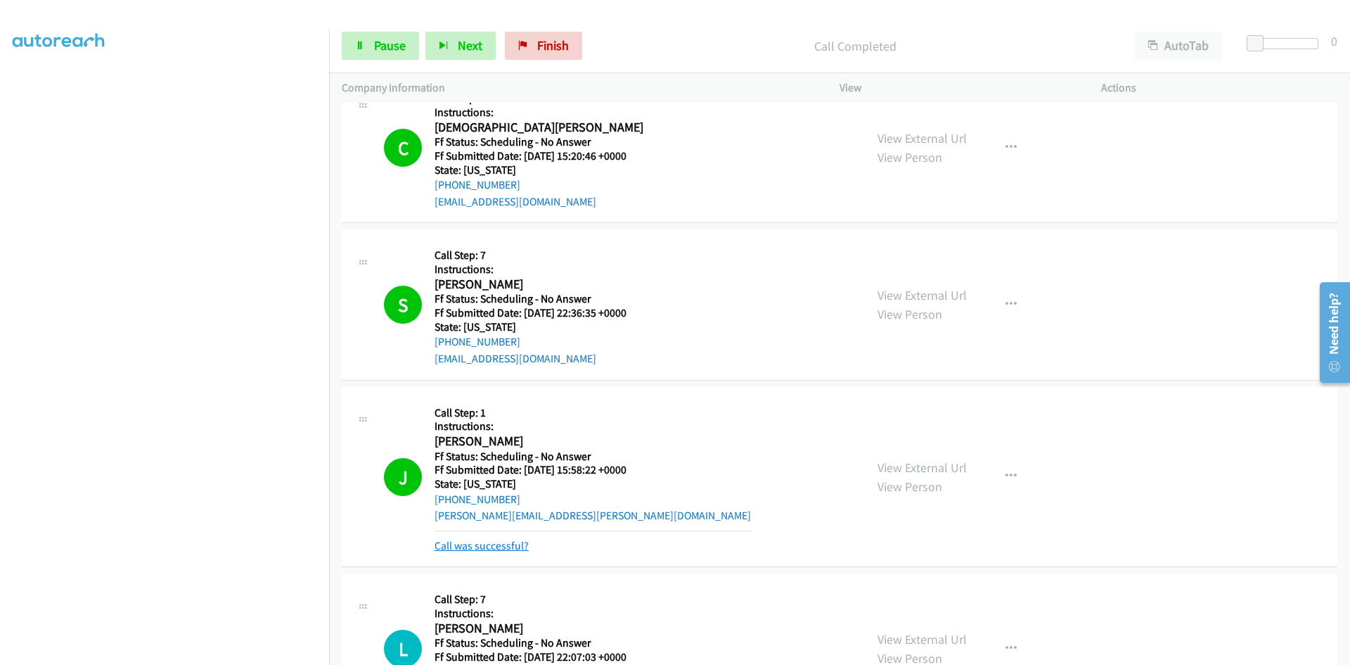
click at [508, 544] on link "Call was successful?" at bounding box center [482, 545] width 94 height 13
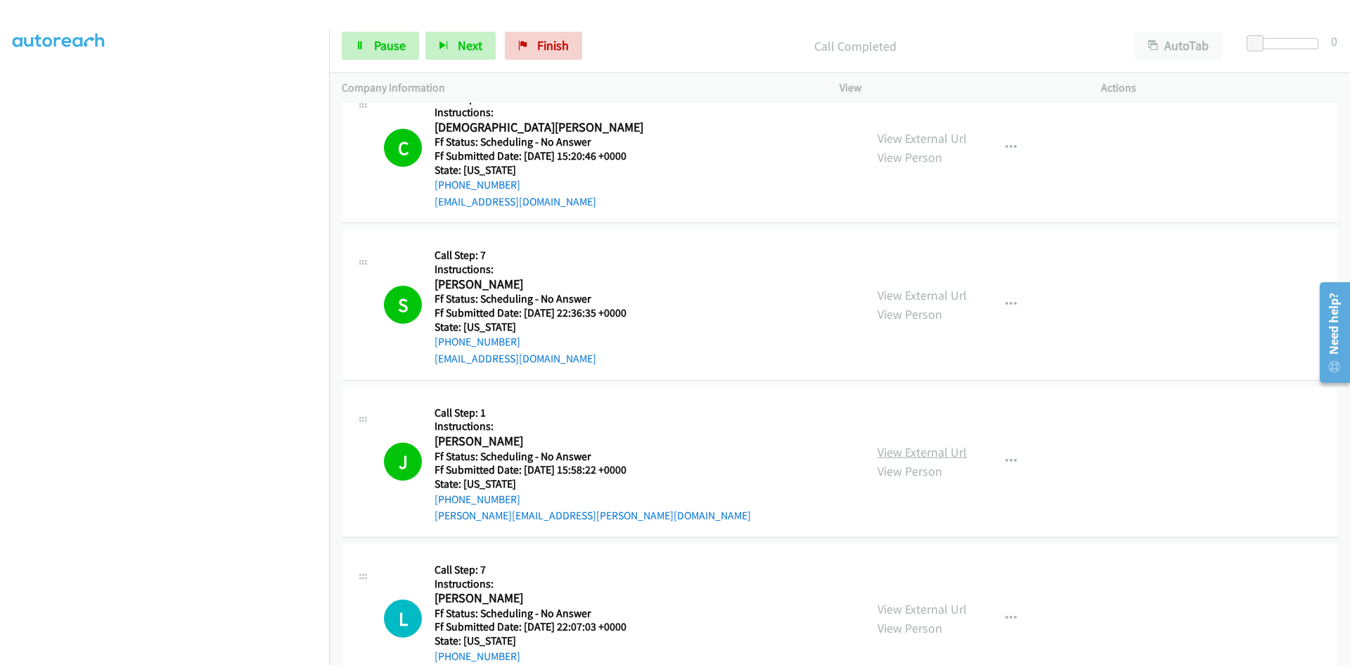
click at [916, 450] on link "View External Url" at bounding box center [922, 452] width 89 height 16
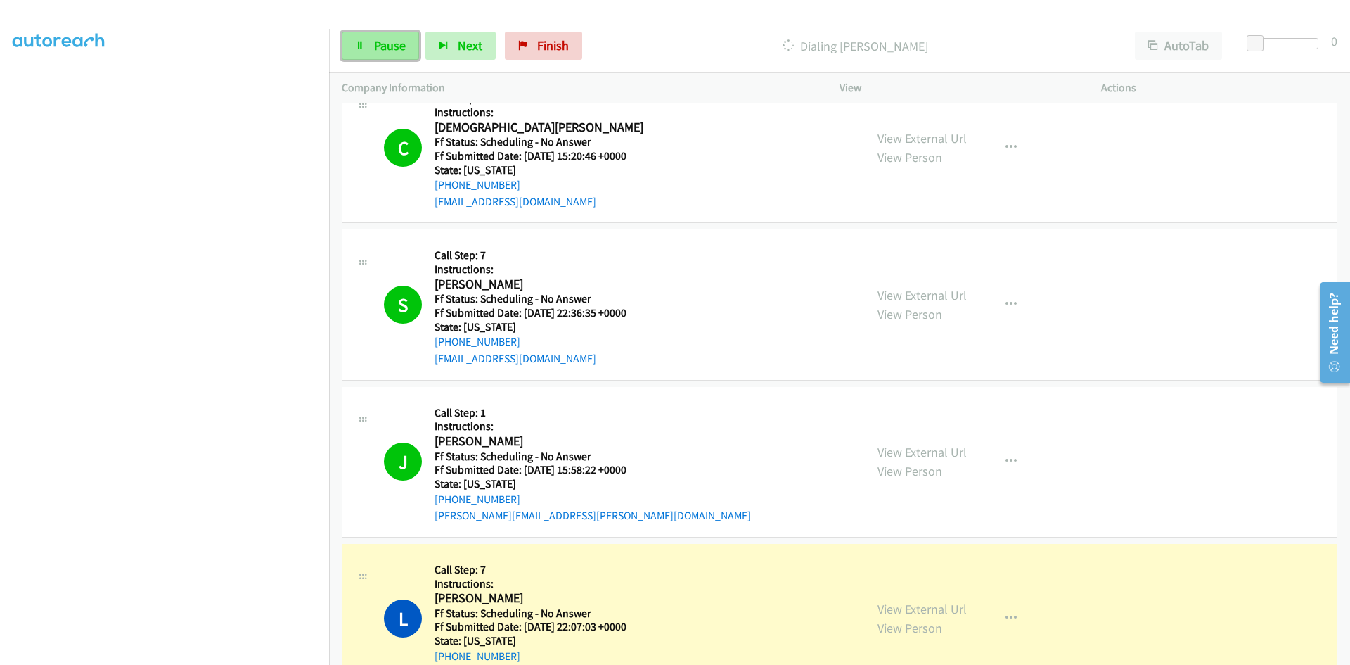
click at [368, 45] on link "Pause" at bounding box center [380, 46] width 77 height 28
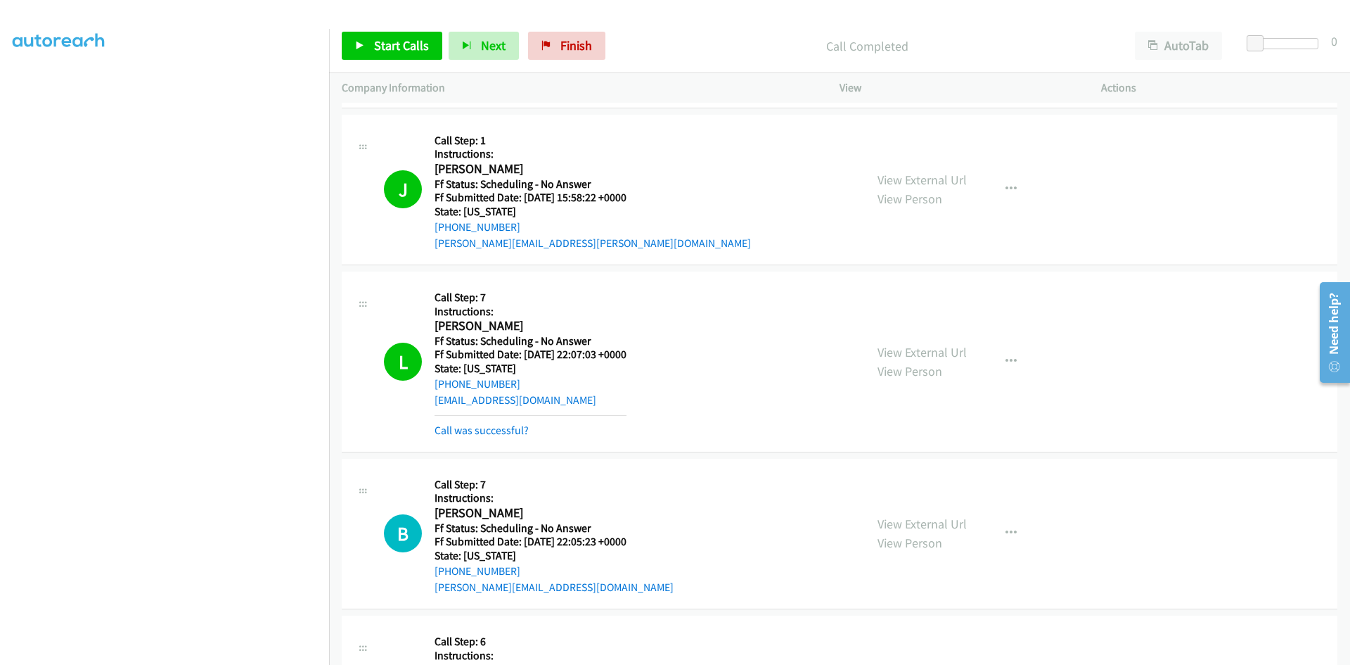
scroll to position [3798, 0]
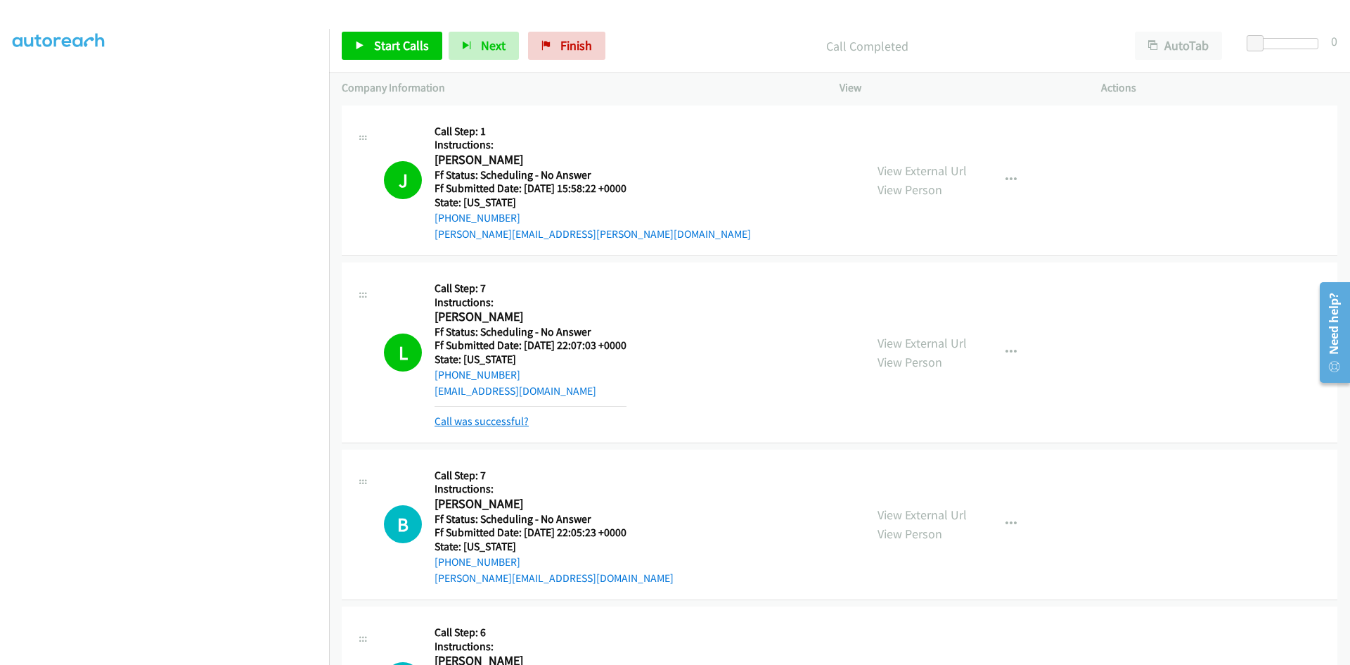
click at [519, 421] on link "Call was successful?" at bounding box center [482, 420] width 94 height 13
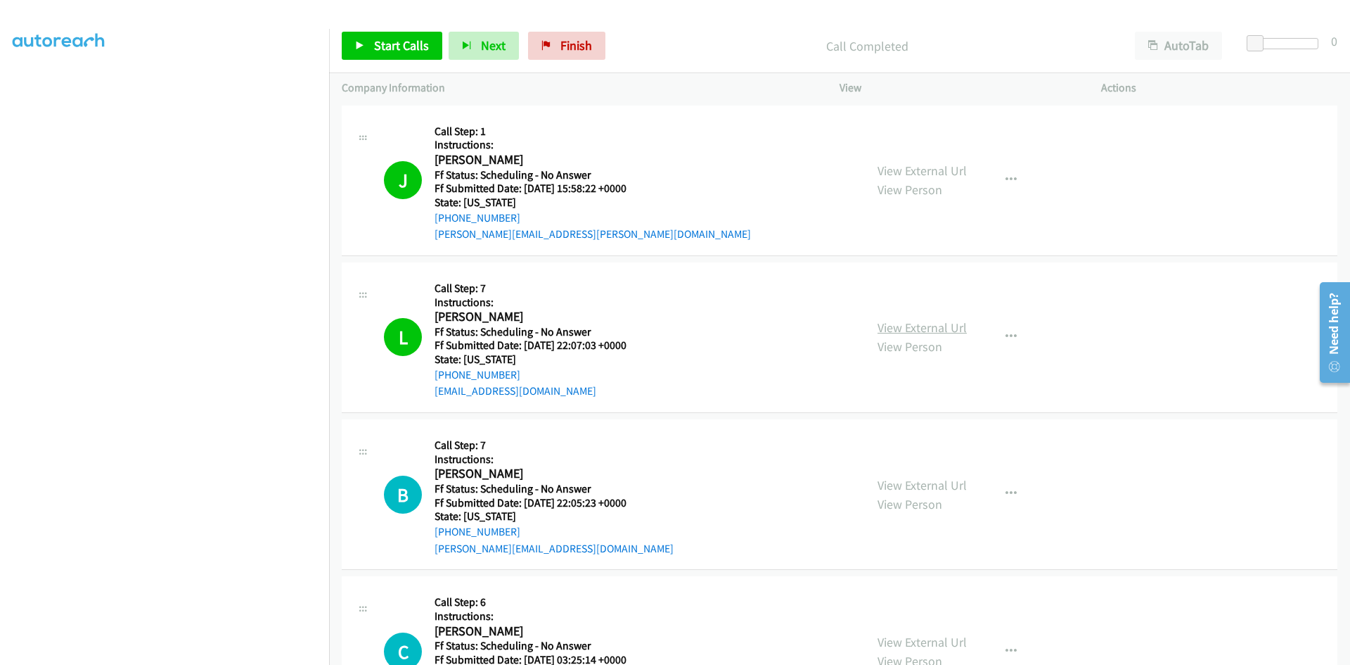
click at [890, 330] on link "View External Url" at bounding box center [922, 327] width 89 height 16
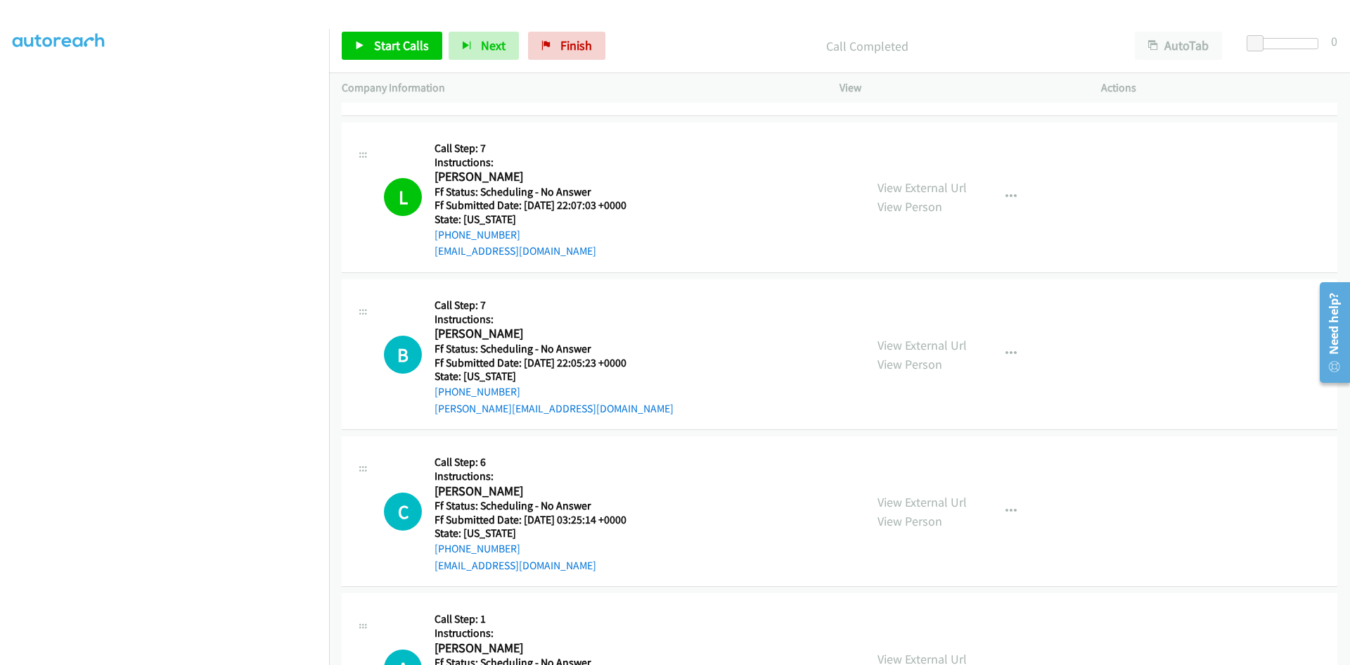
scroll to position [3939, 0]
click at [584, 51] on span "Finish" at bounding box center [577, 45] width 32 height 16
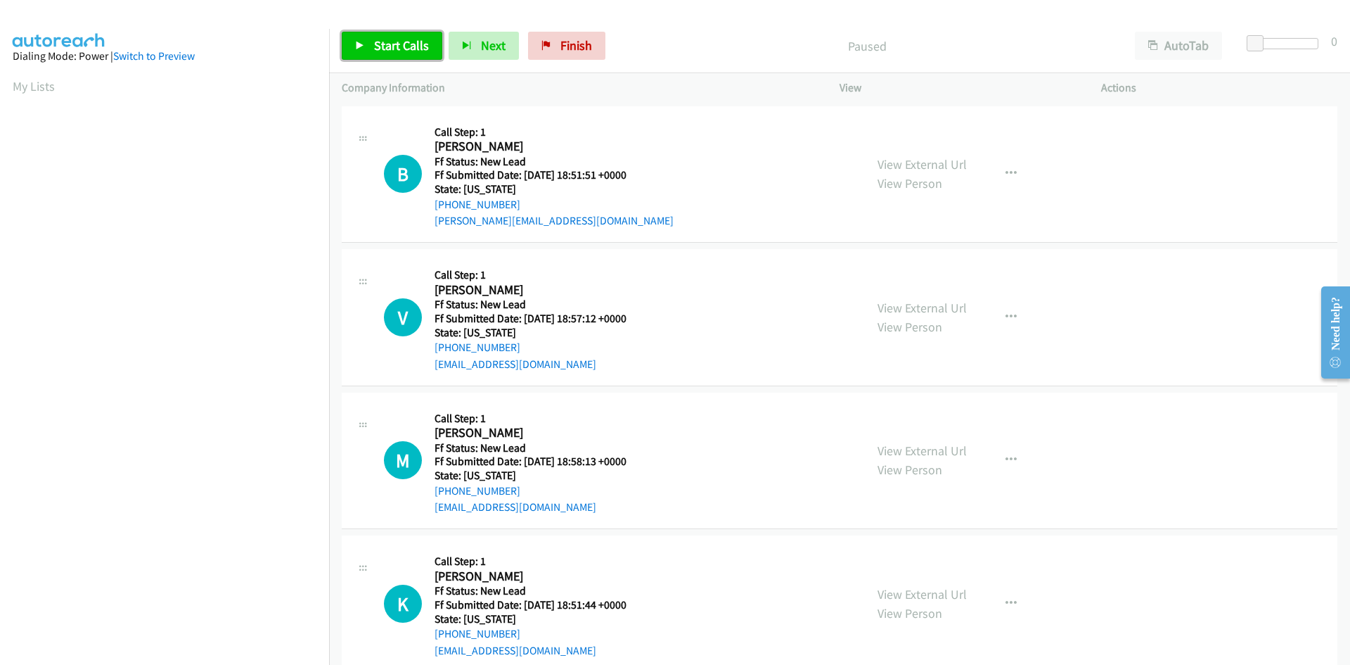
click at [401, 53] on span "Start Calls" at bounding box center [401, 45] width 55 height 16
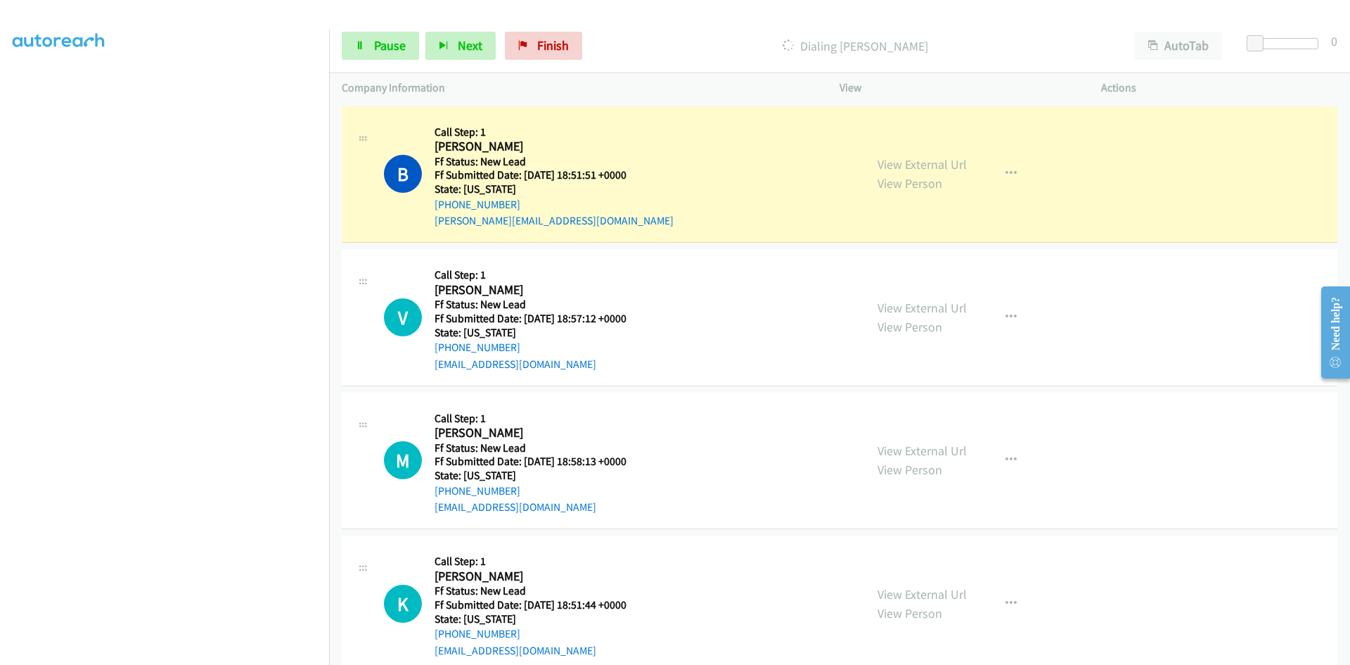
scroll to position [124, 0]
click at [888, 162] on link "View External Url" at bounding box center [922, 164] width 89 height 16
click at [381, 46] on span "Pause" at bounding box center [390, 45] width 32 height 16
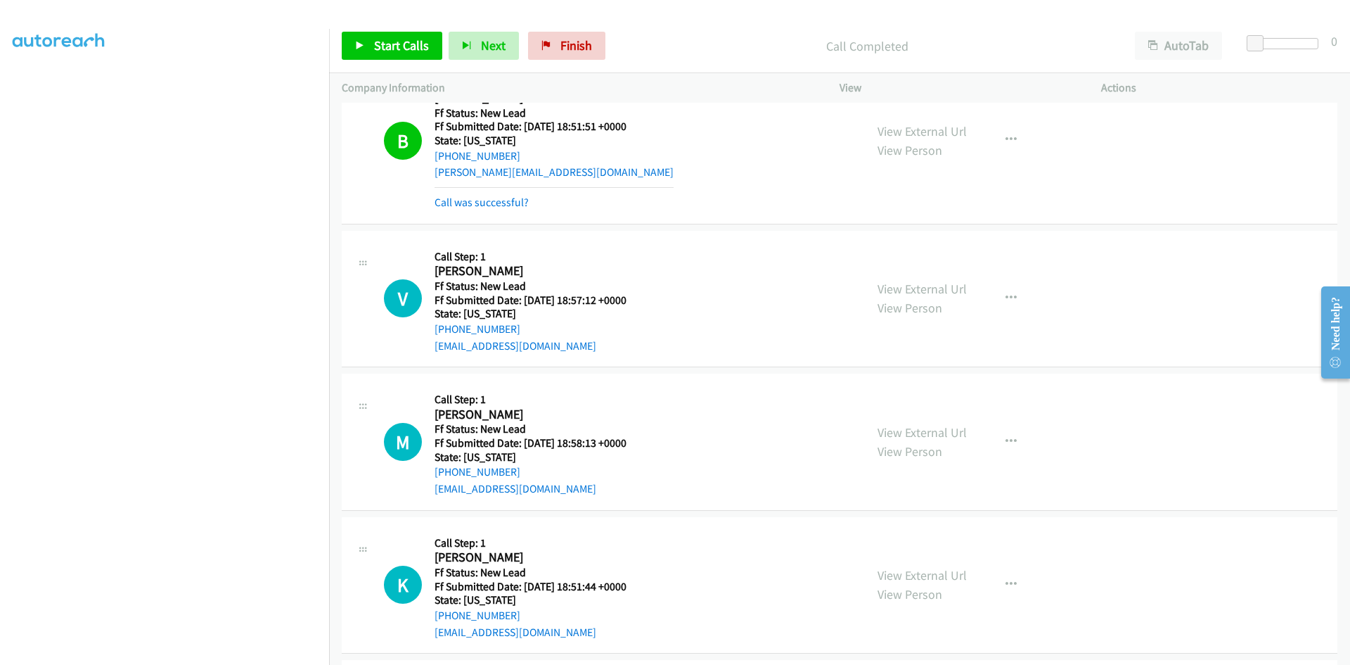
scroll to position [70, 0]
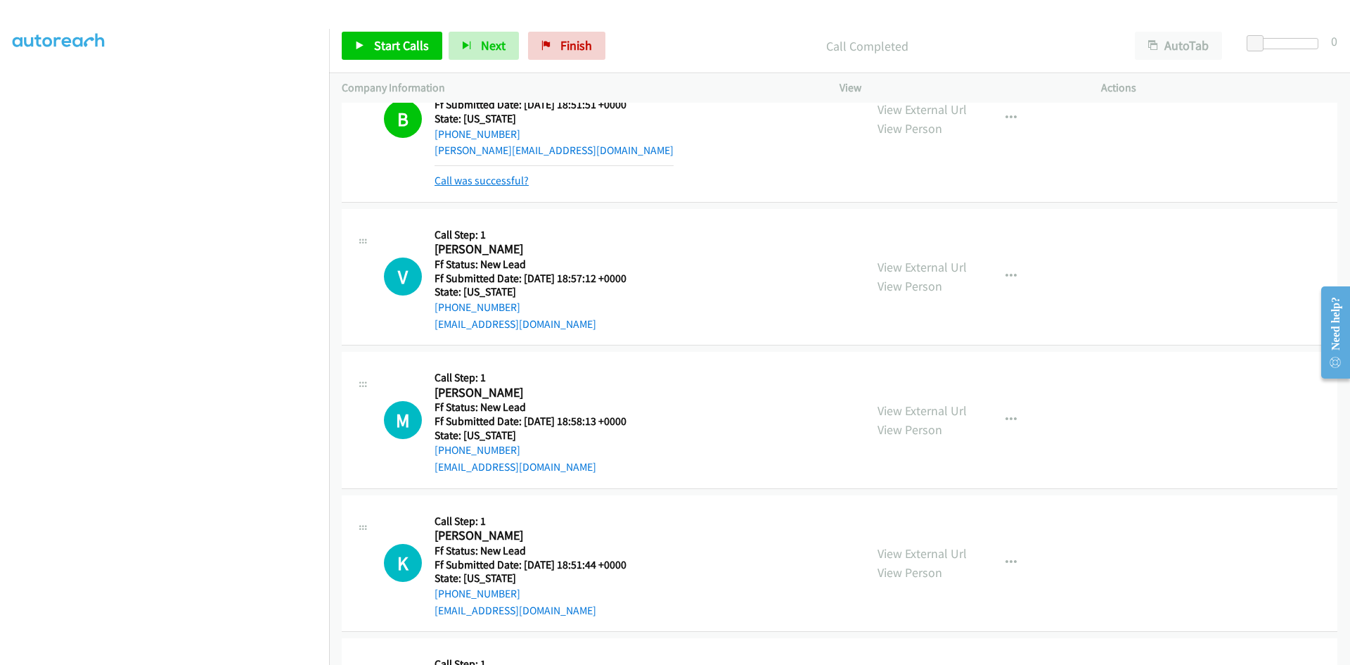
click at [508, 186] on link "Call was successful?" at bounding box center [482, 180] width 94 height 13
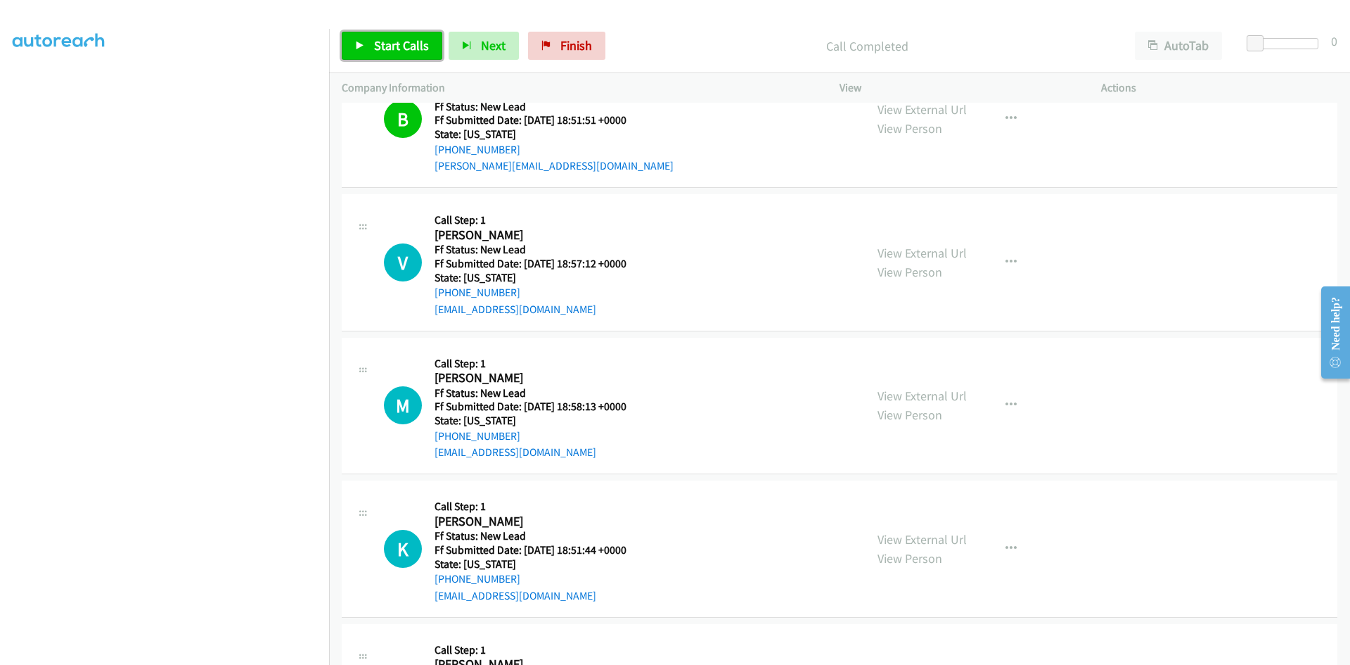
click at [396, 53] on link "Start Calls" at bounding box center [392, 46] width 101 height 28
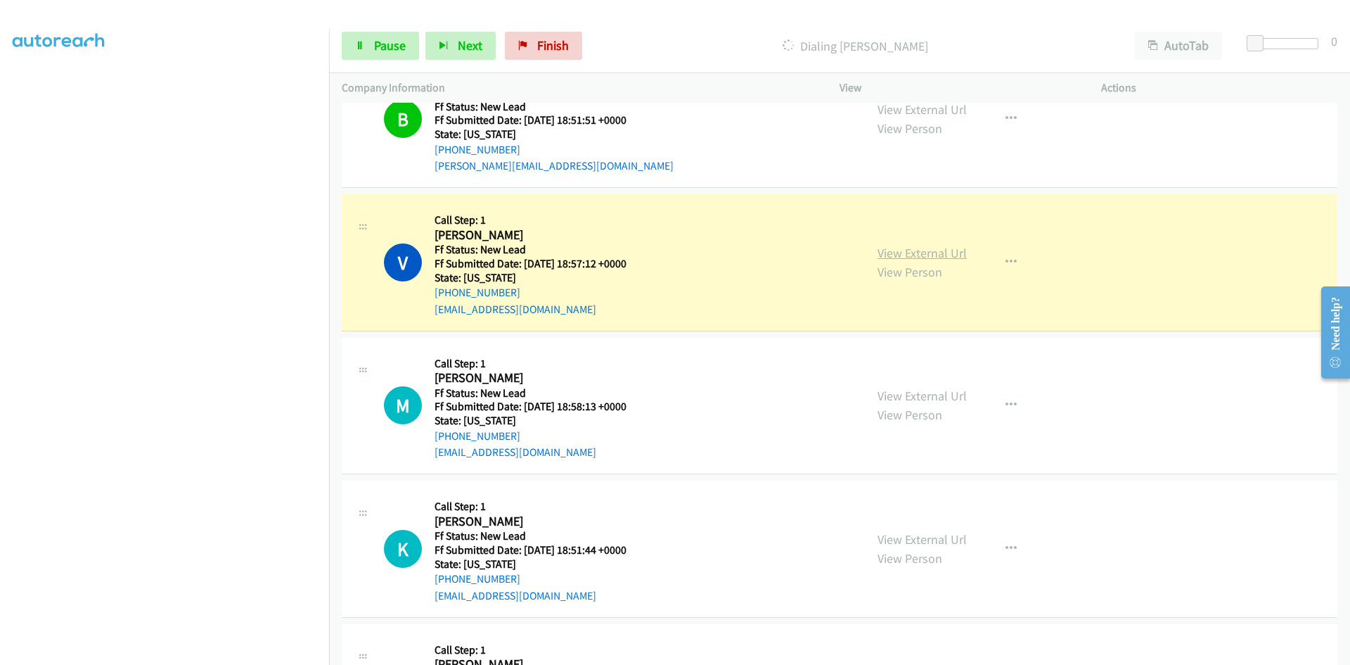
click at [936, 251] on link "View External Url" at bounding box center [922, 253] width 89 height 16
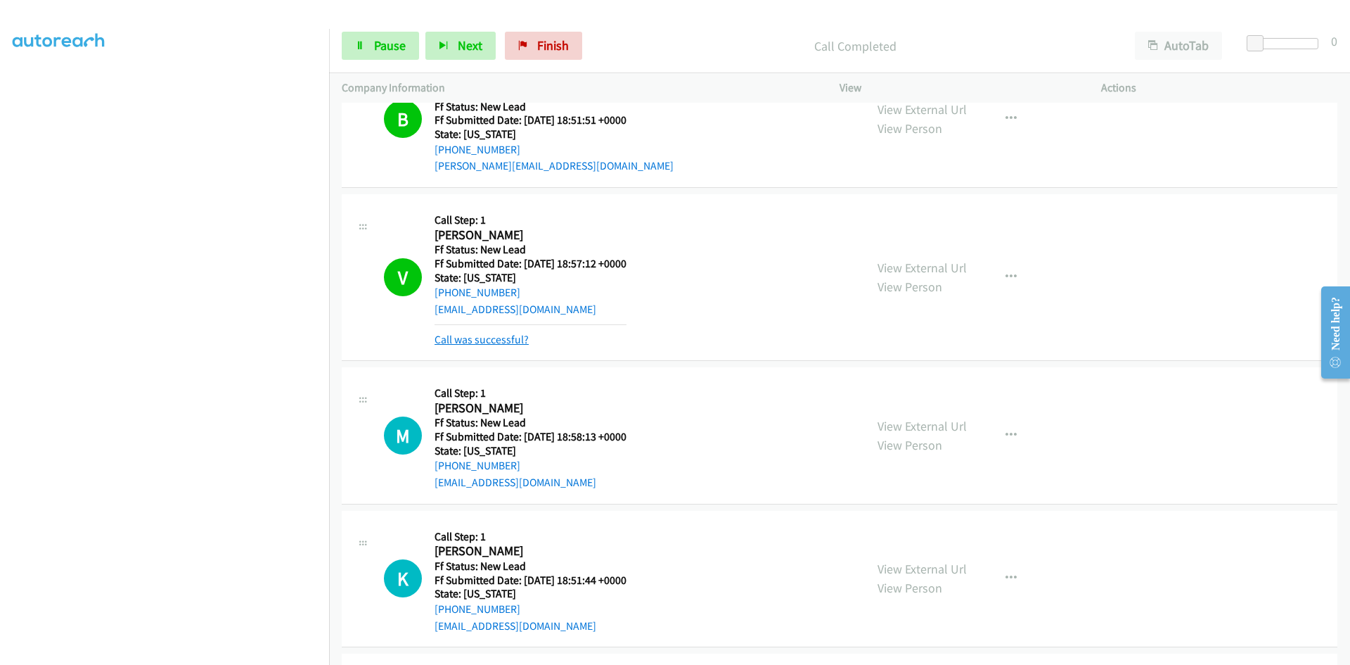
click at [491, 337] on link "Call was successful?" at bounding box center [482, 339] width 94 height 13
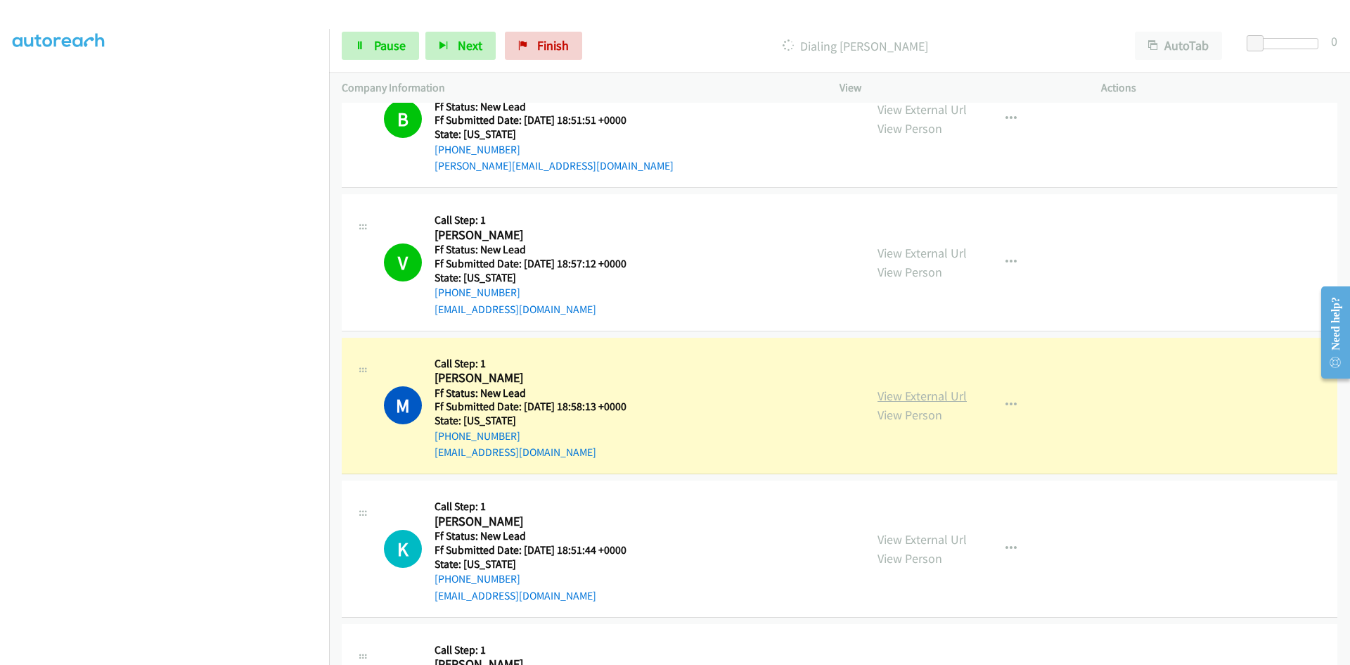
click at [919, 399] on link "View External Url" at bounding box center [922, 396] width 89 height 16
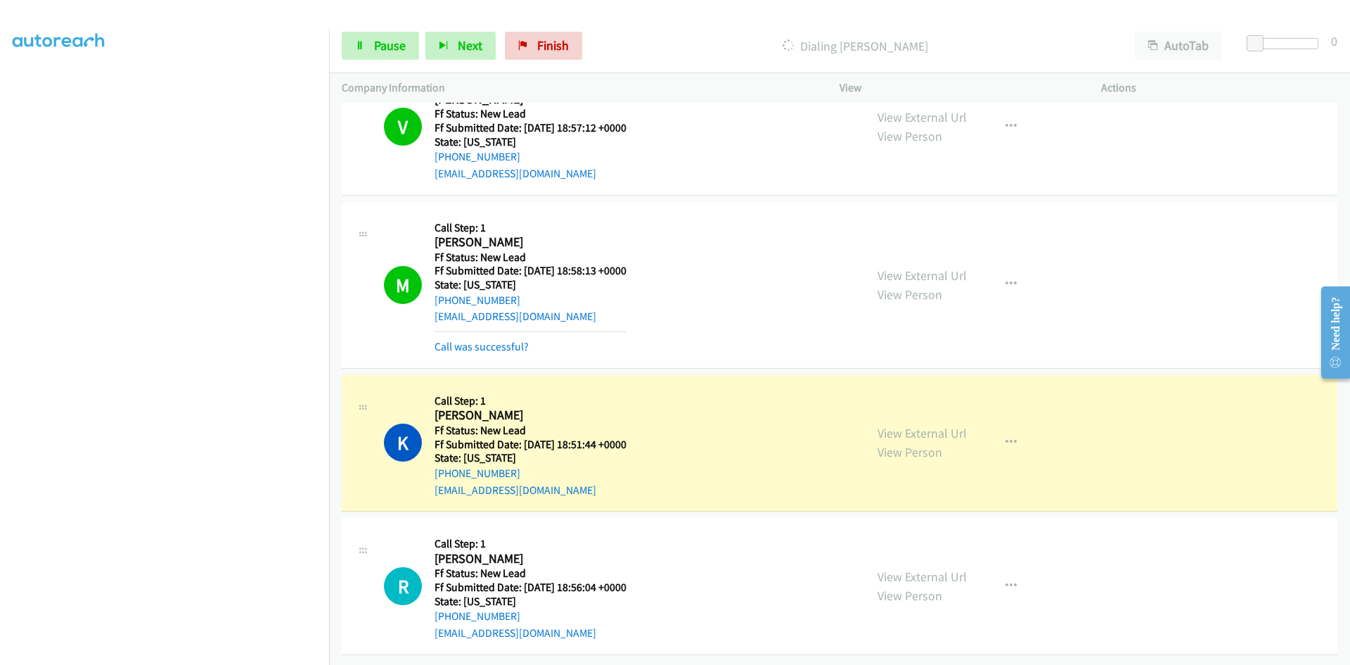
scroll to position [201, 0]
click at [513, 340] on link "Call was successful?" at bounding box center [482, 346] width 94 height 13
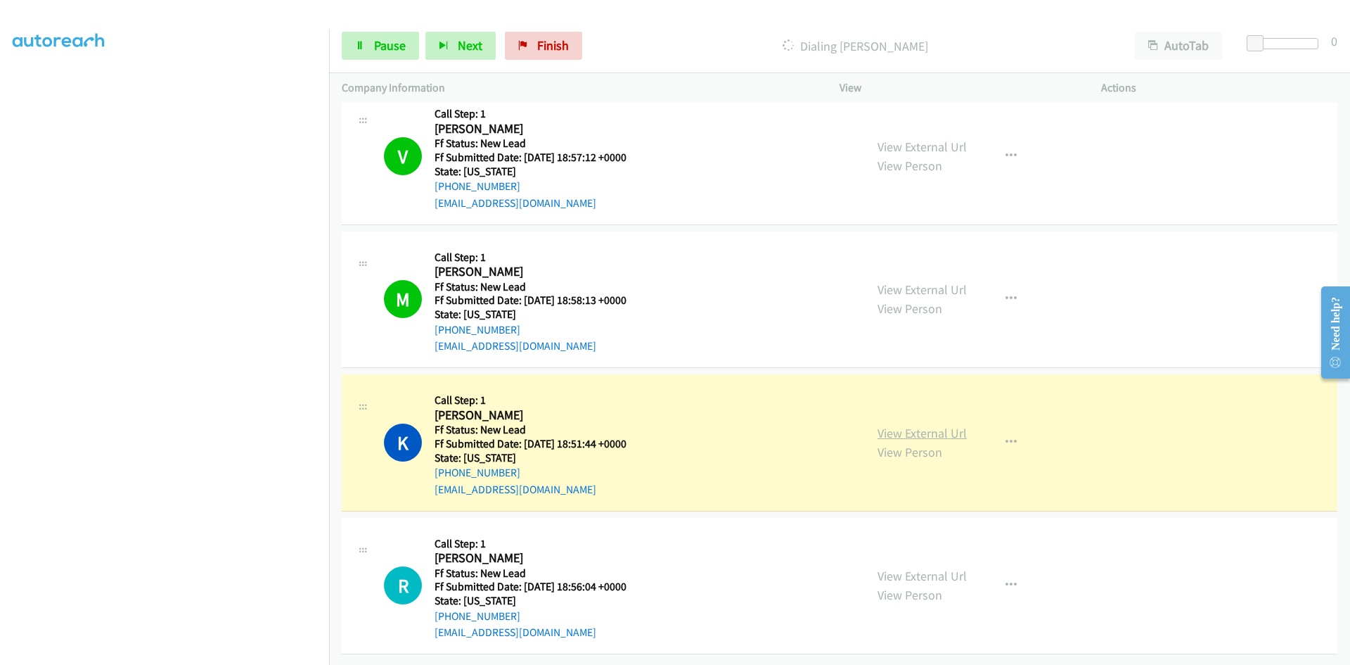
click at [885, 425] on link "View External Url" at bounding box center [922, 433] width 89 height 16
click at [359, 47] on icon at bounding box center [360, 46] width 10 height 10
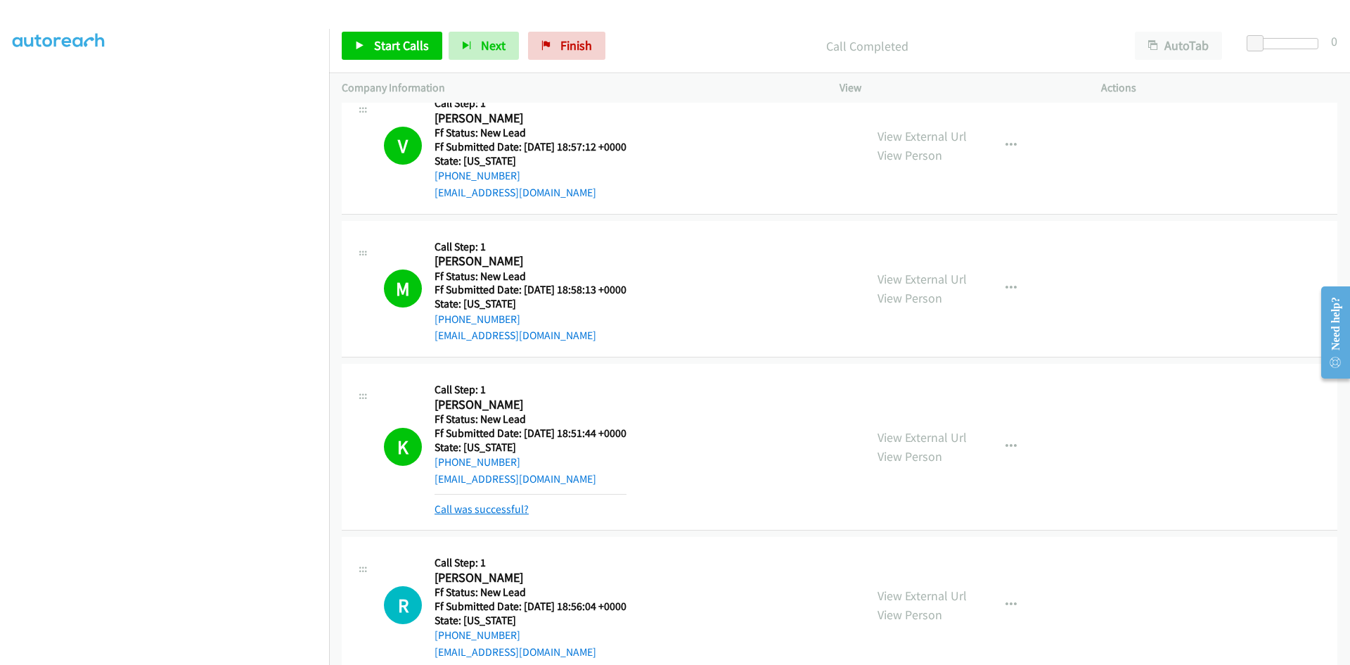
click at [492, 507] on link "Call was successful?" at bounding box center [482, 508] width 94 height 13
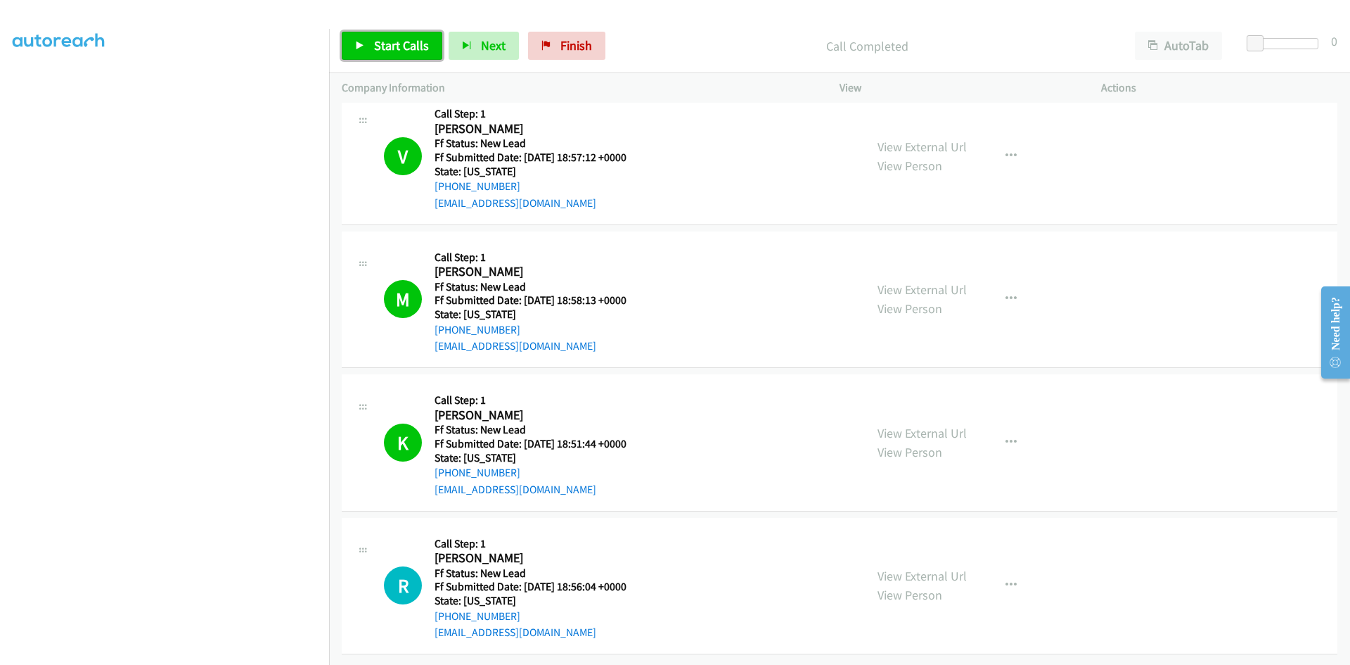
click at [375, 46] on span "Start Calls" at bounding box center [401, 45] width 55 height 16
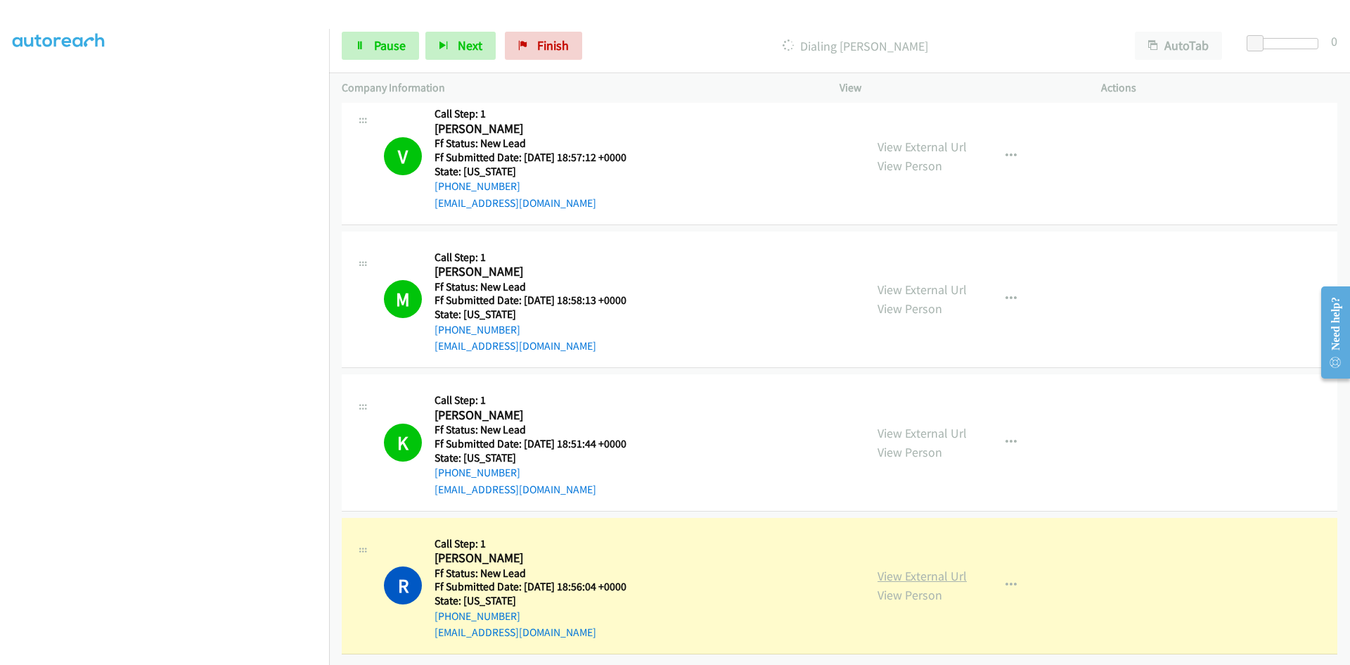
click at [950, 569] on link "View External Url" at bounding box center [922, 576] width 89 height 16
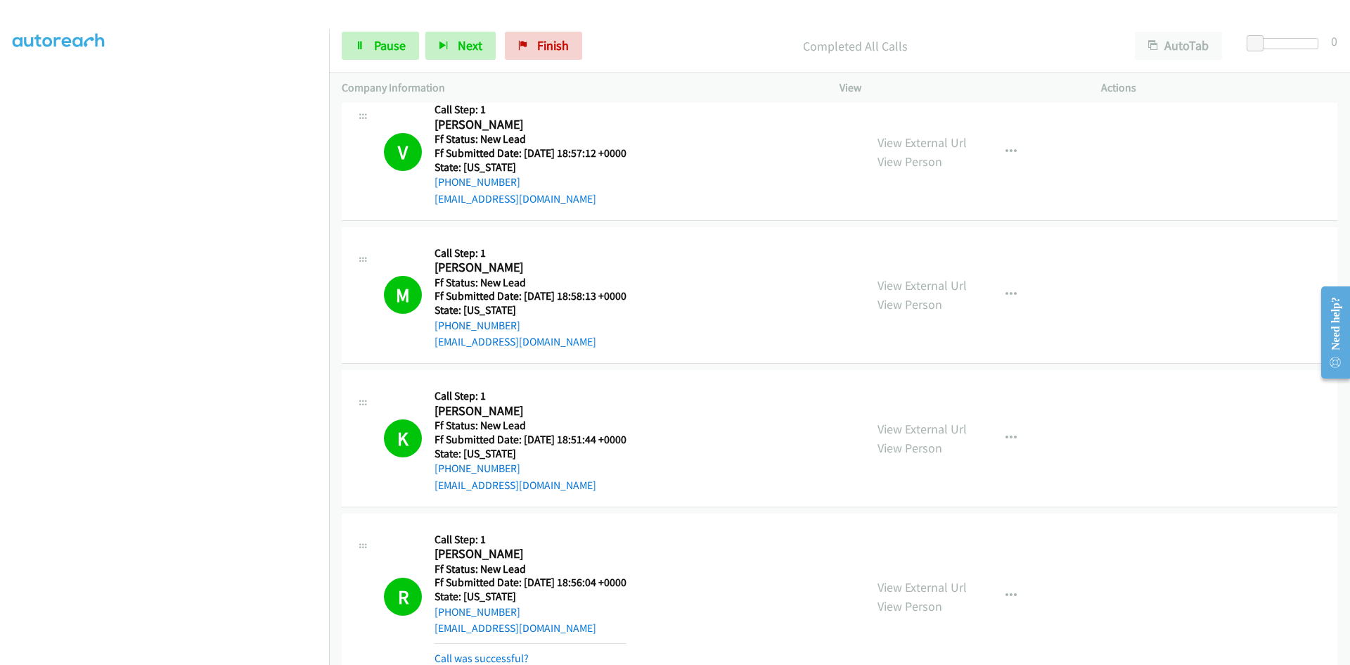
scroll to position [246, 0]
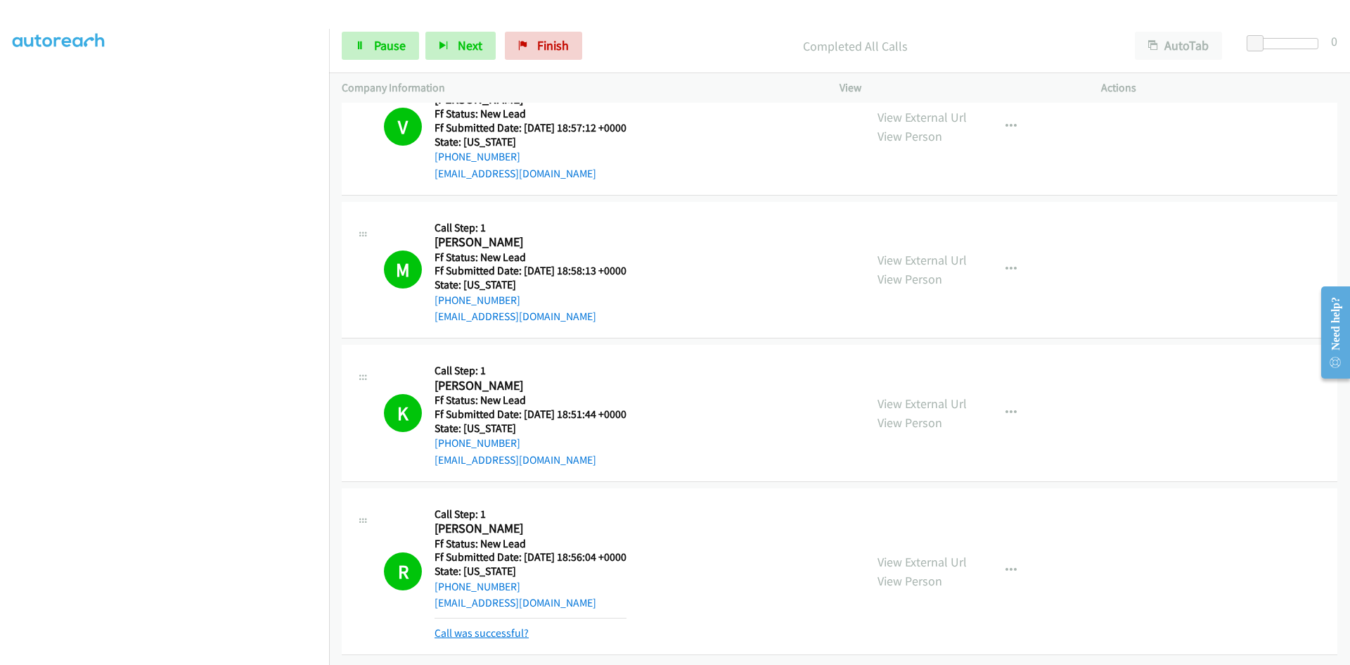
click at [475, 626] on link "Call was successful?" at bounding box center [482, 632] width 94 height 13
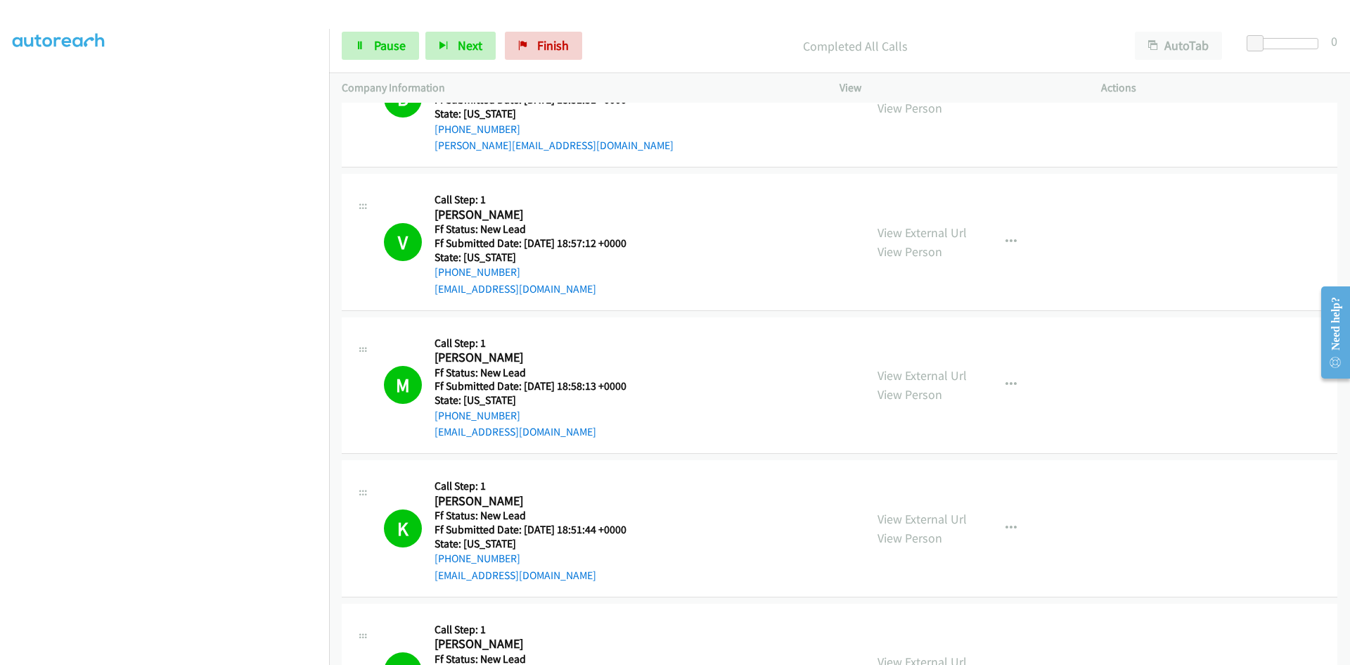
scroll to position [0, 0]
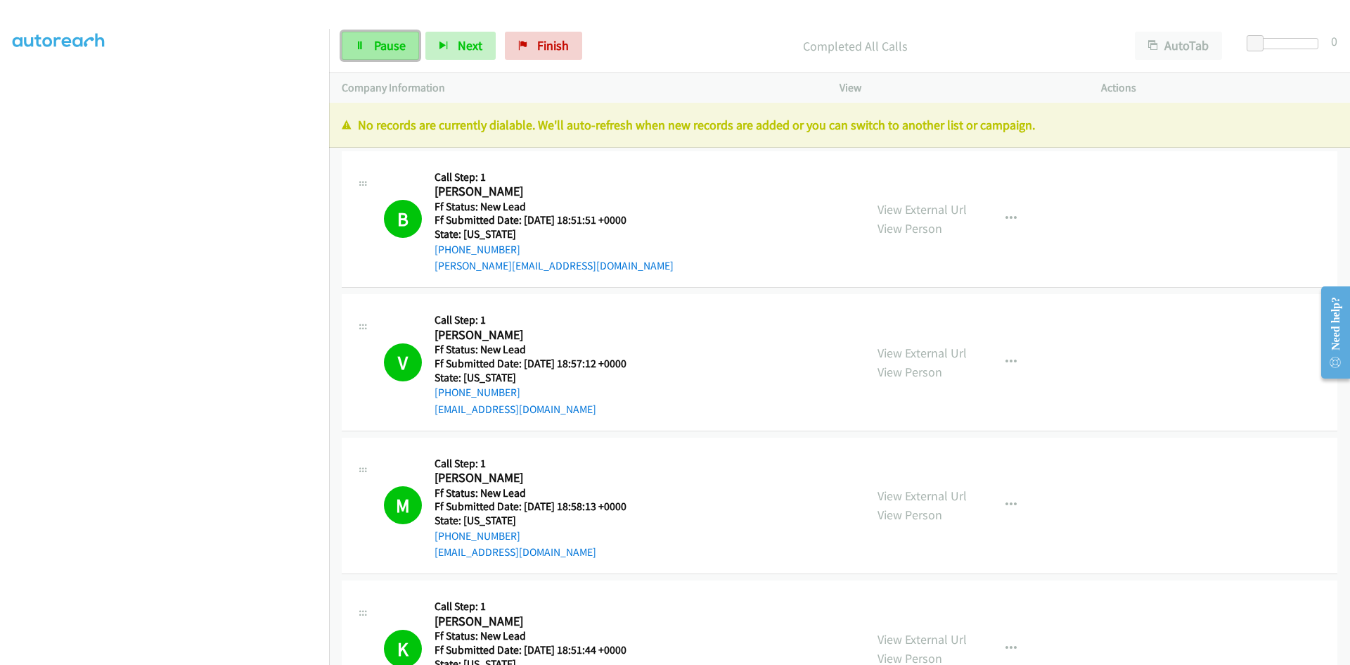
click at [399, 49] on span "Pause" at bounding box center [390, 45] width 32 height 16
click at [551, 47] on link "Finish" at bounding box center [566, 46] width 77 height 28
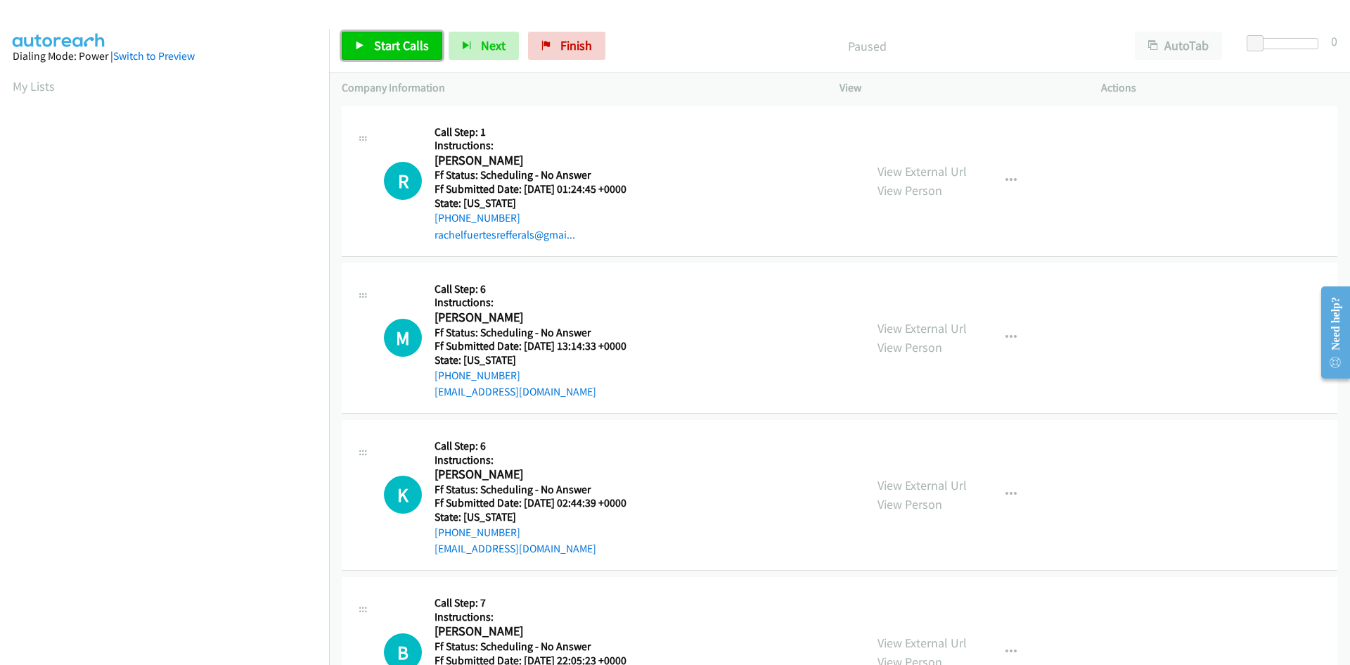
click at [409, 48] on span "Start Calls" at bounding box center [401, 45] width 55 height 16
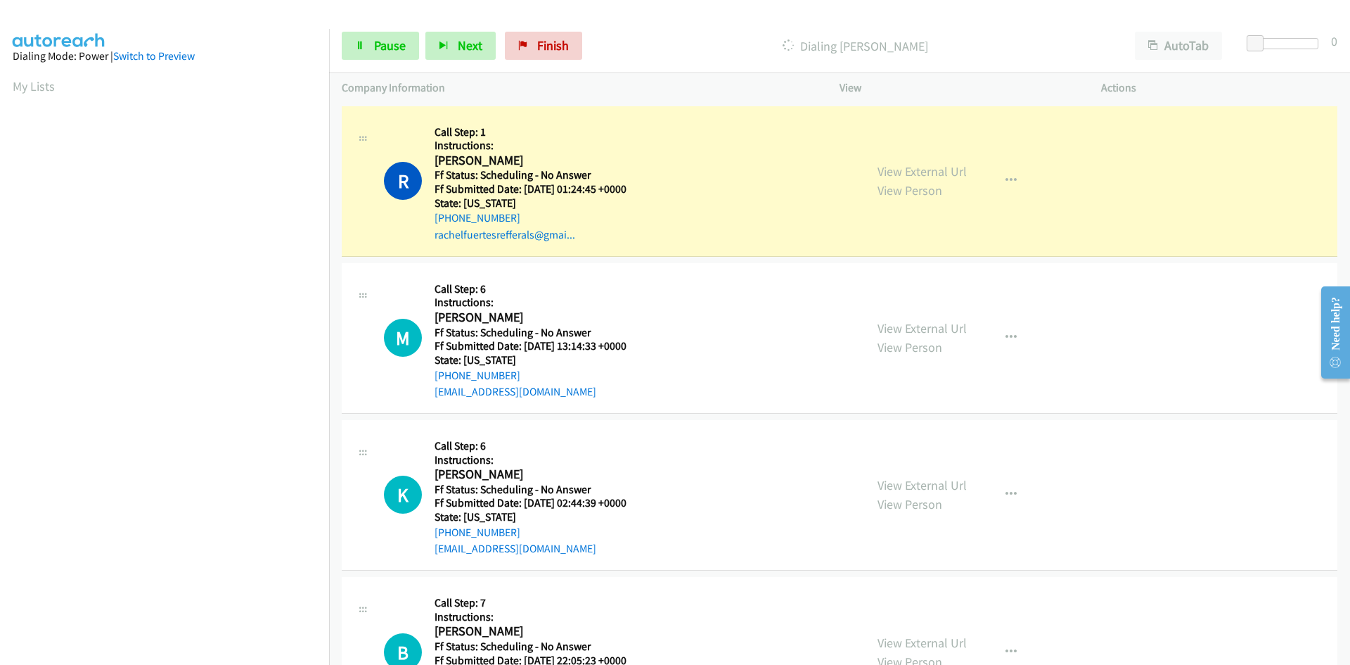
scroll to position [124, 0]
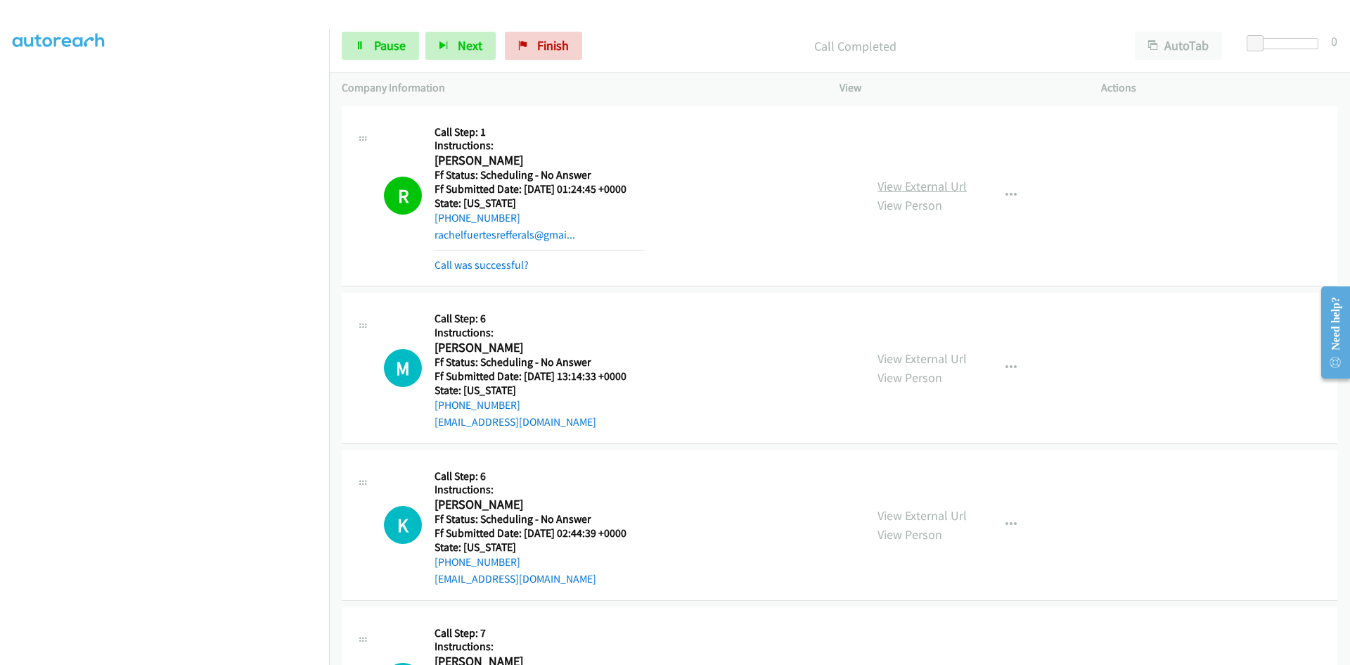
click at [942, 183] on link "View External Url" at bounding box center [922, 186] width 89 height 16
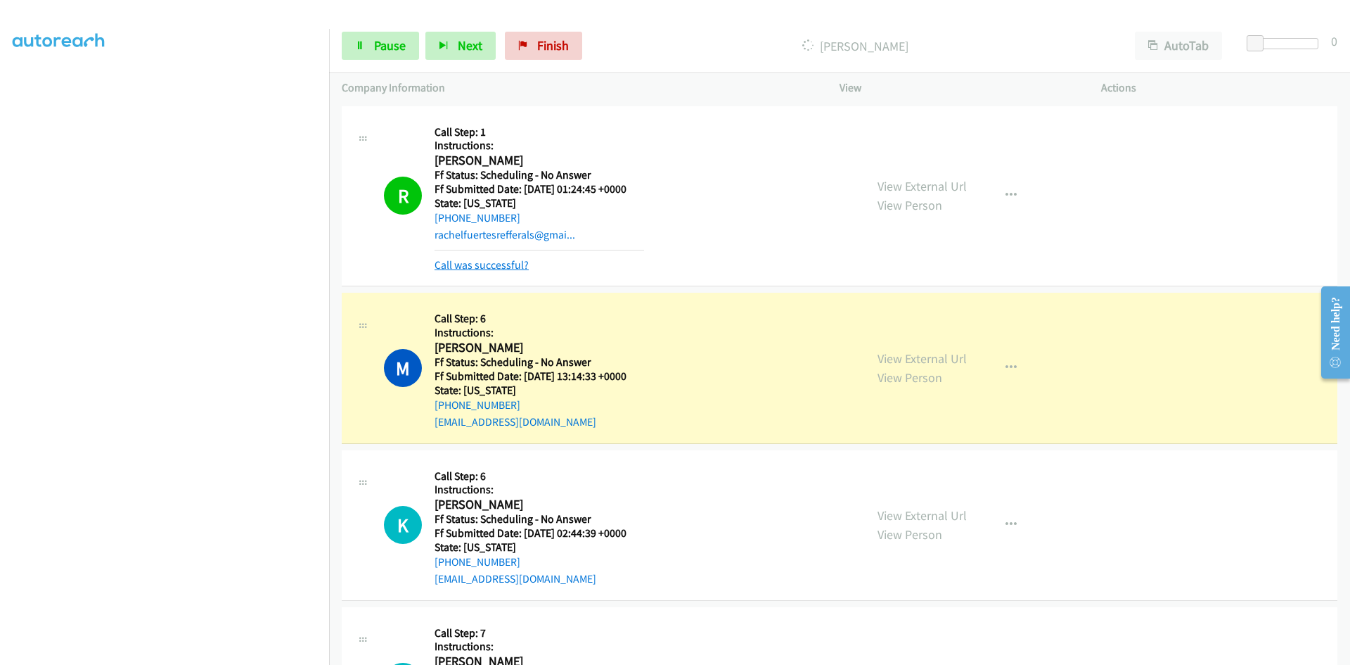
click at [464, 264] on link "Call was successful?" at bounding box center [482, 264] width 94 height 13
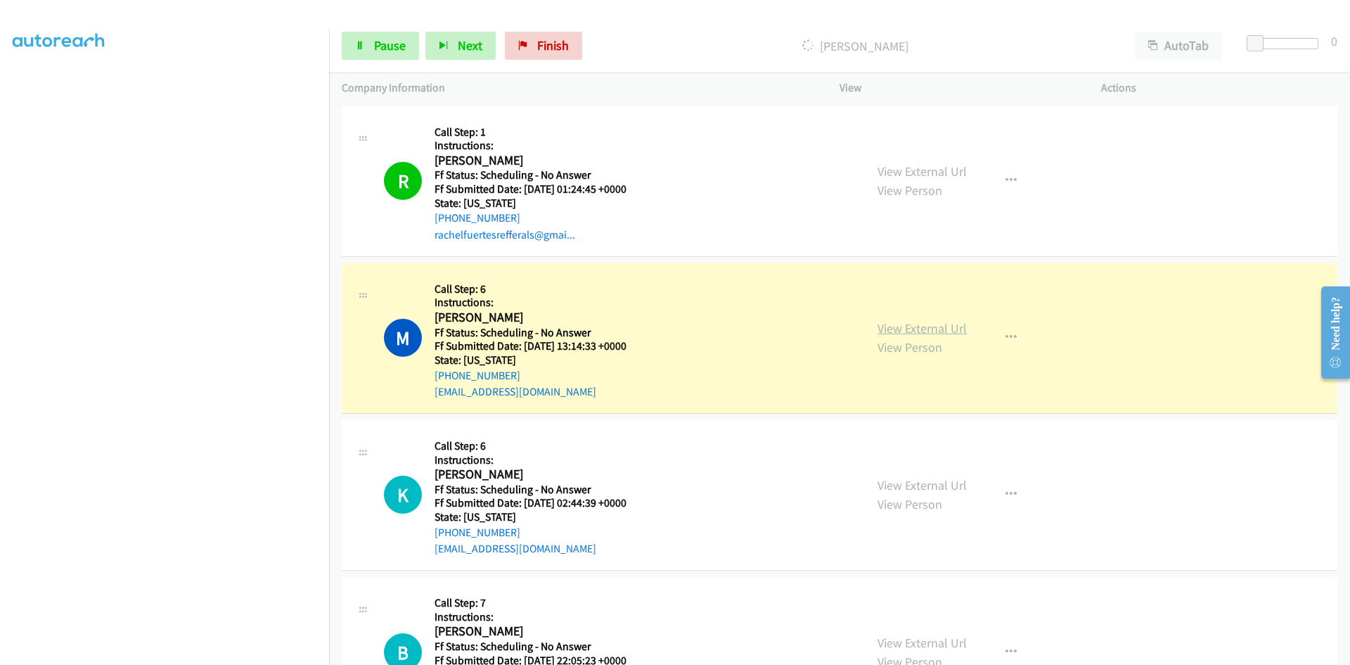
click at [933, 330] on link "View External Url" at bounding box center [922, 328] width 89 height 16
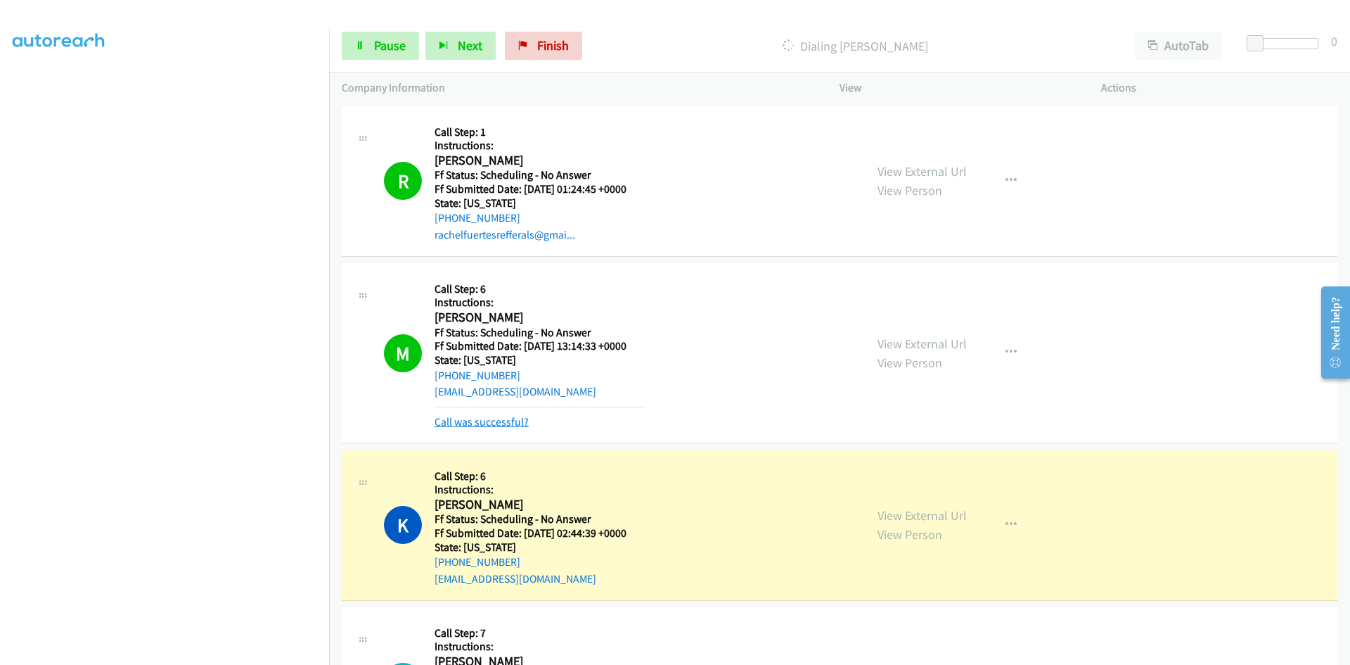
click at [493, 421] on link "Call was successful?" at bounding box center [482, 421] width 94 height 13
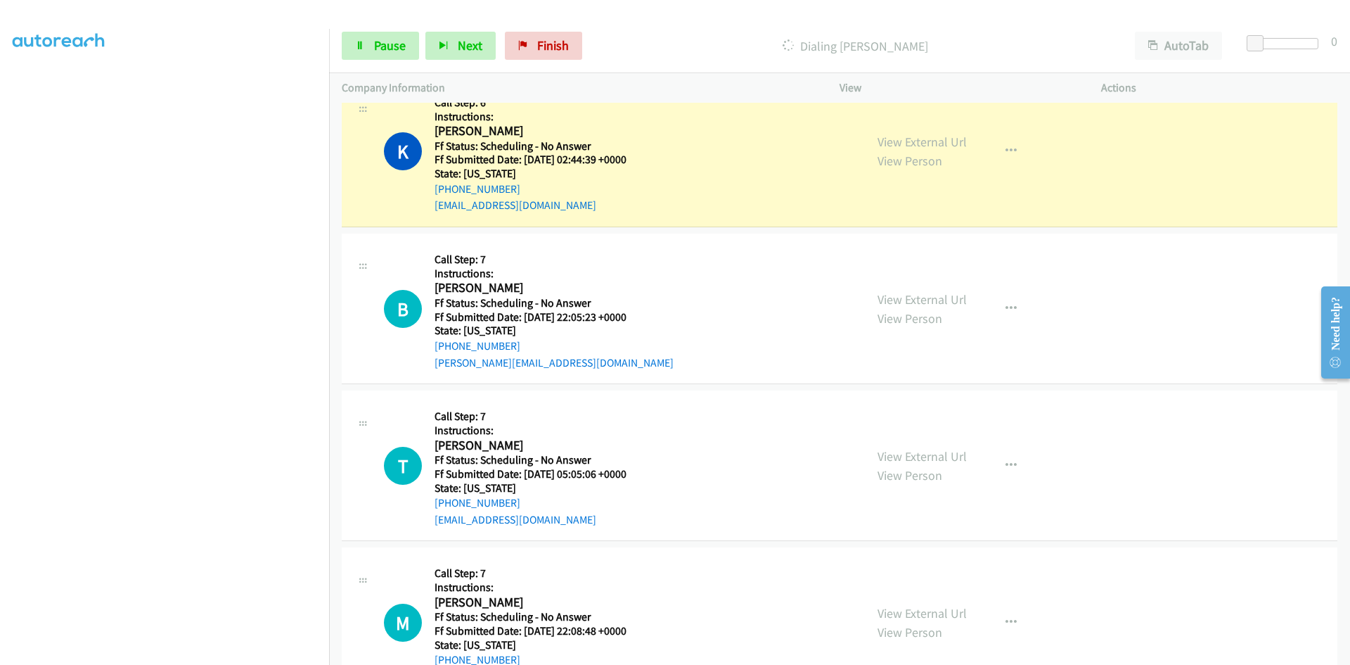
scroll to position [352, 0]
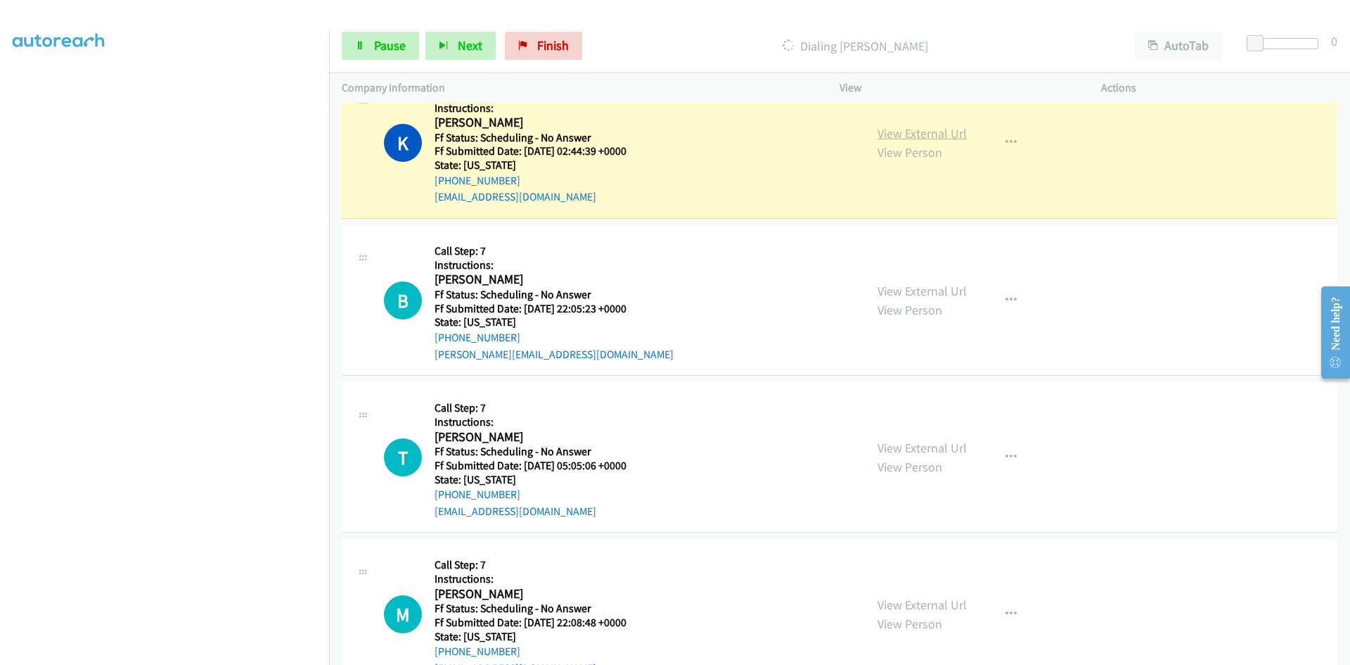
click at [944, 137] on link "View External Url" at bounding box center [922, 133] width 89 height 16
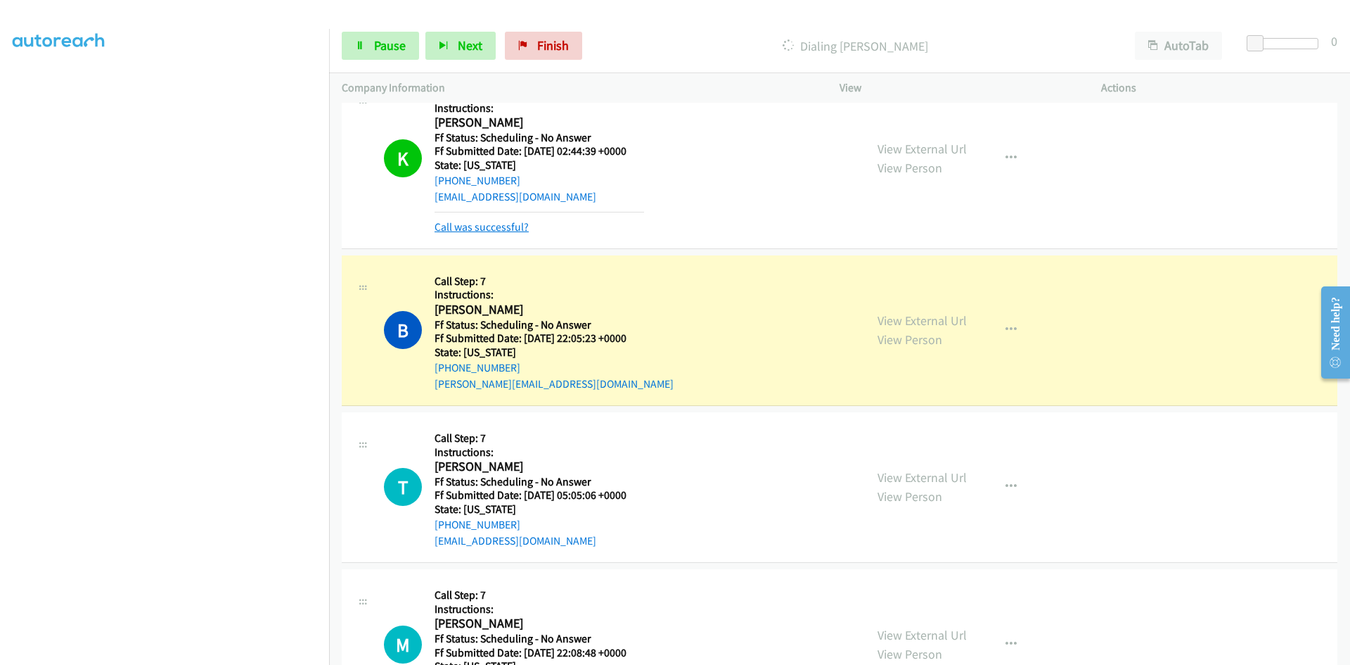
click at [493, 231] on link "Call was successful?" at bounding box center [482, 226] width 94 height 13
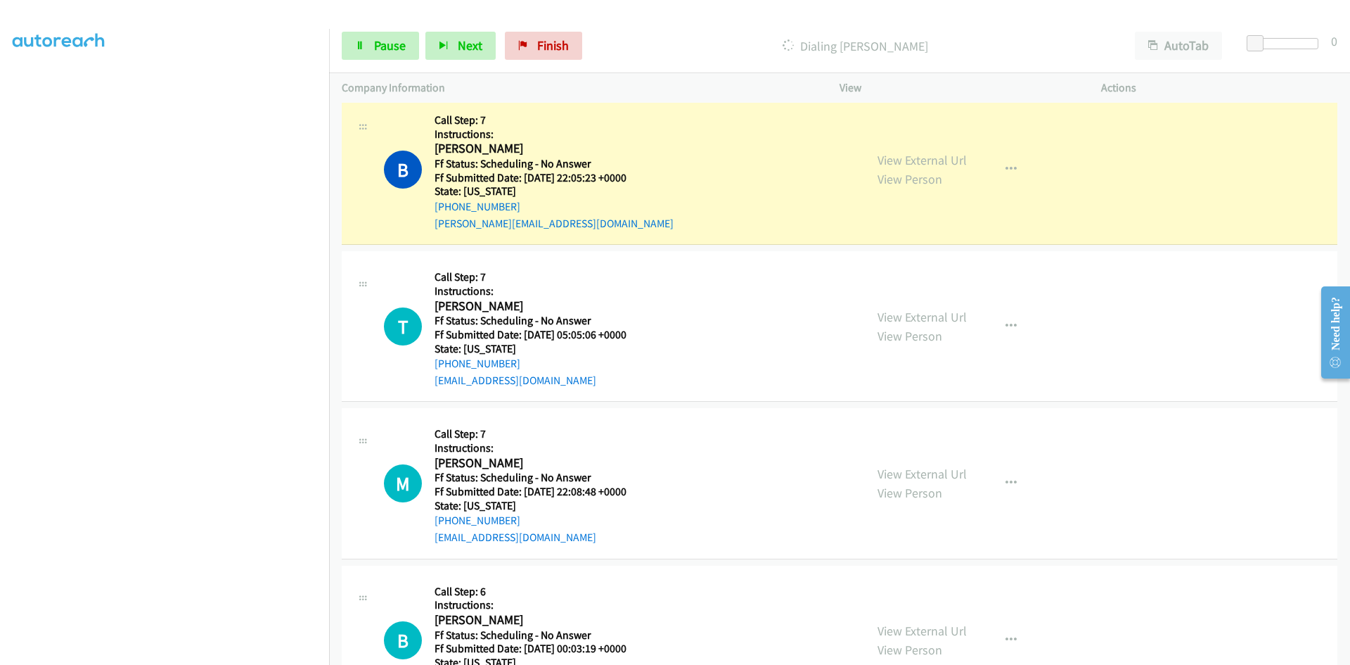
scroll to position [492, 0]
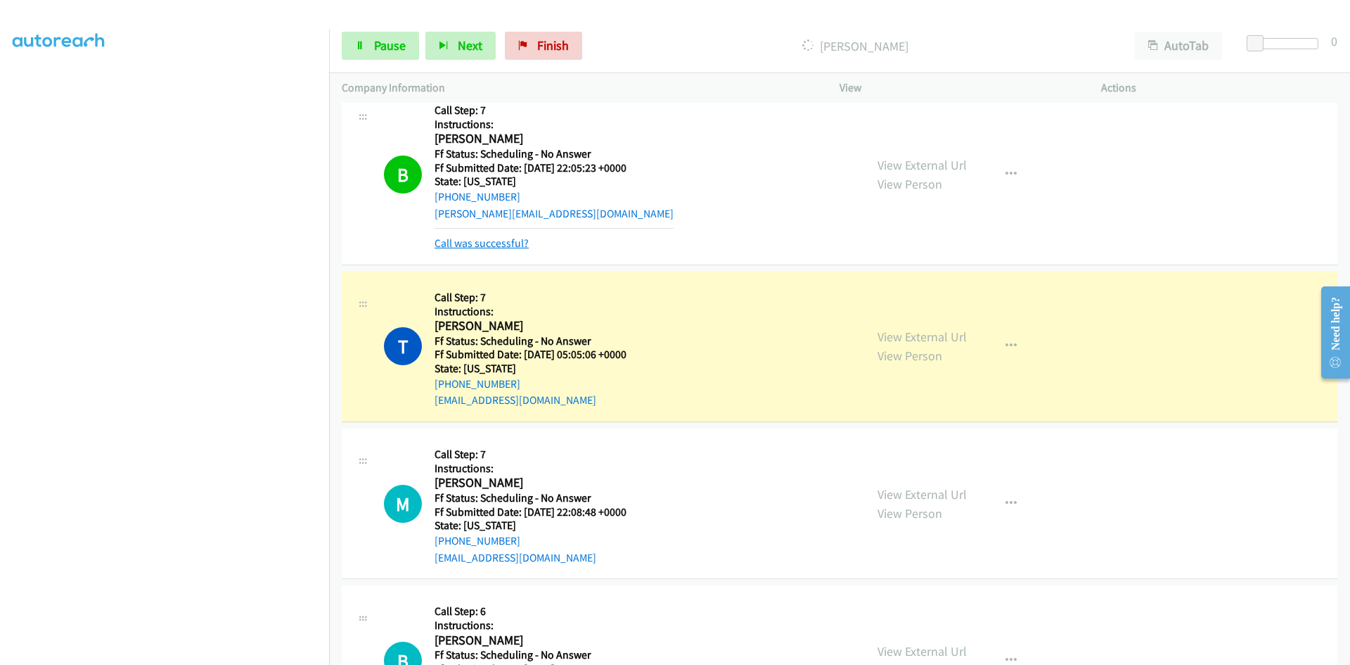
click at [501, 243] on link "Call was successful?" at bounding box center [482, 242] width 94 height 13
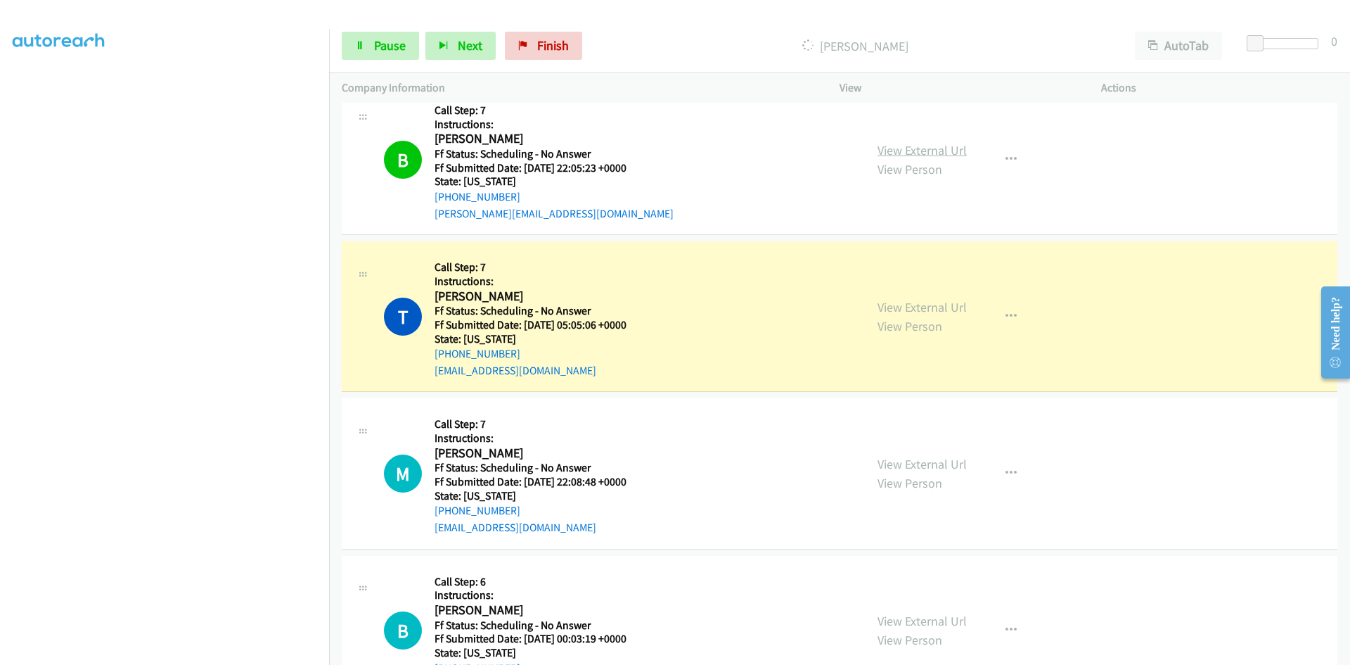
click at [943, 153] on link "View External Url" at bounding box center [922, 150] width 89 height 16
click at [940, 310] on link "View External Url" at bounding box center [922, 307] width 89 height 16
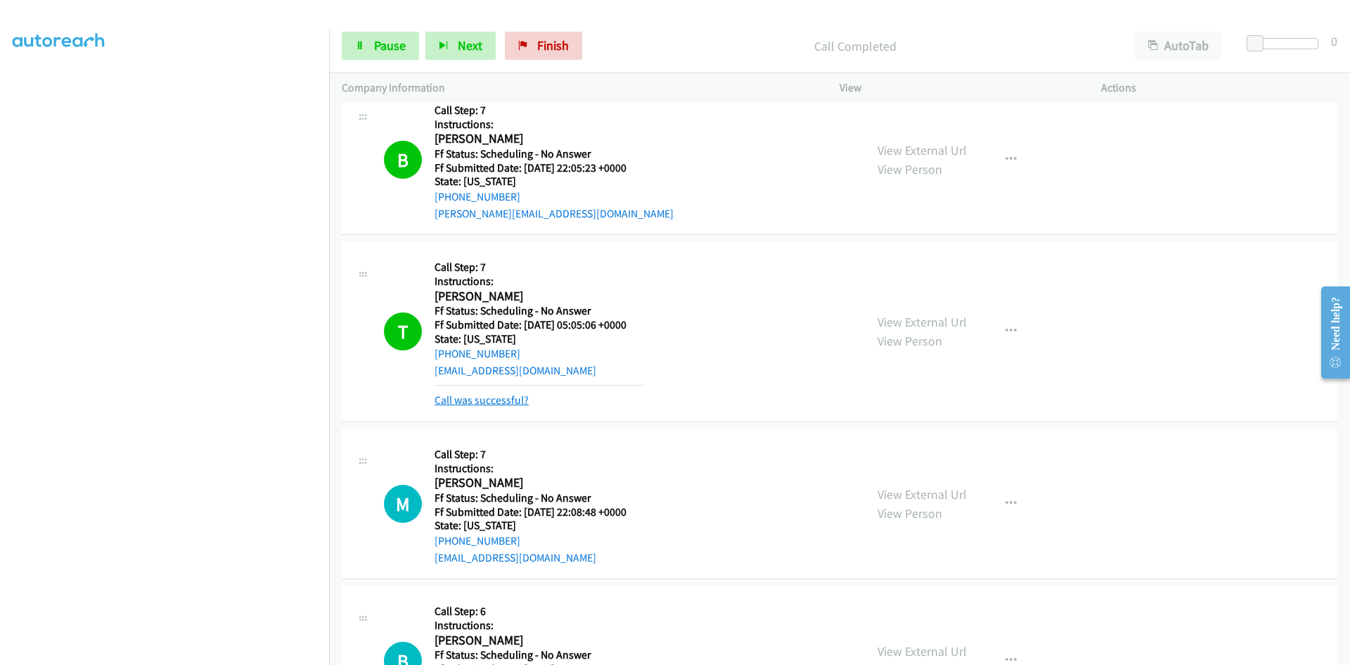
click at [497, 399] on link "Call was successful?" at bounding box center [482, 399] width 94 height 13
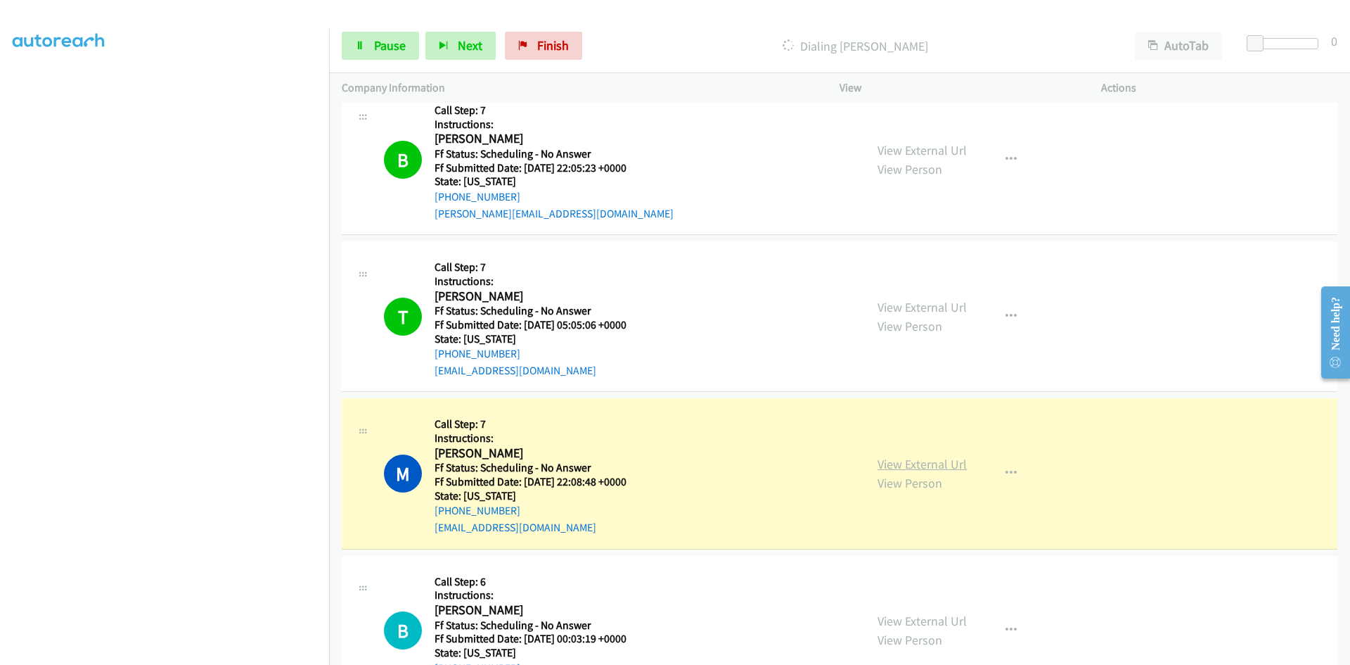
click at [930, 467] on link "View External Url" at bounding box center [922, 464] width 89 height 16
click at [357, 46] on icon at bounding box center [360, 46] width 10 height 10
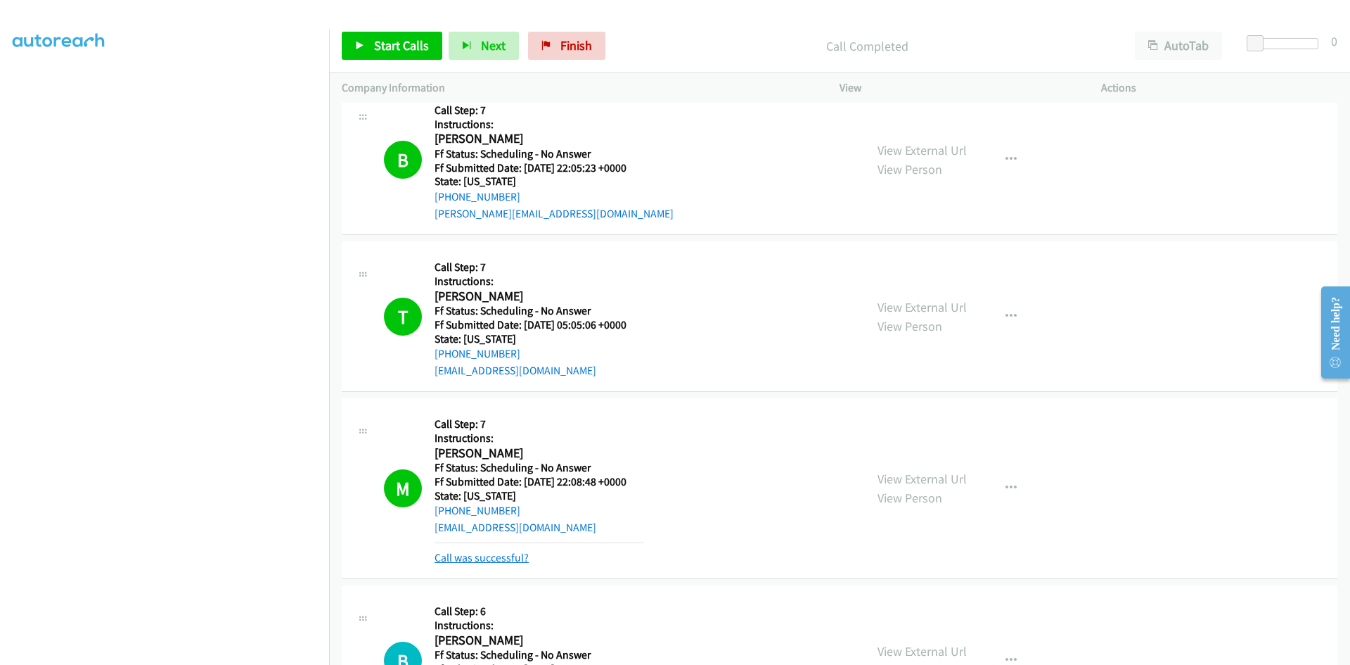
click at [490, 558] on link "Call was successful?" at bounding box center [482, 557] width 94 height 13
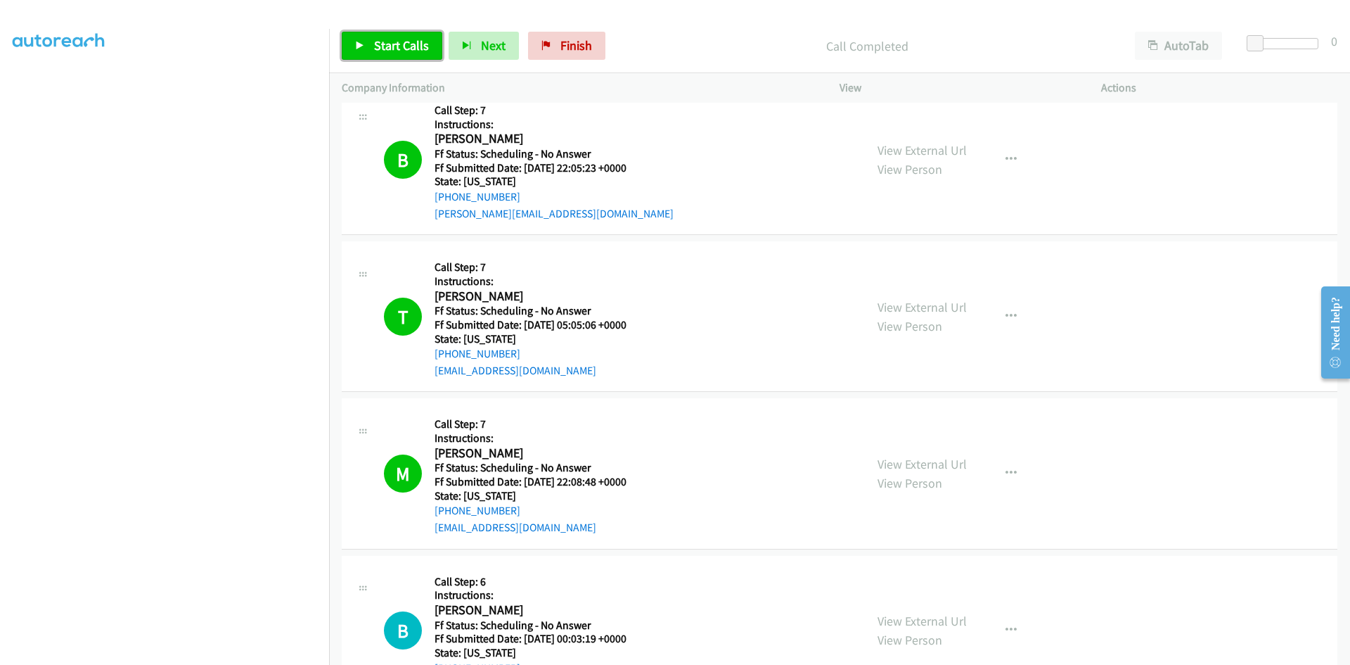
click at [408, 32] on link "Start Calls" at bounding box center [392, 46] width 101 height 28
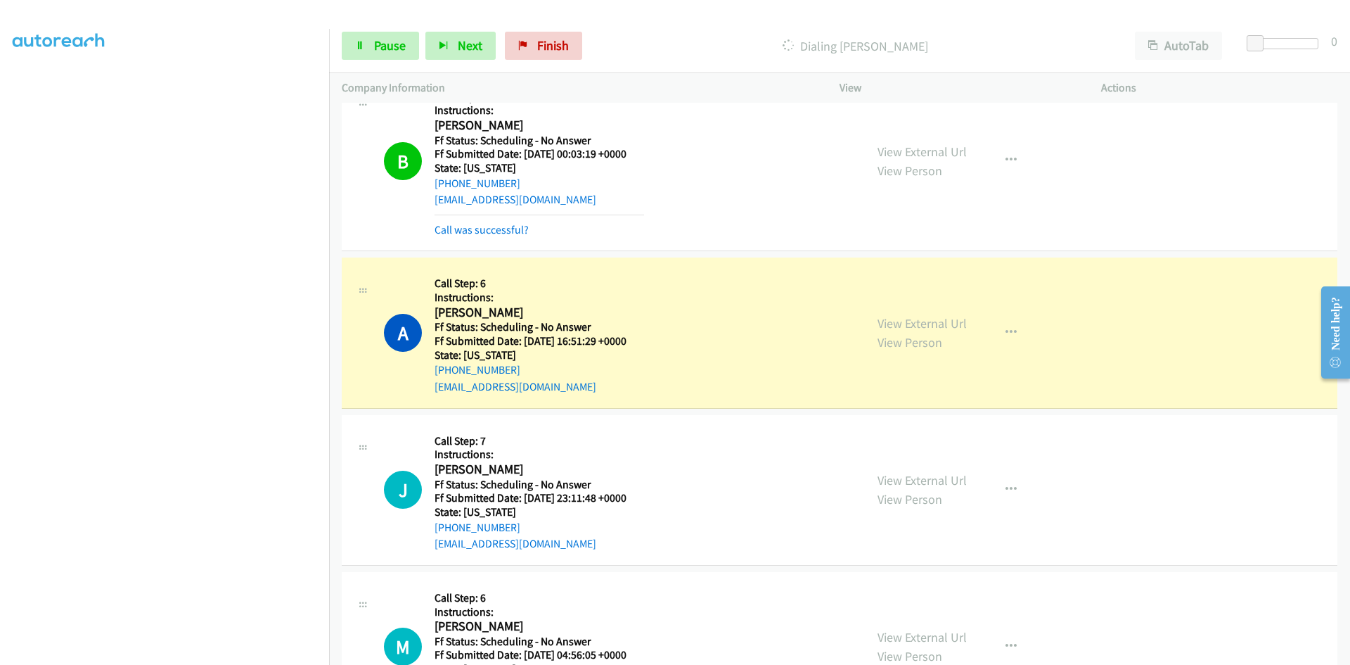
scroll to position [985, 0]
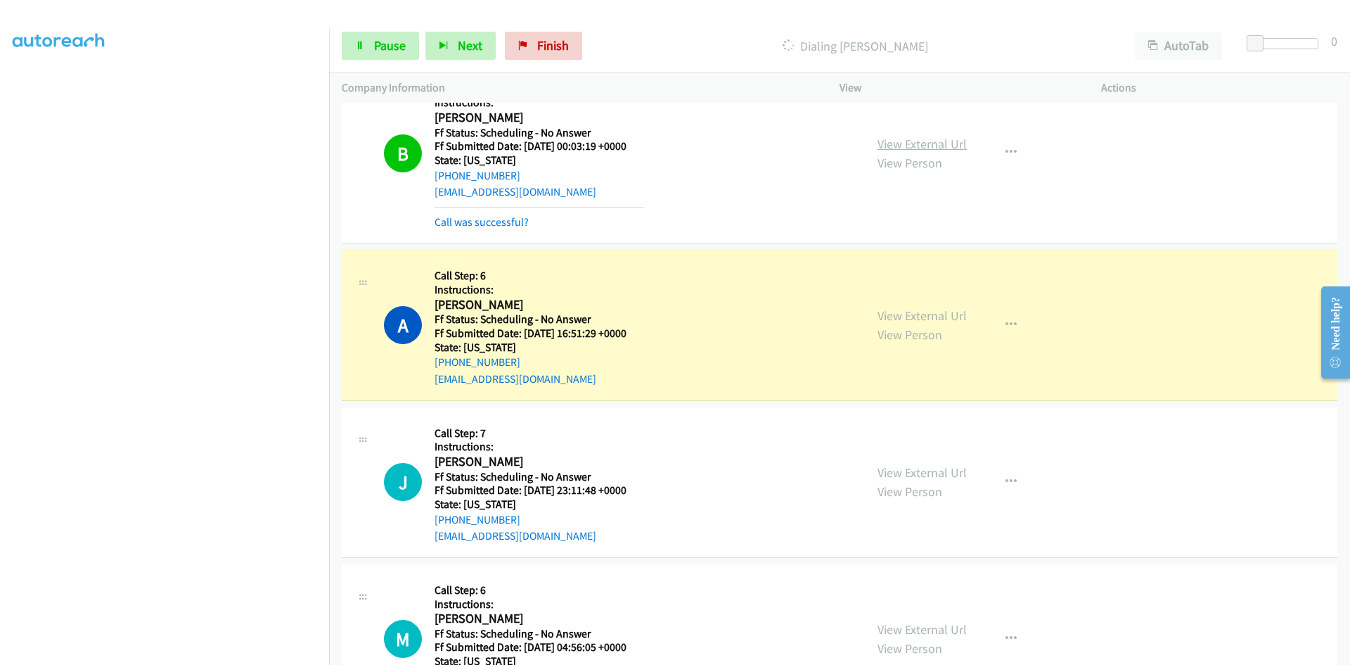
click at [945, 146] on link "View External Url" at bounding box center [922, 144] width 89 height 16
click at [938, 319] on link "View External Url" at bounding box center [922, 315] width 89 height 16
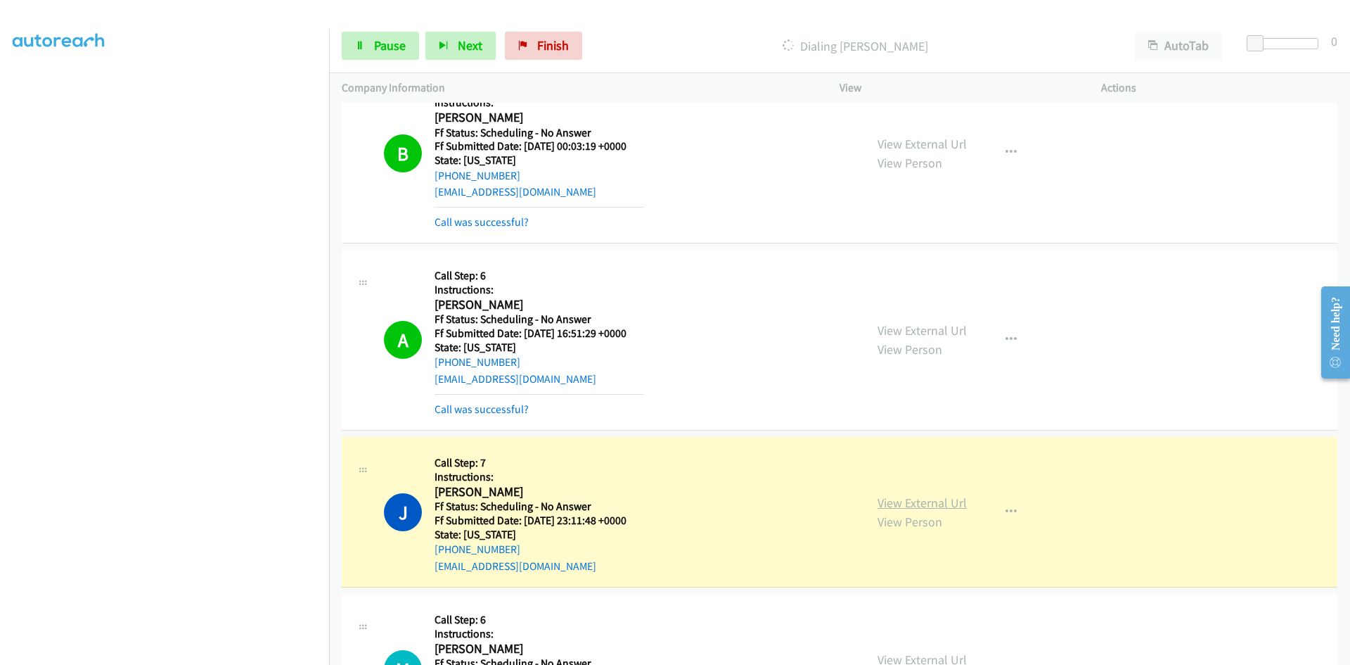
click at [941, 501] on link "View External Url" at bounding box center [922, 502] width 89 height 16
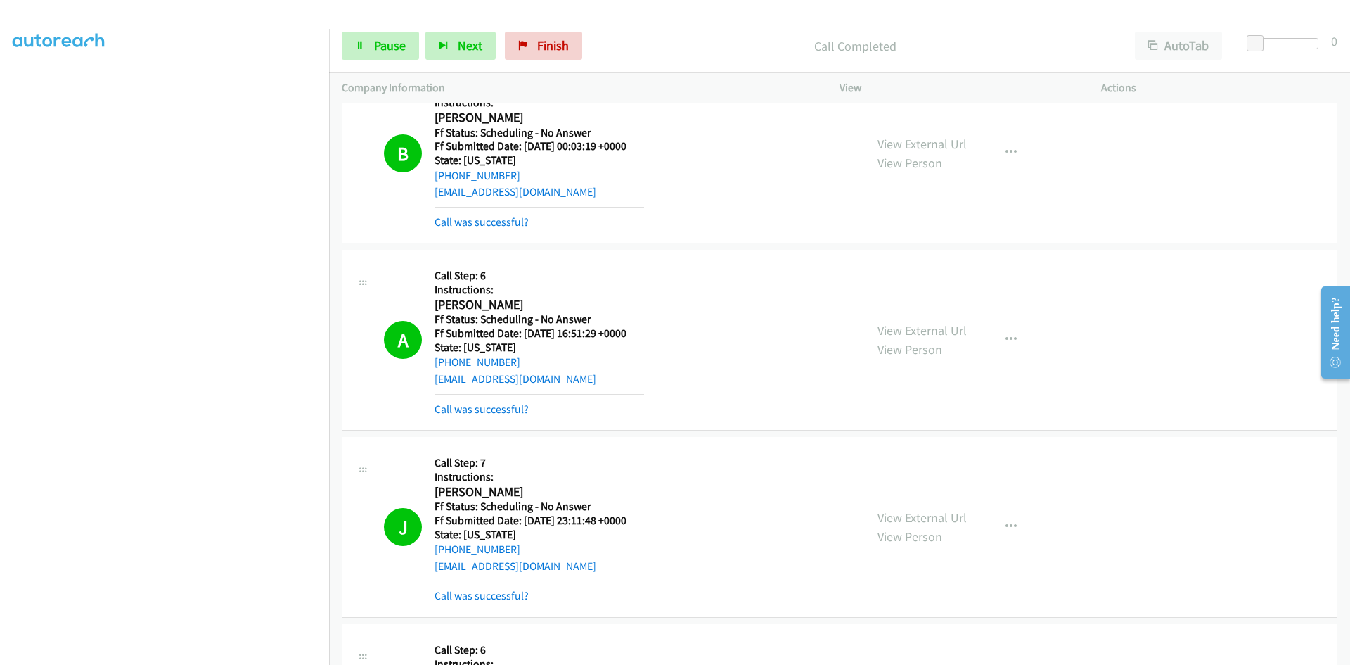
click at [478, 409] on link "Call was successful?" at bounding box center [482, 408] width 94 height 13
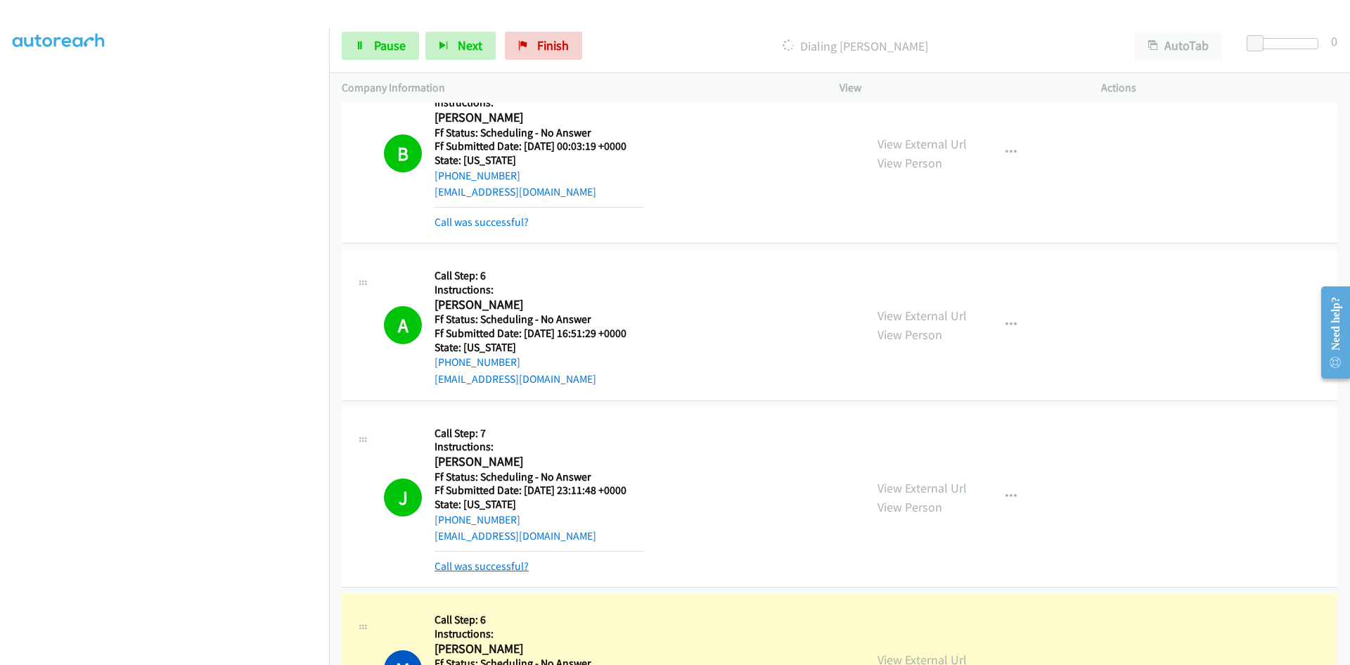
click at [466, 567] on link "Call was successful?" at bounding box center [482, 565] width 94 height 13
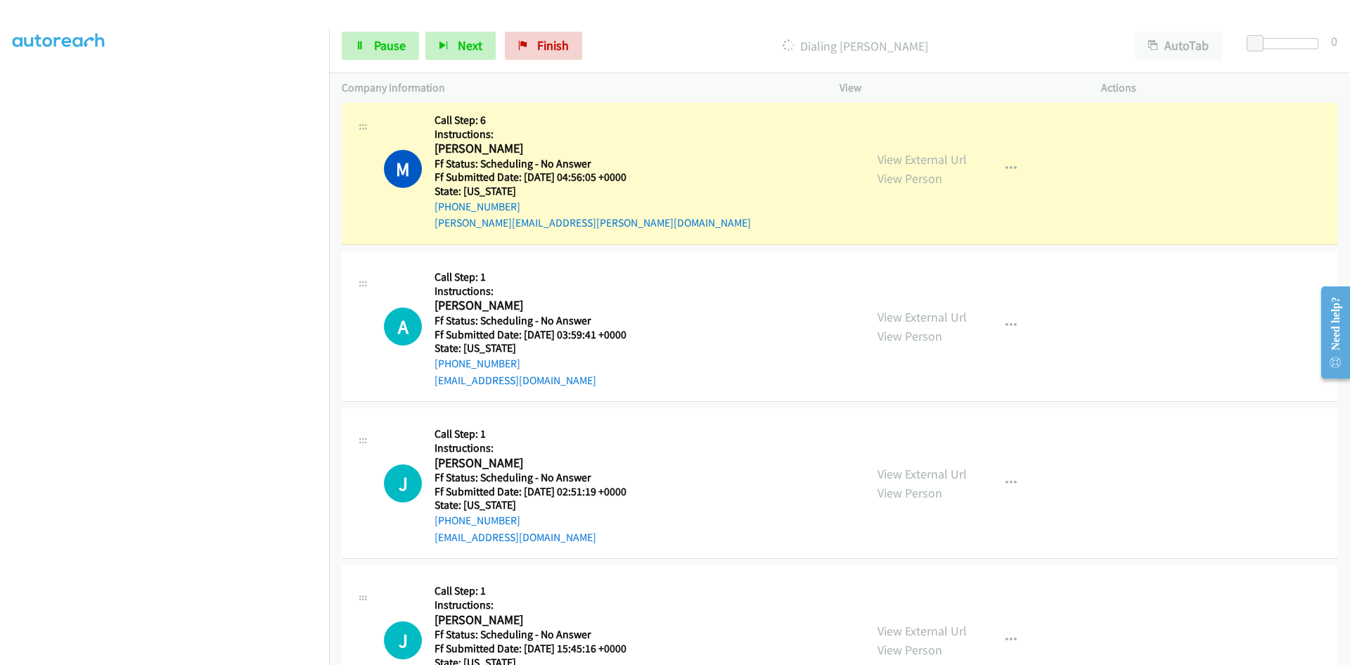
scroll to position [1477, 0]
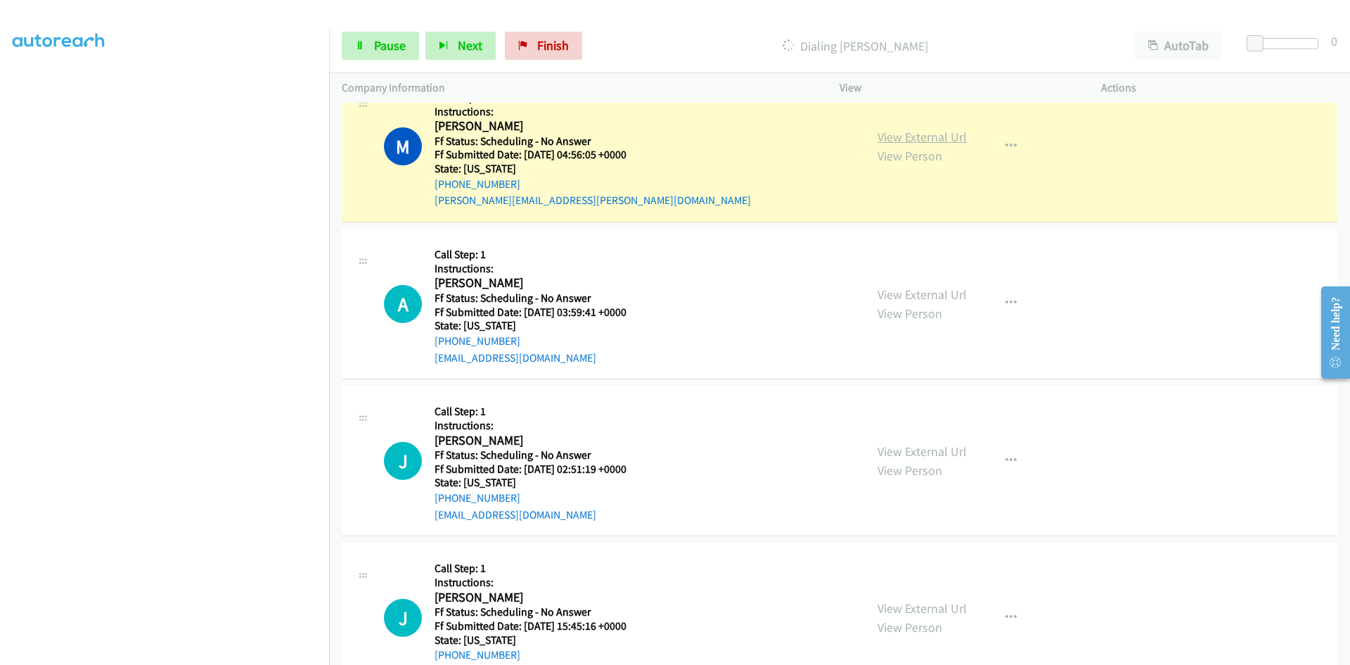
click at [943, 137] on link "View External Url" at bounding box center [922, 137] width 89 height 16
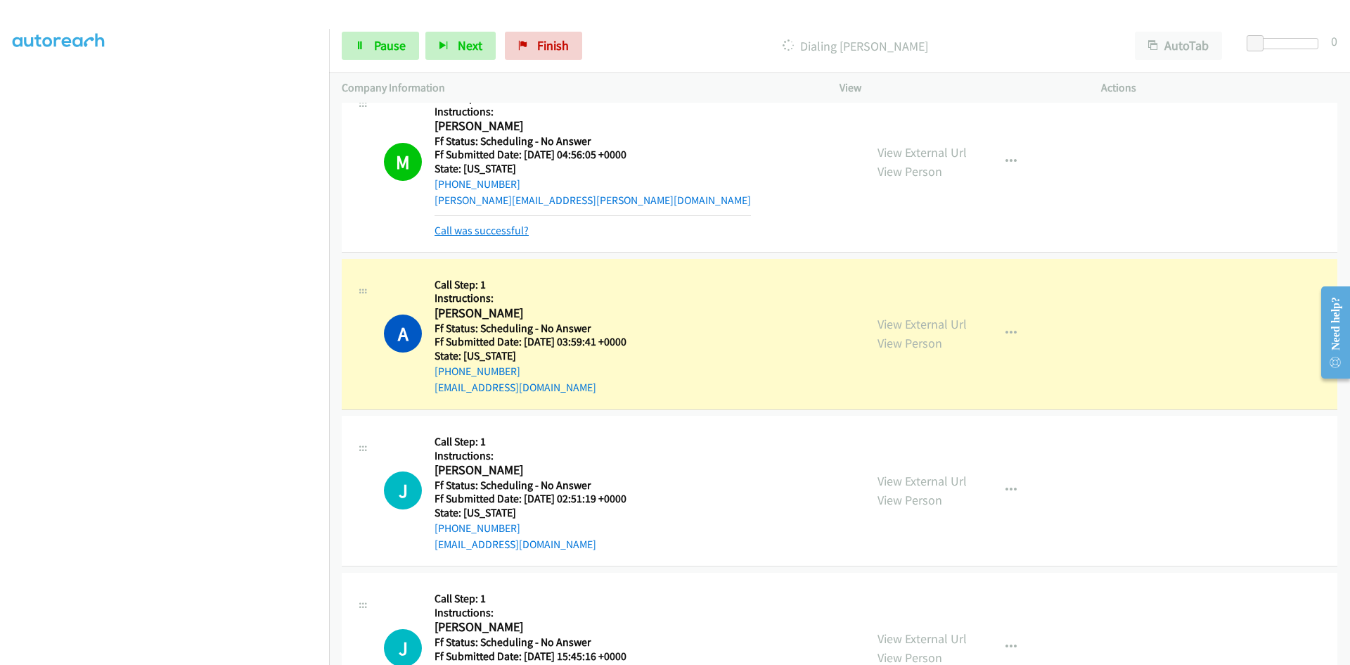
click at [512, 226] on link "Call was successful?" at bounding box center [482, 230] width 94 height 13
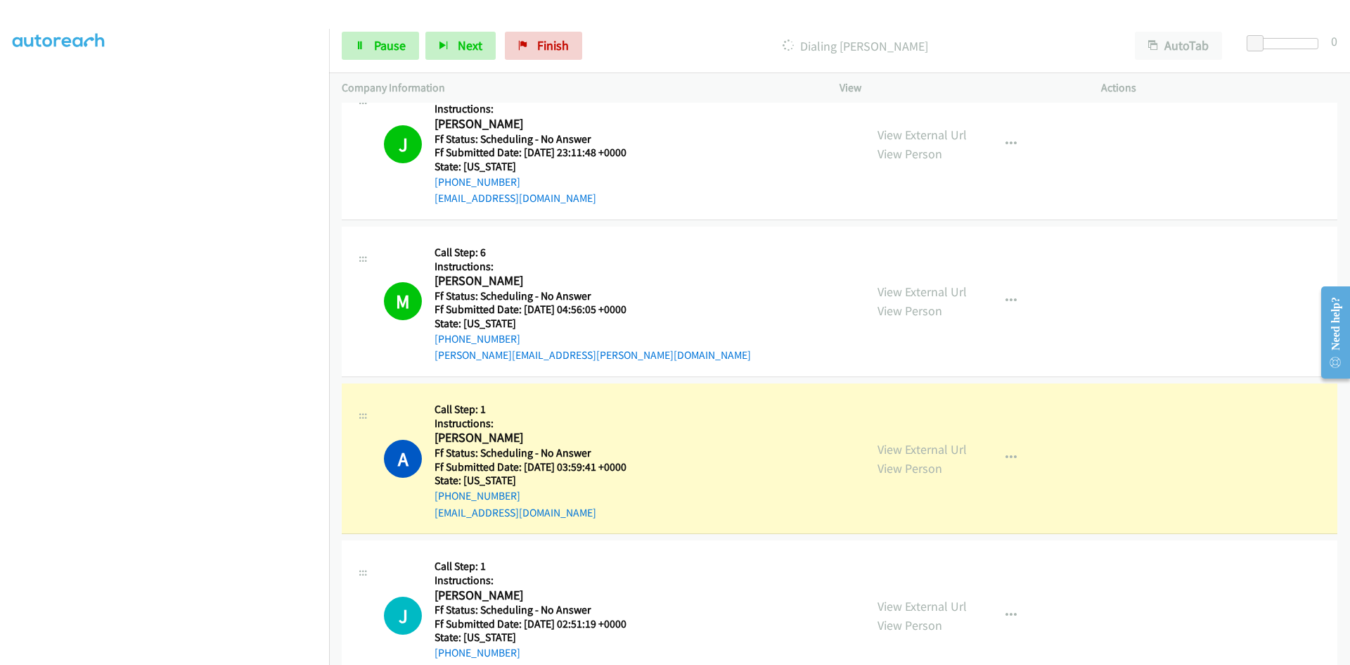
scroll to position [1407, 0]
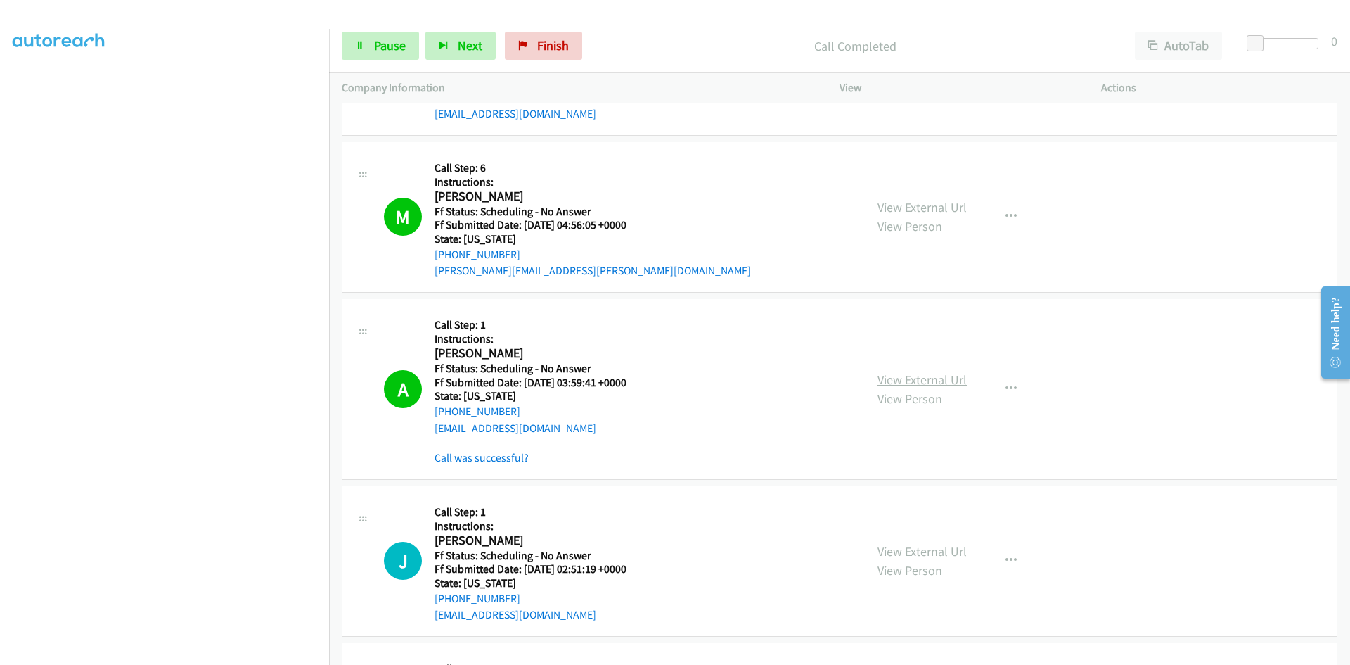
click at [961, 383] on link "View External Url" at bounding box center [922, 379] width 89 height 16
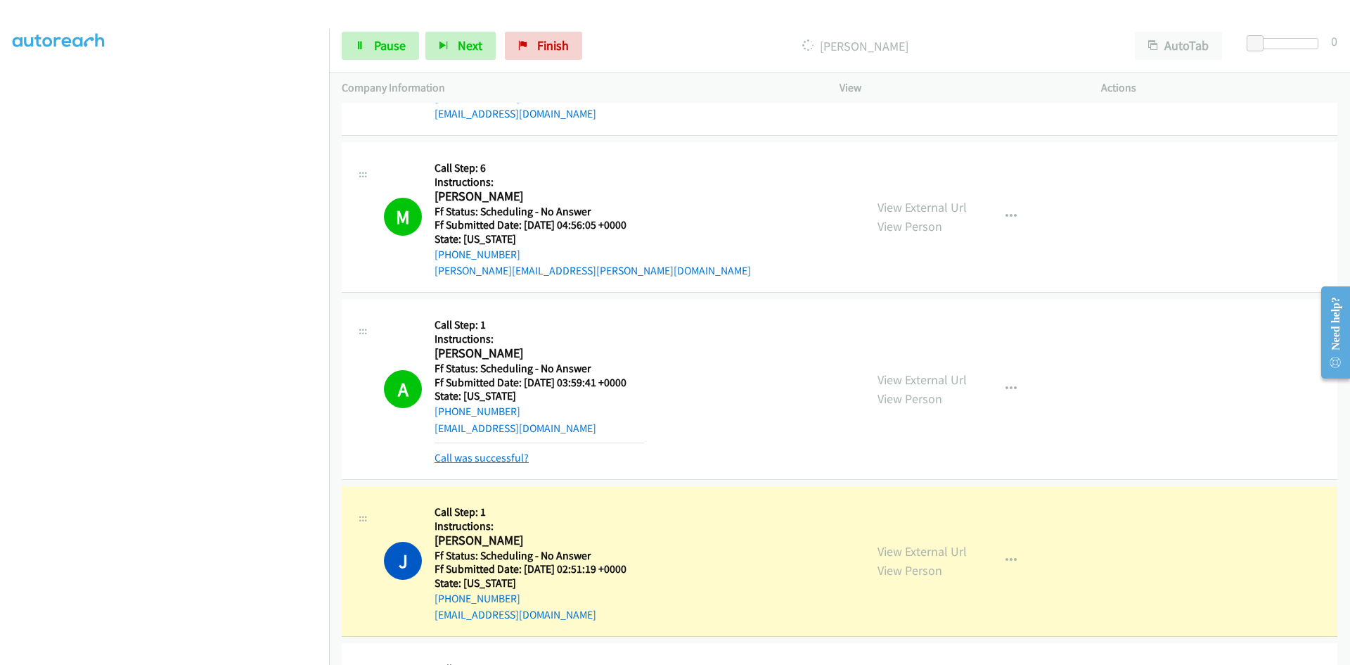
click at [520, 459] on link "Call was successful?" at bounding box center [482, 457] width 94 height 13
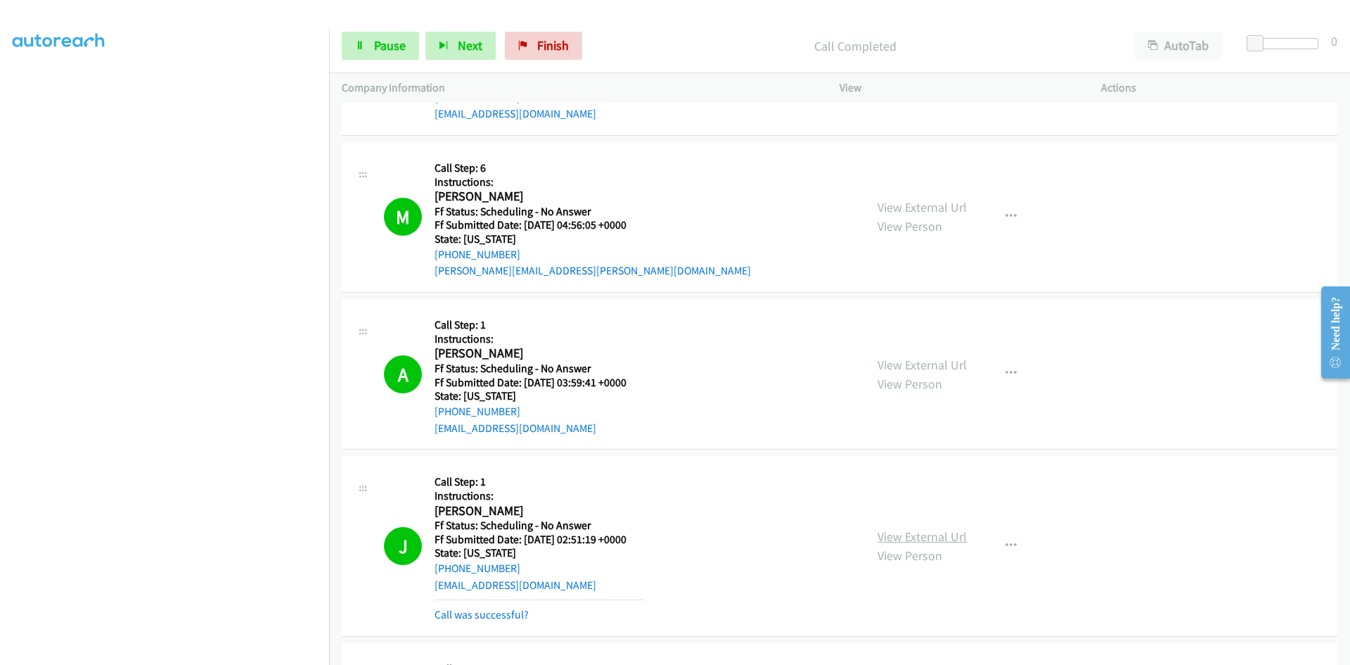
click at [923, 533] on link "View External Url" at bounding box center [922, 536] width 89 height 16
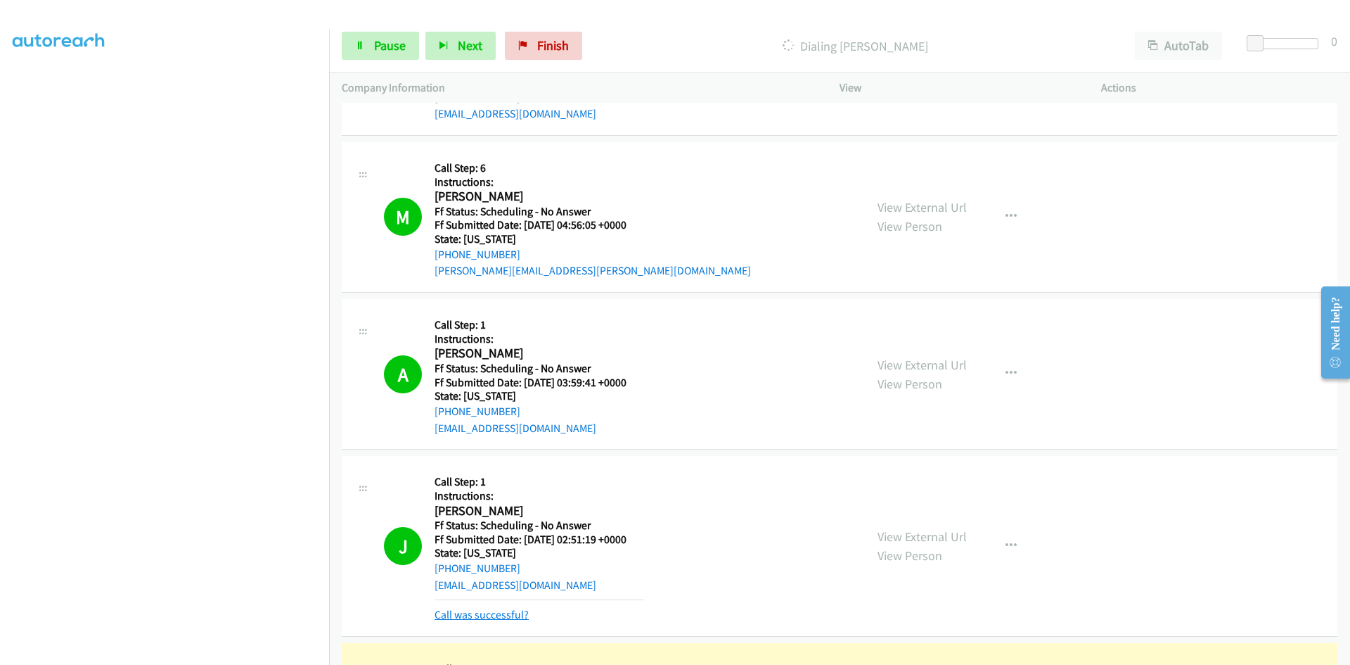
click at [520, 613] on link "Call was successful?" at bounding box center [482, 614] width 94 height 13
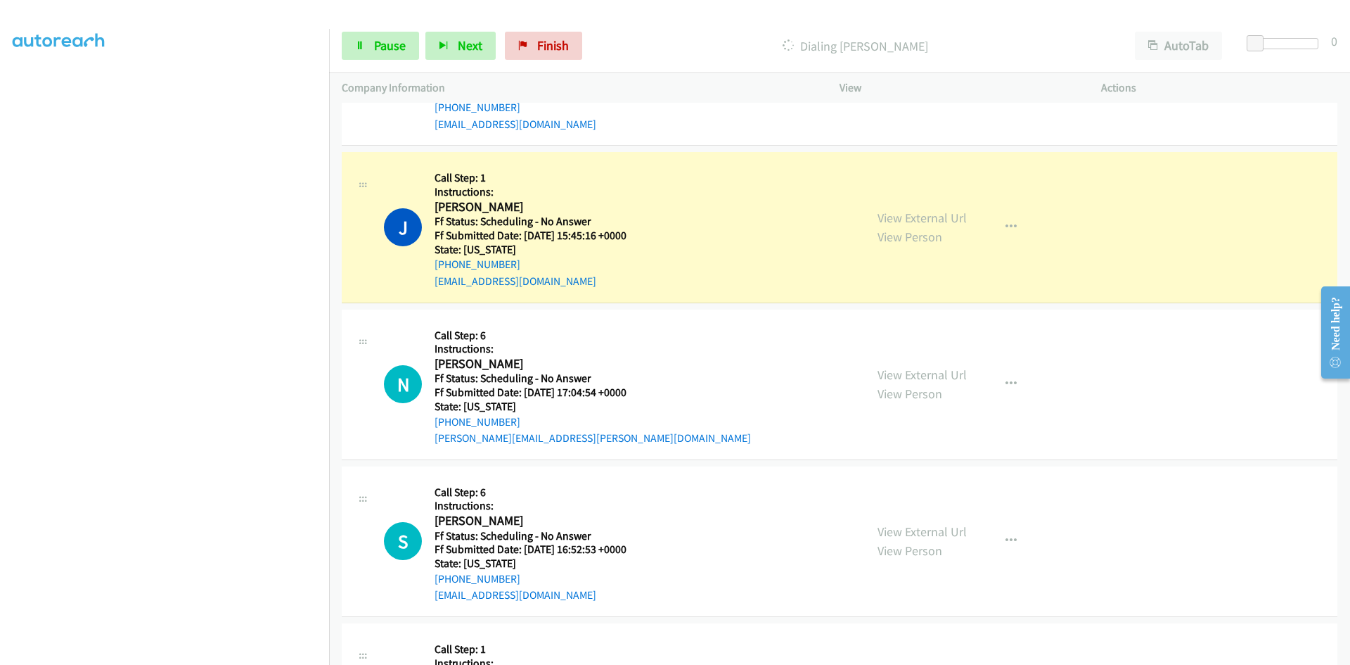
scroll to position [1899, 0]
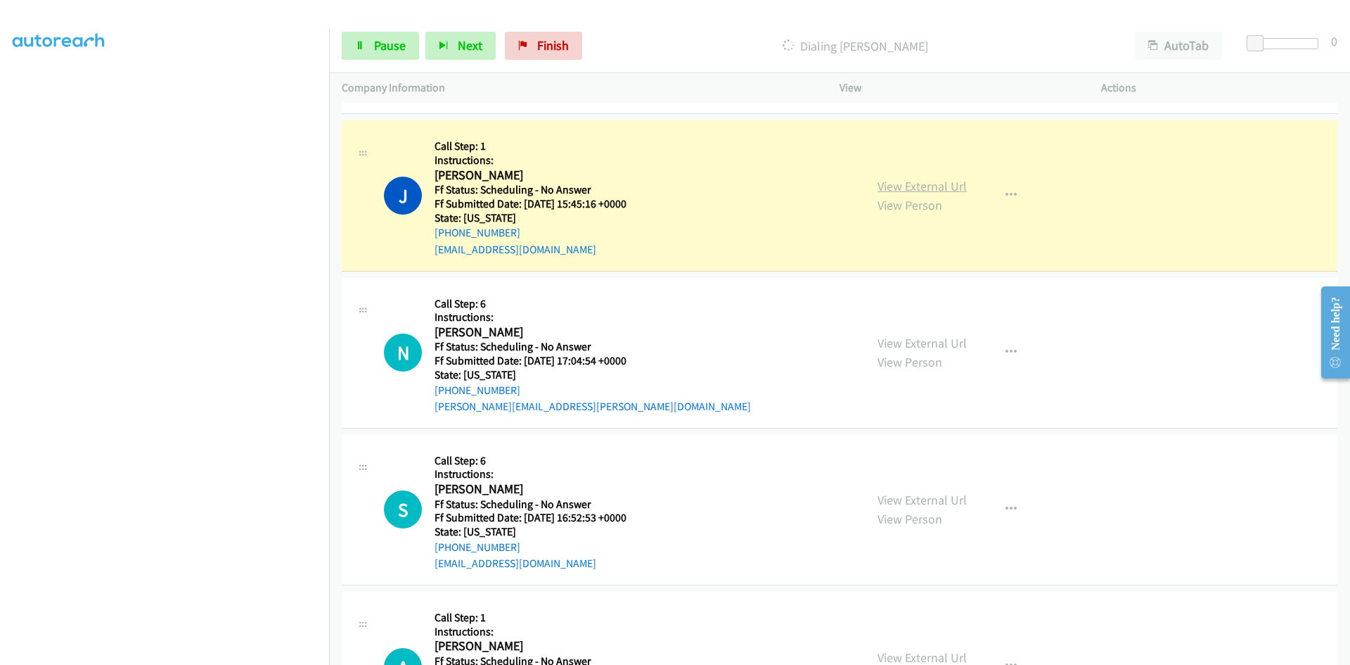
click at [941, 181] on link "View External Url" at bounding box center [922, 186] width 89 height 16
click at [356, 48] on icon at bounding box center [360, 46] width 10 height 10
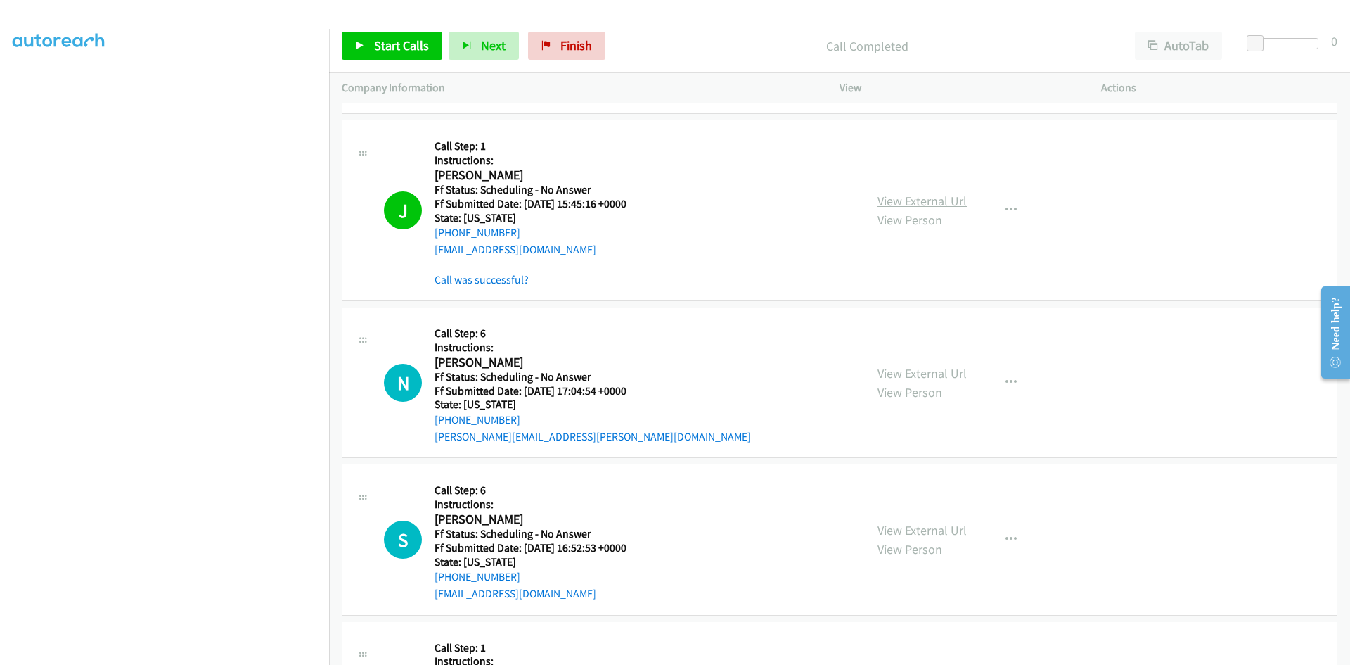
click at [921, 195] on link "View External Url" at bounding box center [922, 201] width 89 height 16
click at [576, 56] on link "Finish" at bounding box center [566, 46] width 77 height 28
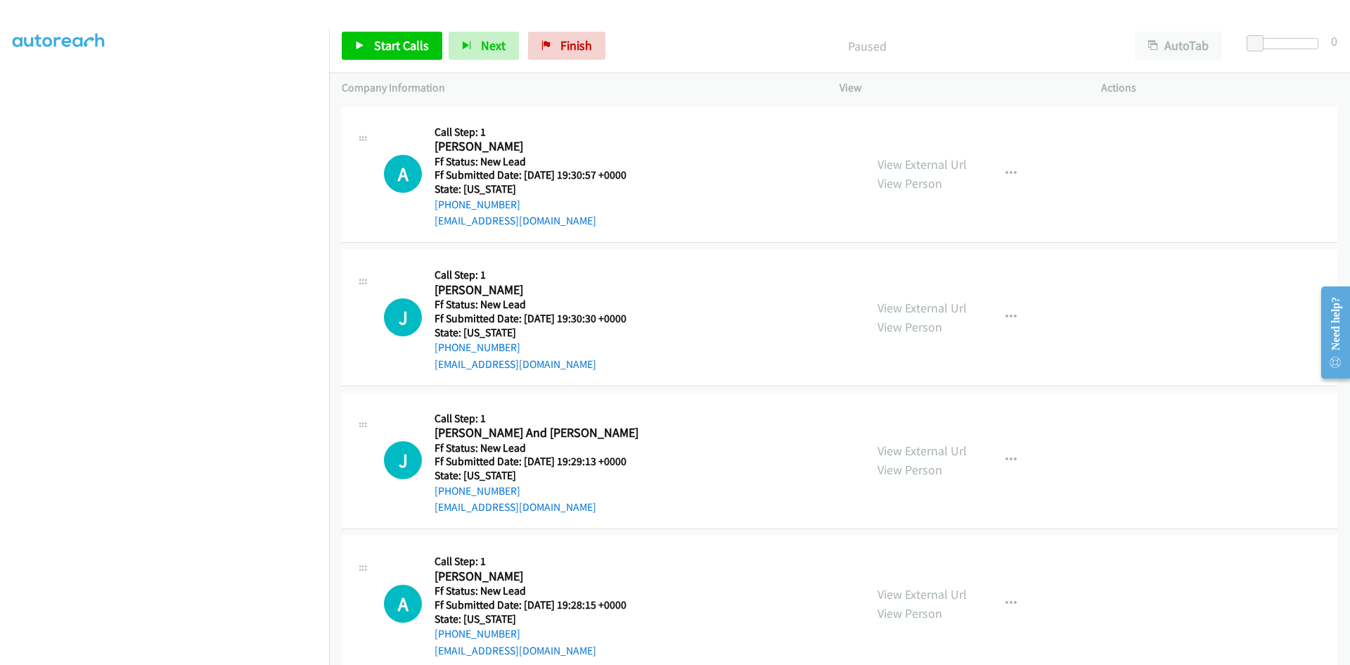
scroll to position [124, 0]
click at [379, 46] on span "Start Calls" at bounding box center [401, 45] width 55 height 16
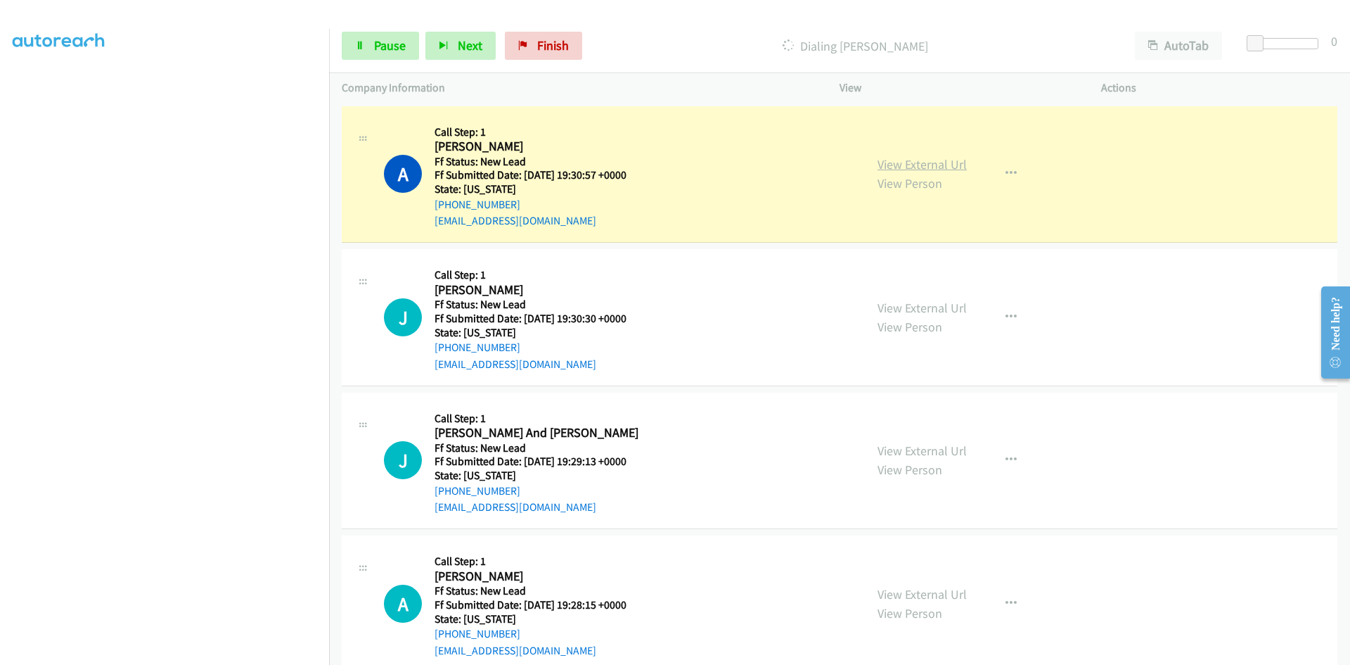
click at [940, 163] on link "View External Url" at bounding box center [922, 164] width 89 height 16
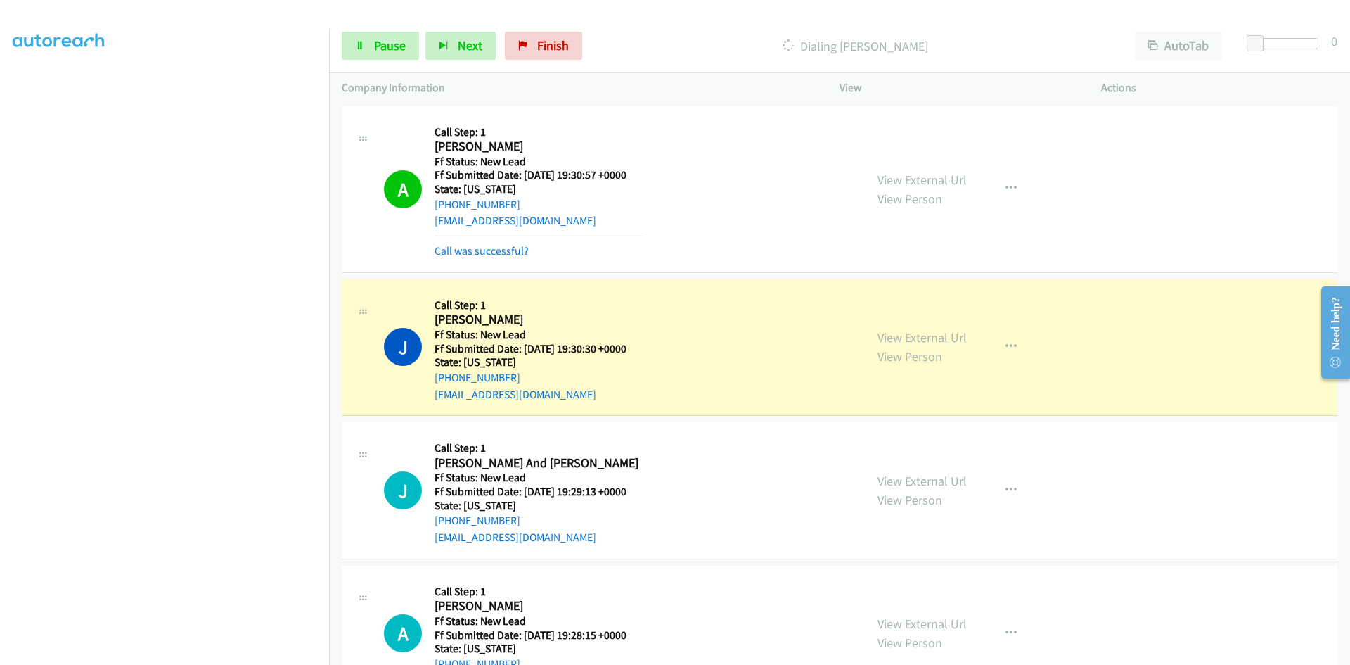
click at [926, 339] on link "View External Url" at bounding box center [922, 337] width 89 height 16
click at [515, 255] on link "Call was successful?" at bounding box center [482, 250] width 94 height 13
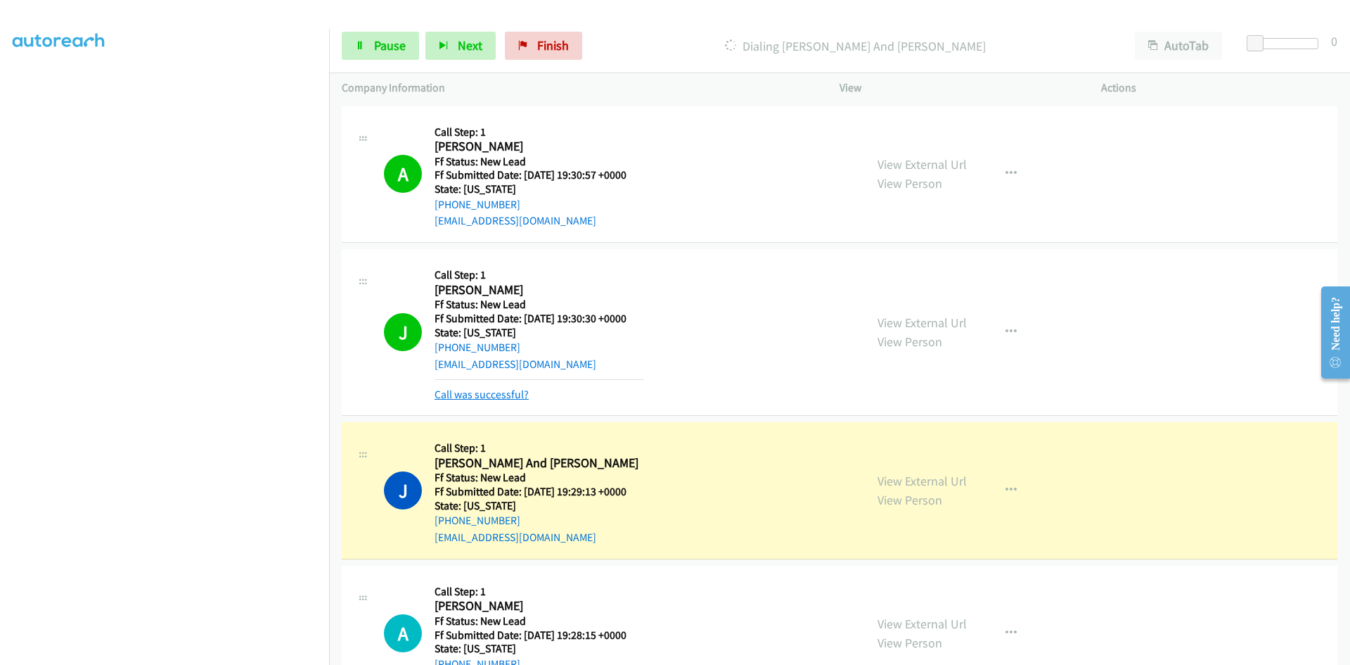
click at [502, 396] on link "Call was successful?" at bounding box center [482, 394] width 94 height 13
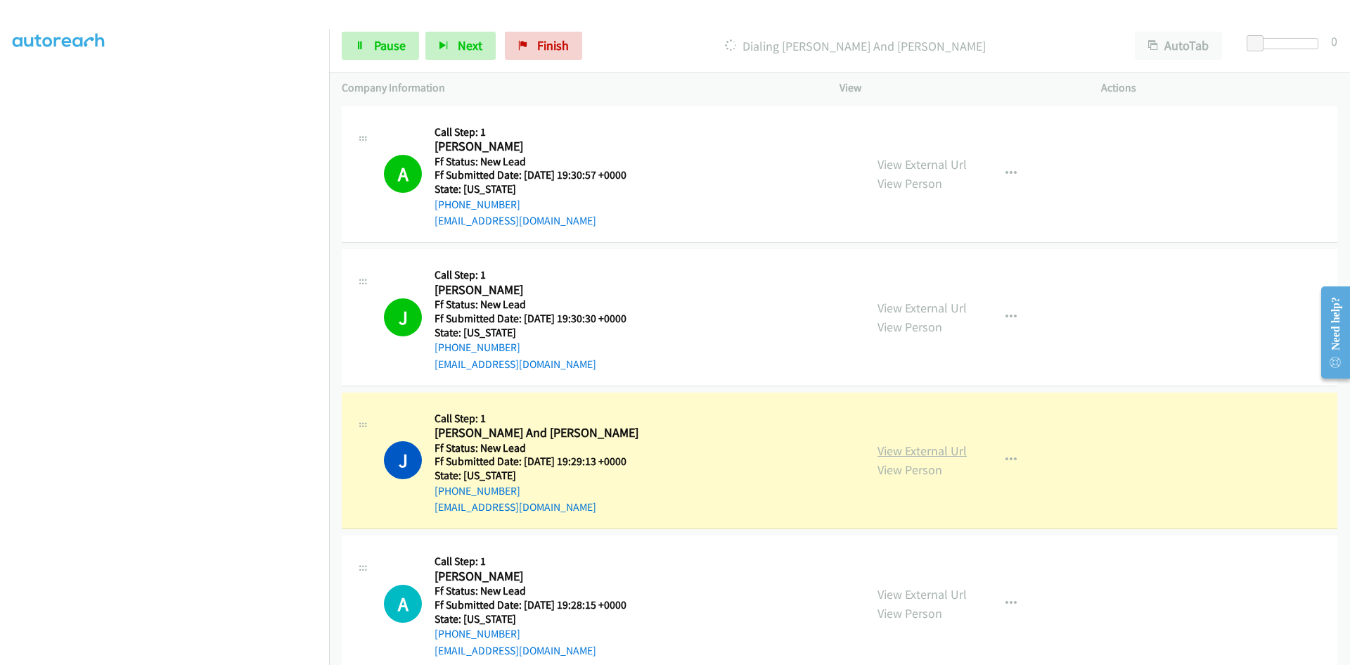
click at [938, 453] on link "View External Url" at bounding box center [922, 450] width 89 height 16
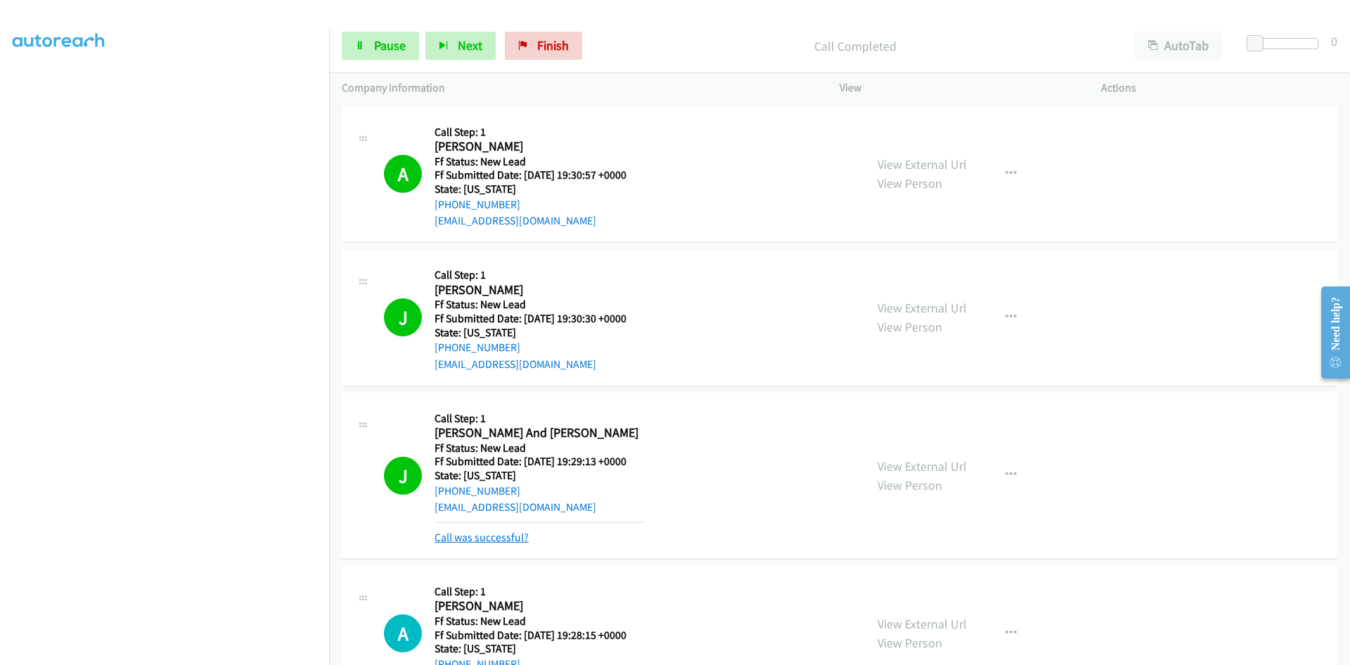
click at [498, 540] on link "Call was successful?" at bounding box center [482, 536] width 94 height 13
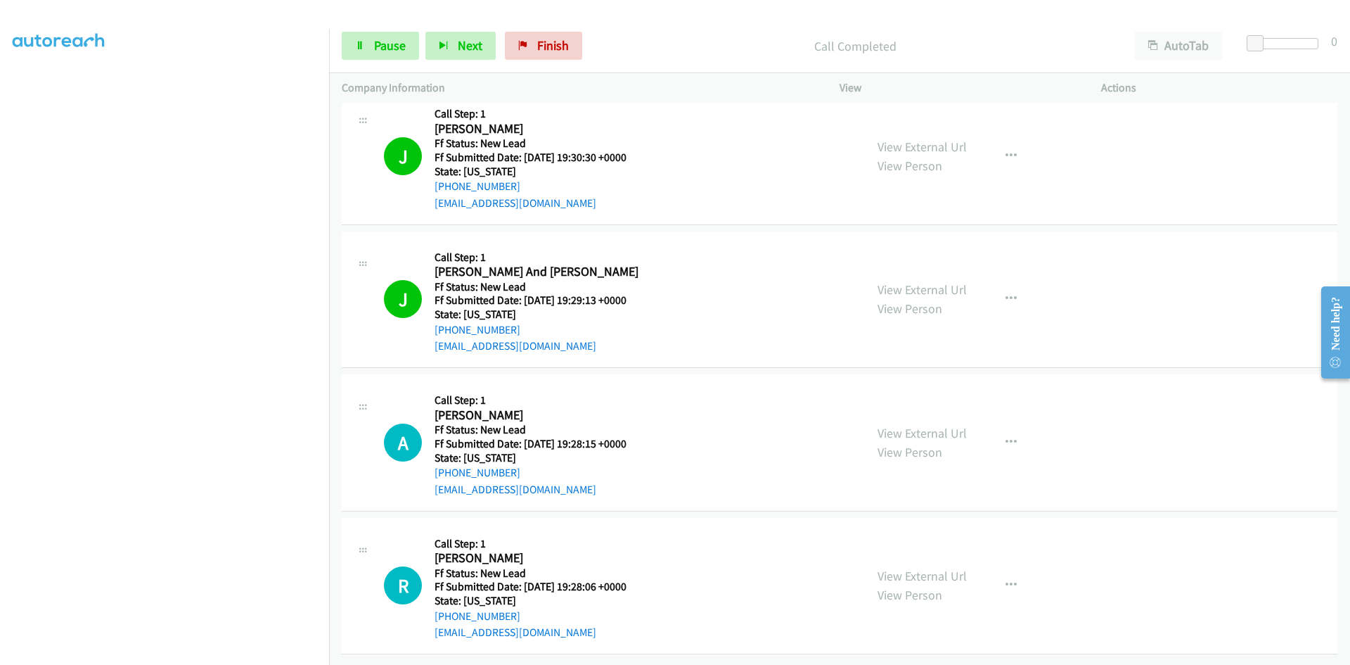
scroll to position [172, 0]
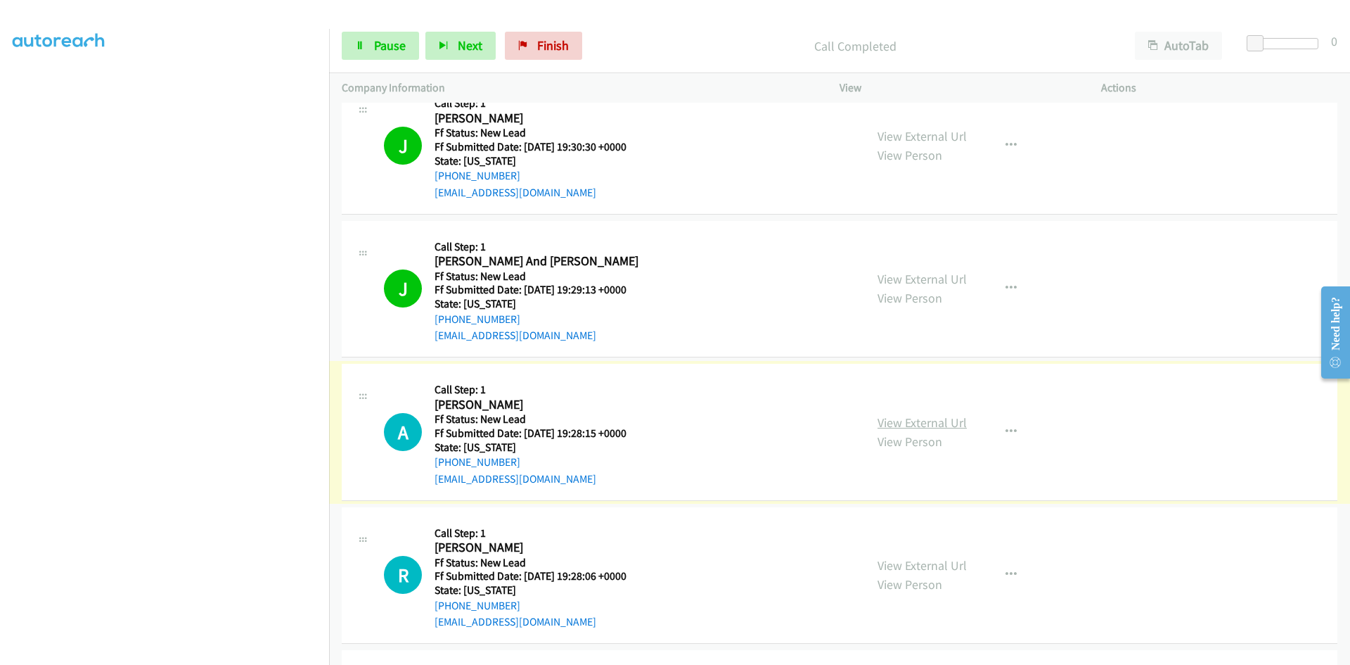
click at [933, 424] on link "View External Url" at bounding box center [922, 422] width 89 height 16
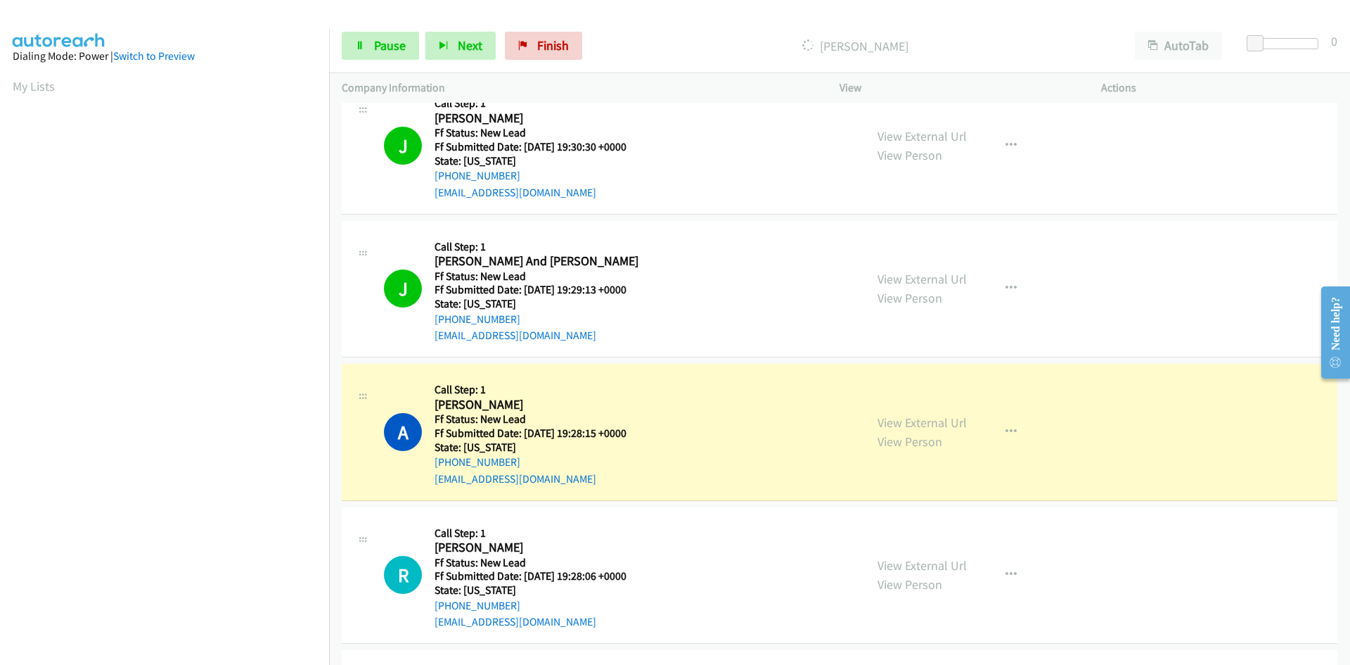
scroll to position [124, 0]
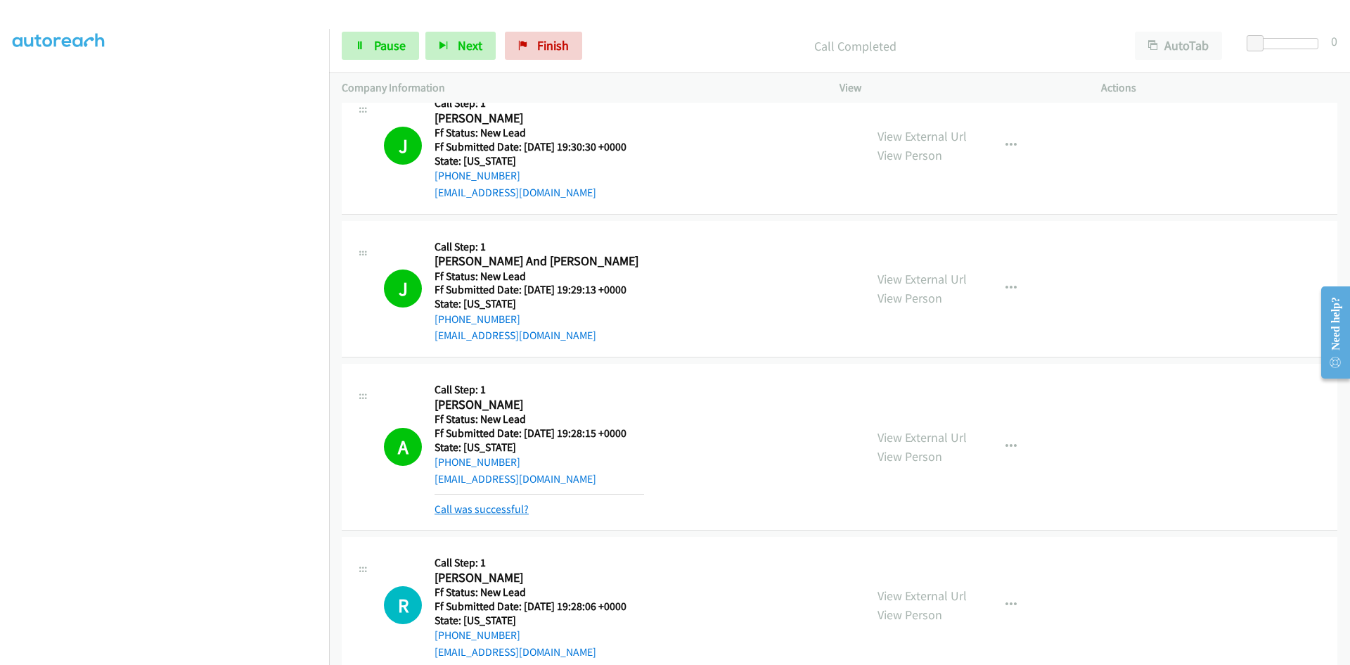
click at [508, 509] on link "Call was successful?" at bounding box center [482, 508] width 94 height 13
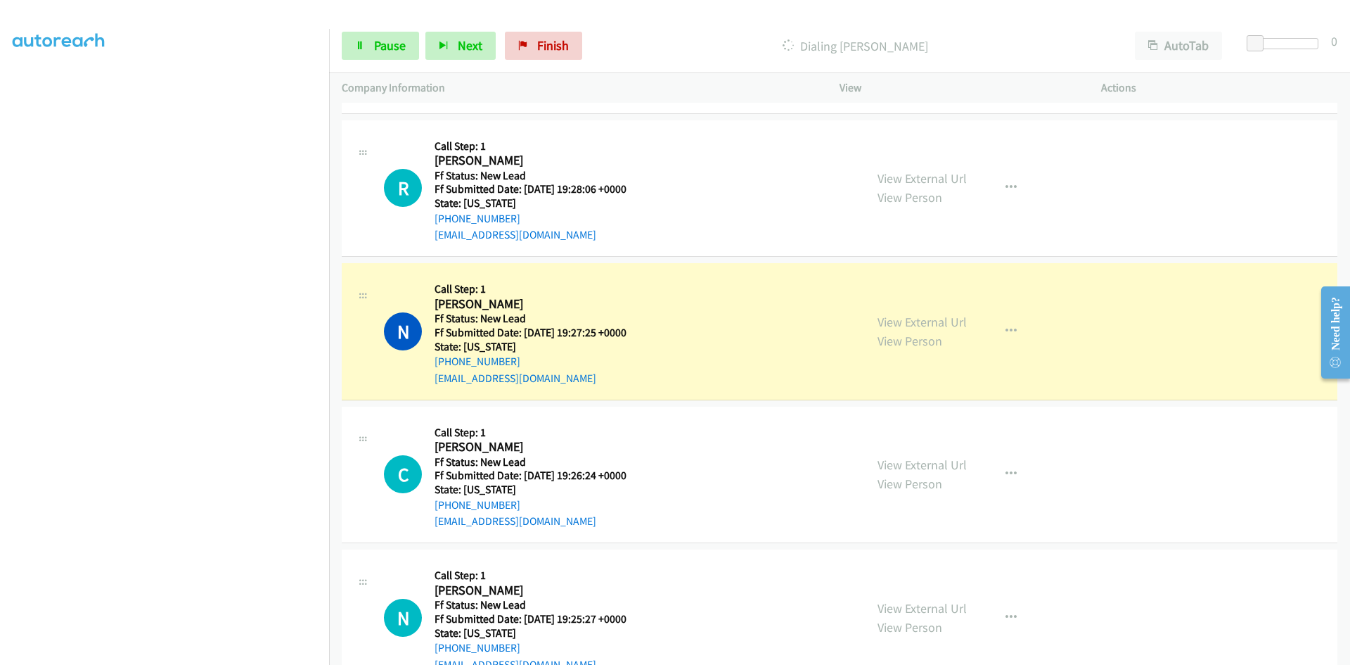
scroll to position [594, 0]
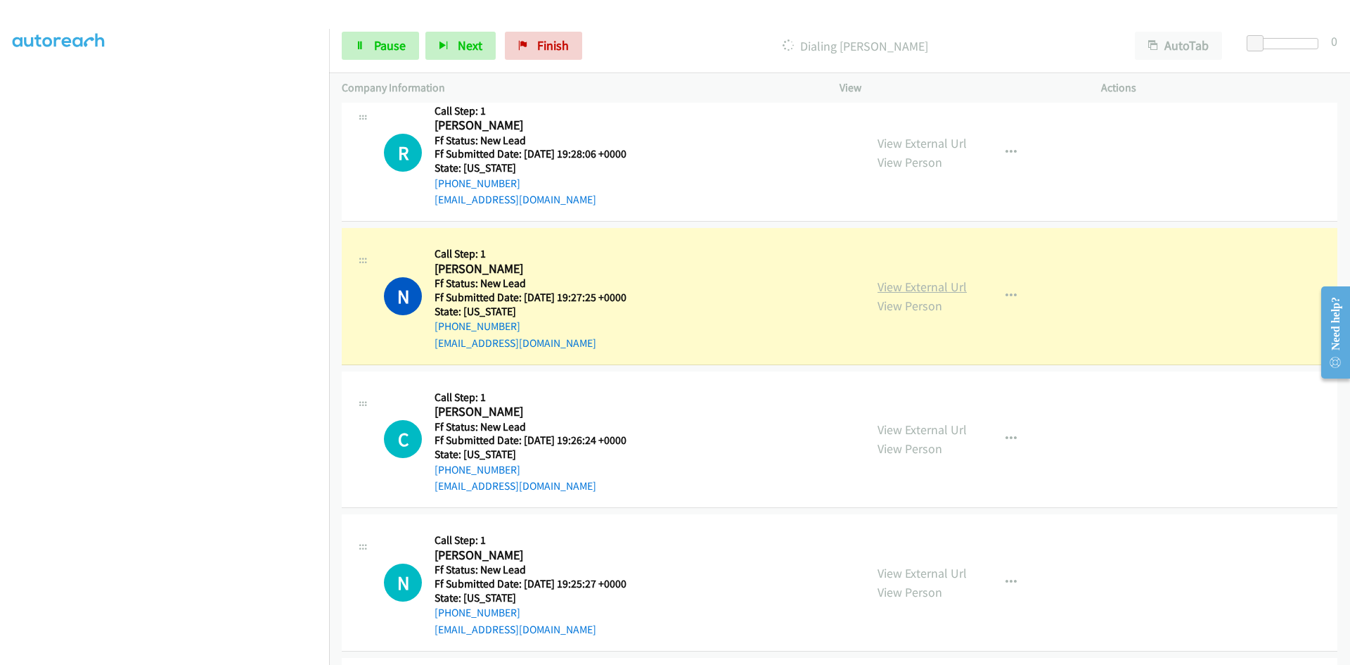
click at [931, 285] on link "View External Url" at bounding box center [922, 287] width 89 height 16
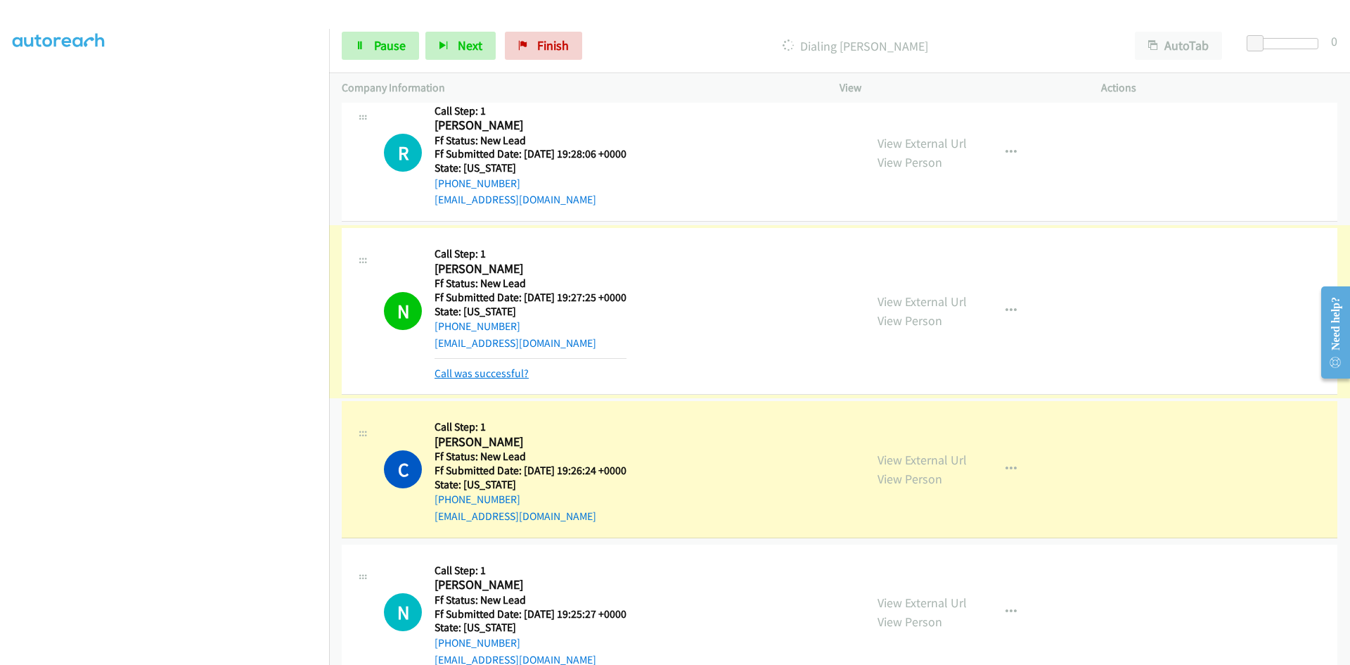
click at [510, 378] on link "Call was successful?" at bounding box center [482, 372] width 94 height 13
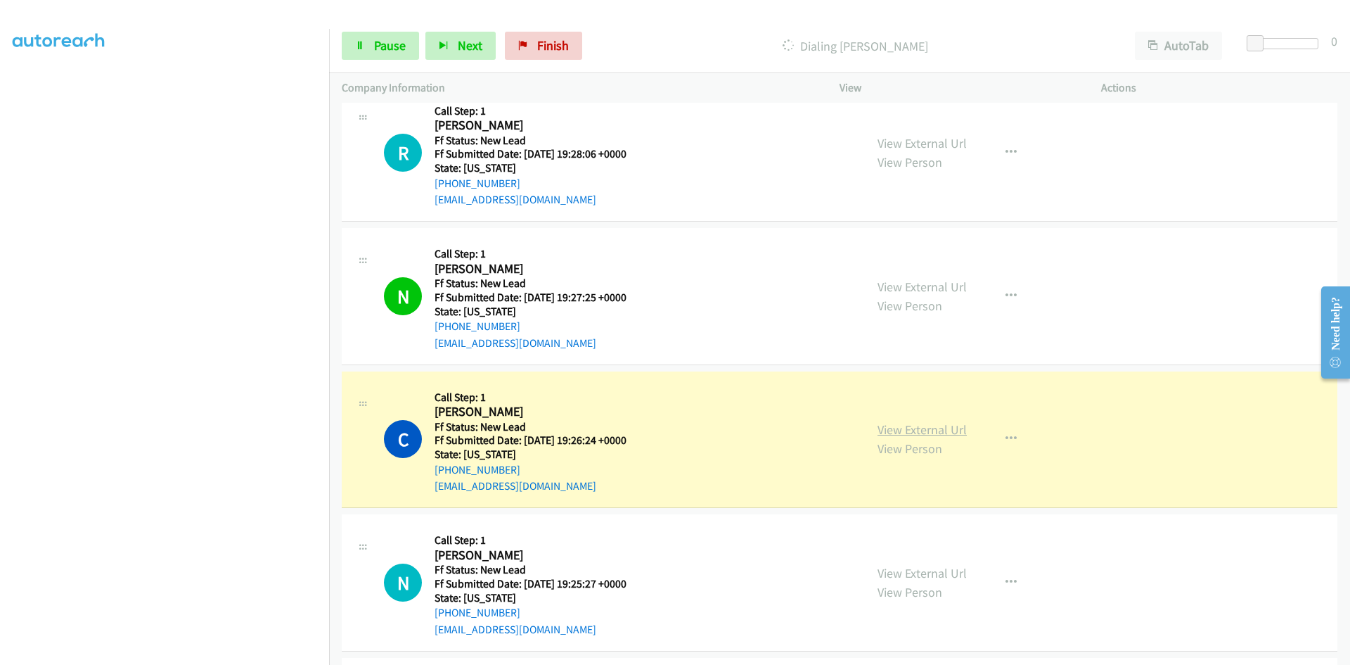
click at [891, 428] on link "View External Url" at bounding box center [922, 429] width 89 height 16
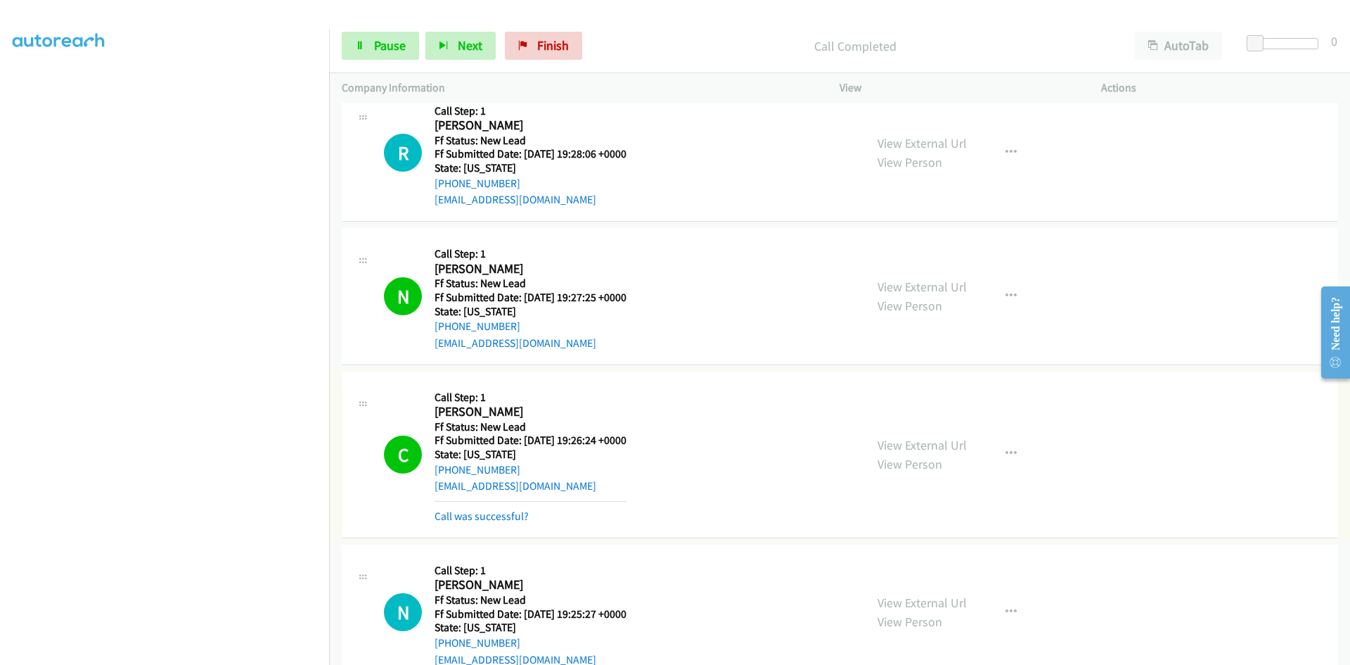
click at [520, 516] on link "Call was successful?" at bounding box center [482, 515] width 94 height 13
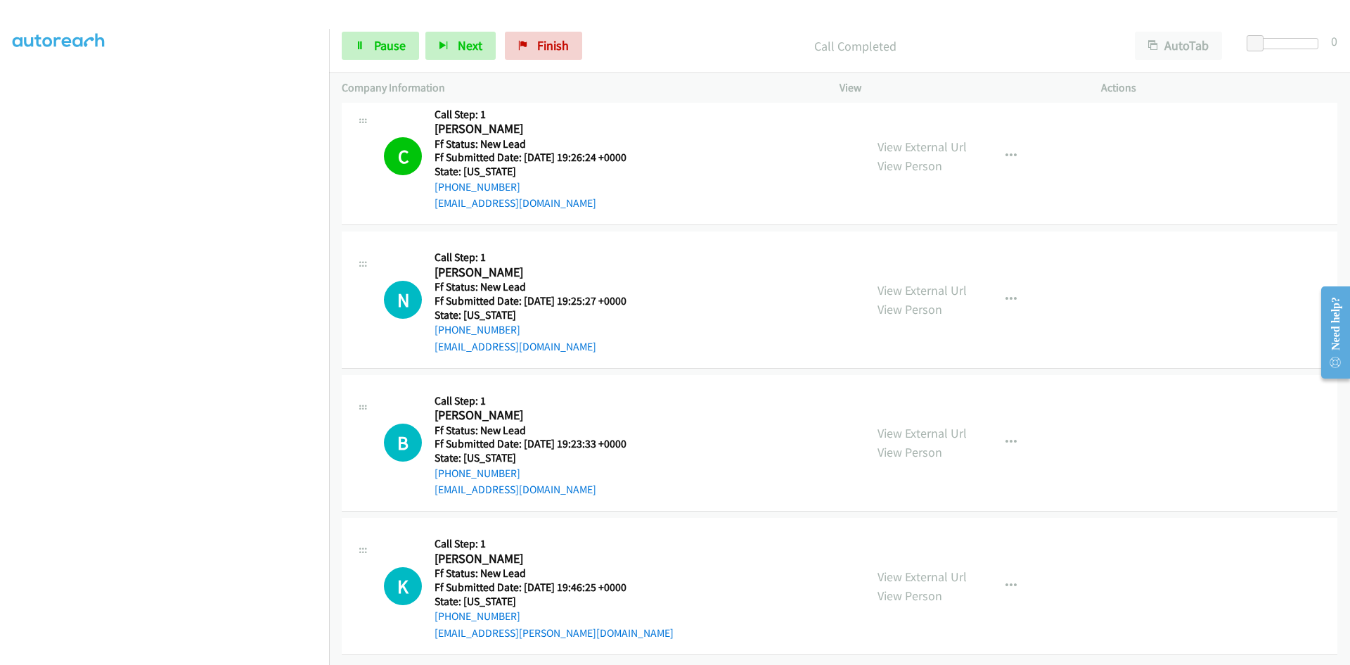
scroll to position [887, 0]
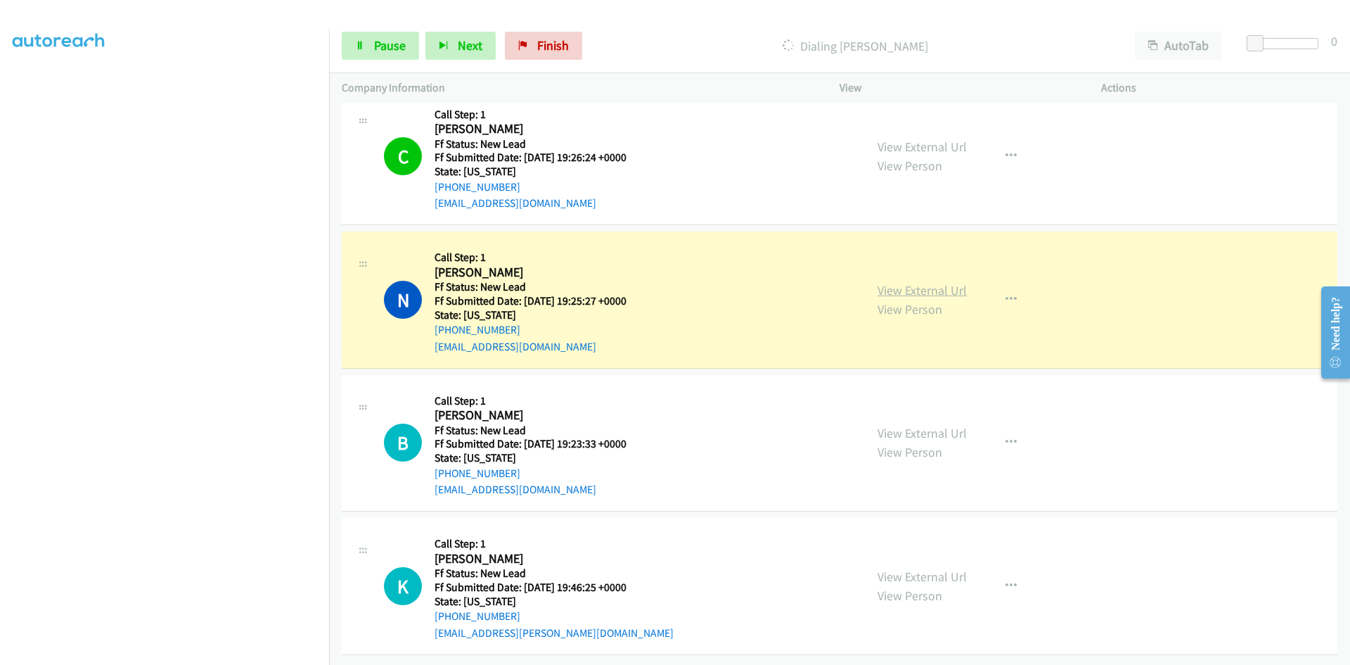
click at [927, 282] on link "View External Url" at bounding box center [922, 290] width 89 height 16
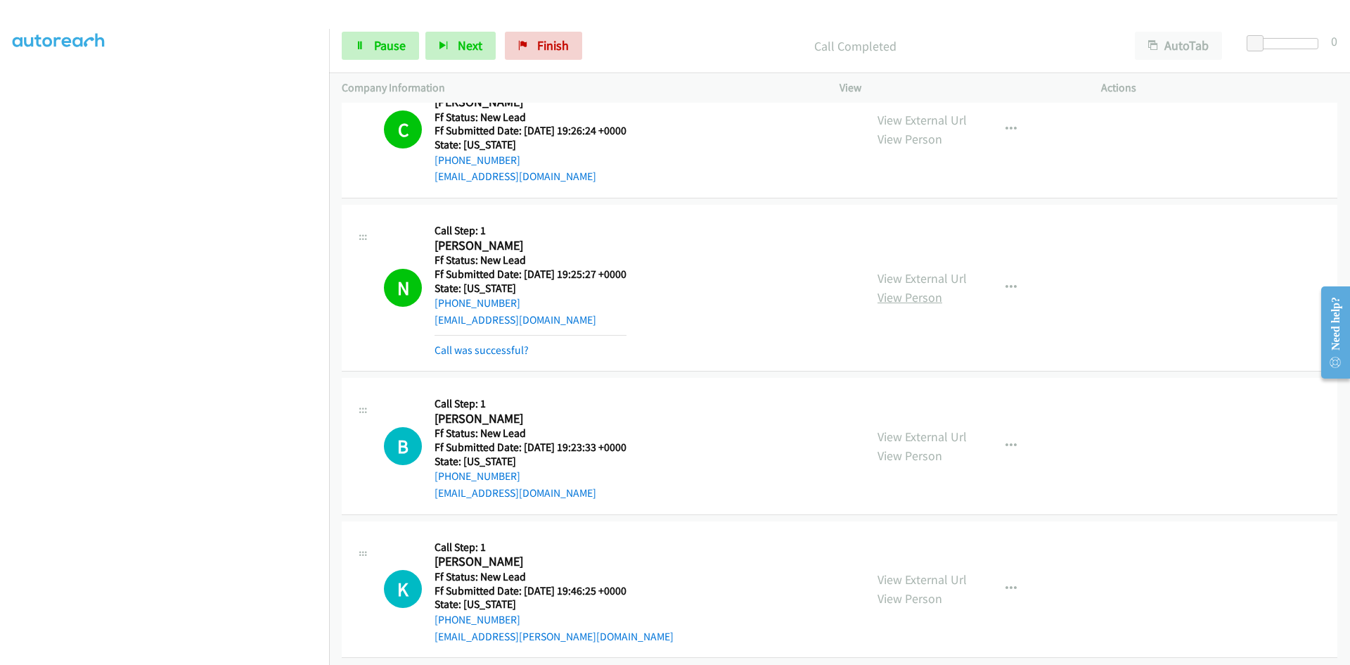
scroll to position [917, 0]
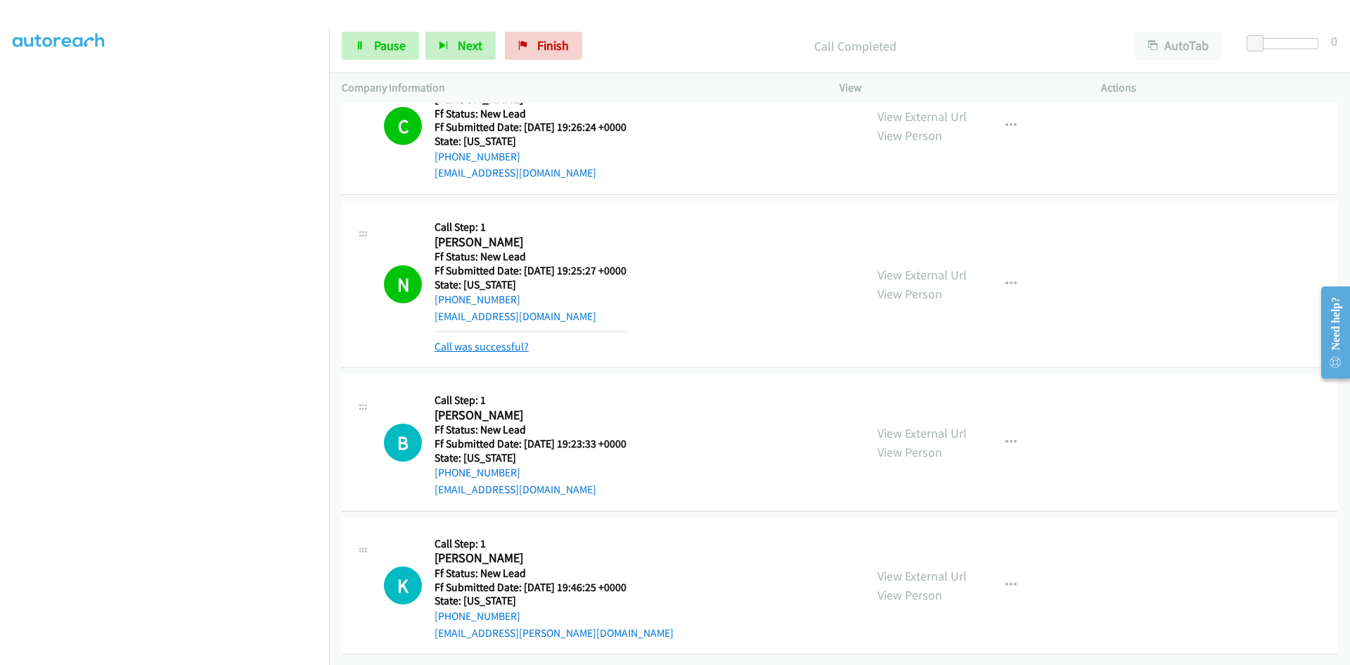
click at [492, 340] on link "Call was successful?" at bounding box center [482, 346] width 94 height 13
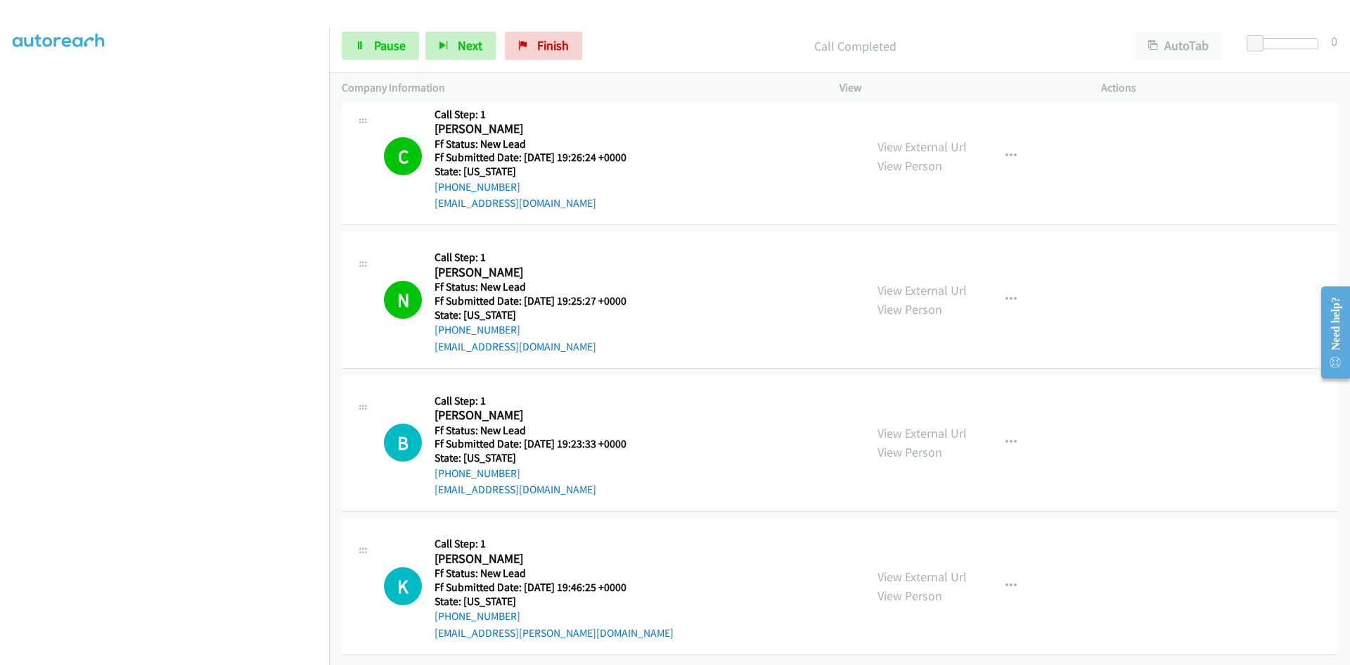
scroll to position [887, 0]
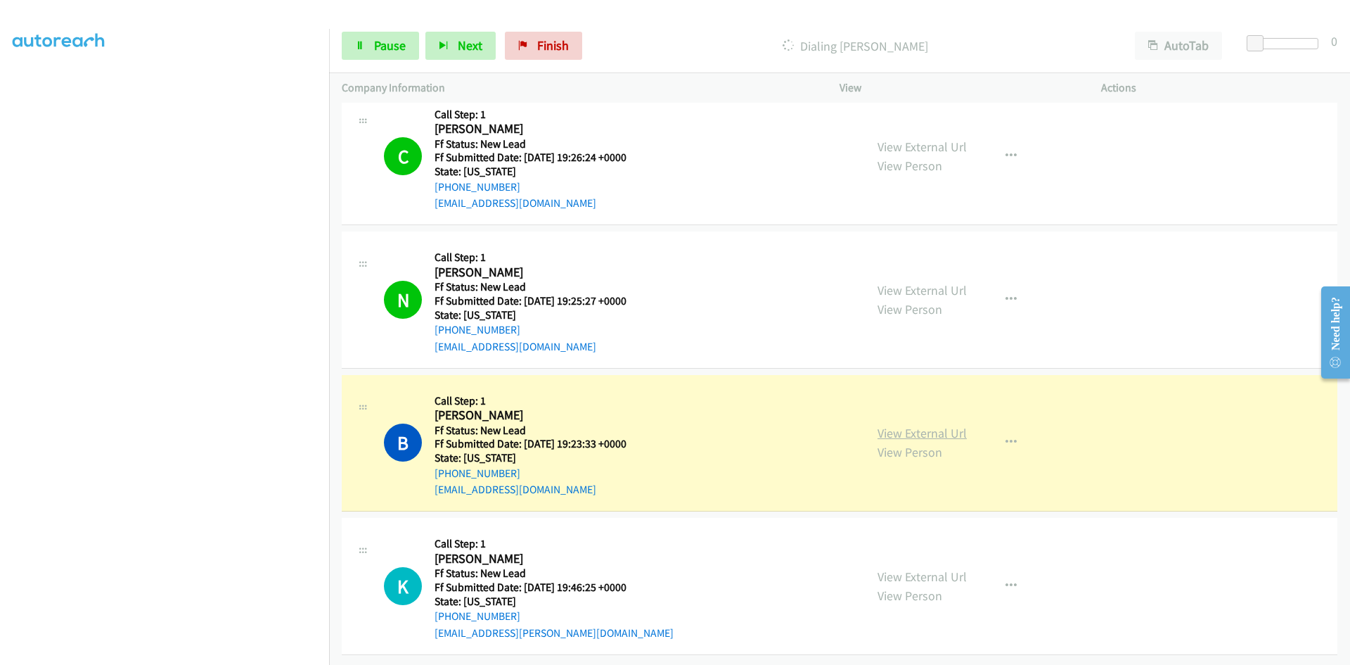
click at [907, 427] on link "View External Url" at bounding box center [922, 433] width 89 height 16
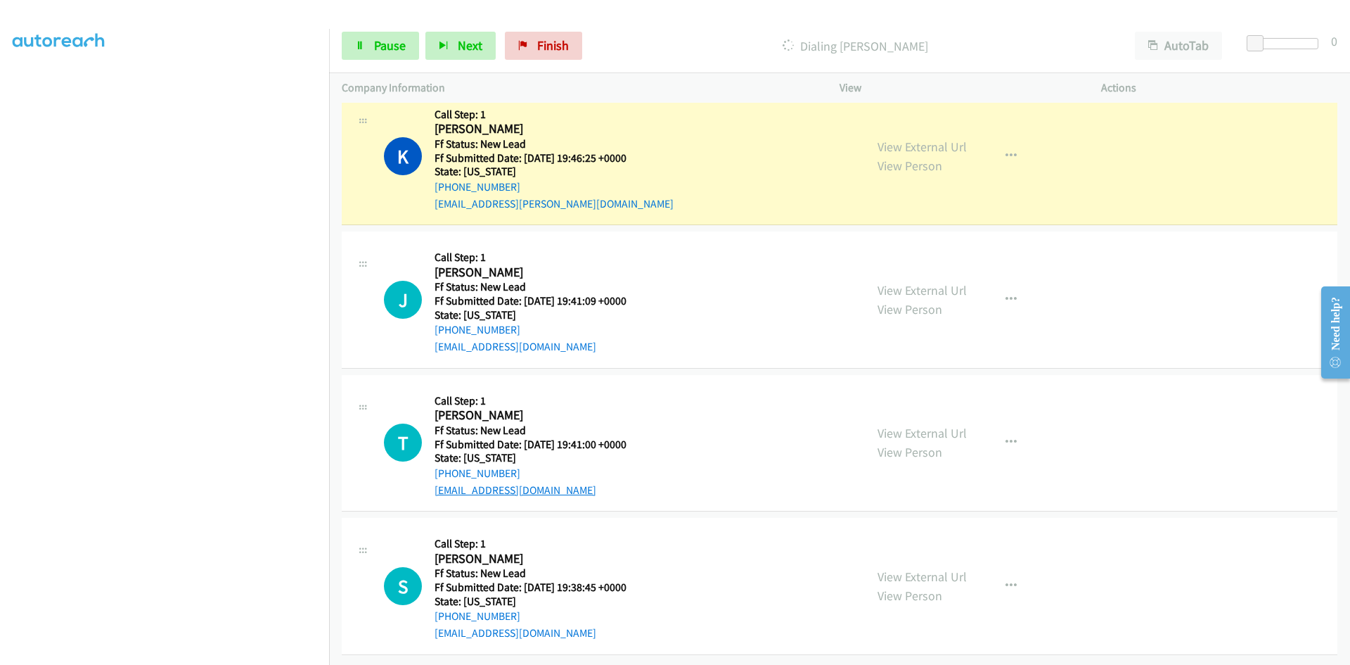
scroll to position [1339, 0]
click at [941, 146] on link "View External Url" at bounding box center [922, 147] width 89 height 16
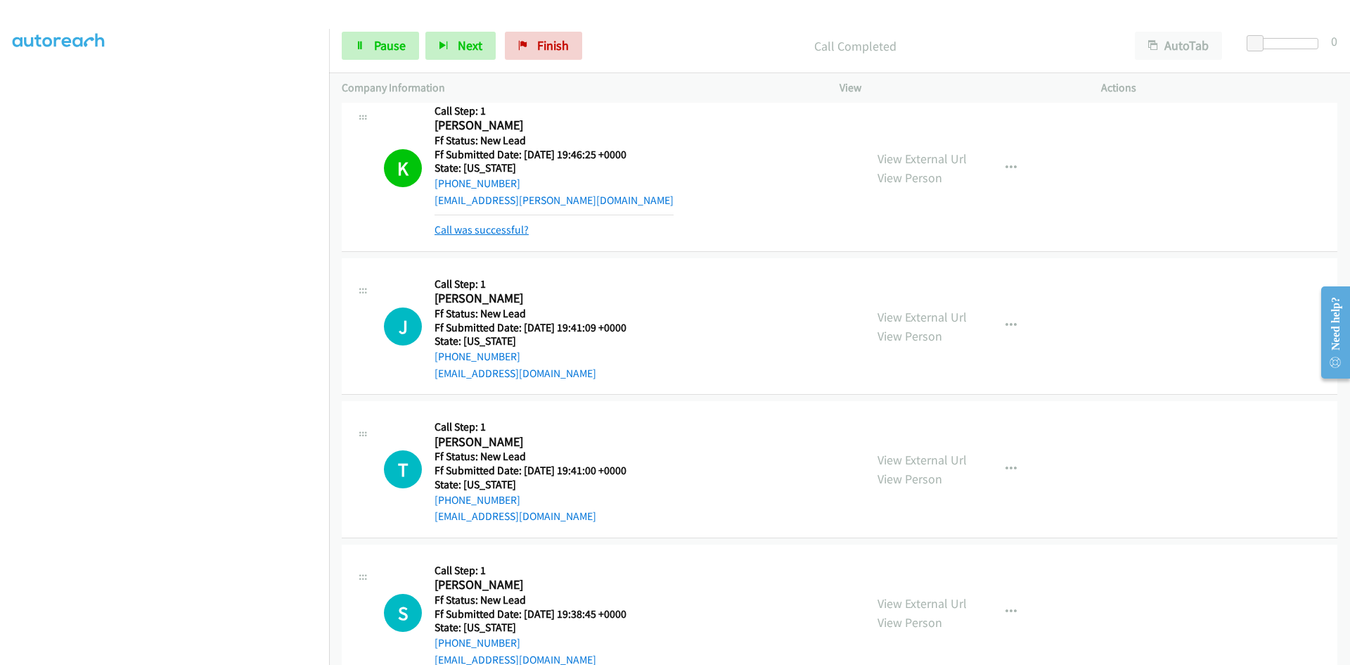
click at [475, 234] on link "Call was successful?" at bounding box center [482, 229] width 94 height 13
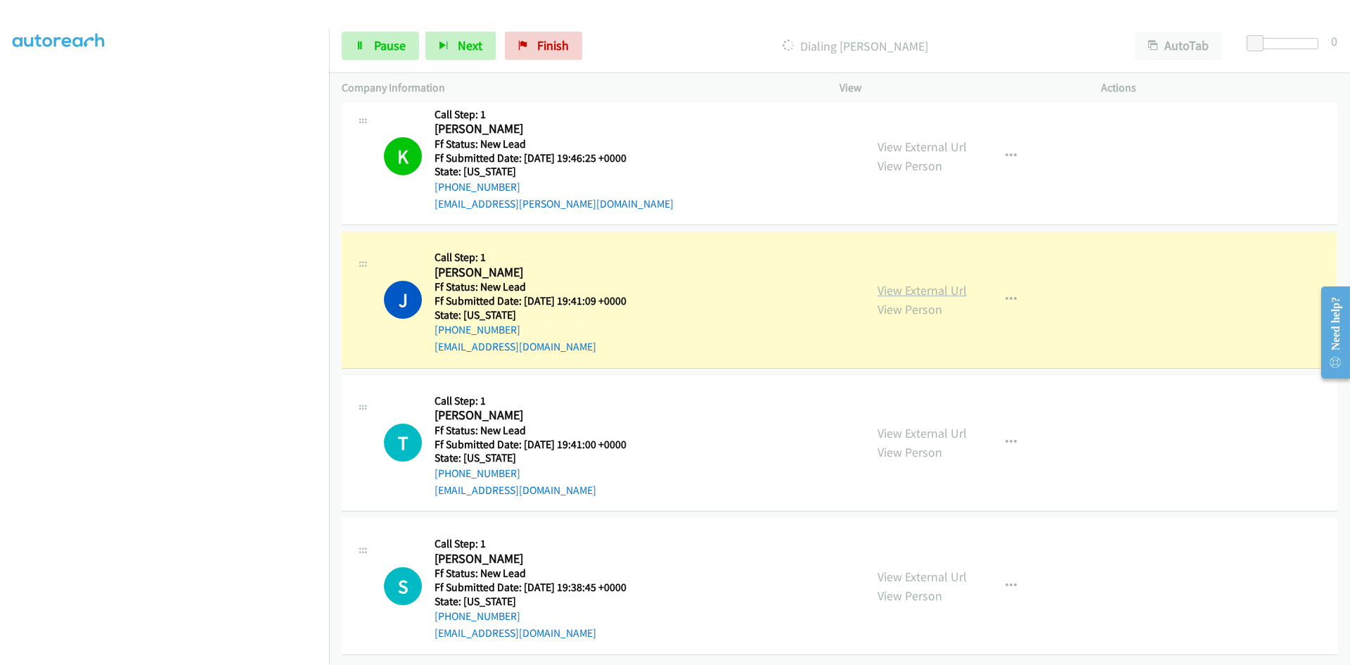
click at [908, 287] on link "View External Url" at bounding box center [922, 290] width 89 height 16
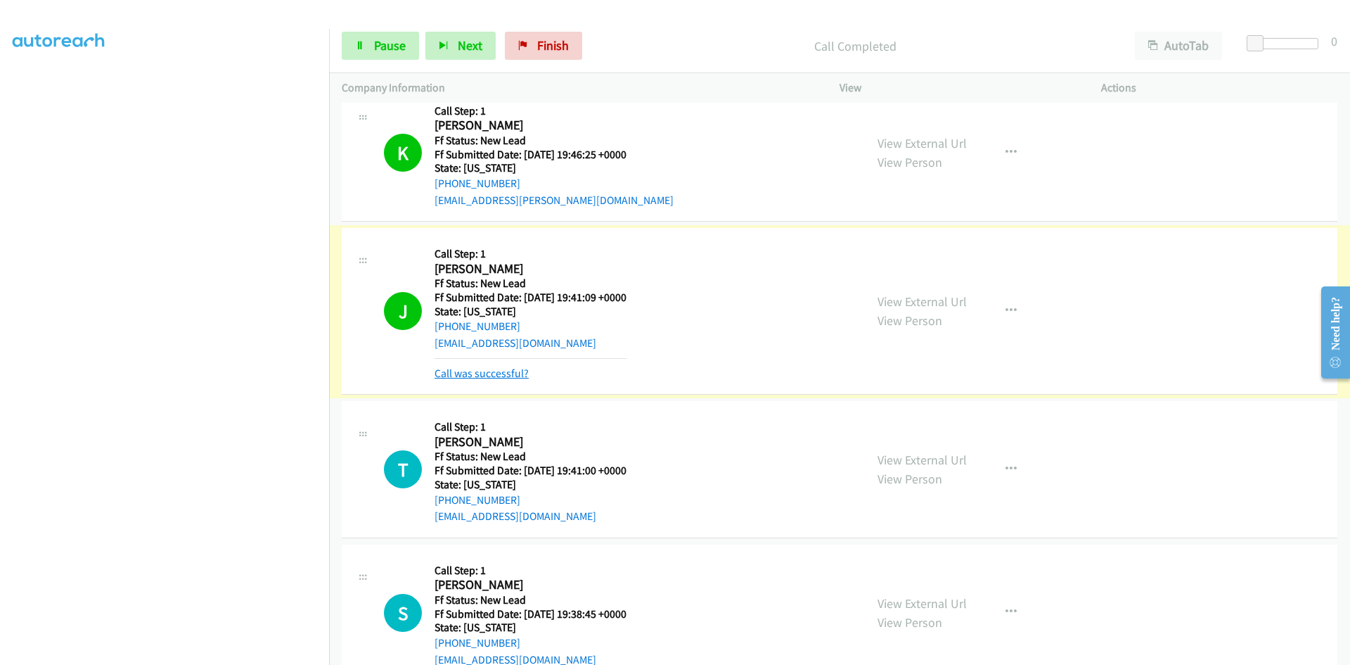
click at [514, 376] on link "Call was successful?" at bounding box center [482, 372] width 94 height 13
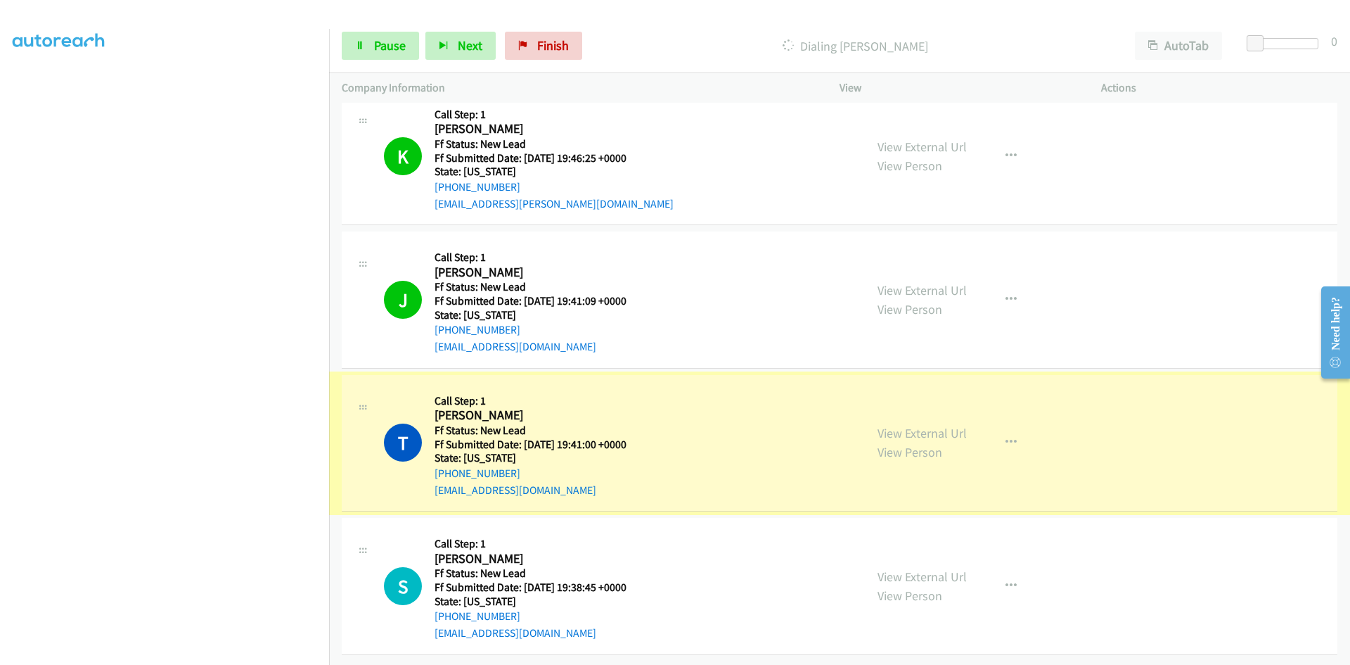
click at [947, 430] on link "View External Url" at bounding box center [922, 433] width 89 height 16
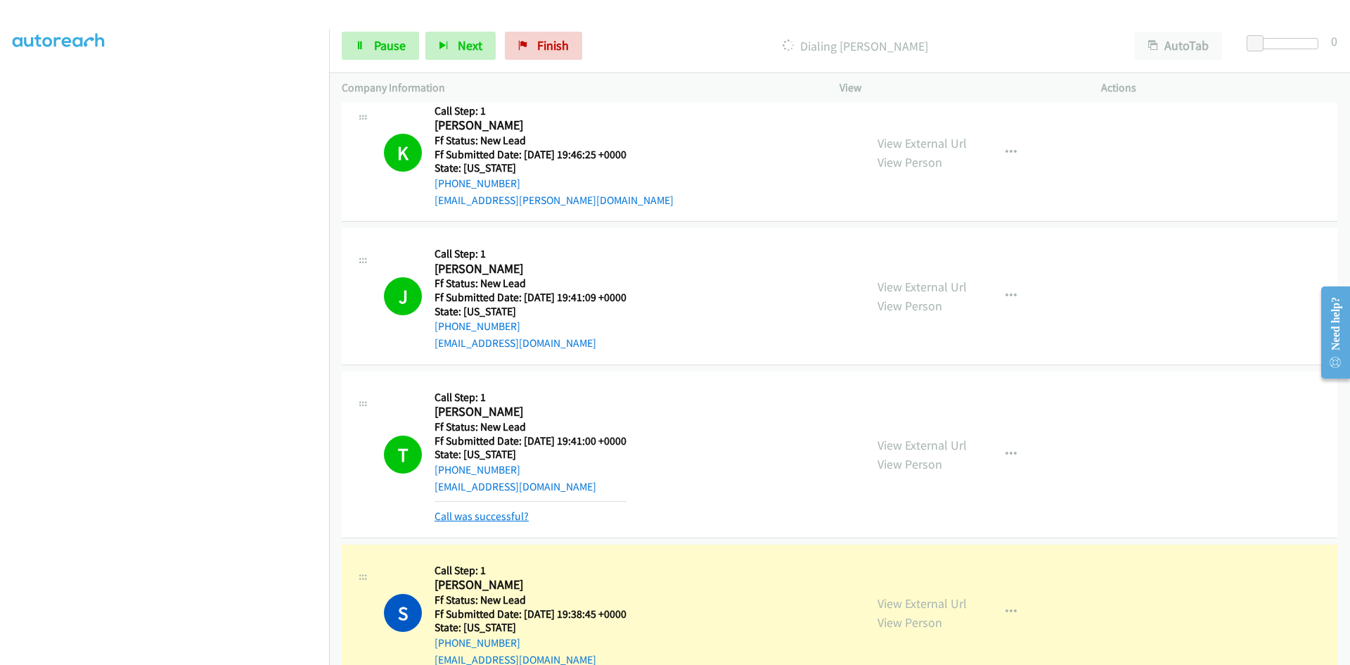
click at [506, 516] on link "Call was successful?" at bounding box center [482, 515] width 94 height 13
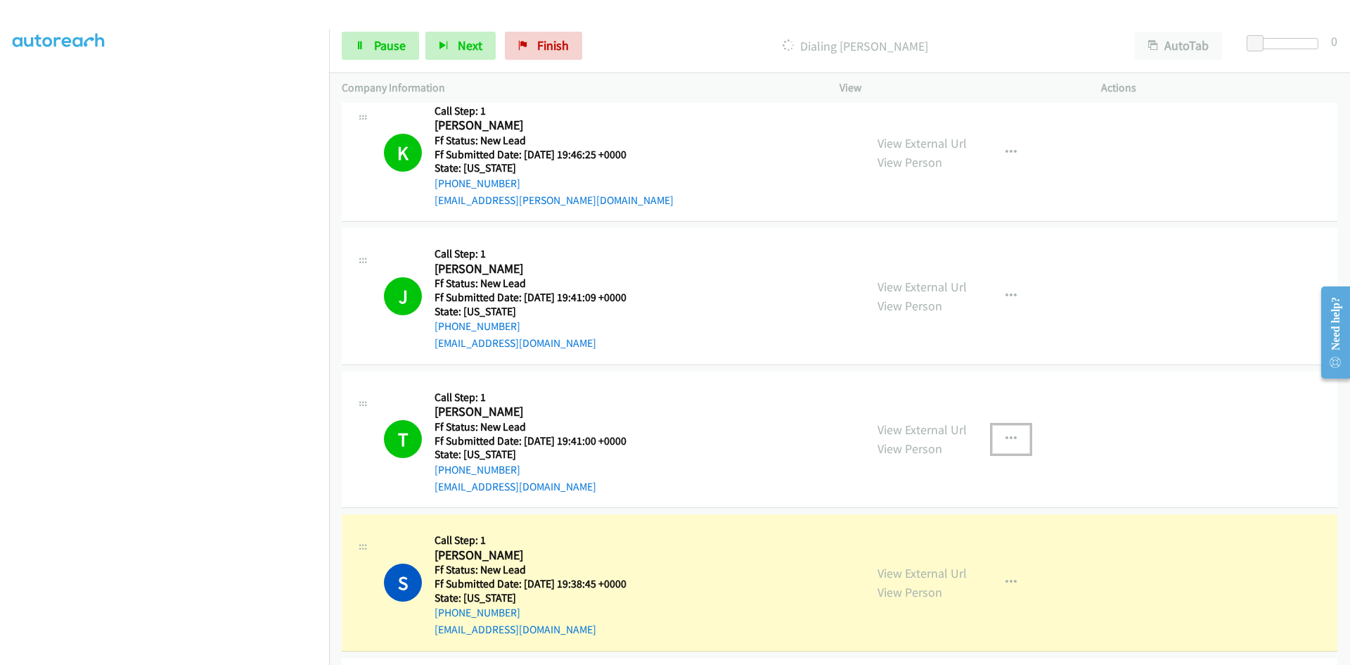
click at [1006, 436] on icon "button" at bounding box center [1011, 438] width 11 height 11
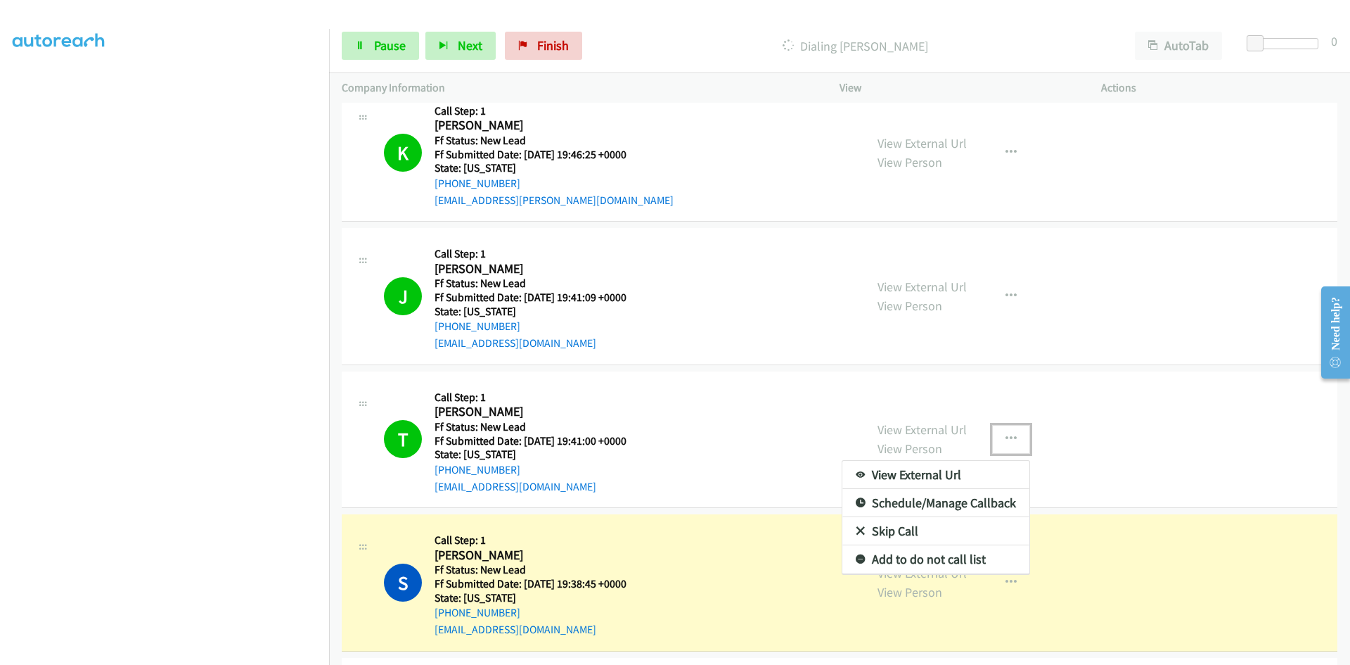
click at [933, 554] on link "Add to do not call list" at bounding box center [936, 559] width 187 height 28
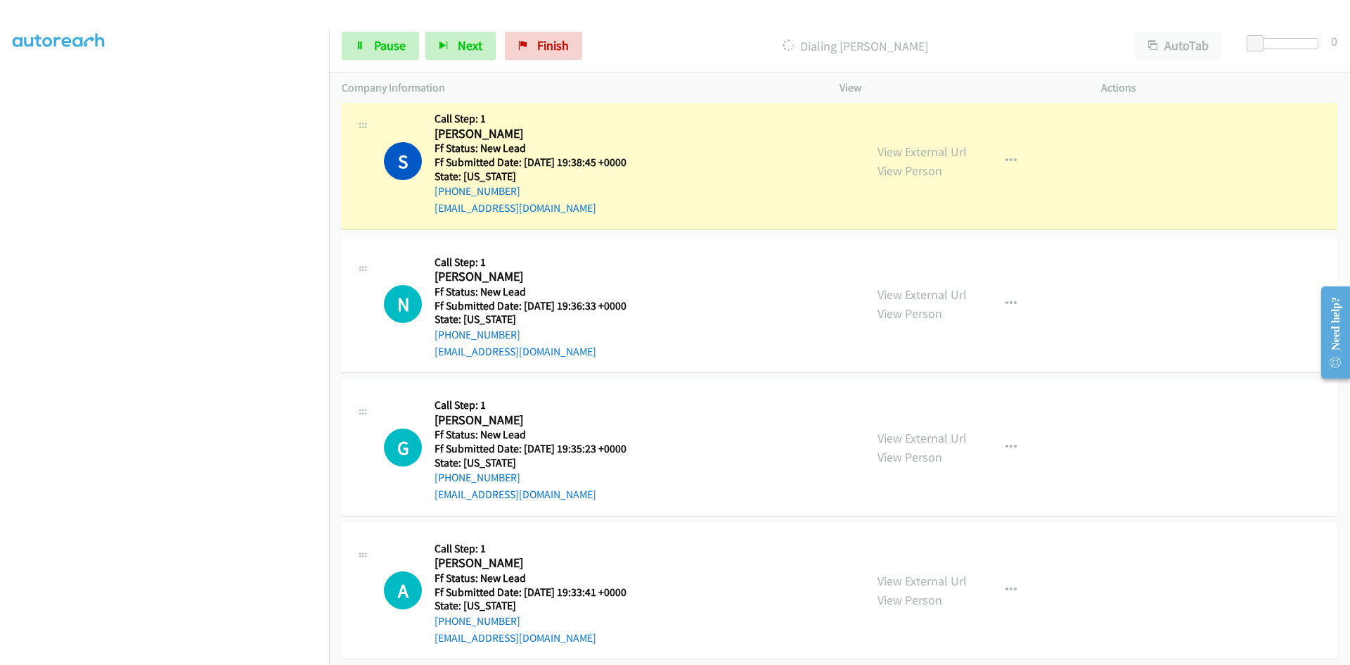
scroll to position [1761, 0]
click at [935, 146] on link "View External Url" at bounding box center [922, 151] width 89 height 16
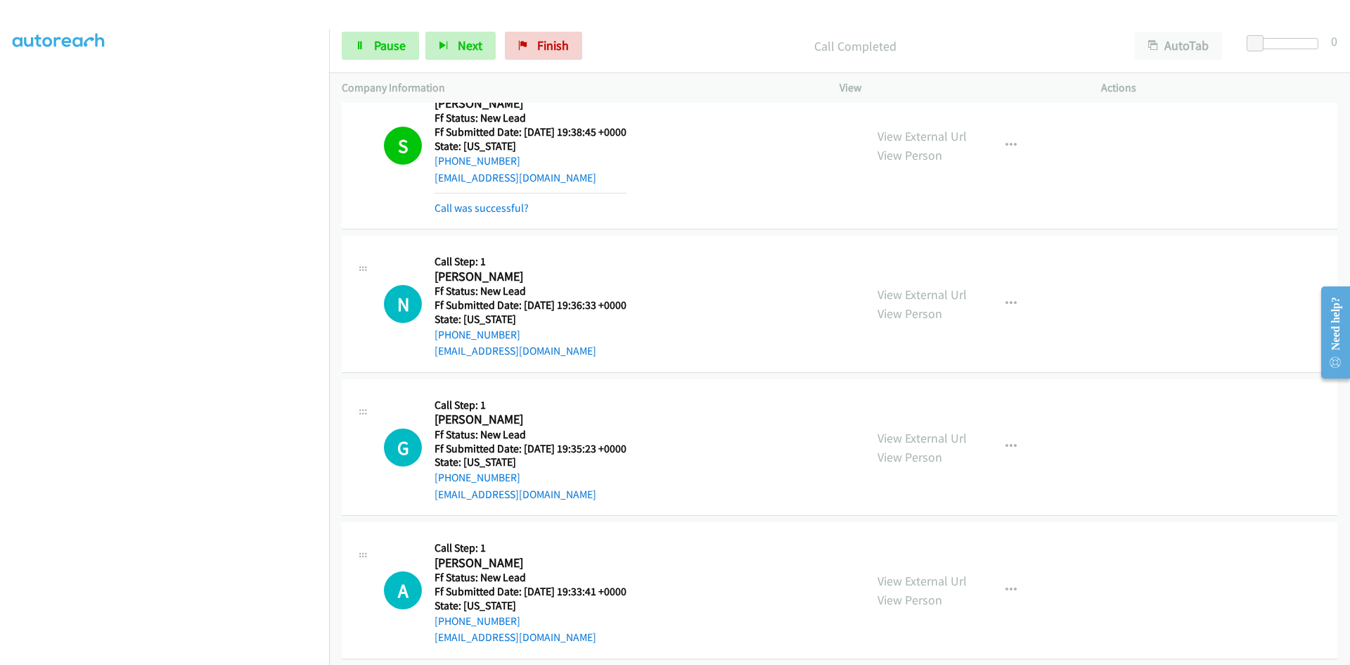
scroll to position [1805, 0]
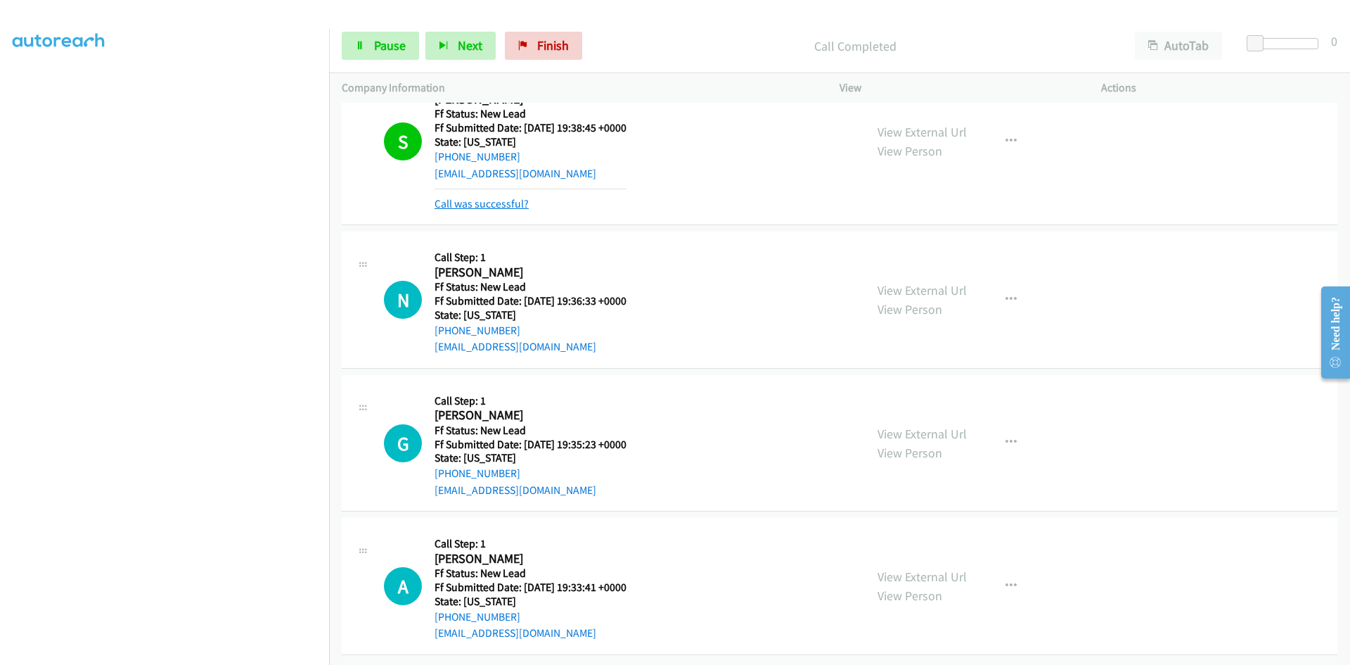
click at [521, 197] on link "Call was successful?" at bounding box center [482, 203] width 94 height 13
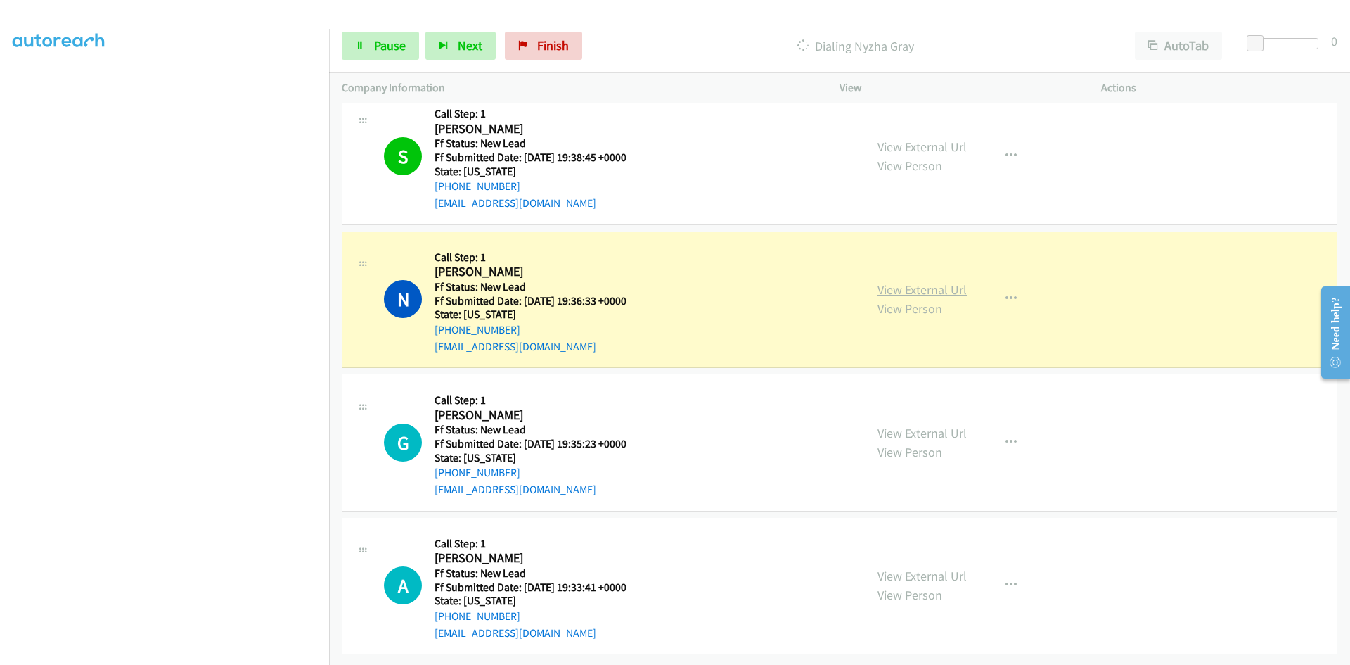
scroll to position [1776, 0]
click at [939, 281] on link "View External Url" at bounding box center [922, 289] width 89 height 16
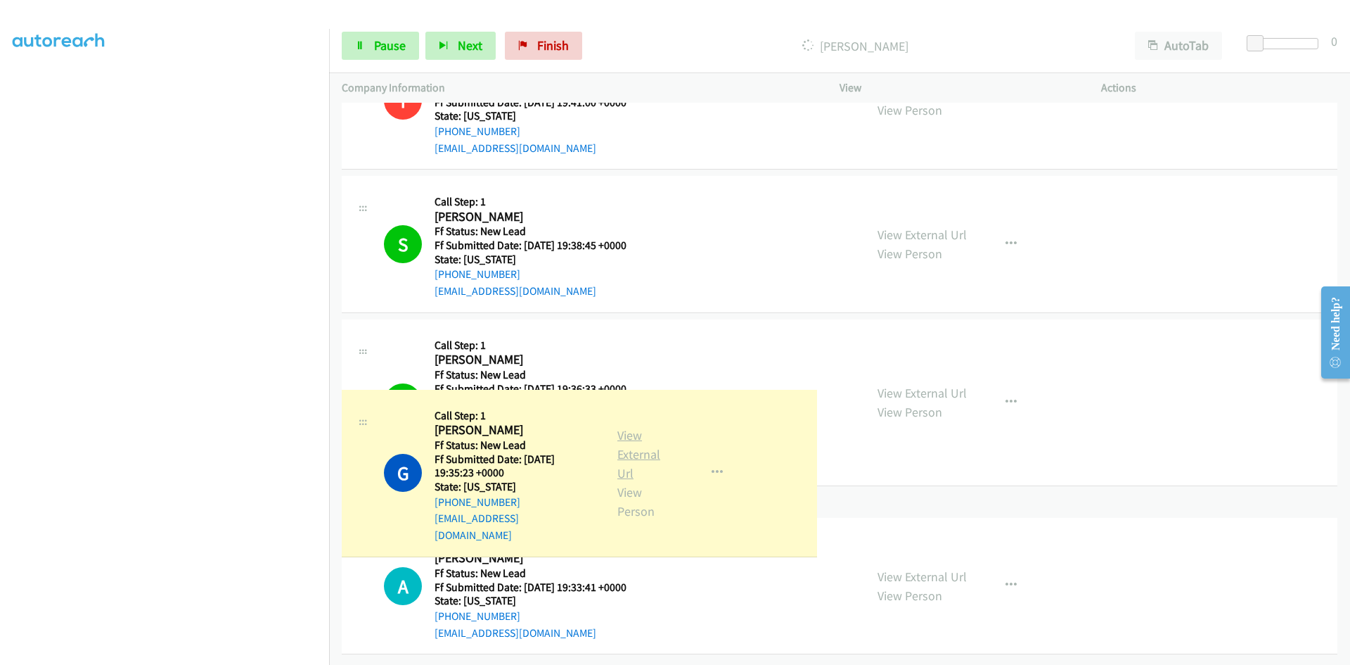
scroll to position [1791, 0]
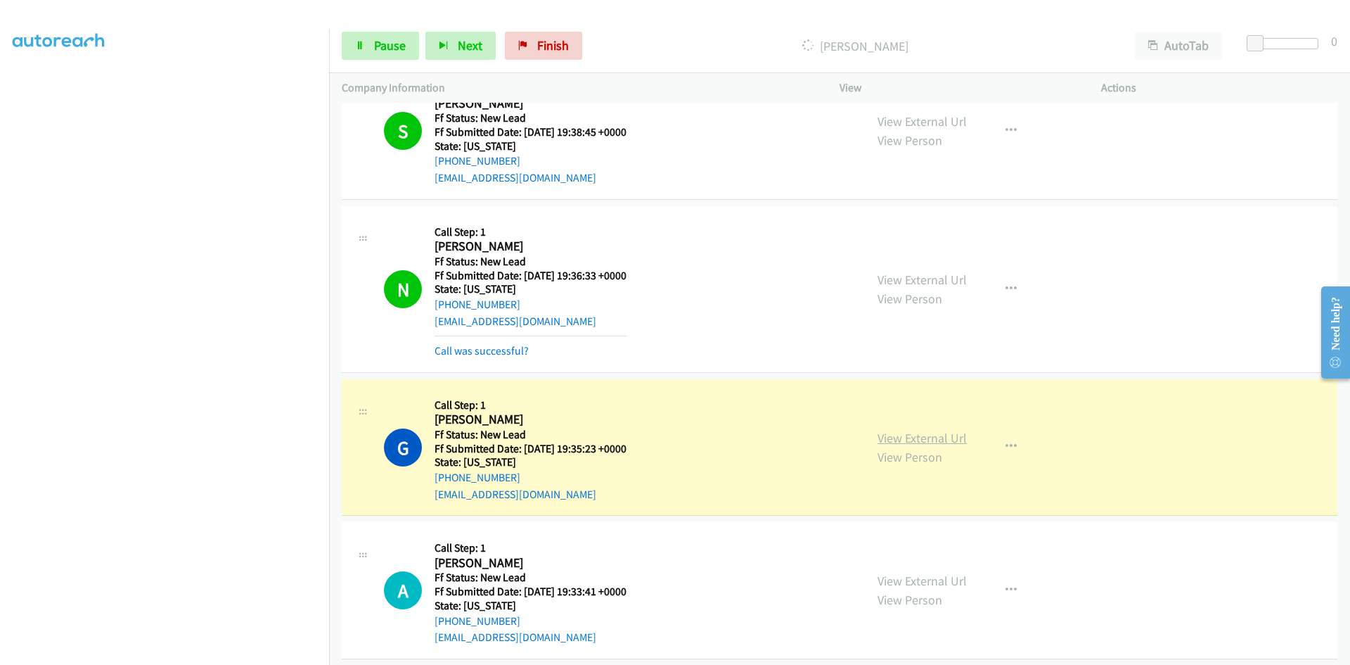
click at [922, 437] on link "View External Url" at bounding box center [922, 438] width 89 height 16
click at [396, 49] on span "Pause" at bounding box center [390, 45] width 32 height 16
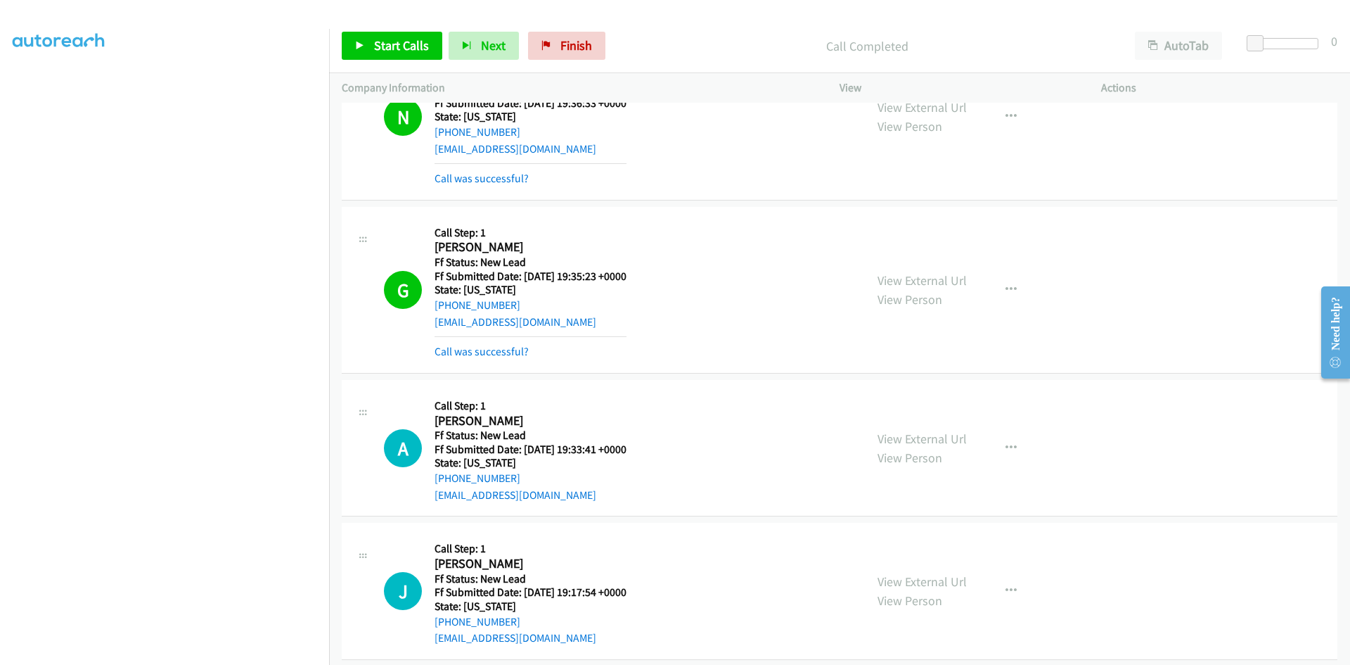
scroll to position [2002, 0]
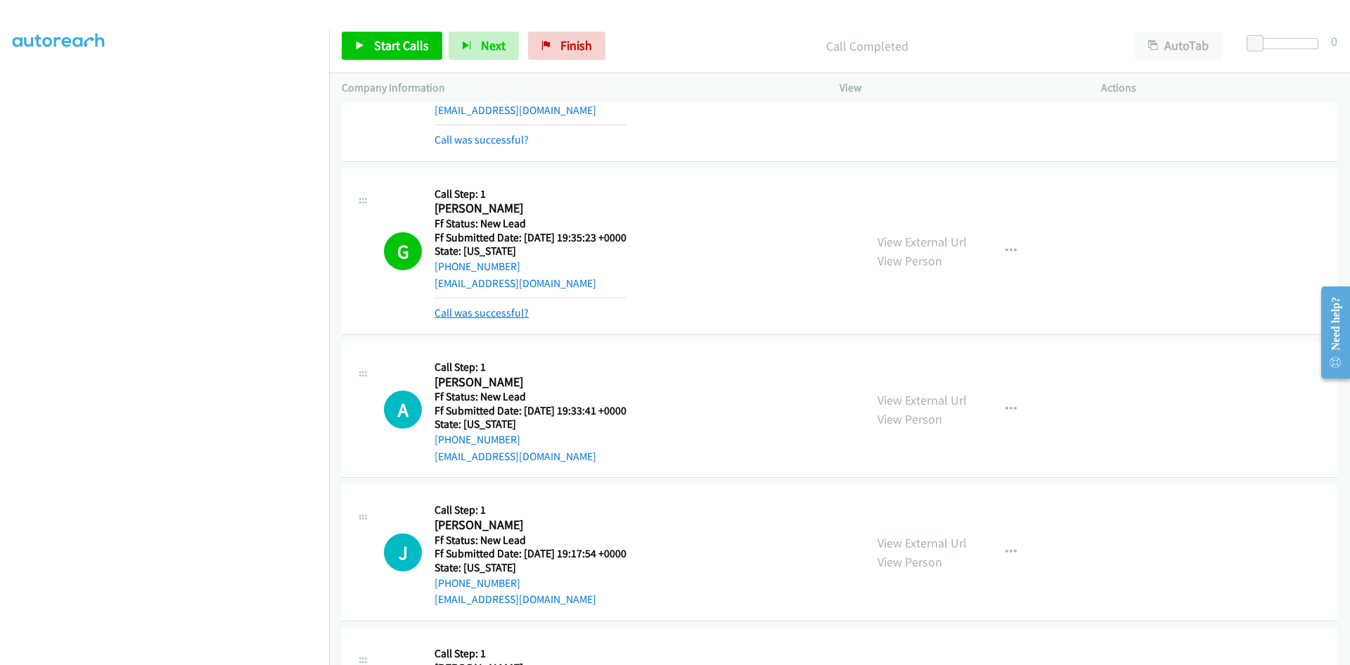
click at [513, 312] on link "Call was successful?" at bounding box center [482, 312] width 94 height 13
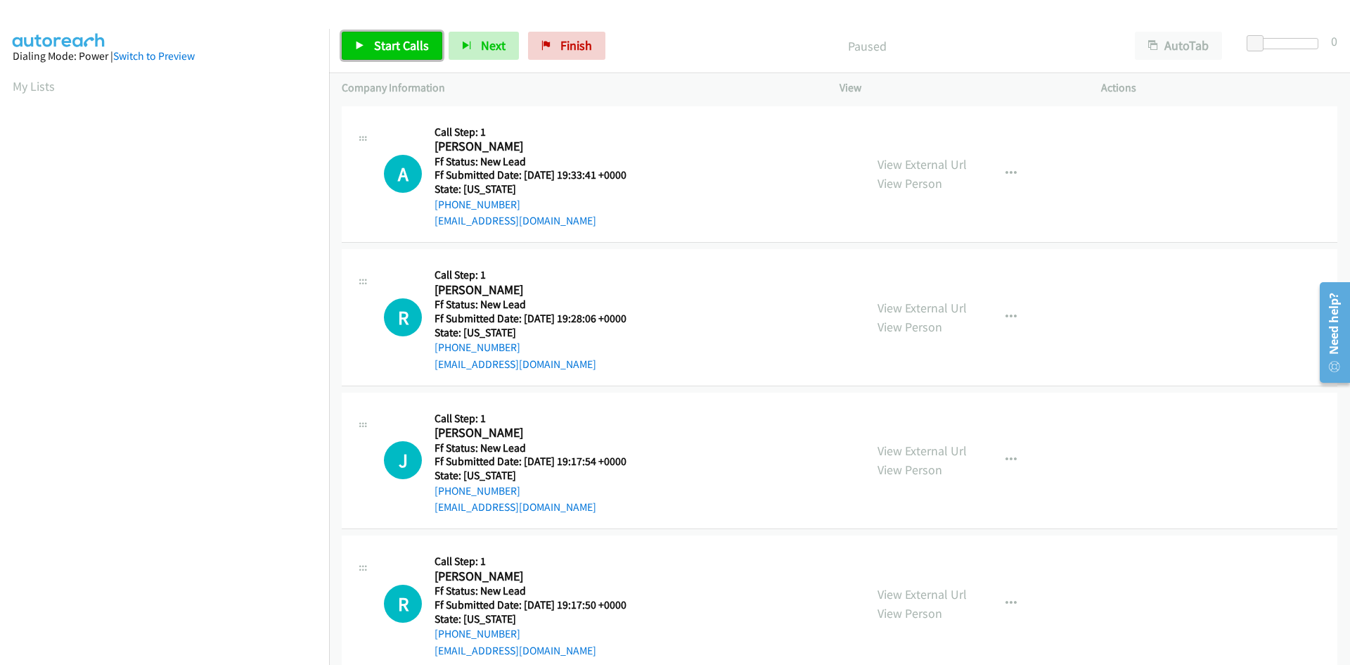
click at [412, 51] on span "Start Calls" at bounding box center [401, 45] width 55 height 16
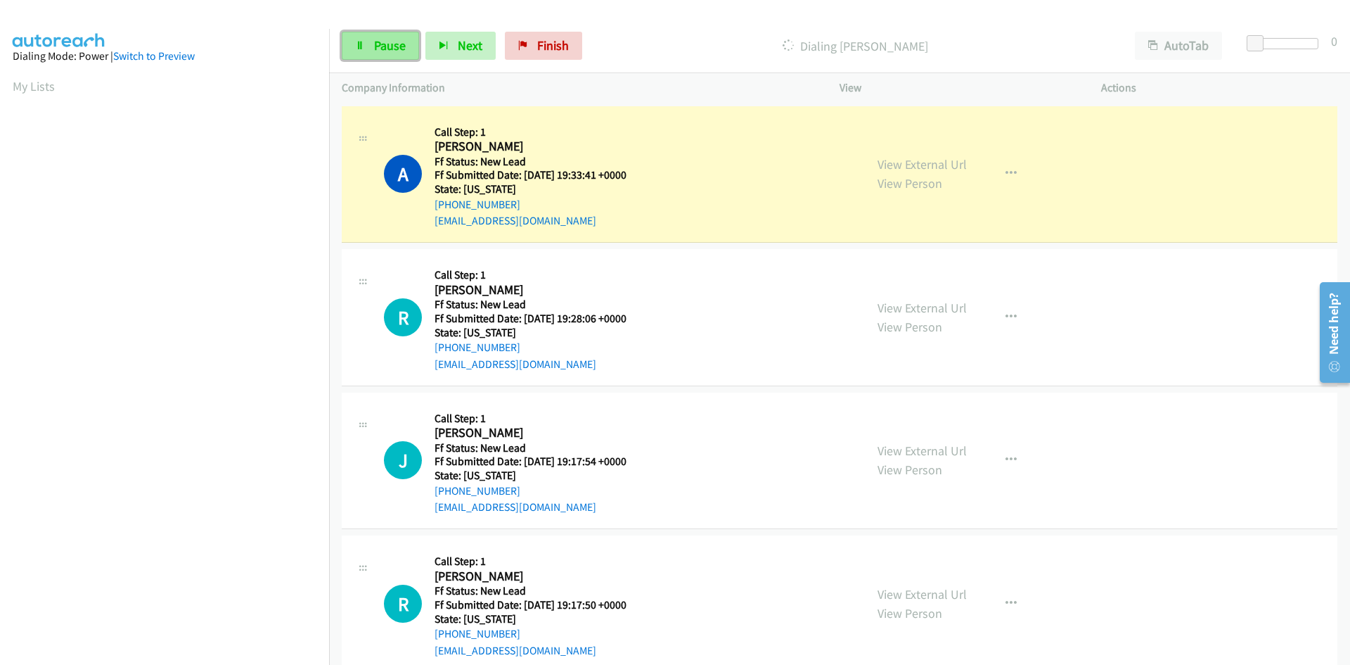
click at [374, 42] on span "Pause" at bounding box center [390, 45] width 32 height 16
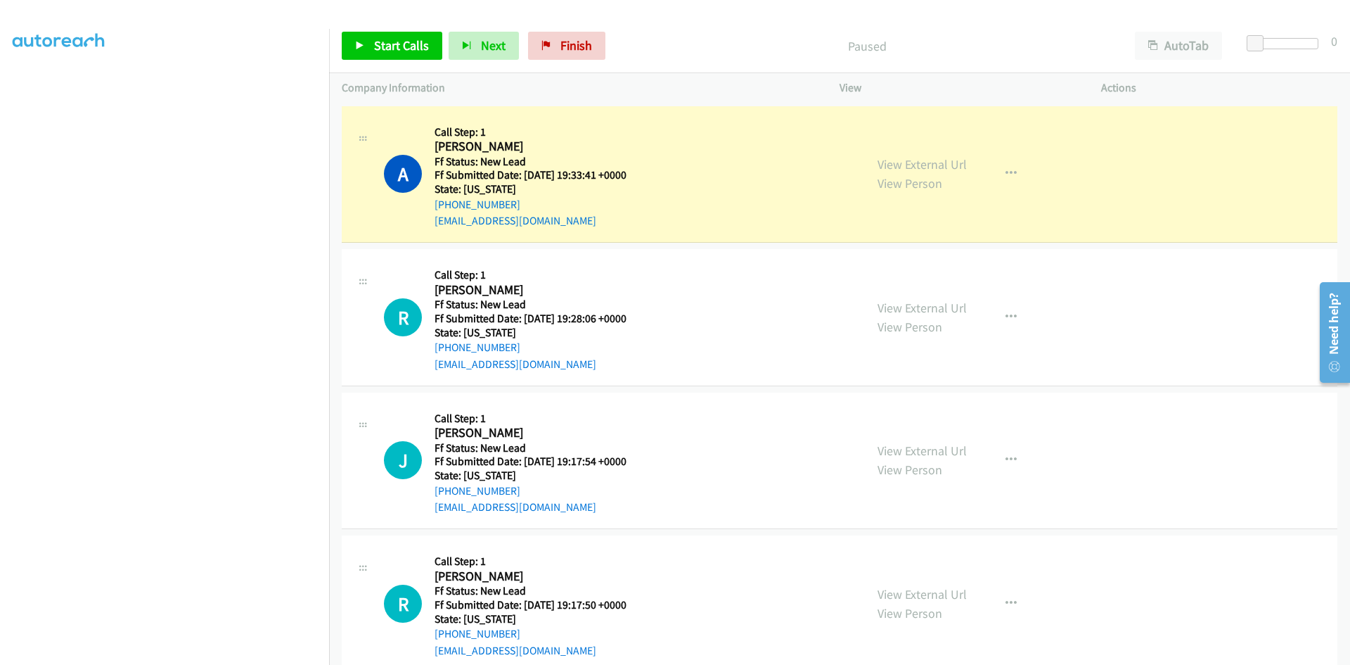
scroll to position [124, 0]
click at [895, 162] on div "View External Url View Person View External Url Email Schedule/Manage Callback …" at bounding box center [1002, 174] width 274 height 111
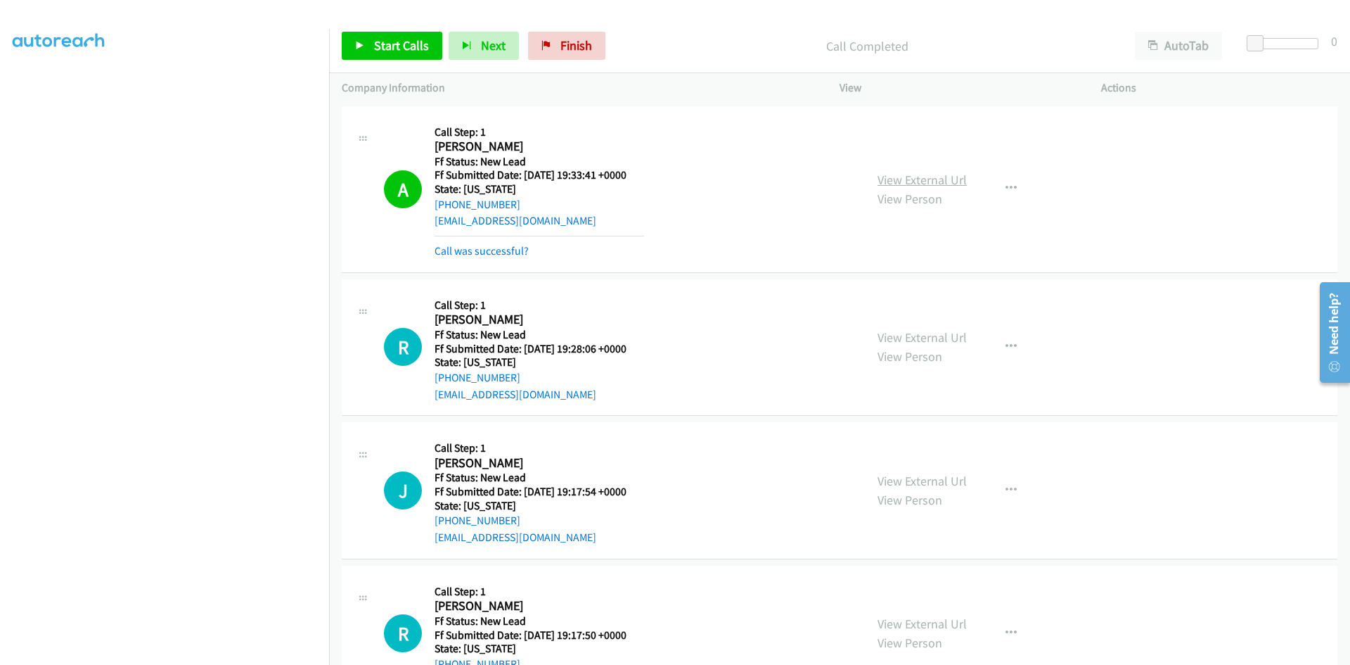
click at [900, 177] on link "View External Url" at bounding box center [922, 180] width 89 height 16
click at [519, 257] on link "Call was successful?" at bounding box center [482, 250] width 94 height 13
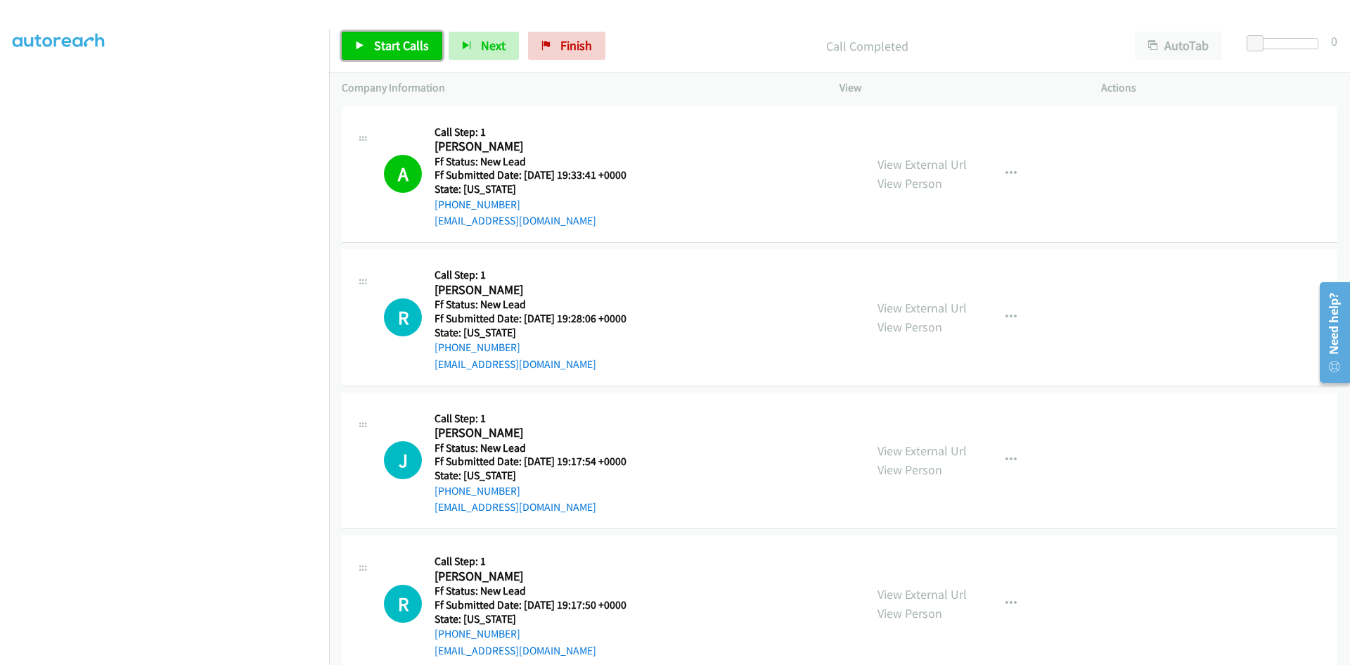
click at [379, 44] on span "Start Calls" at bounding box center [401, 45] width 55 height 16
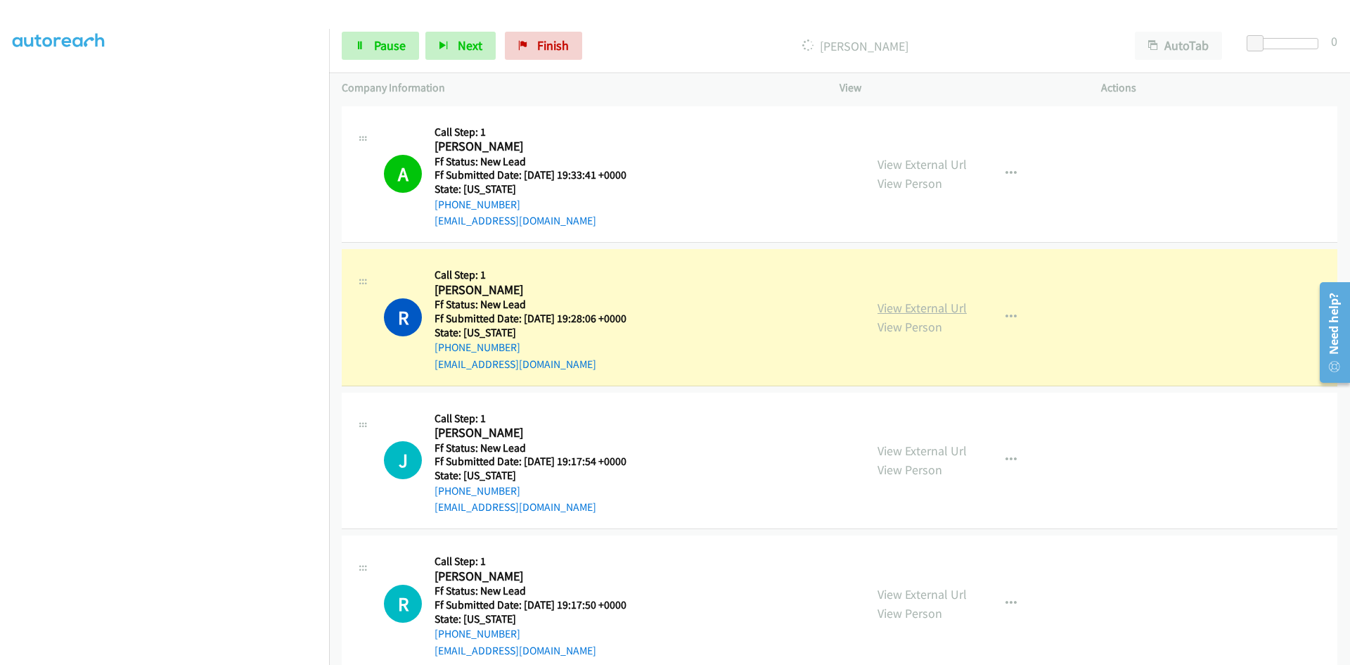
click at [920, 310] on link "View External Url" at bounding box center [922, 308] width 89 height 16
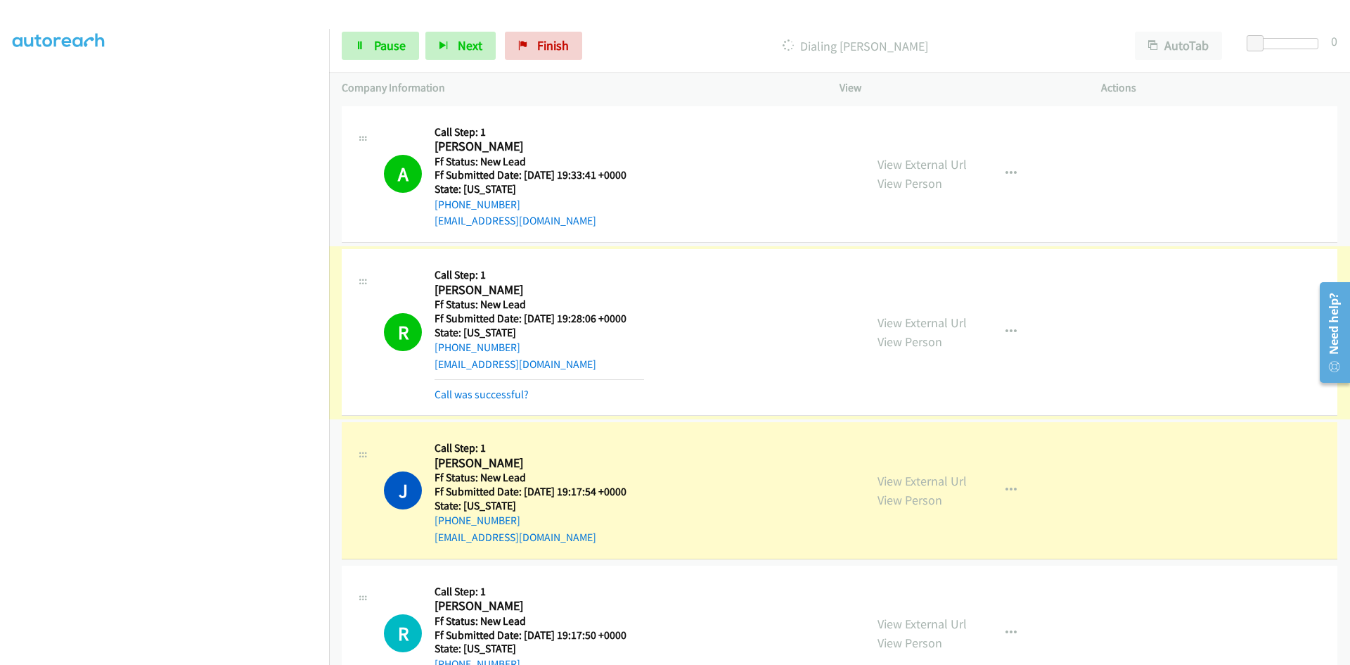
click at [475, 395] on link "Call was successful?" at bounding box center [482, 394] width 94 height 13
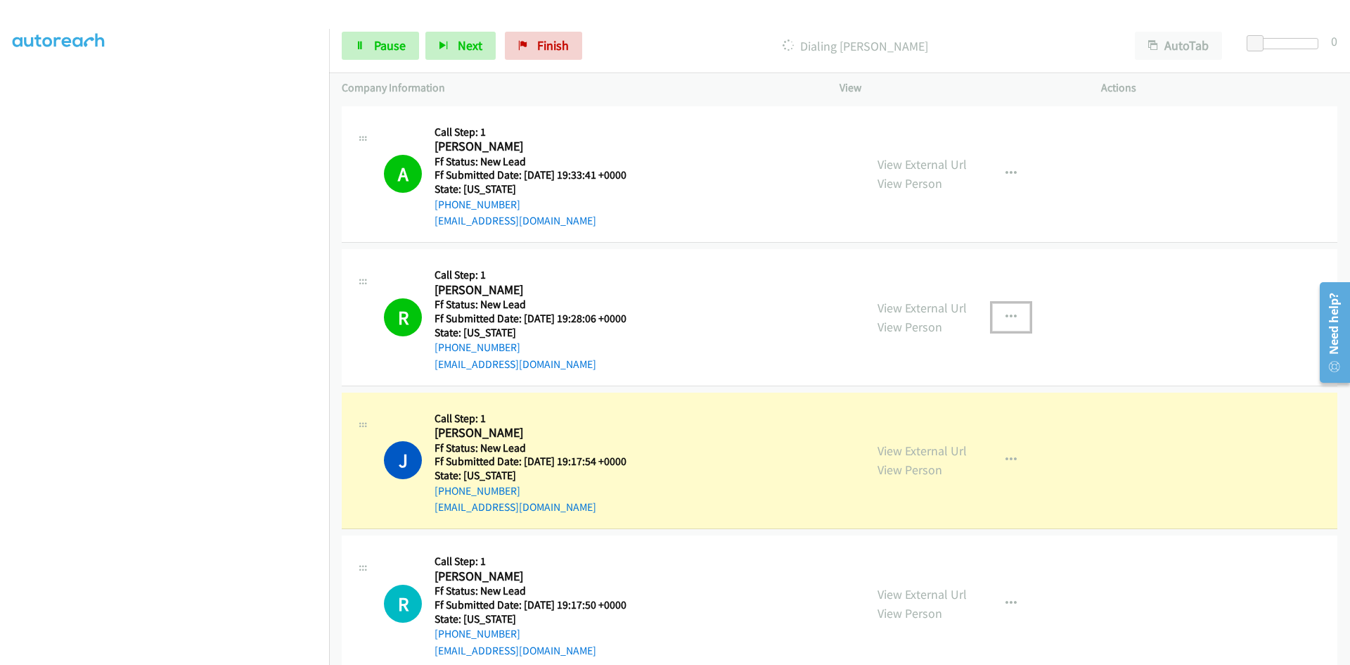
click at [1009, 312] on icon "button" at bounding box center [1011, 317] width 11 height 11
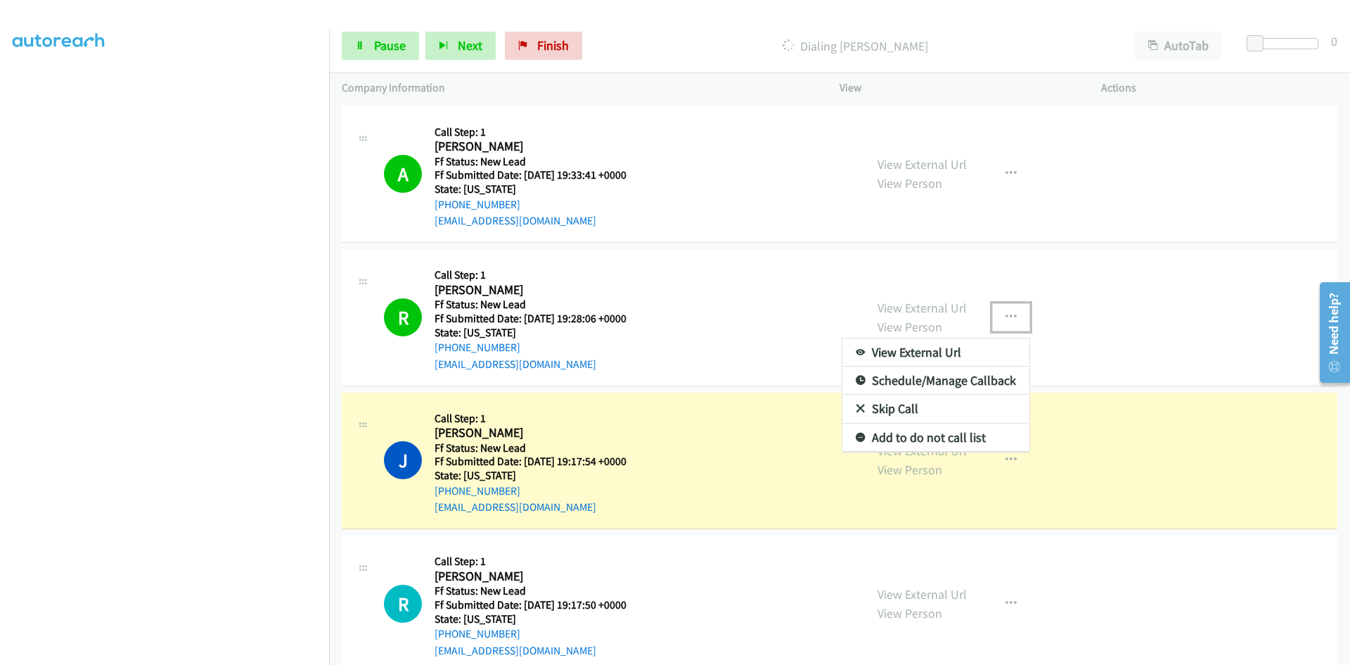
click at [884, 433] on link "Add to do not call list" at bounding box center [936, 437] width 187 height 28
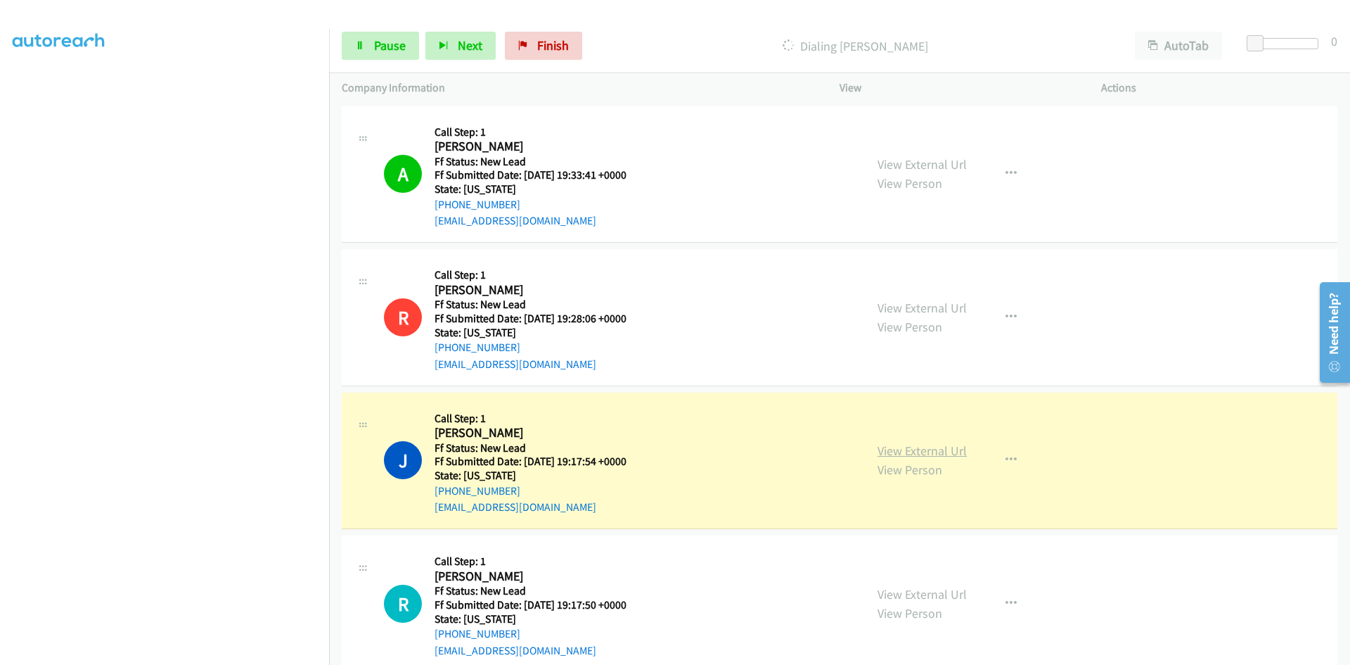
click at [907, 450] on link "View External Url" at bounding box center [922, 450] width 89 height 16
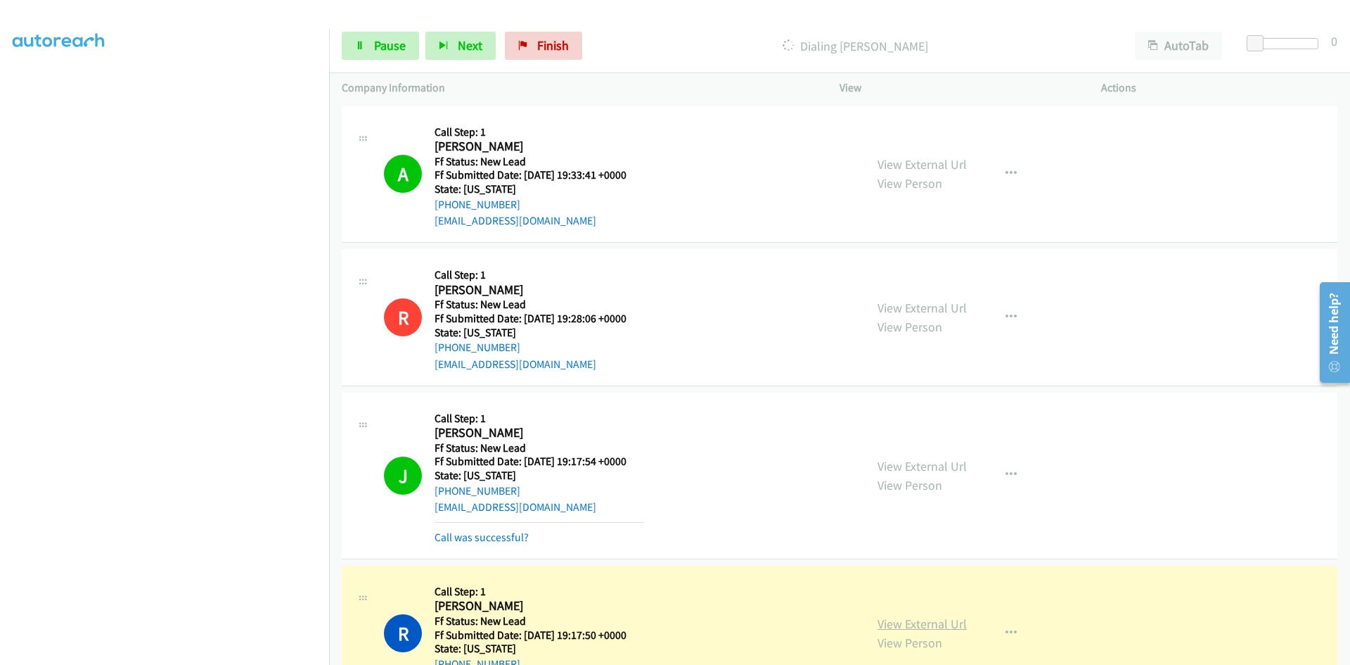
click at [951, 625] on link "View External Url" at bounding box center [922, 623] width 89 height 16
click at [499, 541] on link "Call was successful?" at bounding box center [482, 536] width 94 height 13
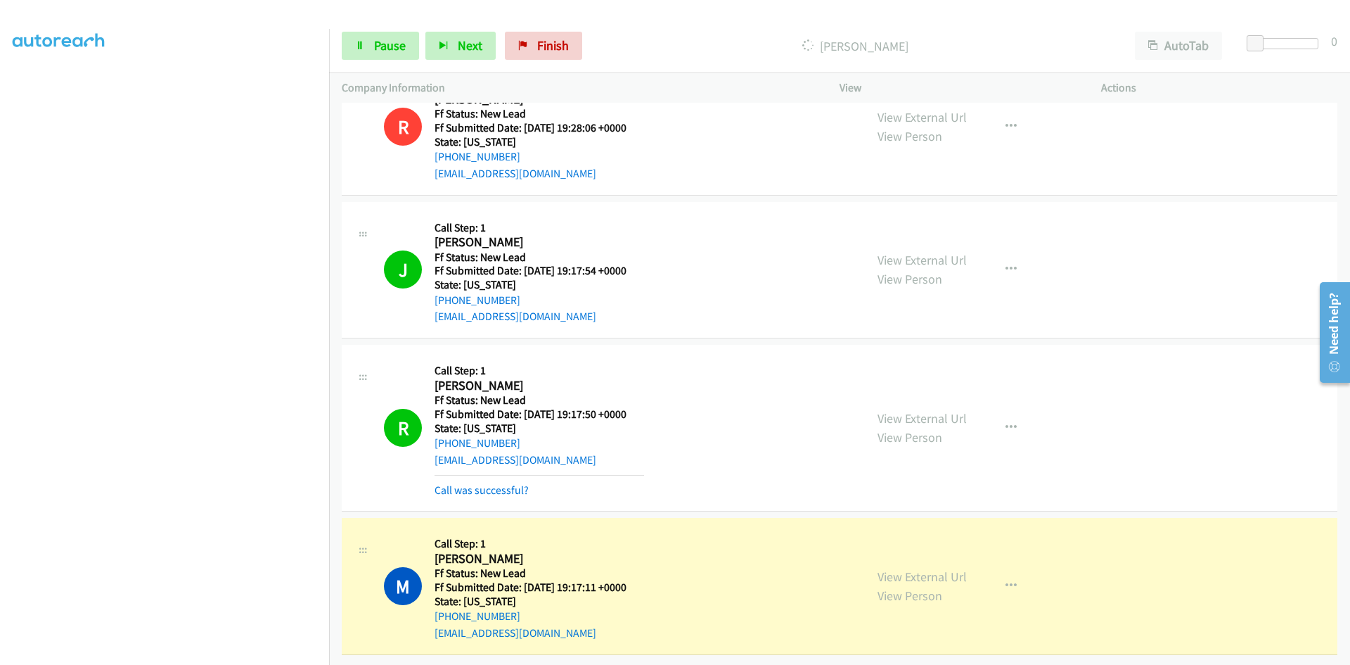
scroll to position [201, 0]
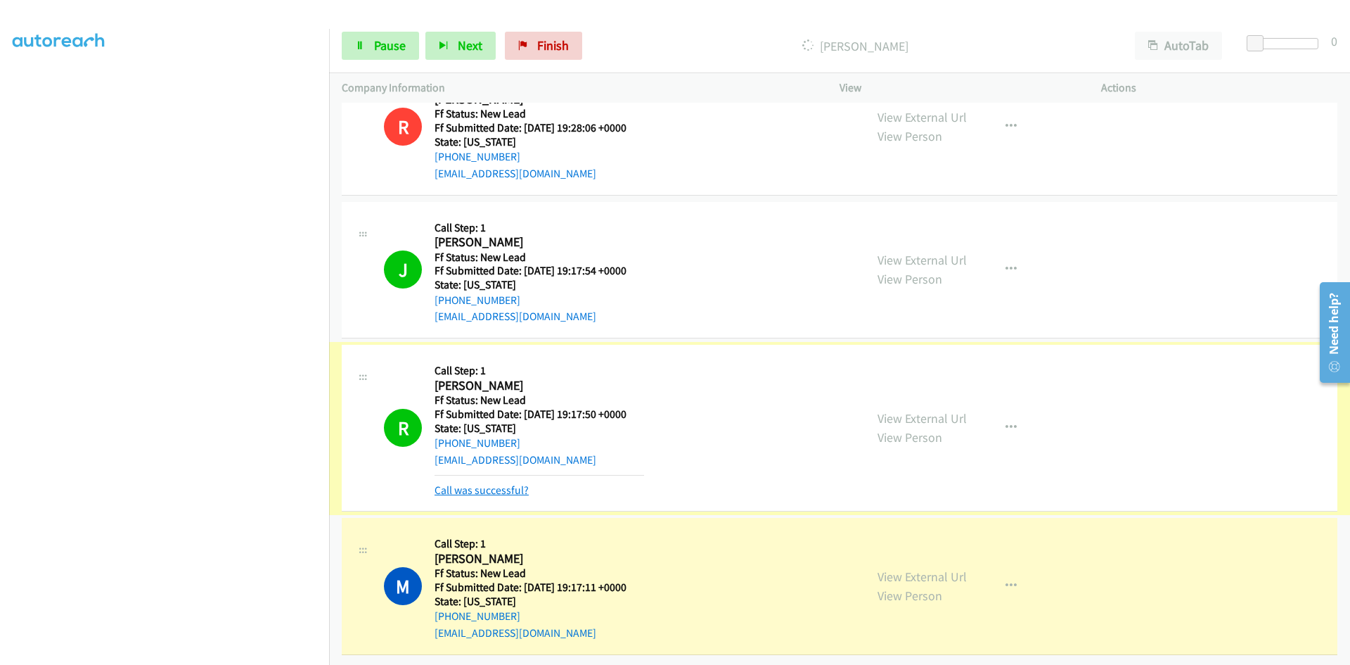
click at [499, 483] on link "Call was successful?" at bounding box center [482, 489] width 94 height 13
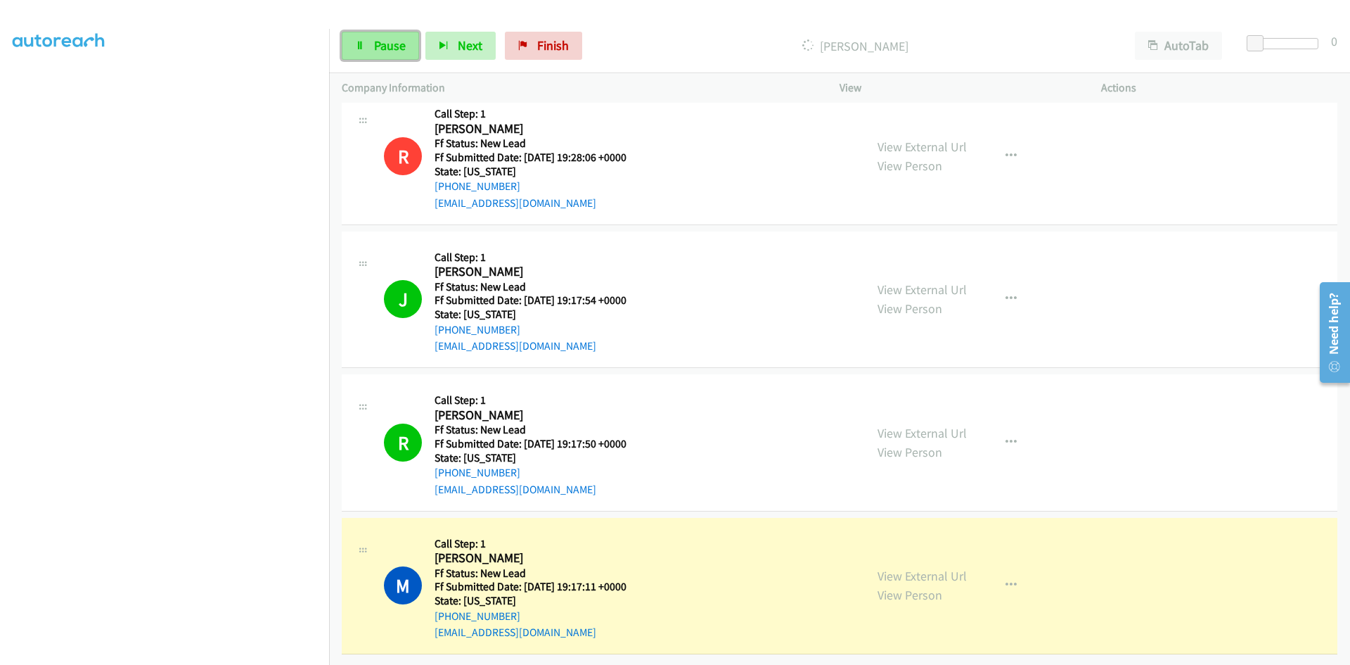
click at [381, 41] on span "Pause" at bounding box center [390, 45] width 32 height 16
click at [945, 568] on link "View External Url" at bounding box center [922, 576] width 89 height 16
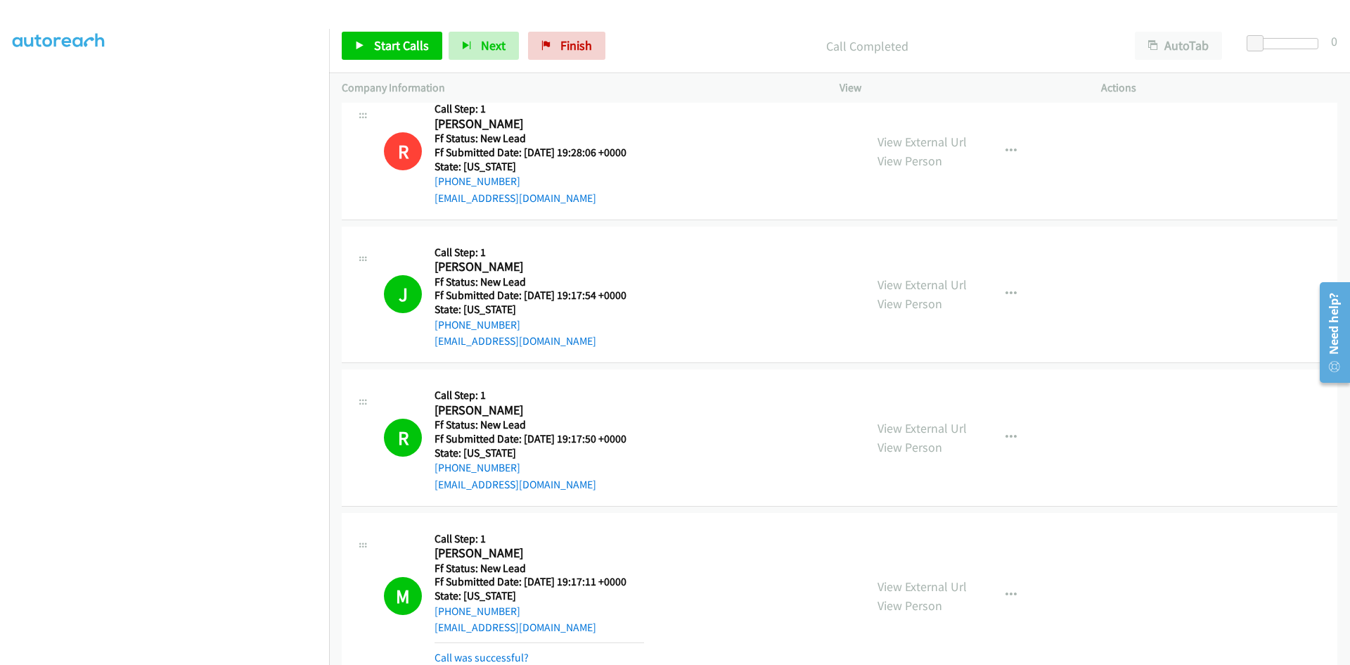
scroll to position [246, 0]
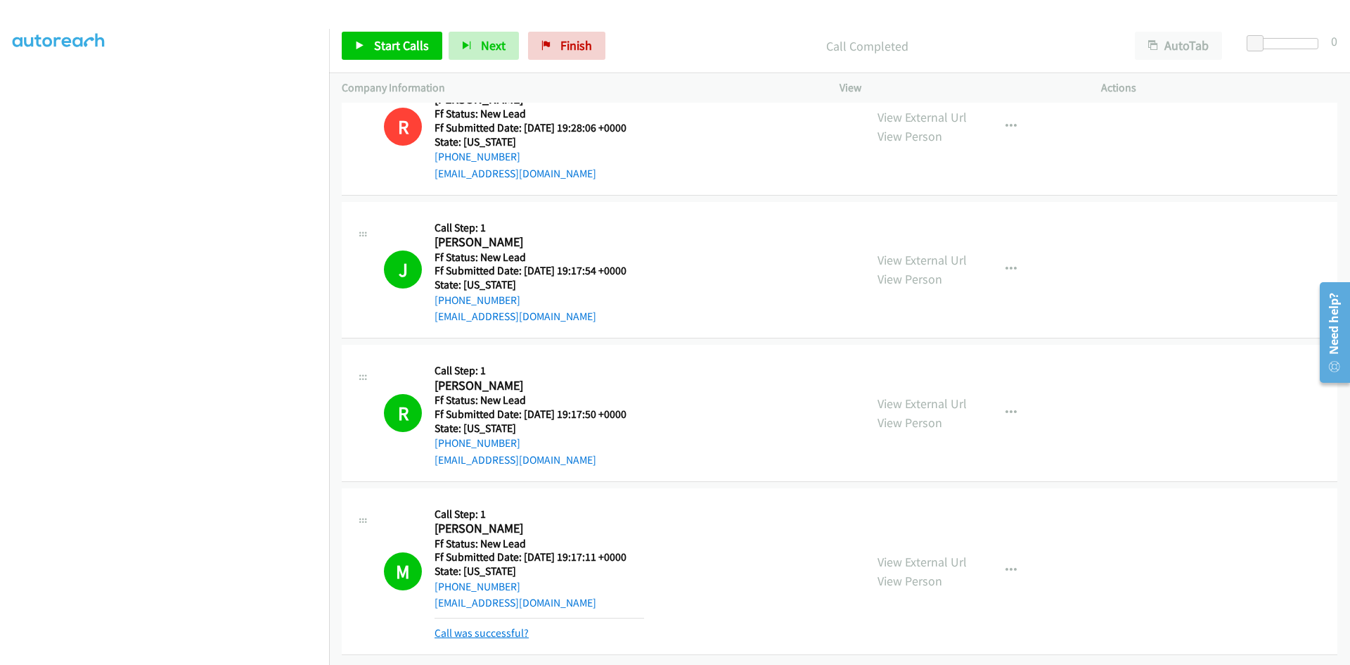
click at [508, 626] on link "Call was successful?" at bounding box center [482, 632] width 94 height 13
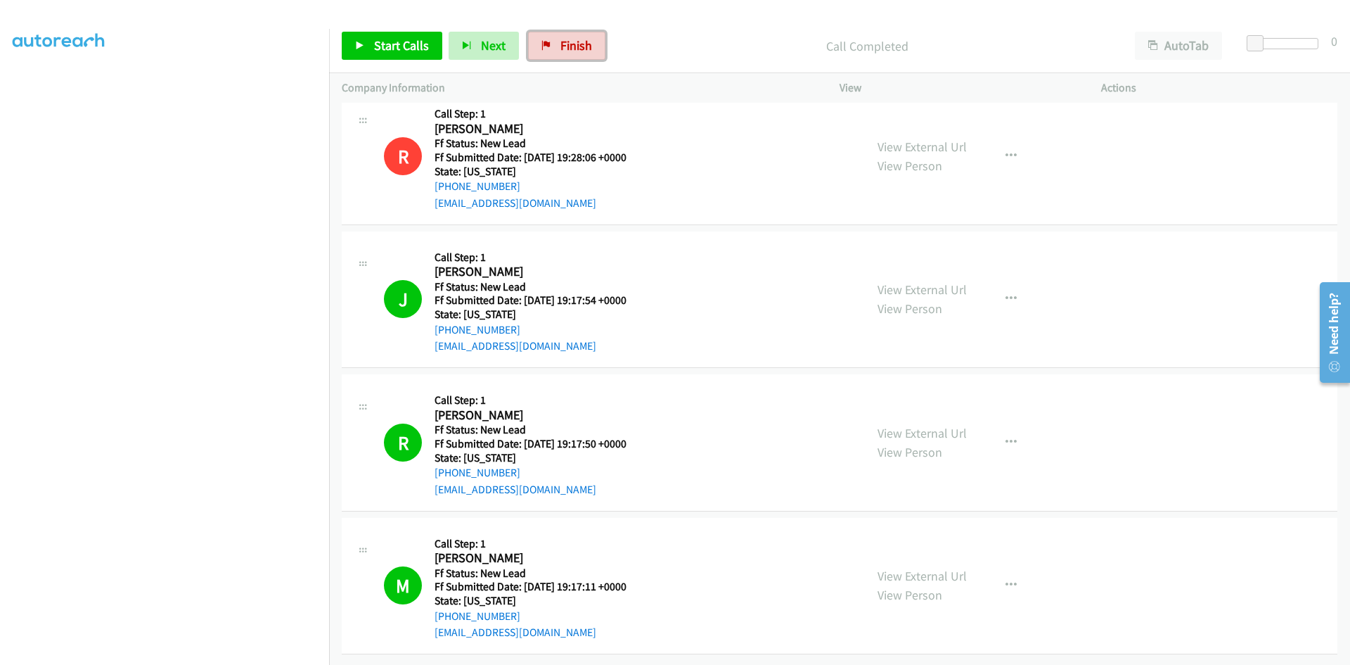
drag, startPoint x: 565, startPoint y: 47, endPoint x: 739, endPoint y: 70, distance: 175.2
click at [565, 47] on span "Finish" at bounding box center [577, 45] width 32 height 16
